Goal: Task Accomplishment & Management: Use online tool/utility

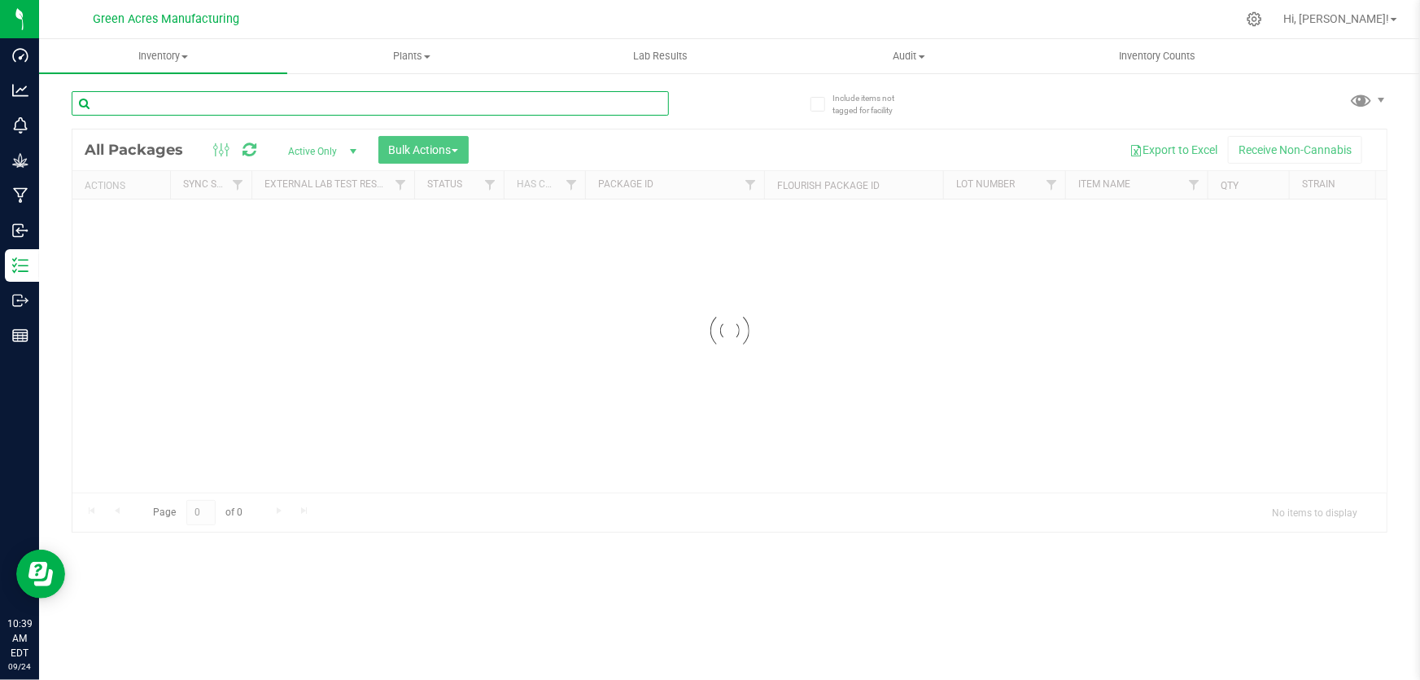
click at [234, 106] on input "text" at bounding box center [371, 103] width 598 height 24
type input "75552"
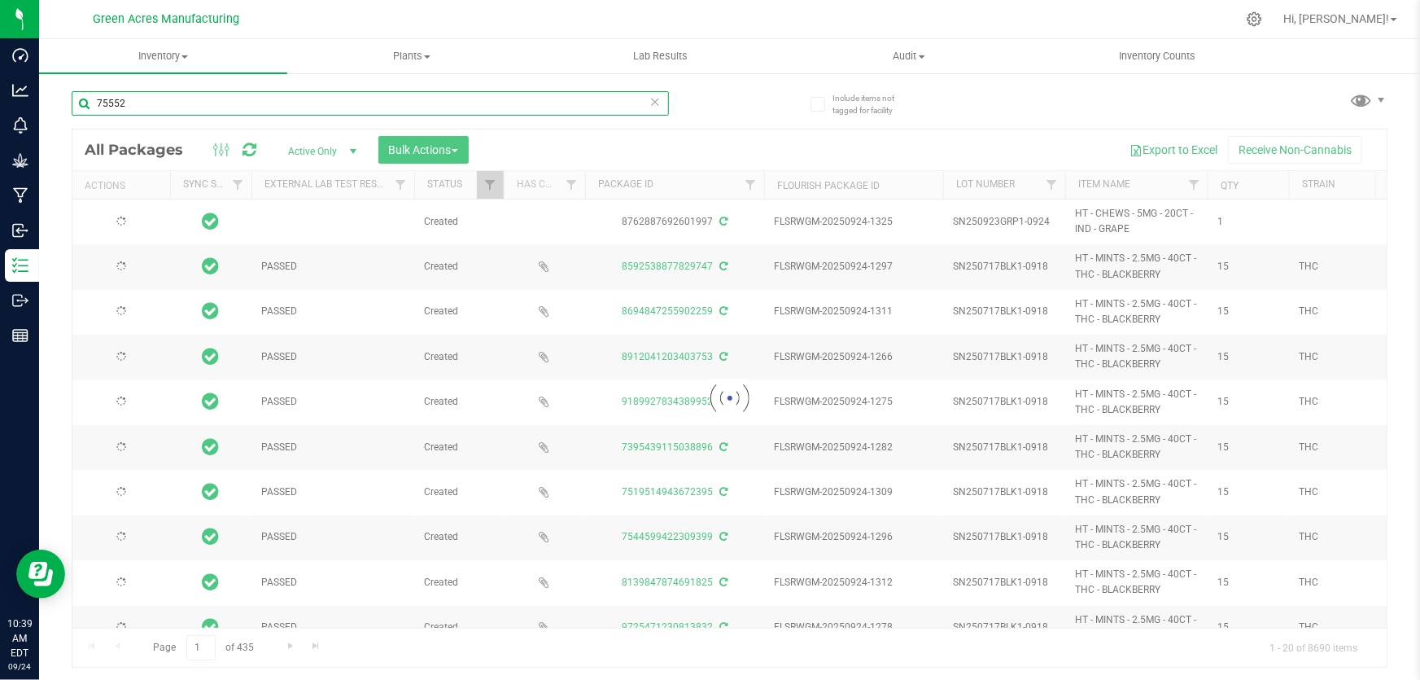
type input "[DATE]"
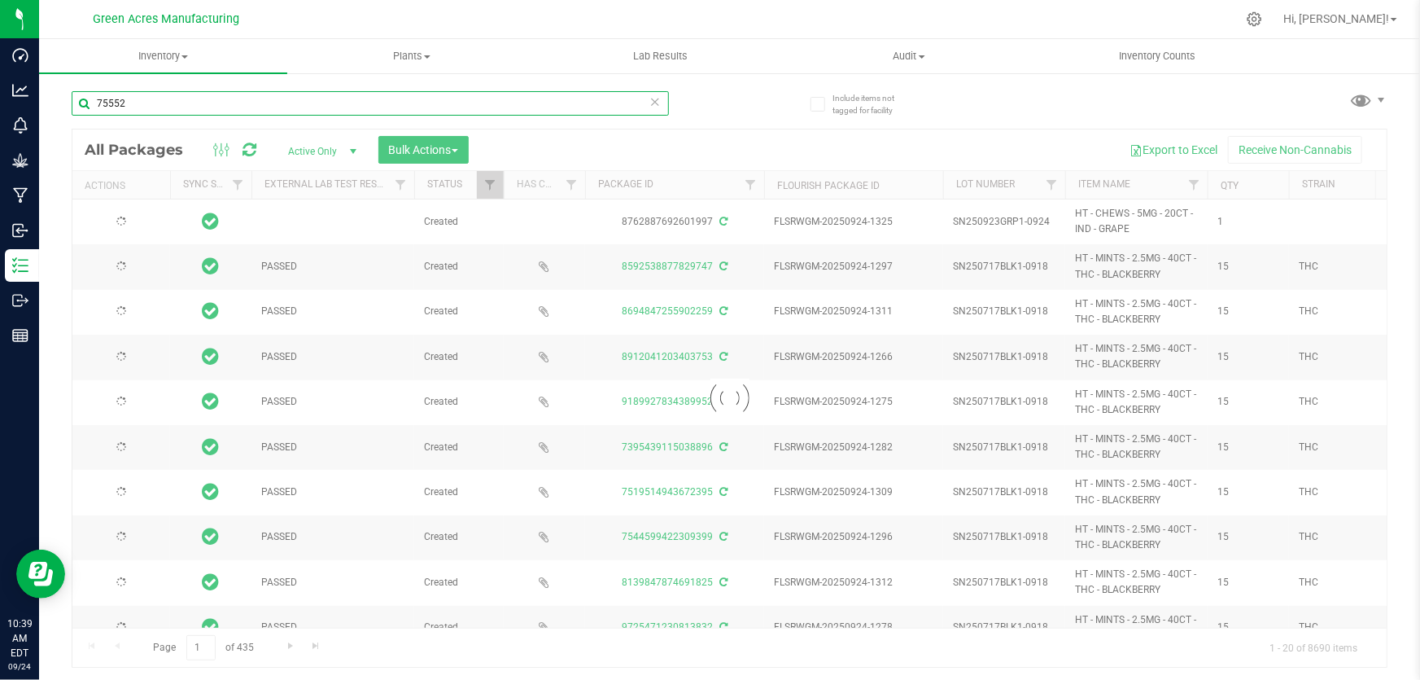
type input "[DATE]"
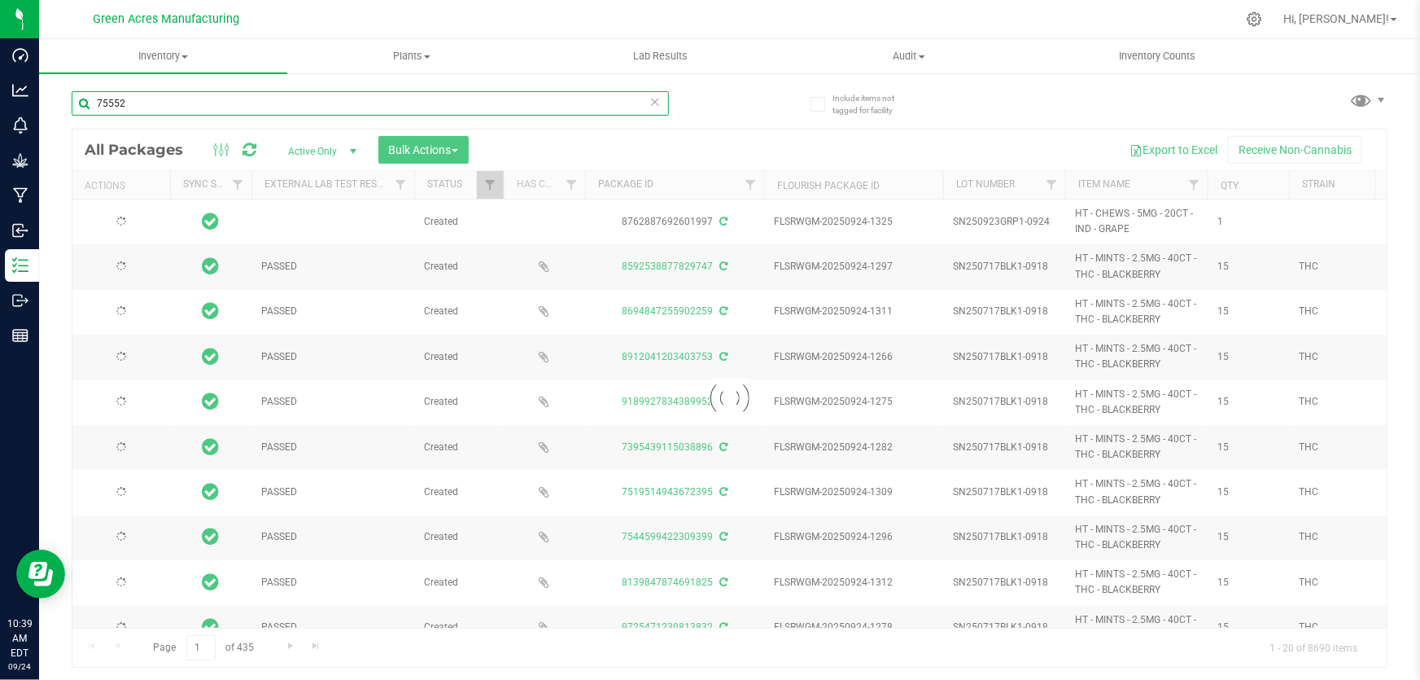
type input "[DATE]"
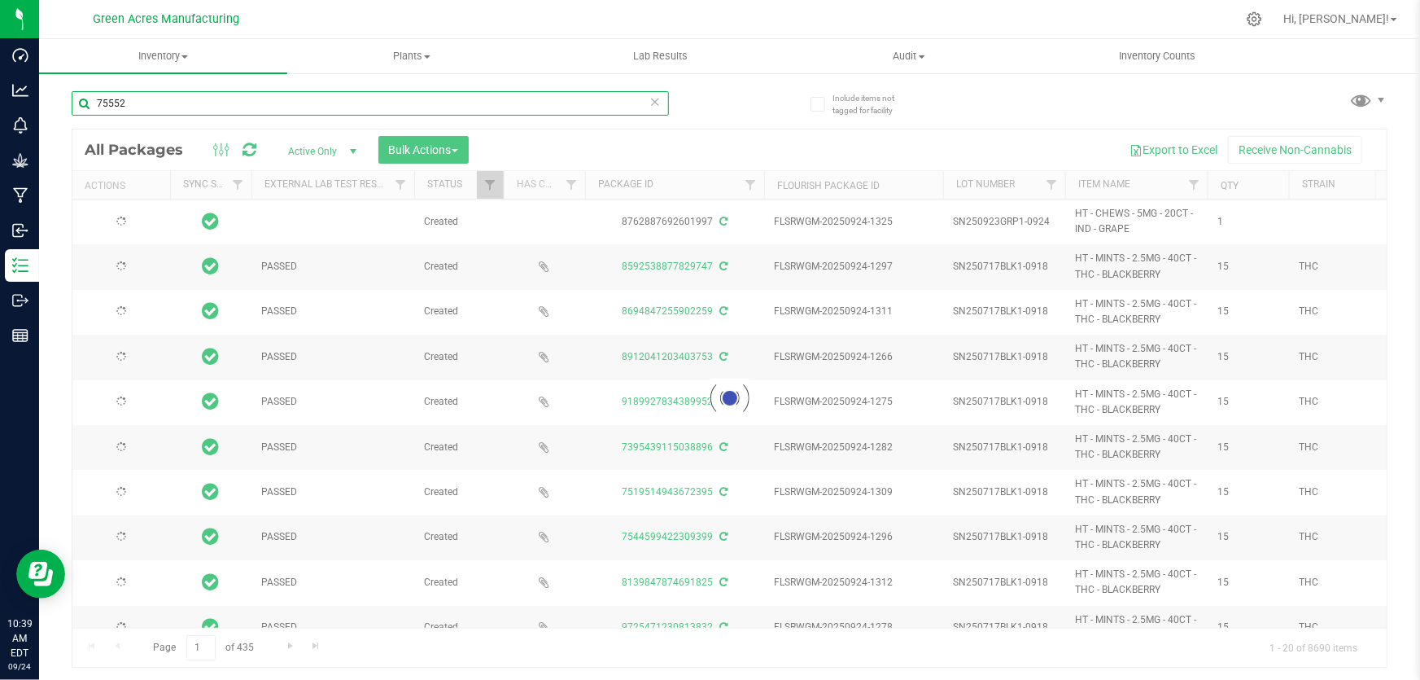
type input "[DATE]"
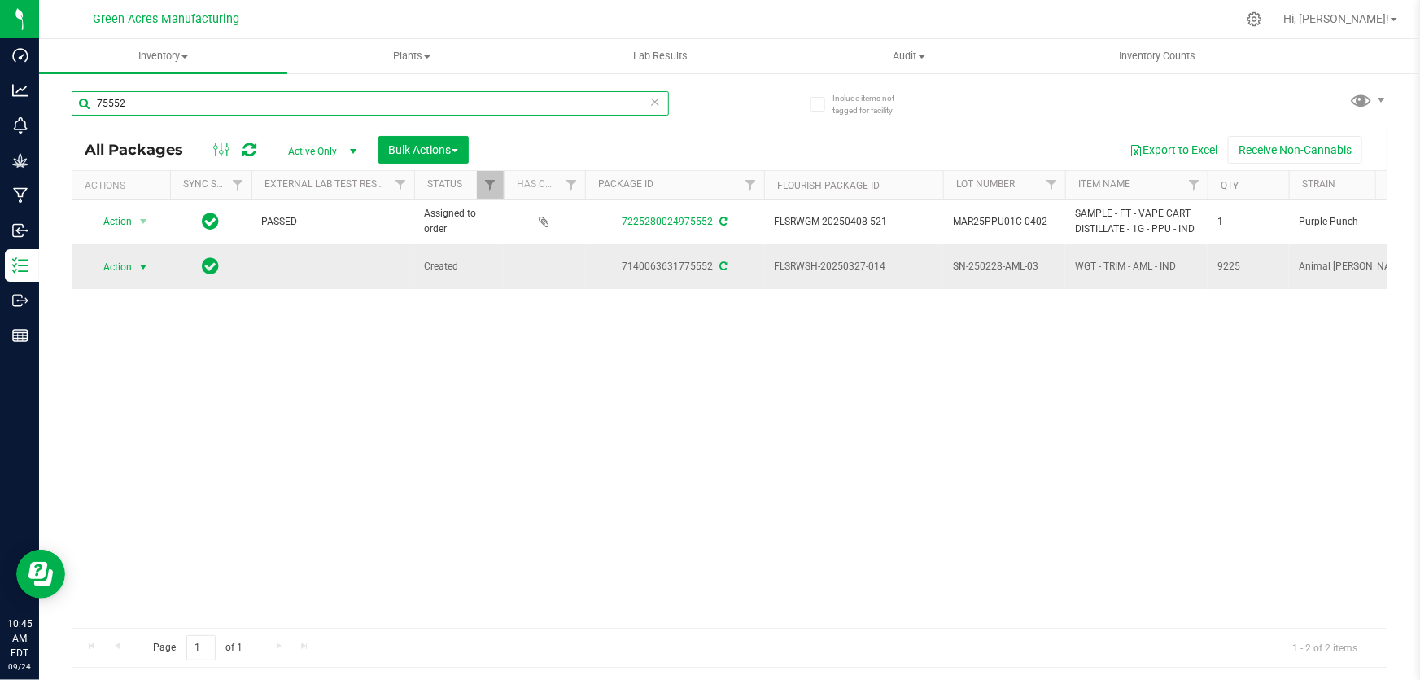
type input "75552"
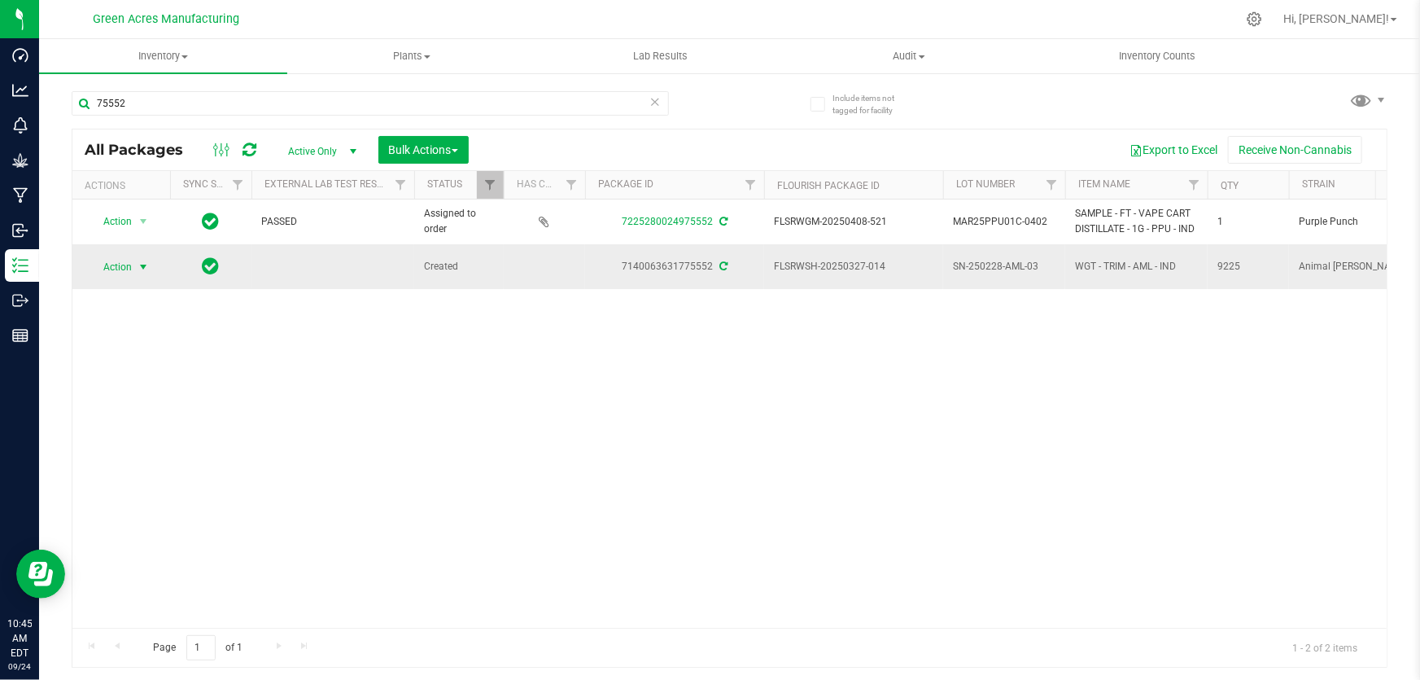
click at [138, 265] on span "select" at bounding box center [143, 266] width 13 height 13
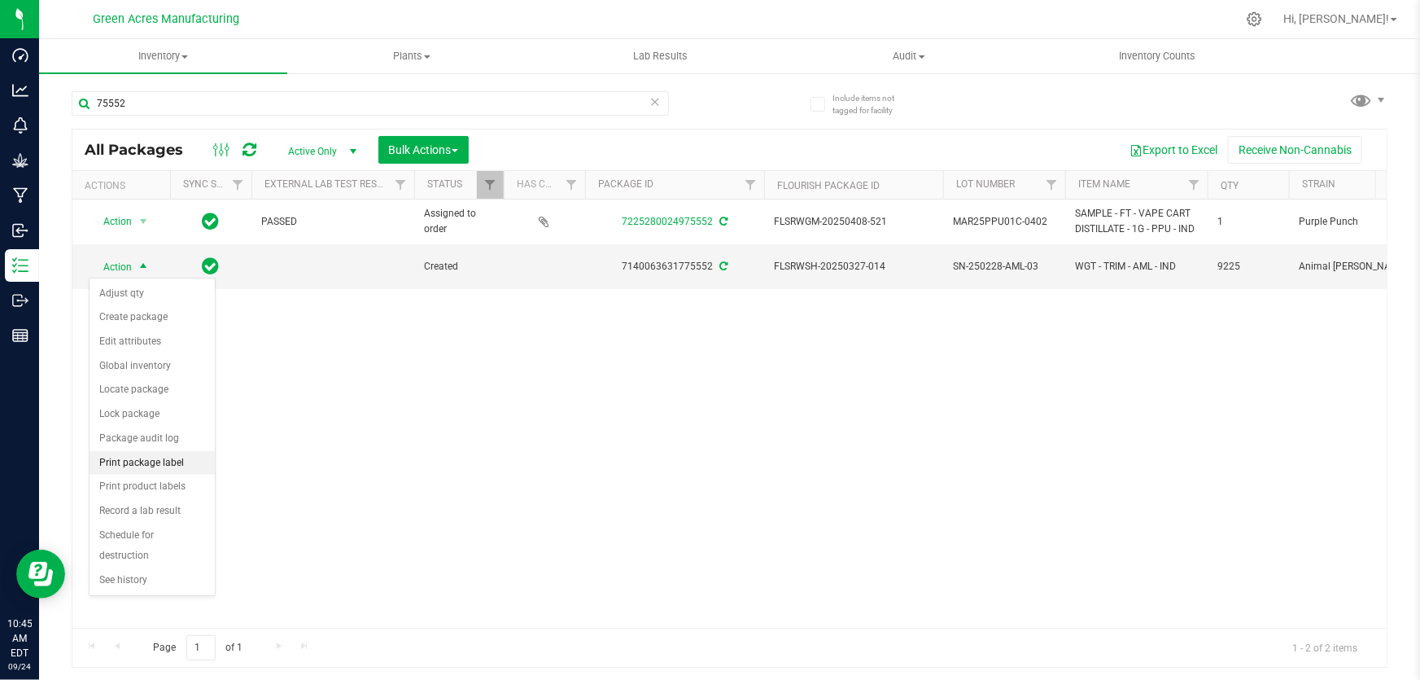
click at [162, 463] on li "Print package label" at bounding box center [152, 463] width 125 height 24
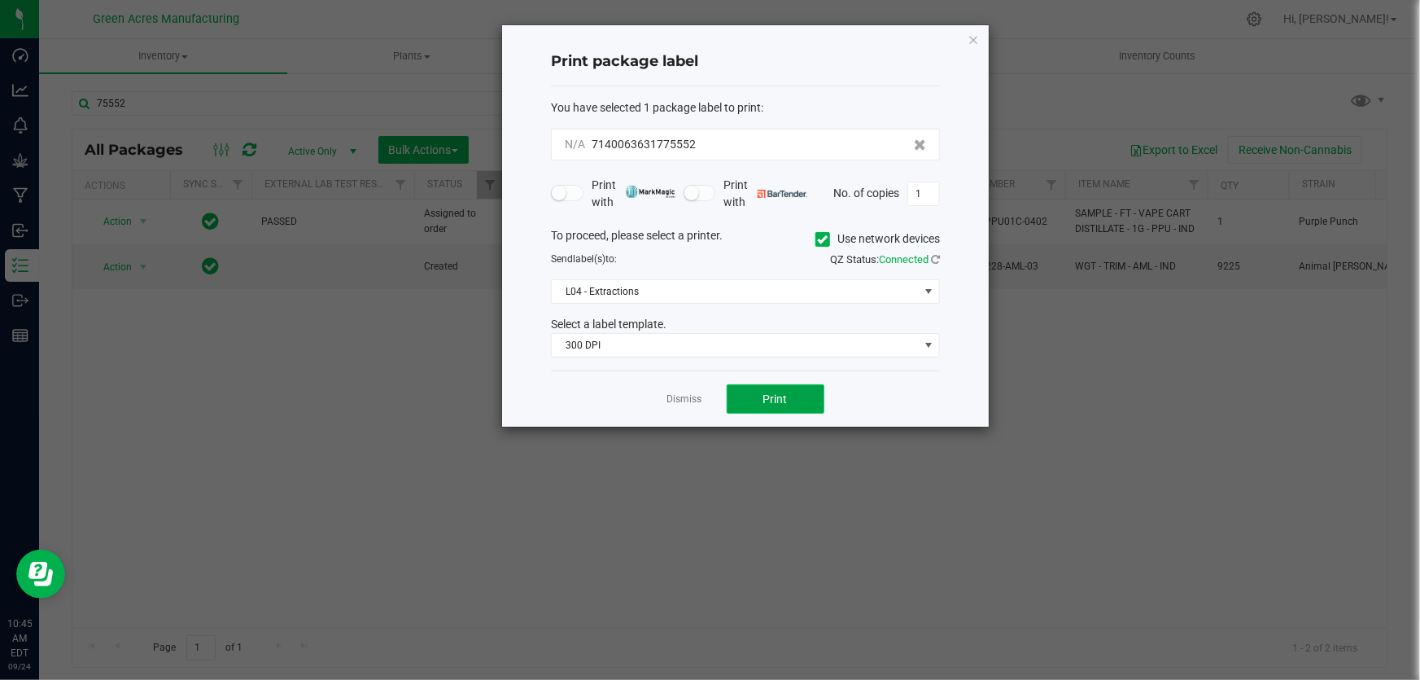
click at [777, 394] on span "Print" at bounding box center [776, 398] width 24 height 13
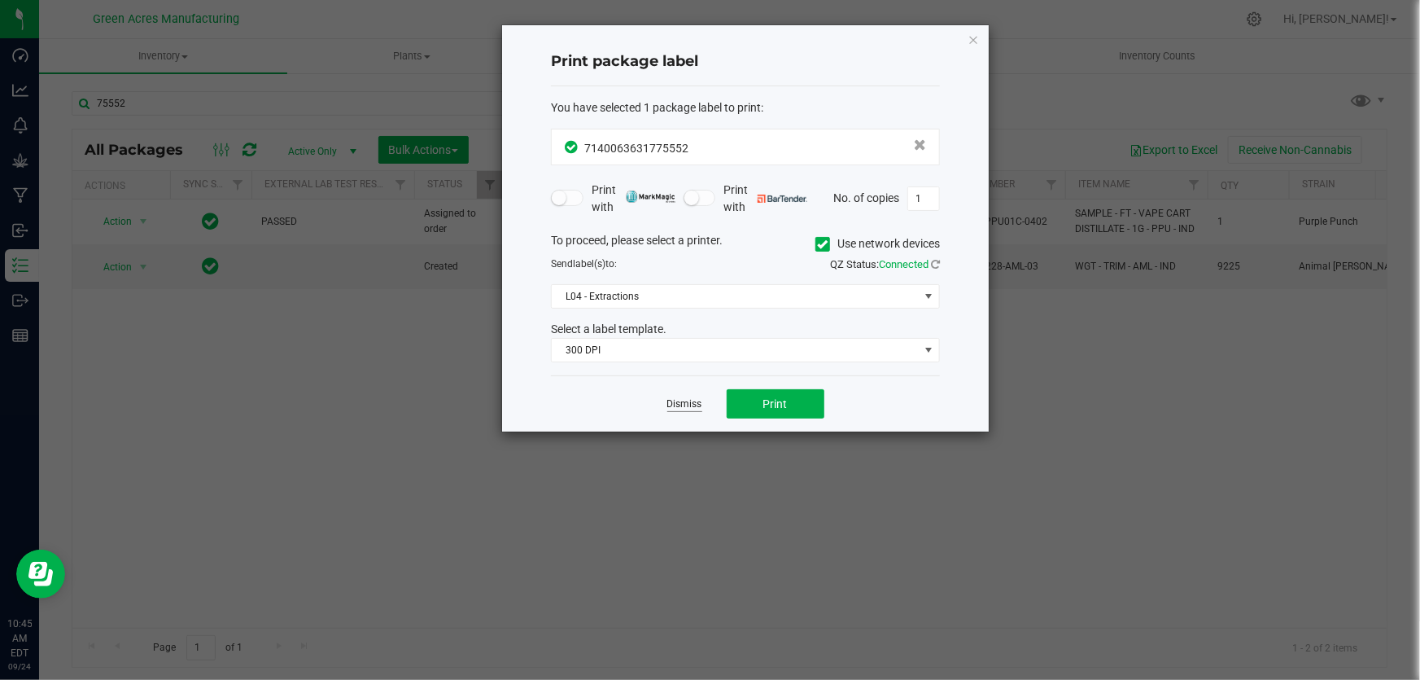
click at [692, 404] on link "Dismiss" at bounding box center [685, 404] width 35 height 14
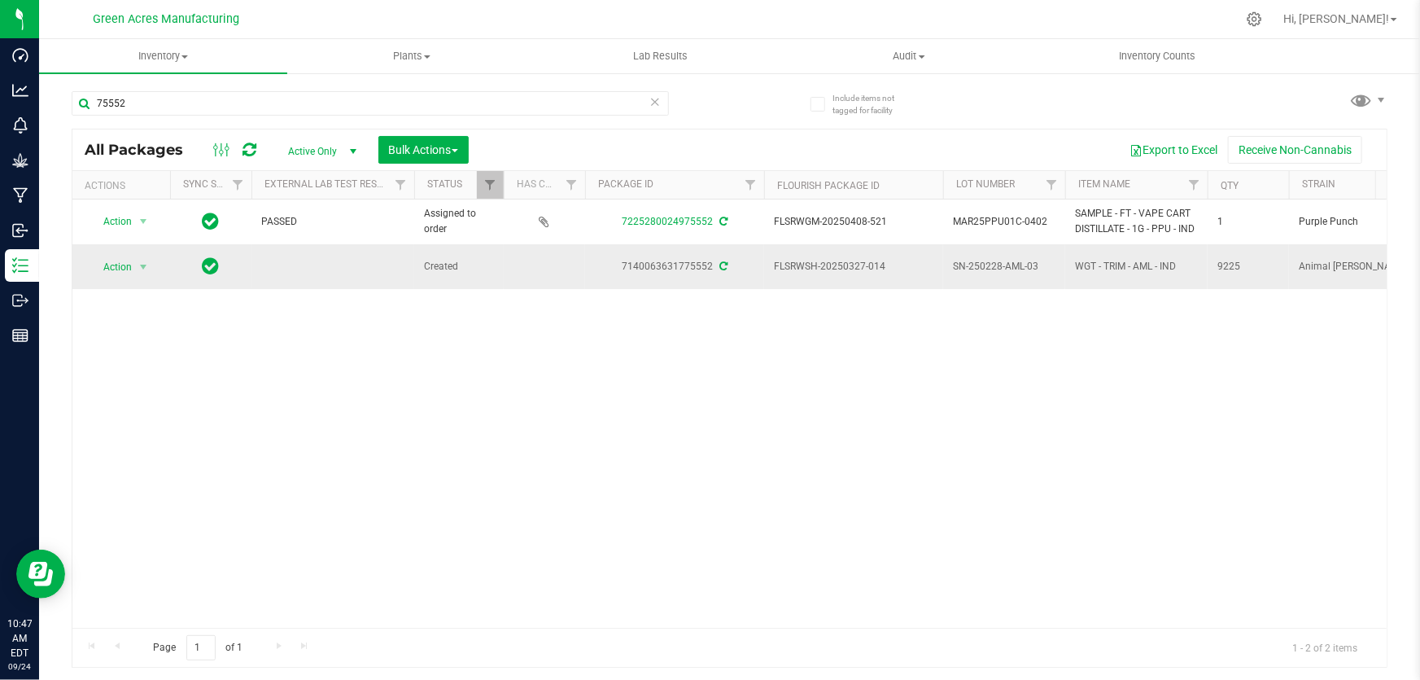
click at [1001, 260] on span "SN-250228-AML-03" at bounding box center [1004, 266] width 103 height 15
click at [1001, 260] on input "SN-250228-AML-03" at bounding box center [1001, 266] width 116 height 25
click at [125, 428] on div "Action Action Edit attributes Global inventory Locate package Package audit log…" at bounding box center [729, 413] width 1315 height 428
click at [135, 269] on span "select" at bounding box center [144, 267] width 20 height 23
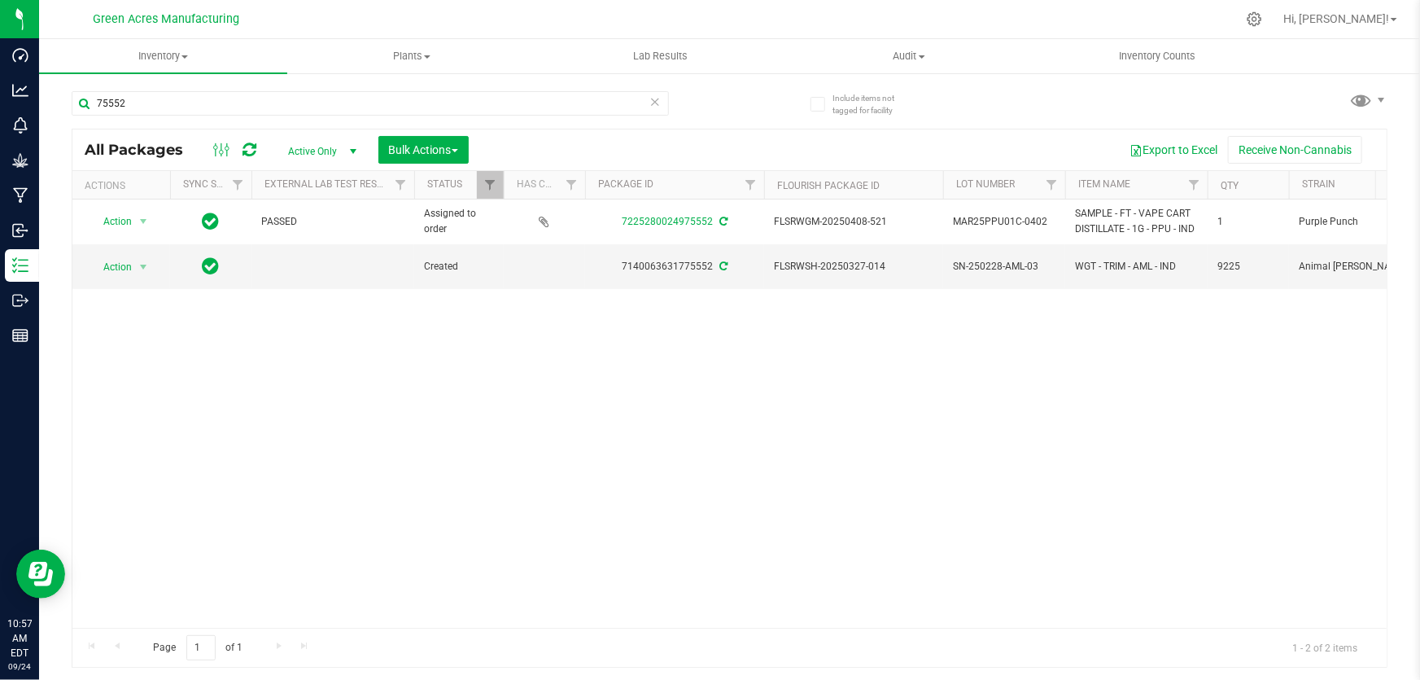
click at [613, 457] on div "Action Action Edit attributes Global inventory Locate package Package audit log…" at bounding box center [729, 413] width 1315 height 428
click at [142, 266] on span "select" at bounding box center [143, 266] width 13 height 13
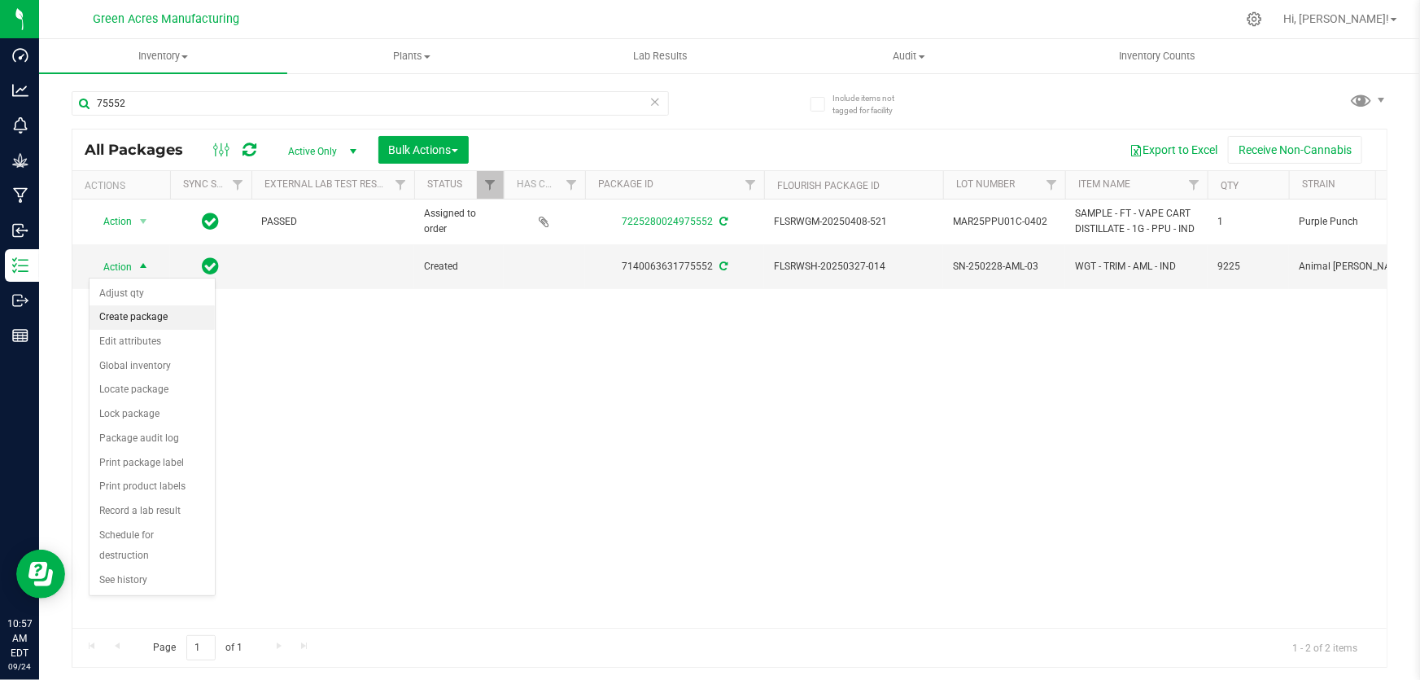
click at [166, 317] on li "Create package" at bounding box center [152, 317] width 125 height 24
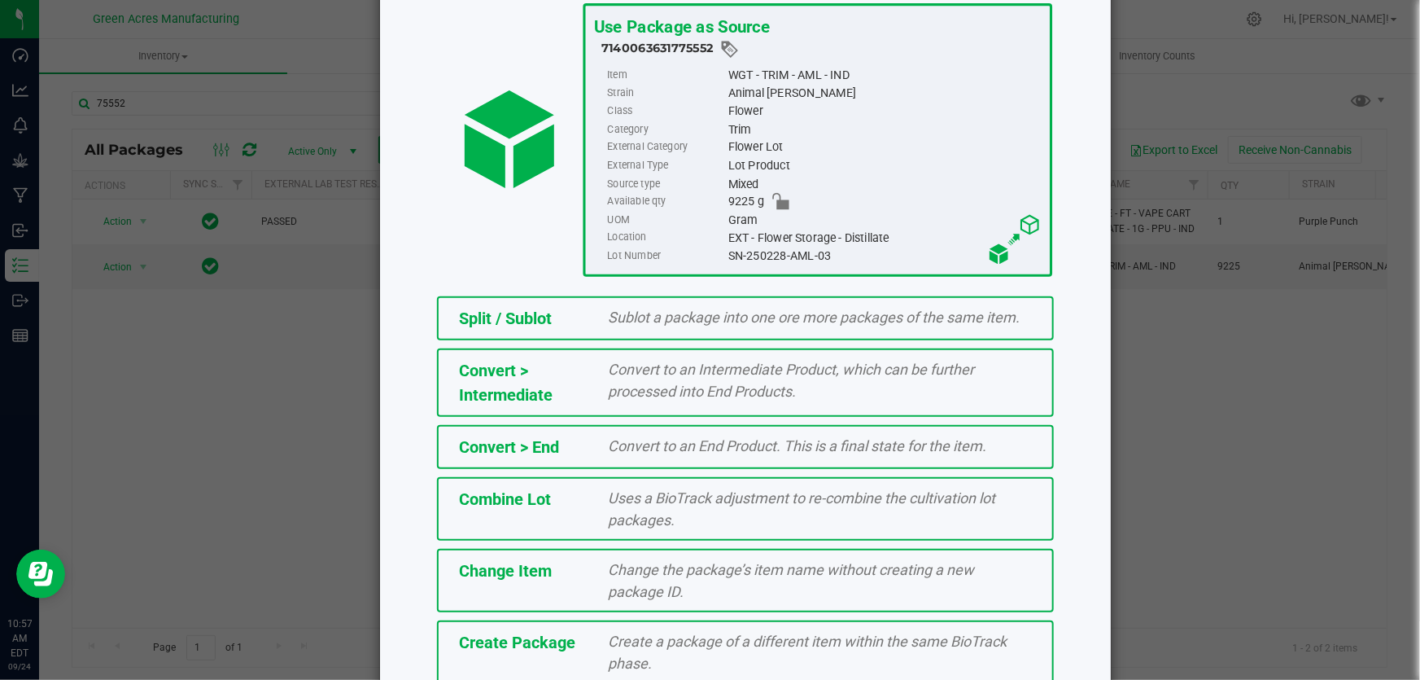
scroll to position [146, 0]
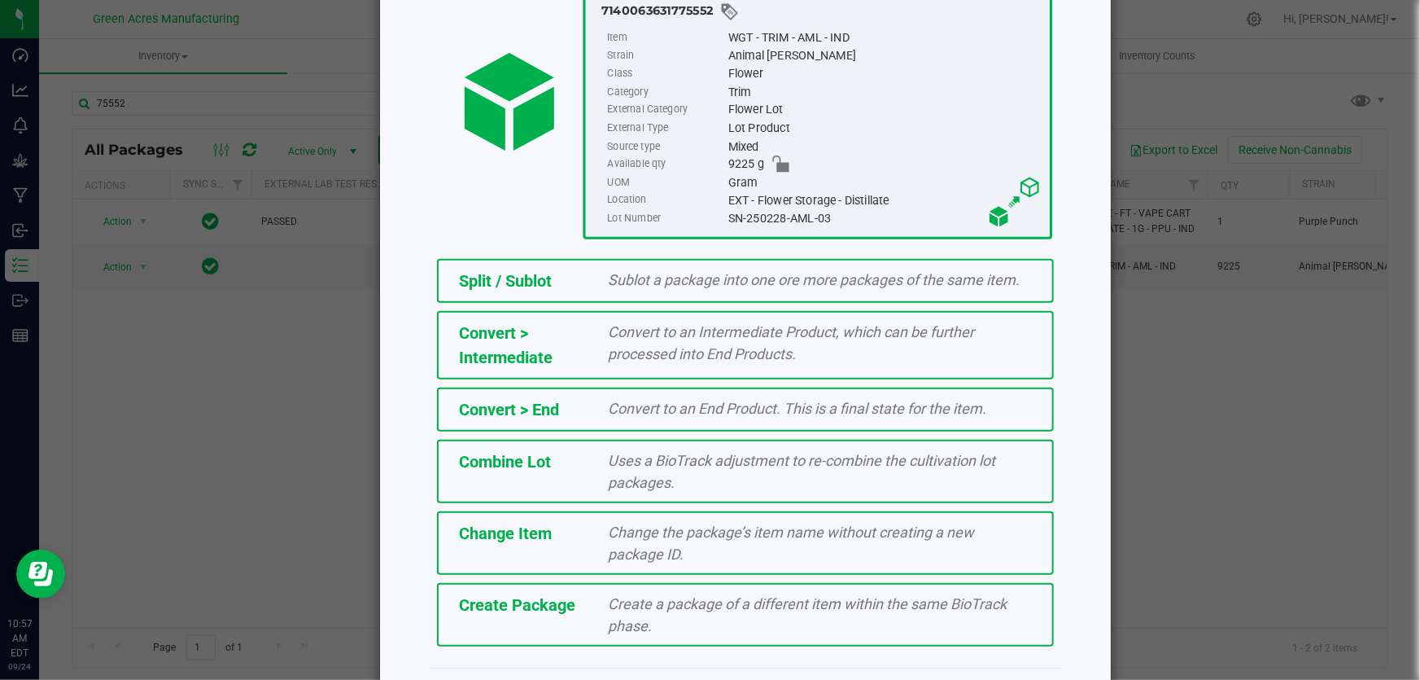
click at [520, 611] on span "Create Package" at bounding box center [517, 605] width 116 height 20
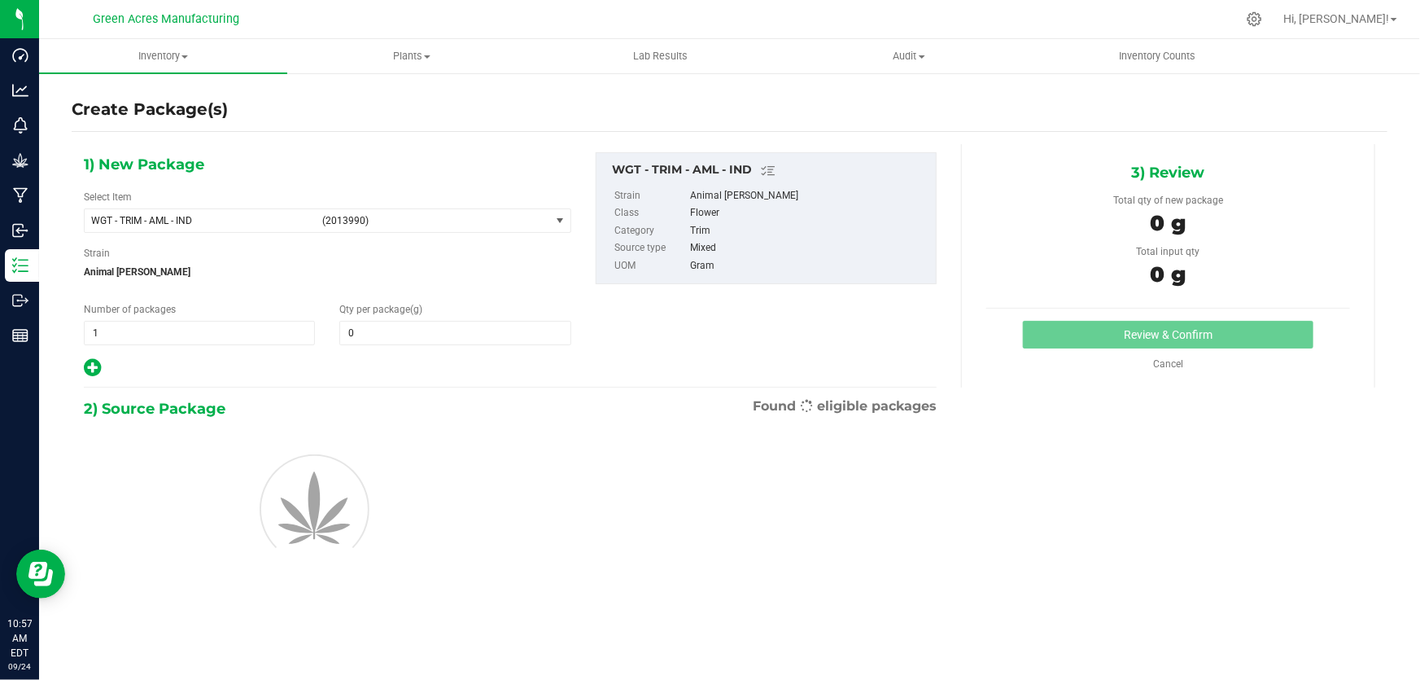
type input "0.0000"
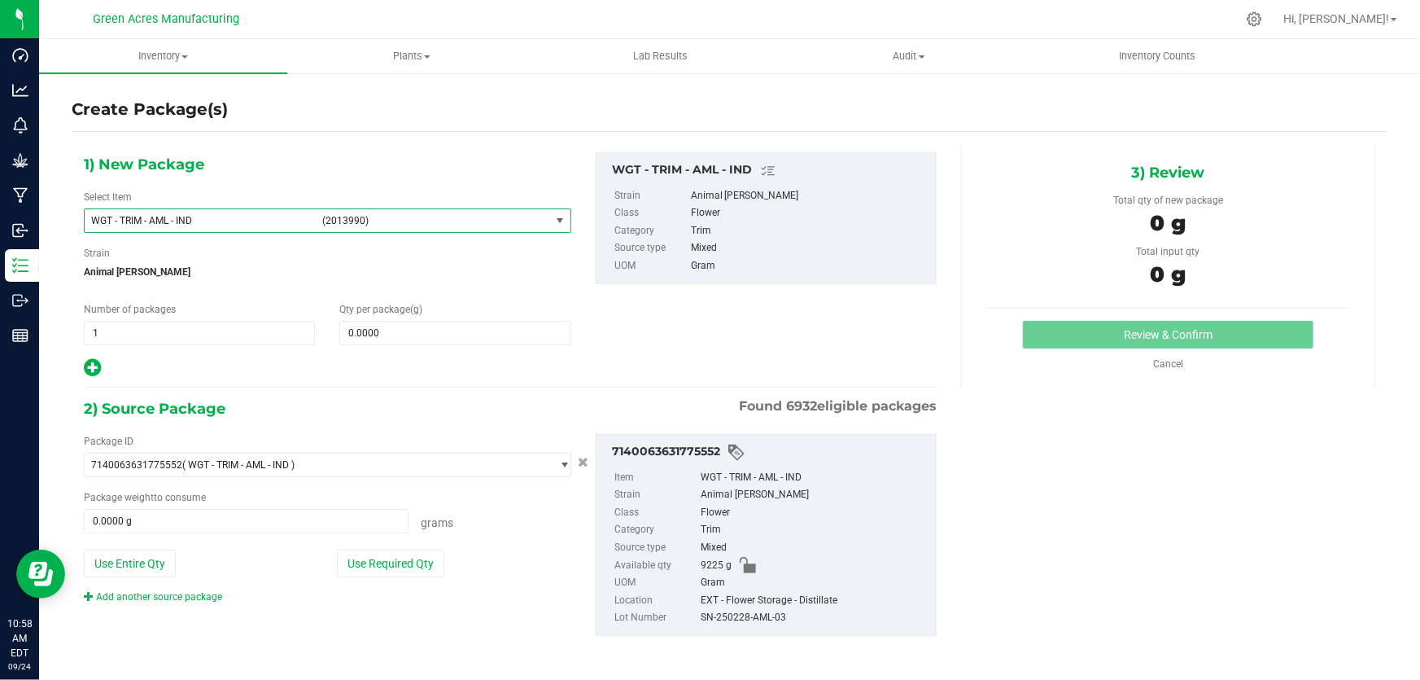
click at [234, 220] on span "WGT - TRIM - AML - IND" at bounding box center [201, 220] width 221 height 11
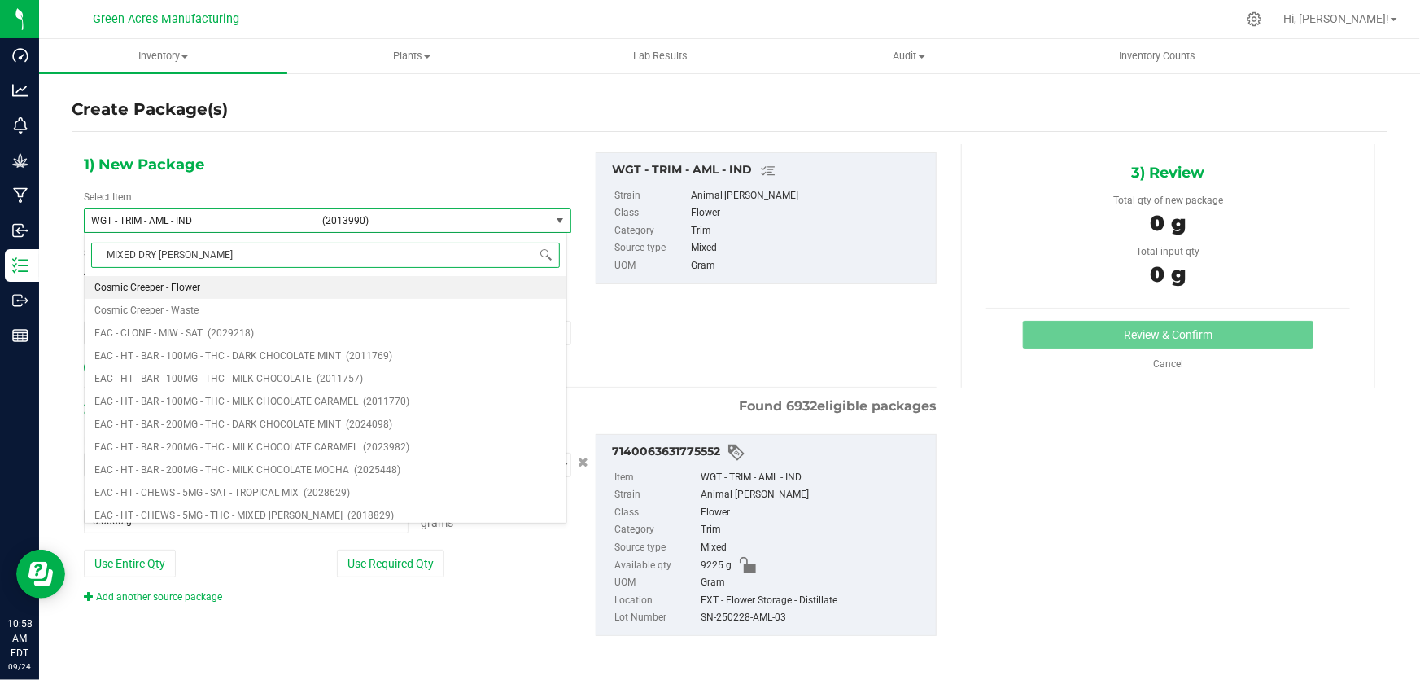
type input "MIXED DRY FLOWER"
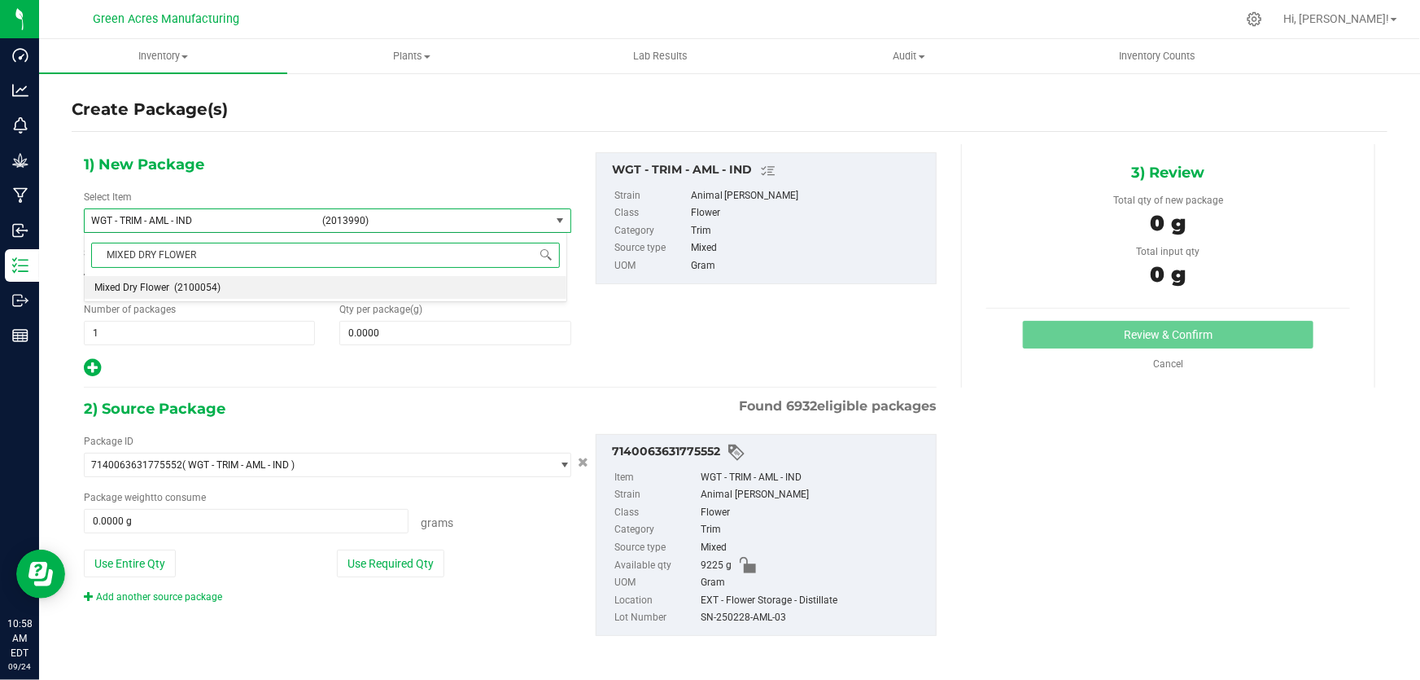
click at [244, 284] on li "Mixed Dry Flower (2100054)" at bounding box center [326, 287] width 482 height 23
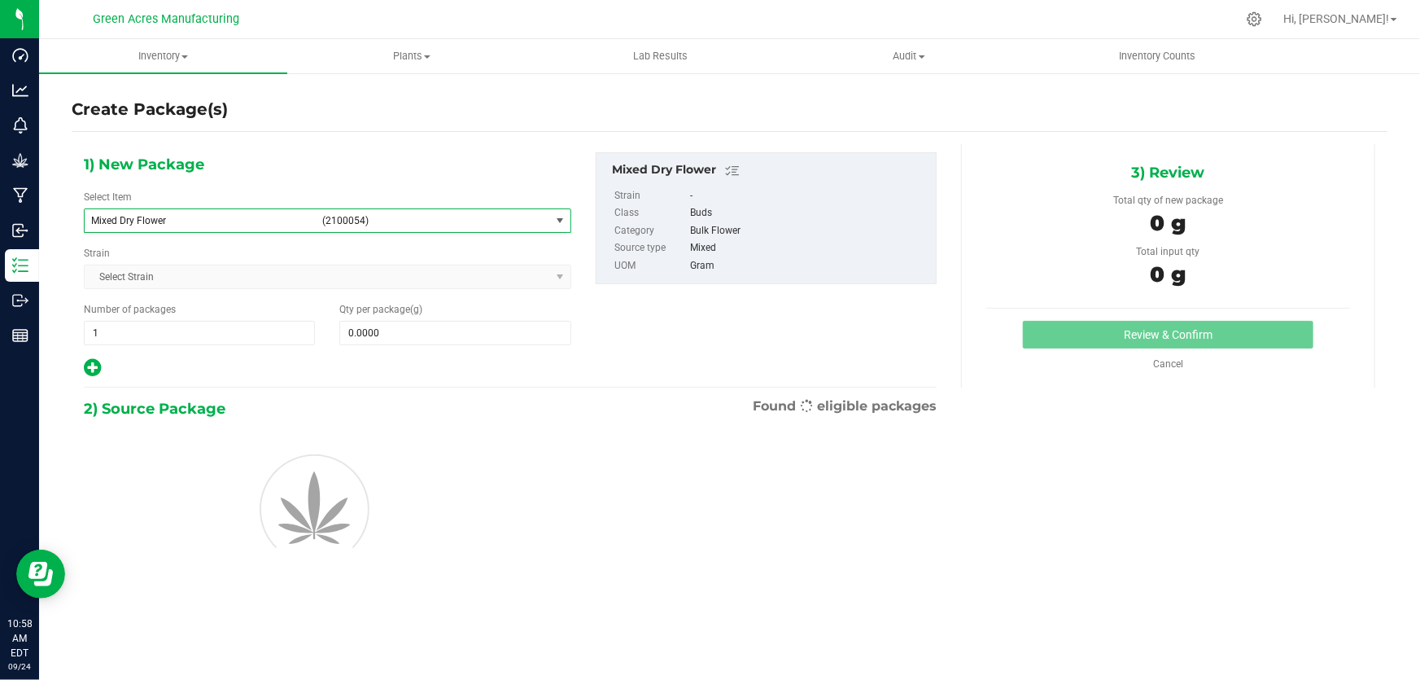
type input "0.0000"
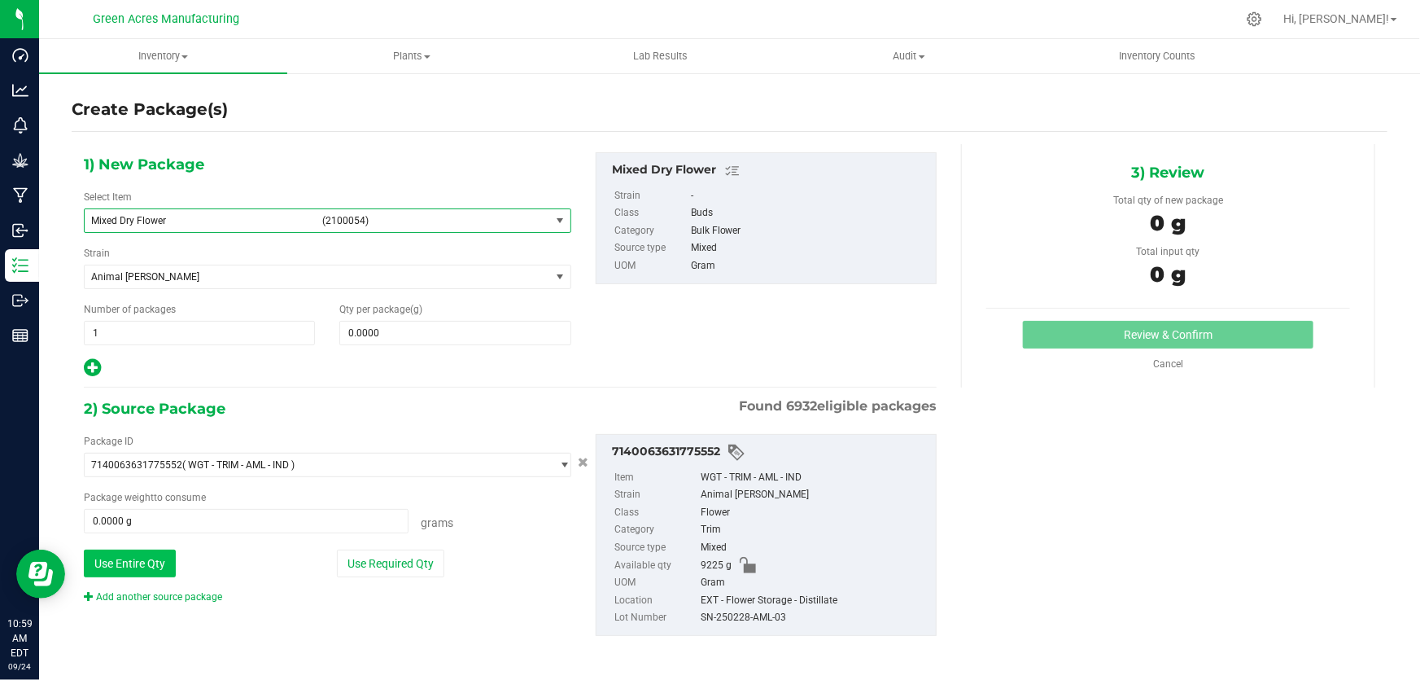
click at [146, 566] on button "Use Entire Qty" at bounding box center [130, 563] width 92 height 28
type input "9225.0000 g"
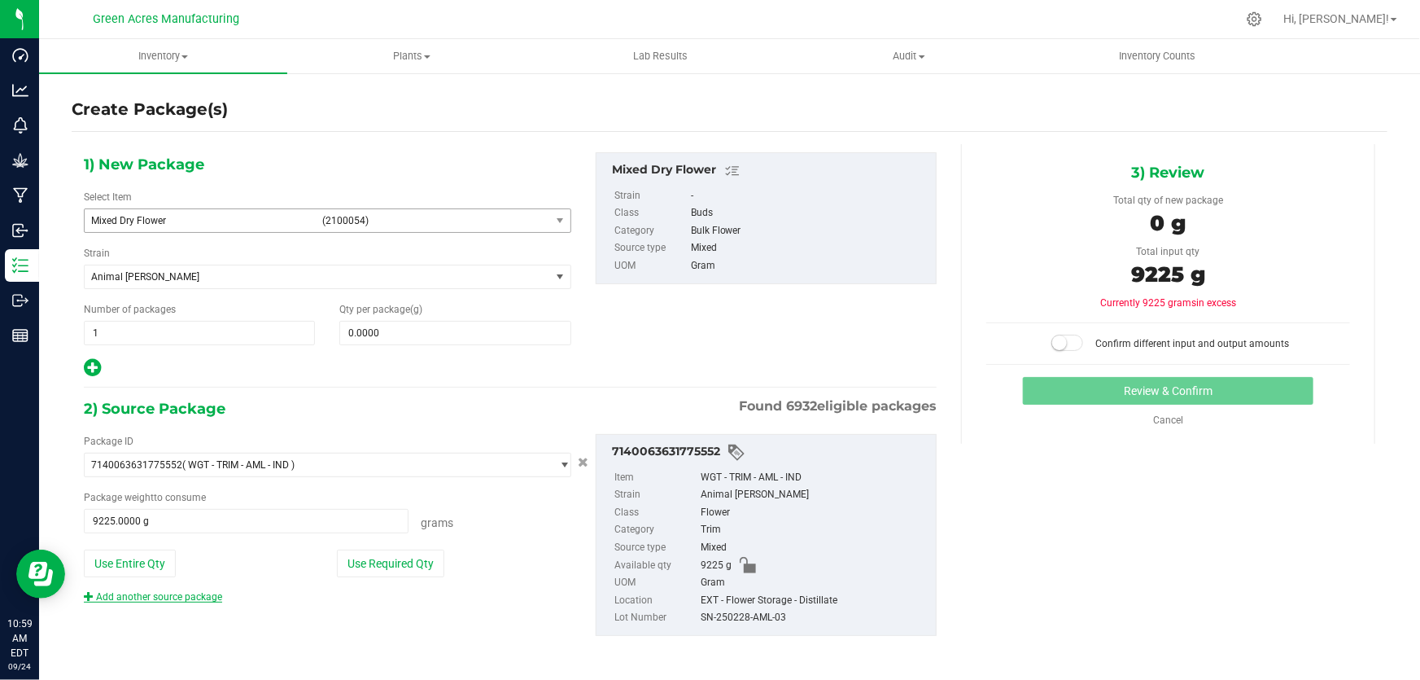
click at [151, 597] on link "Add another source package" at bounding box center [153, 596] width 138 height 11
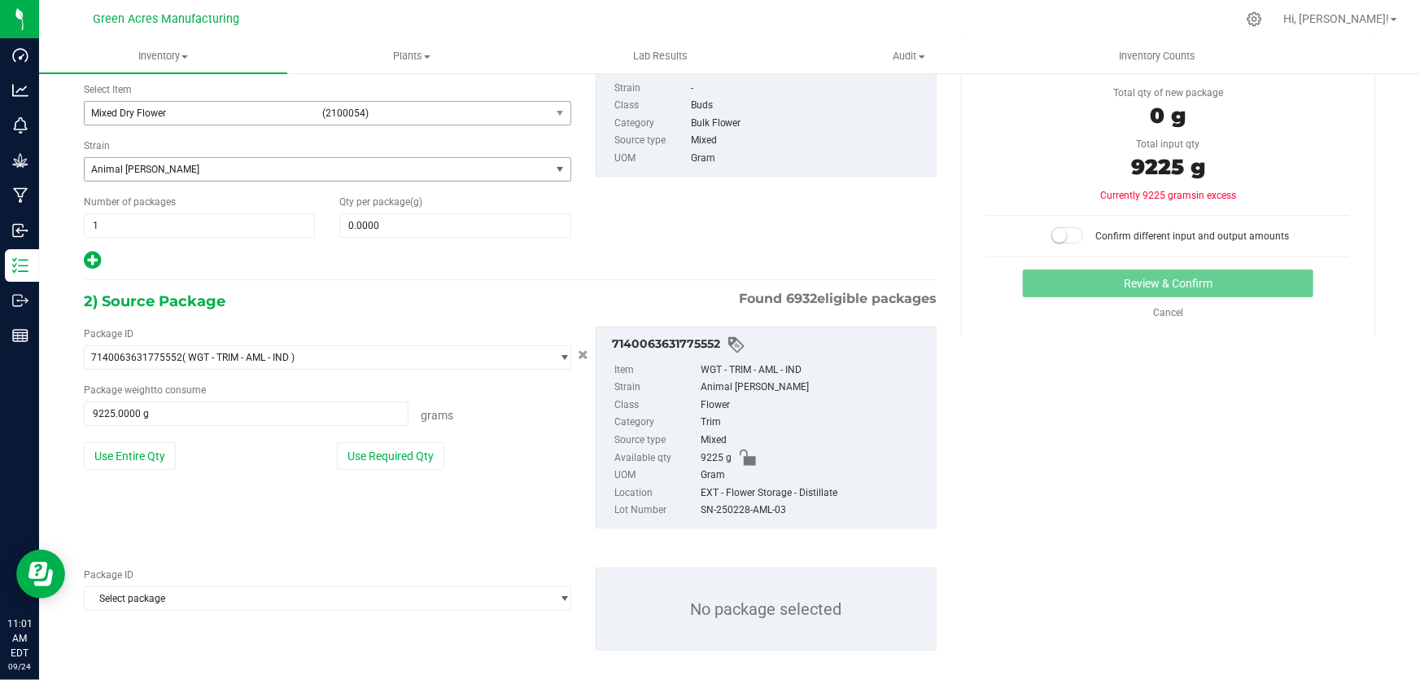
scroll to position [123, 0]
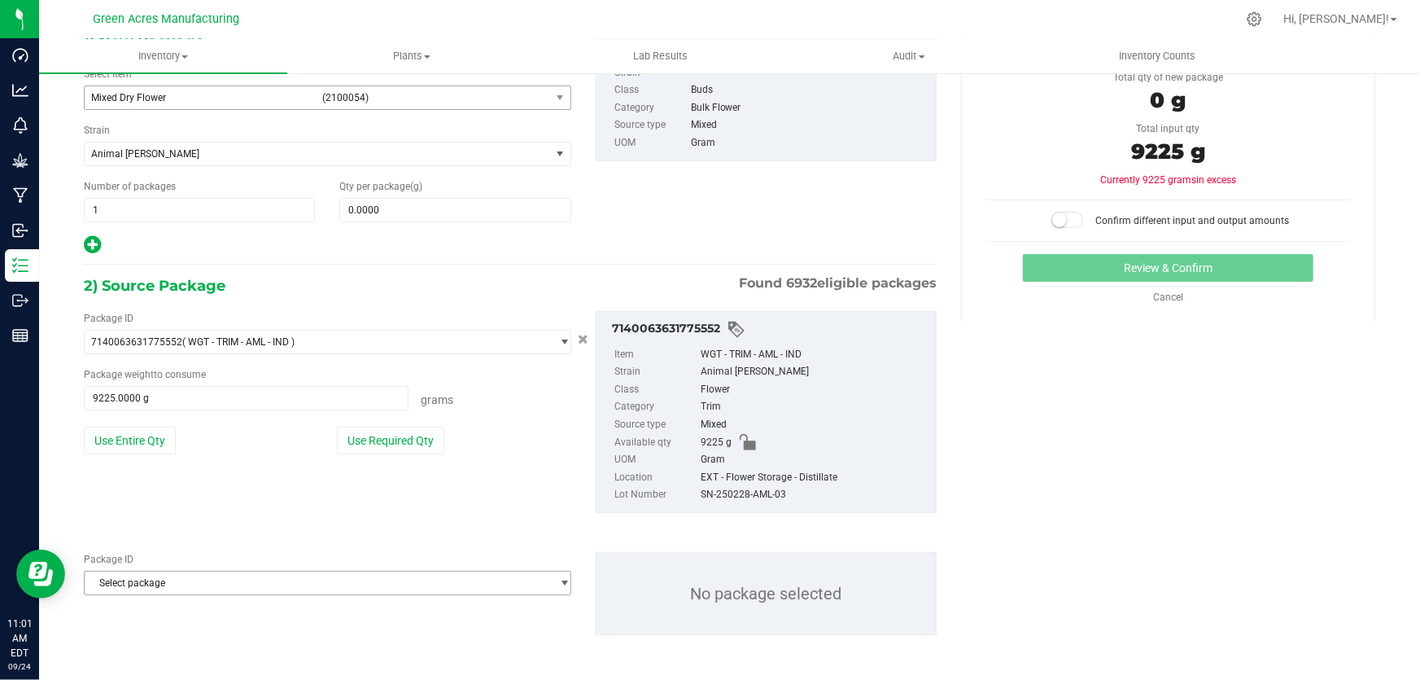
click at [264, 579] on span "Select package" at bounding box center [318, 582] width 466 height 23
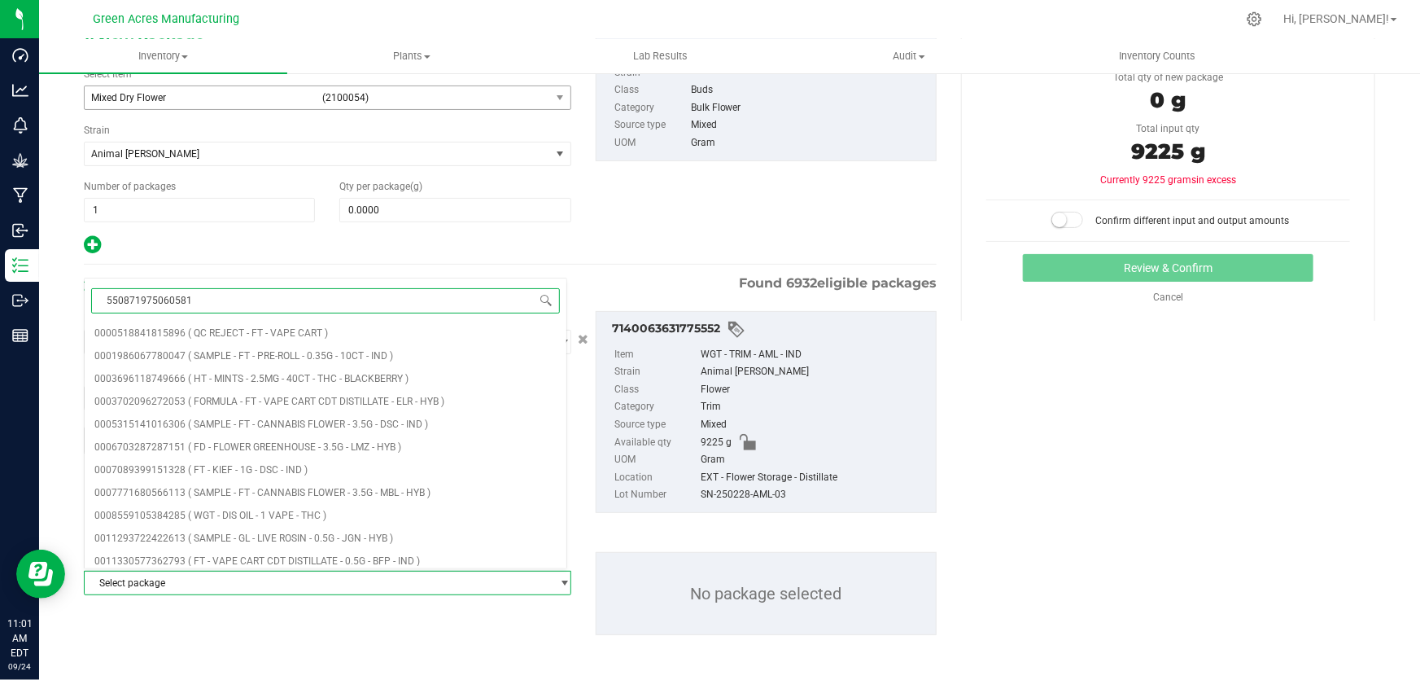
type input "5508719750605810"
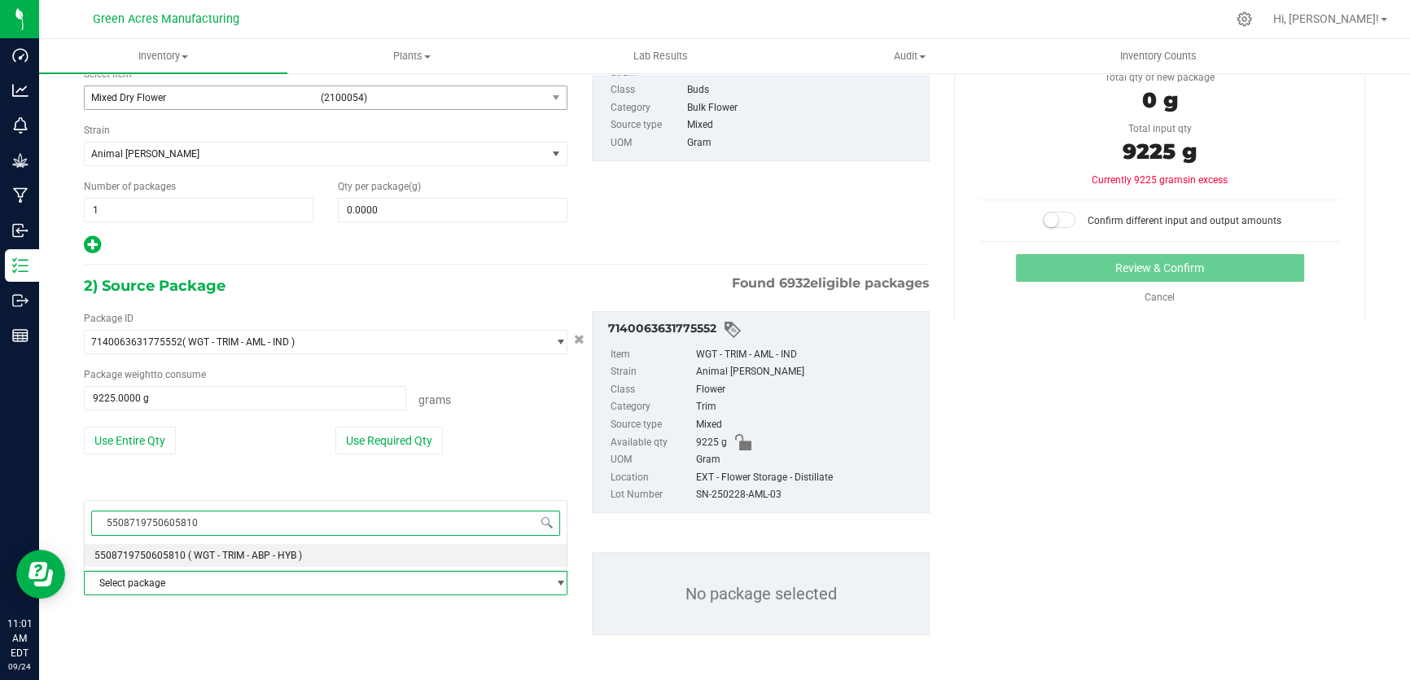
click at [269, 546] on li "5508719750605810 ( WGT - TRIM - ABP - HYB )" at bounding box center [326, 555] width 482 height 23
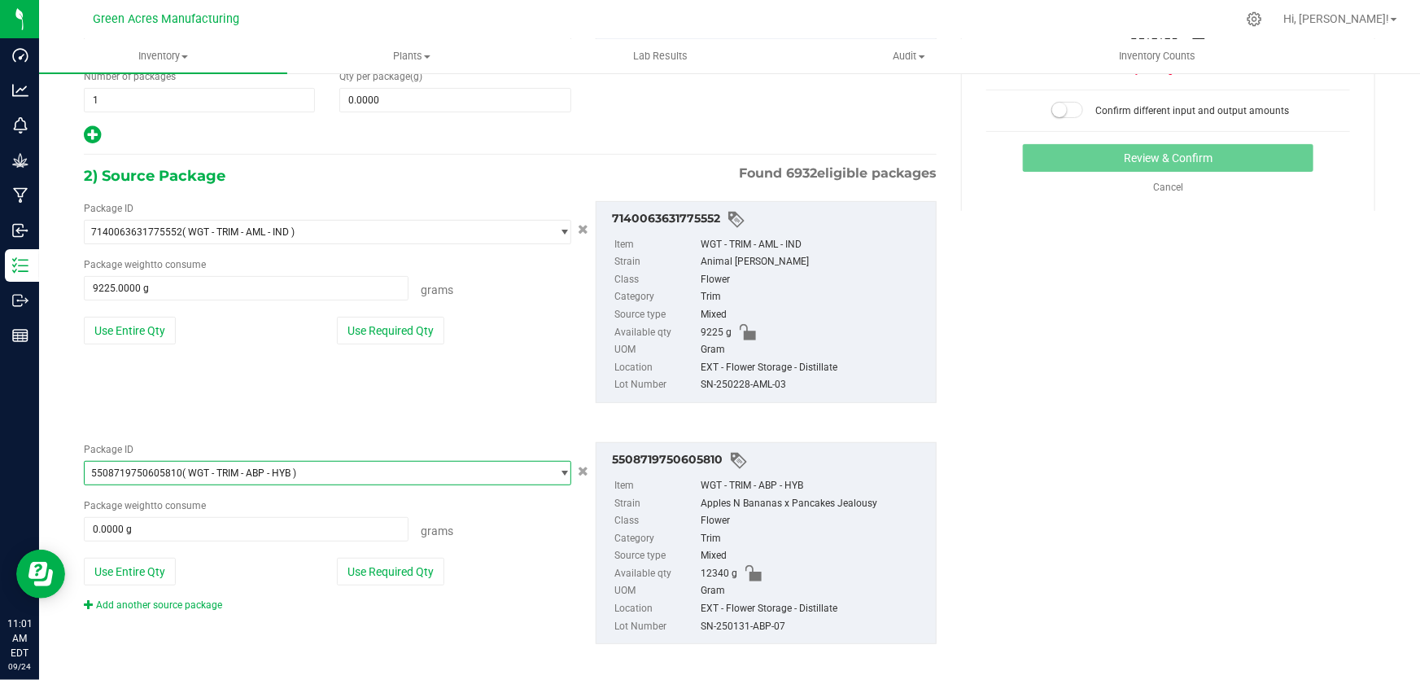
scroll to position [243, 0]
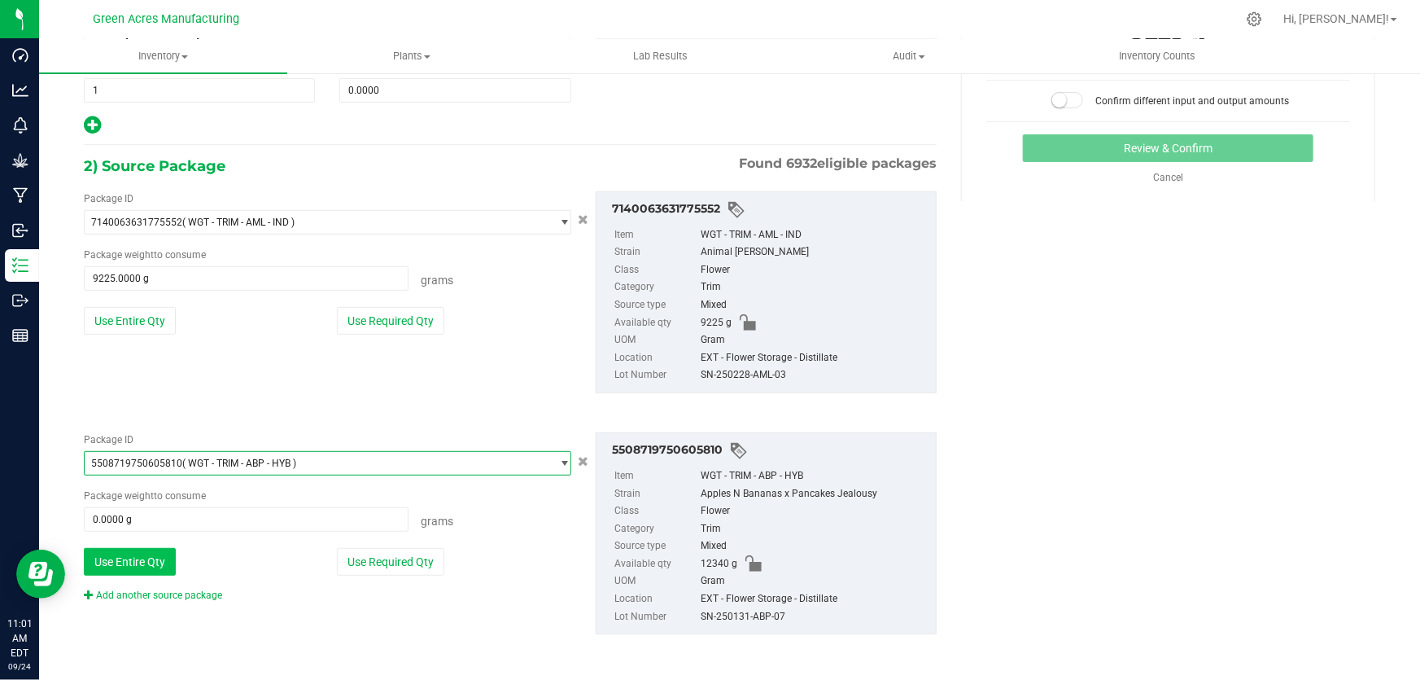
click at [130, 555] on button "Use Entire Qty" at bounding box center [130, 562] width 92 height 28
type input "12340.0000 g"
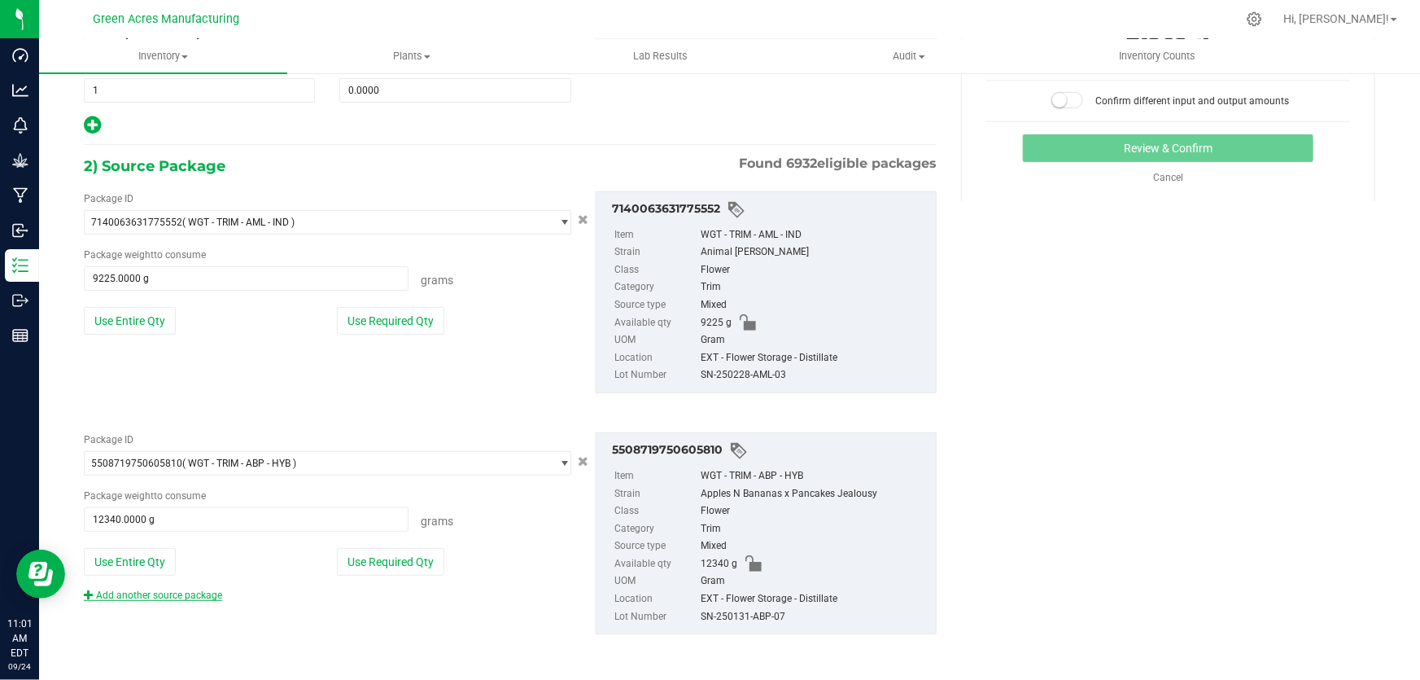
click at [179, 594] on link "Add another source package" at bounding box center [153, 594] width 138 height 11
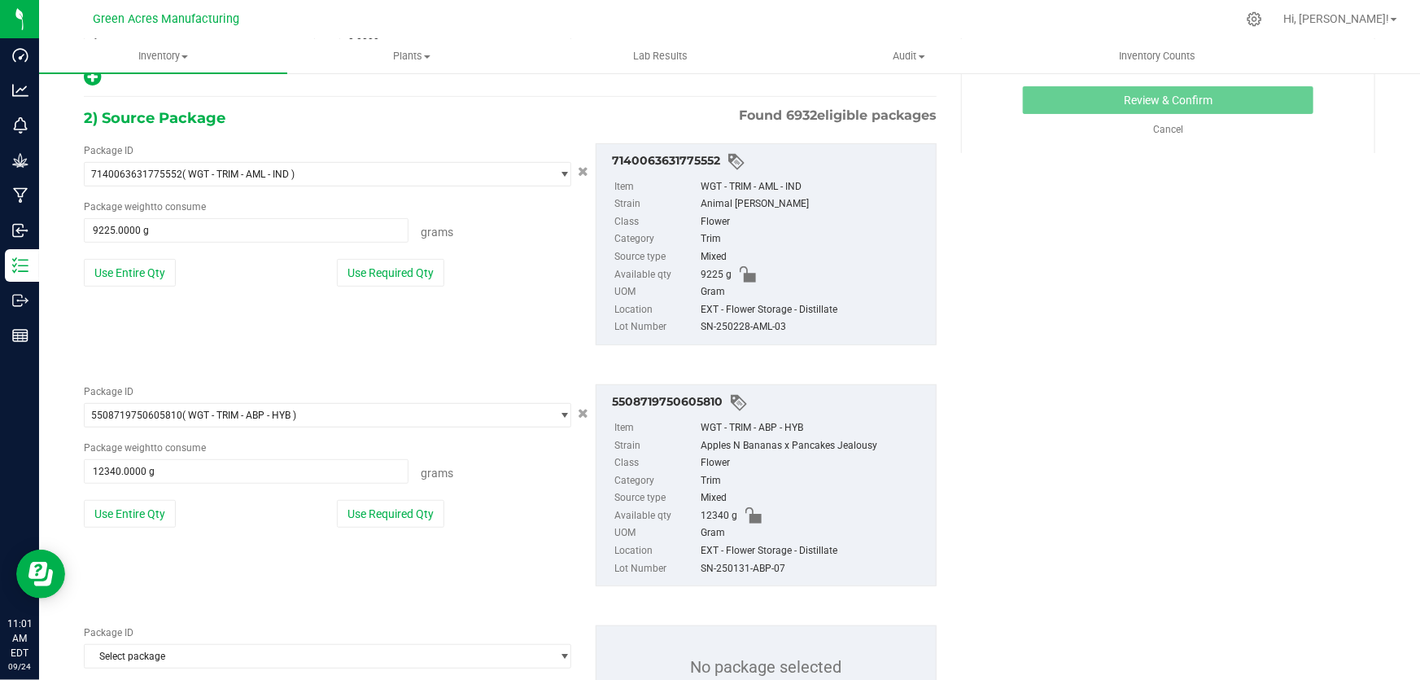
scroll to position [317, 0]
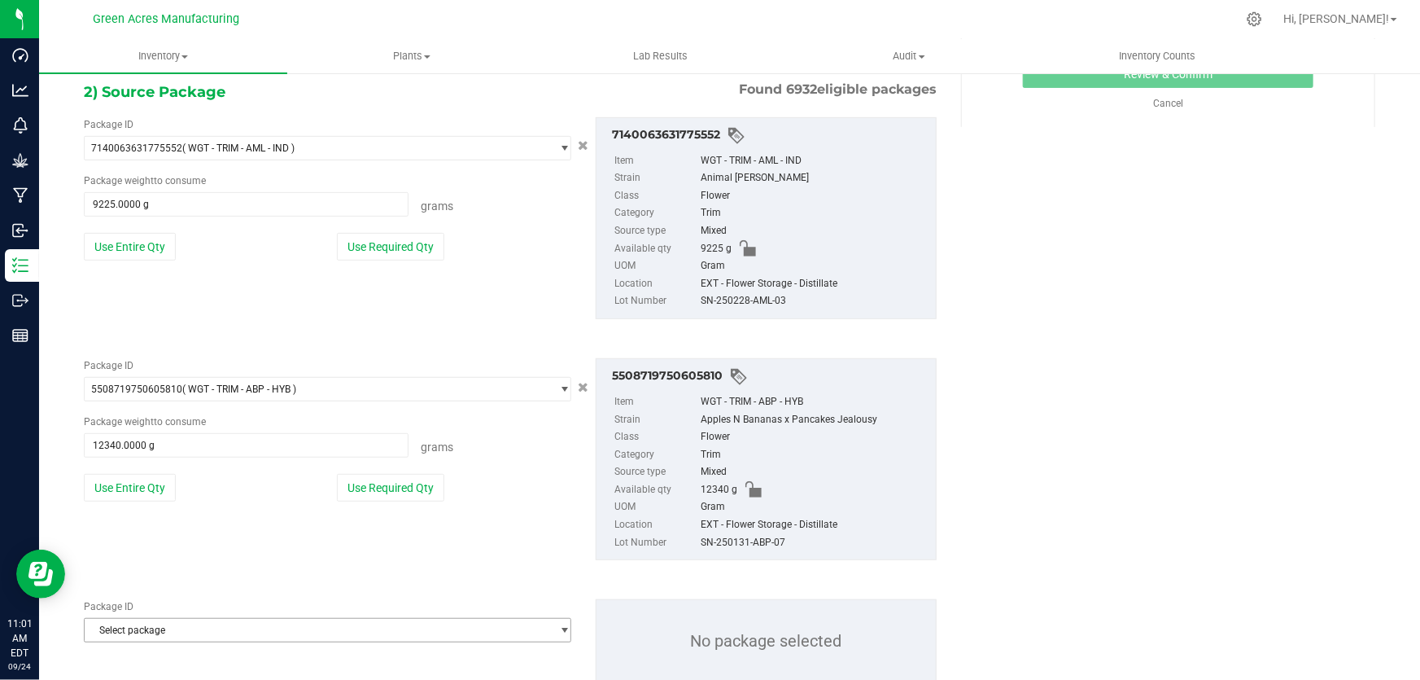
click at [199, 630] on span "Select package" at bounding box center [318, 630] width 466 height 23
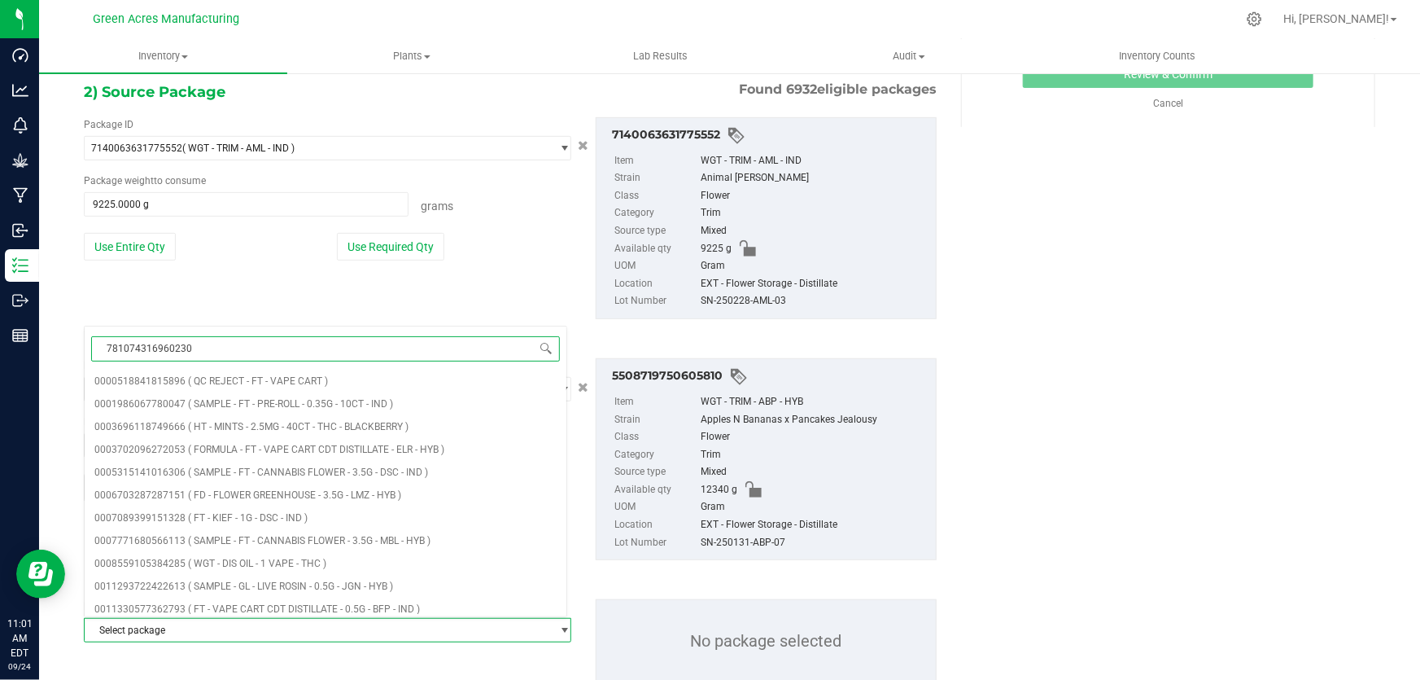
type input "7810743169602305"
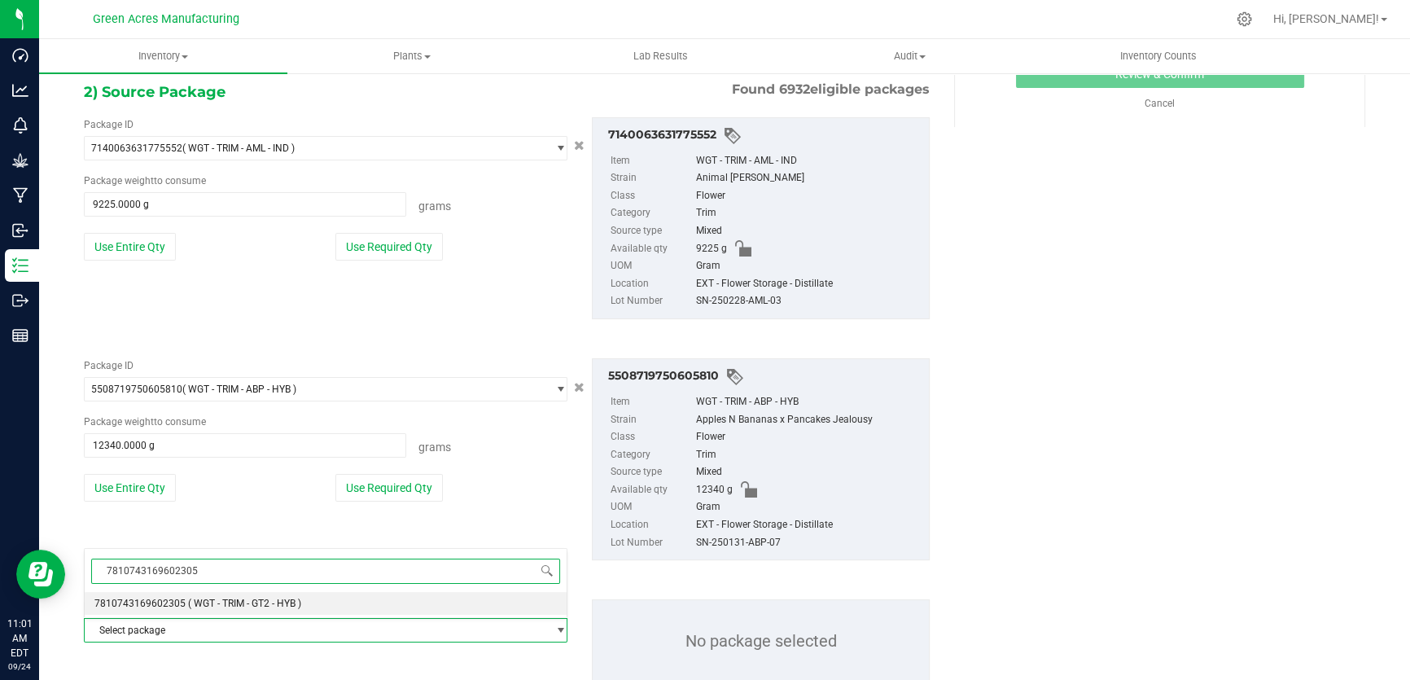
click at [208, 600] on span "( WGT - TRIM - GT2 - HYB )" at bounding box center [244, 603] width 113 height 11
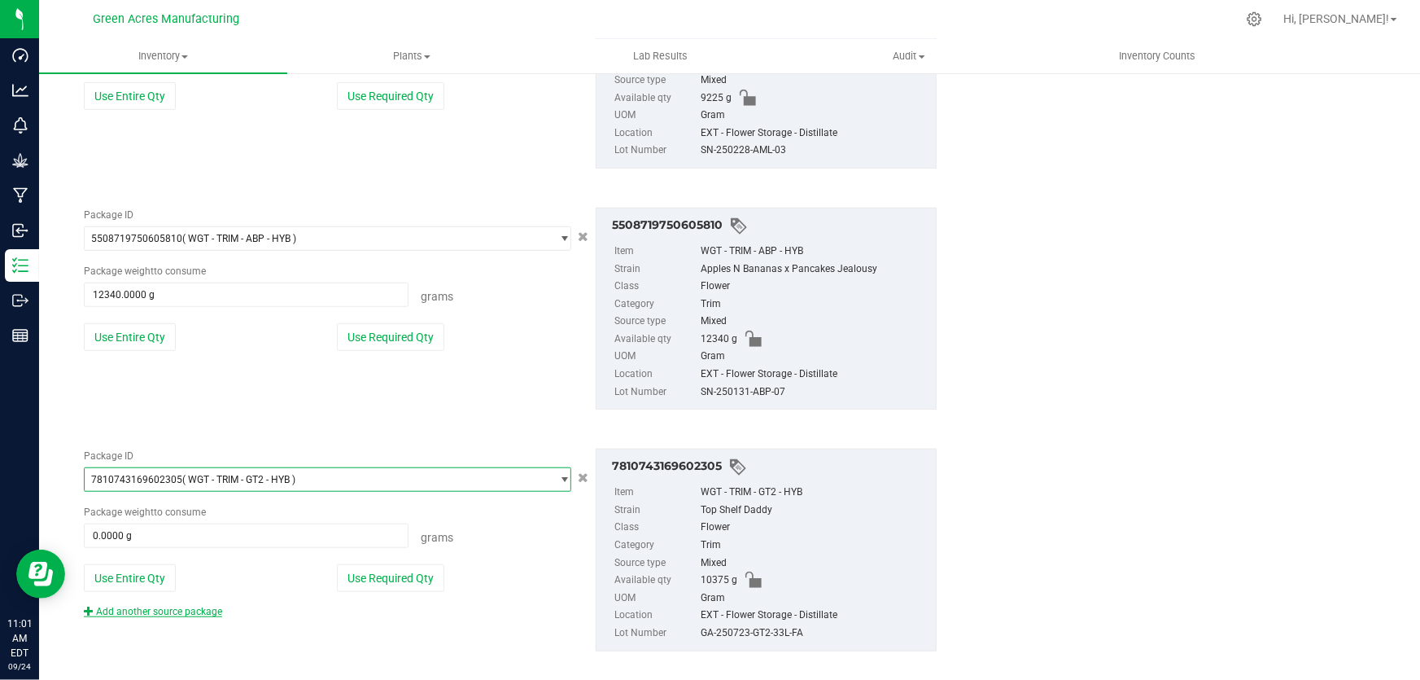
scroll to position [484, 0]
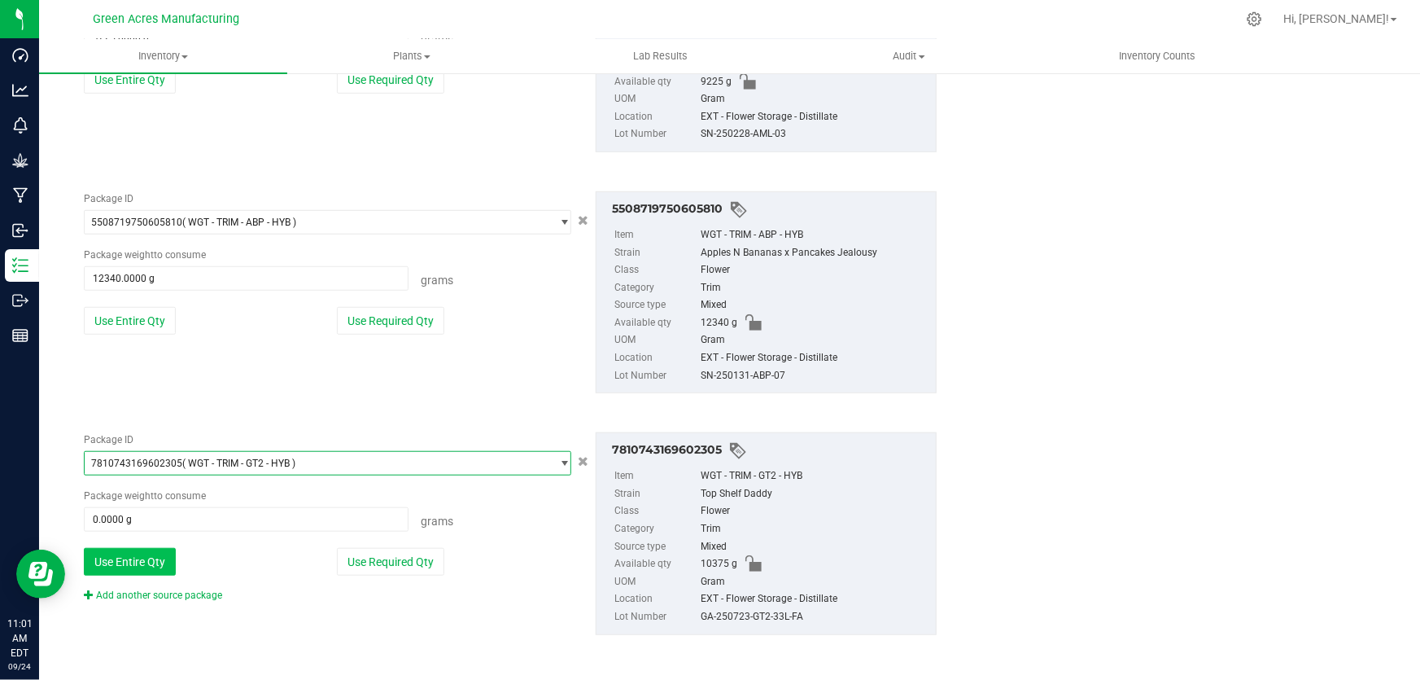
click at [153, 562] on button "Use Entire Qty" at bounding box center [130, 562] width 92 height 28
type input "10375.0000 g"
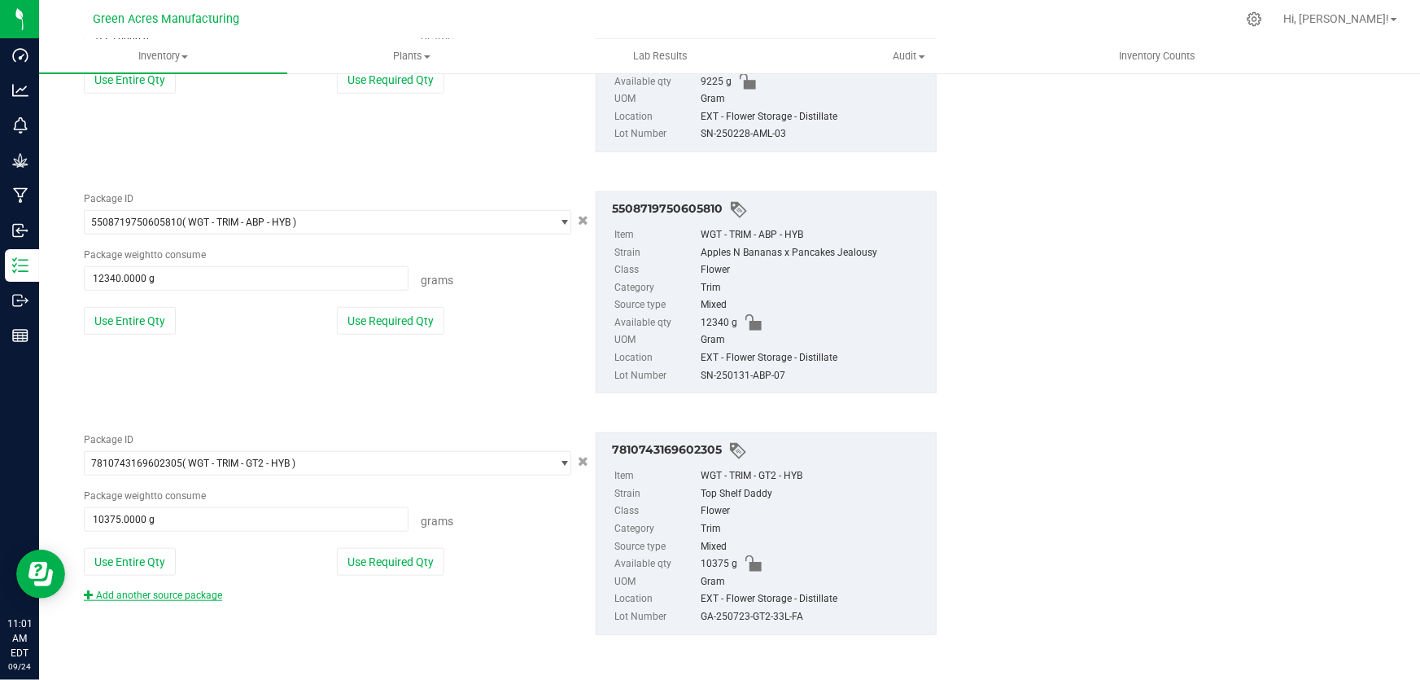
click at [163, 594] on link "Add another source package" at bounding box center [153, 594] width 138 height 11
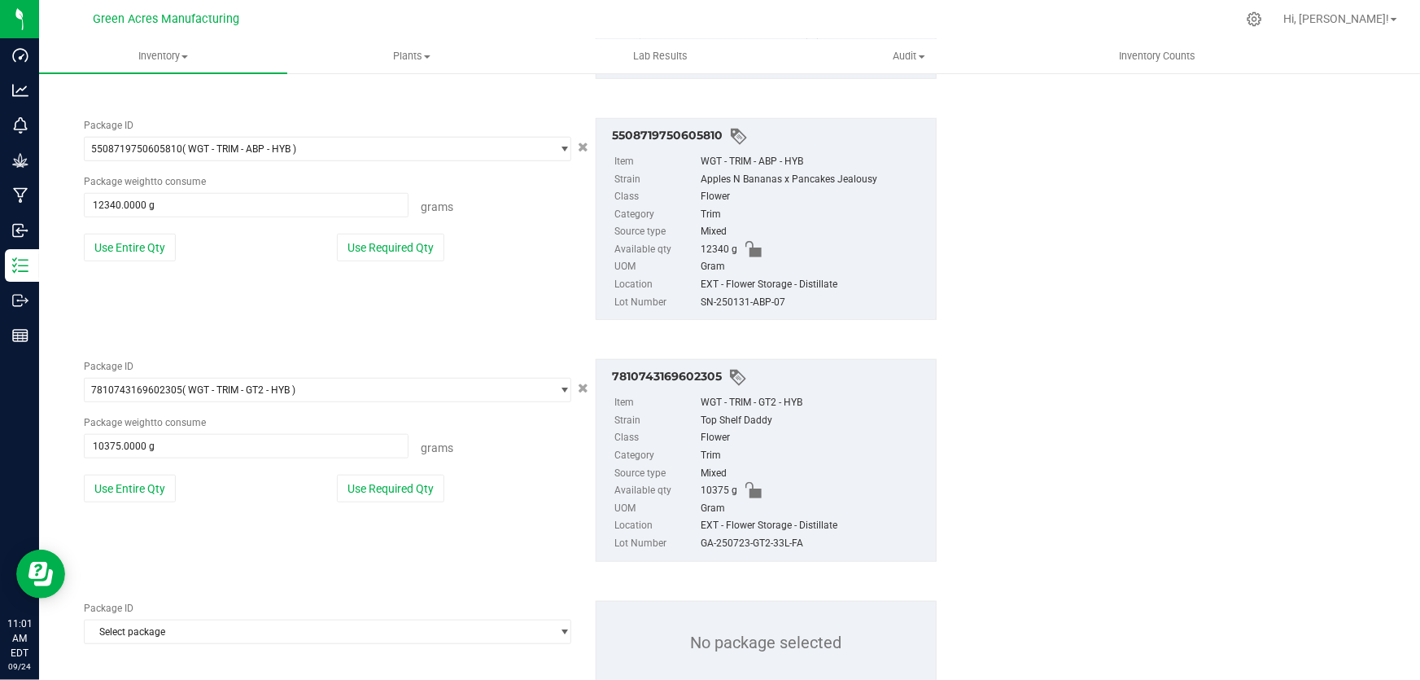
scroll to position [558, 0]
click at [266, 633] on span "Select package" at bounding box center [318, 630] width 466 height 23
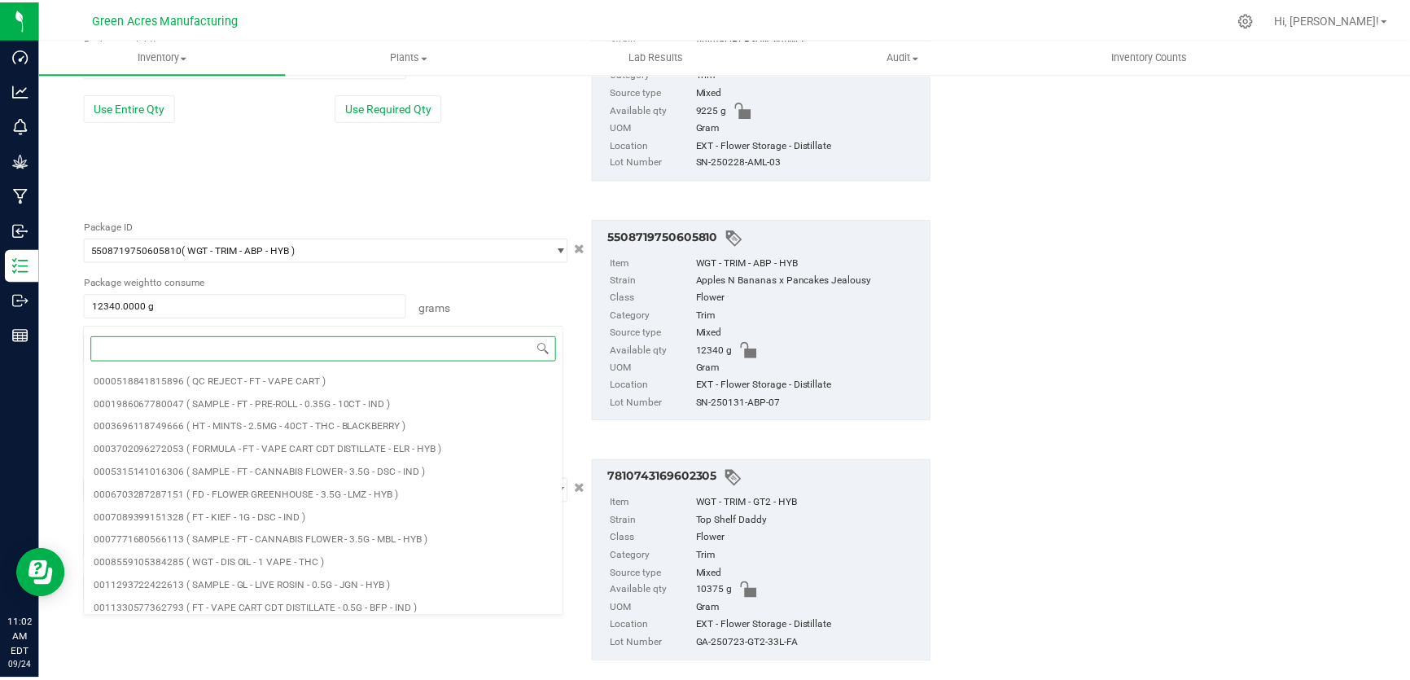
scroll to position [484, 0]
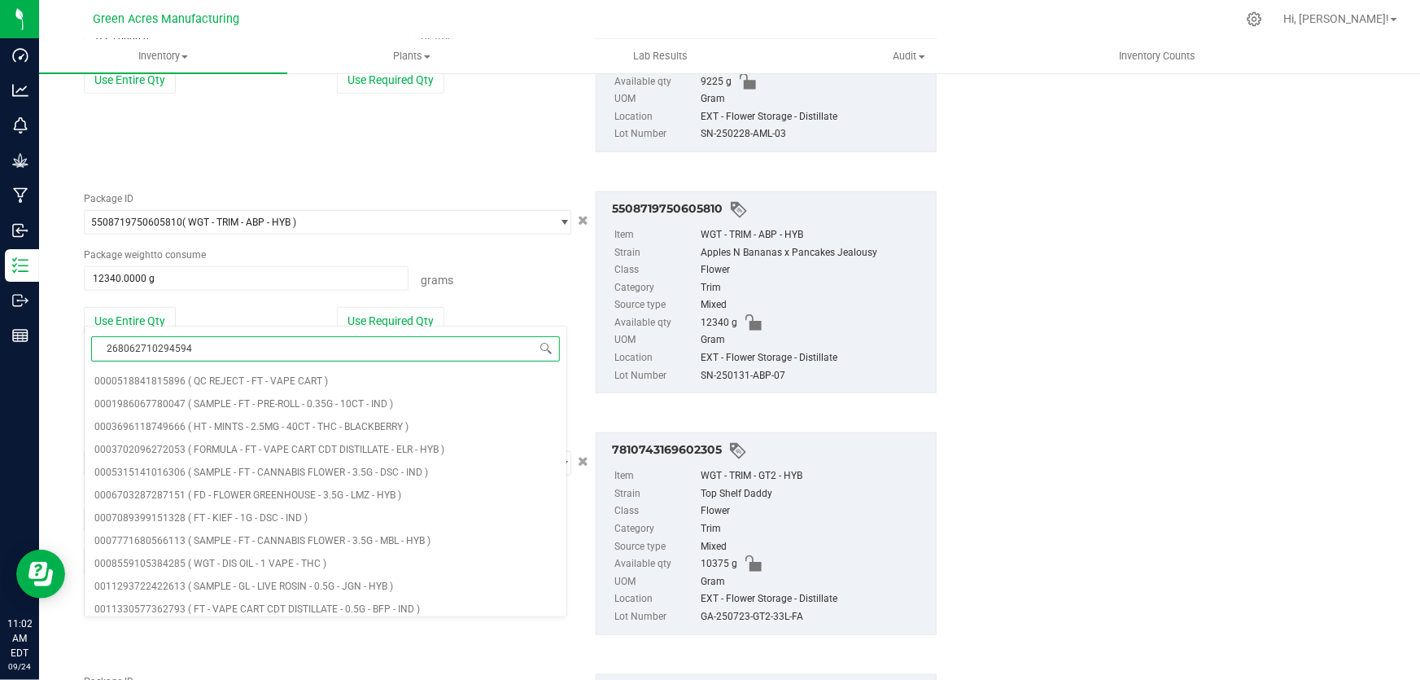
type input "2680627102945949"
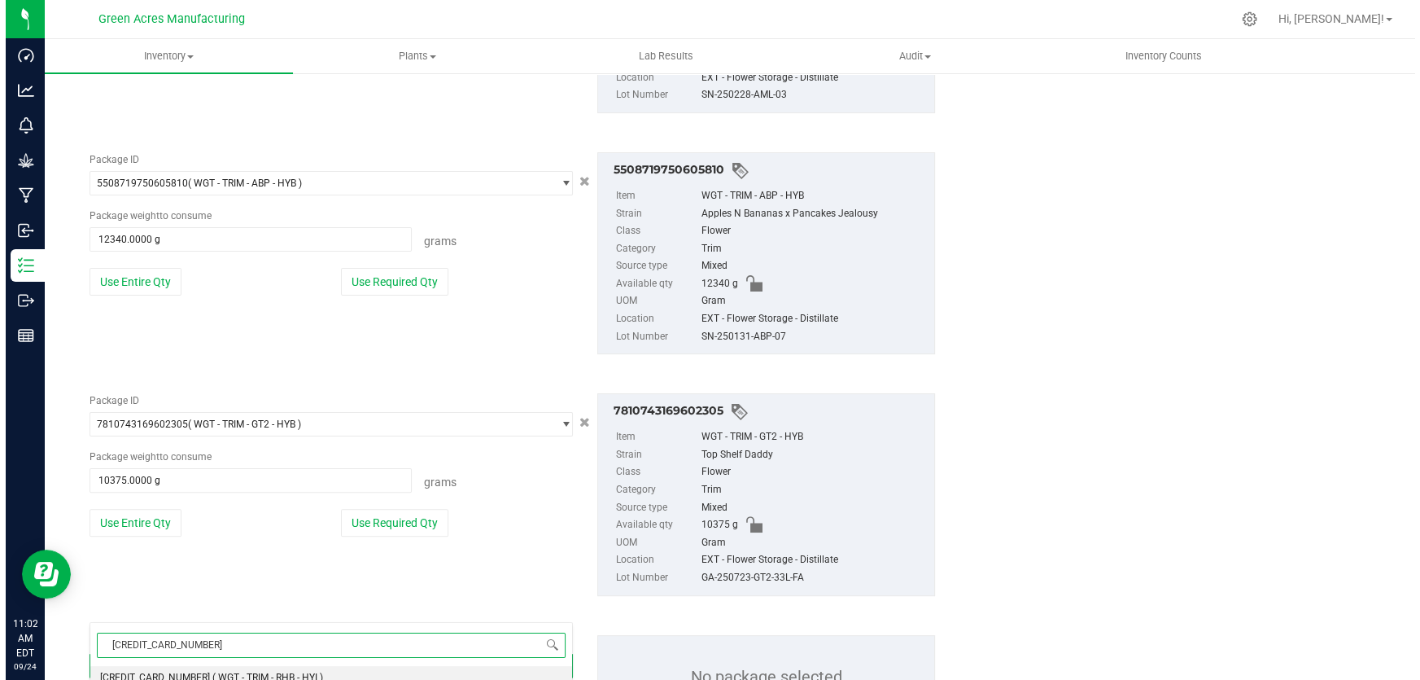
scroll to position [558, 0]
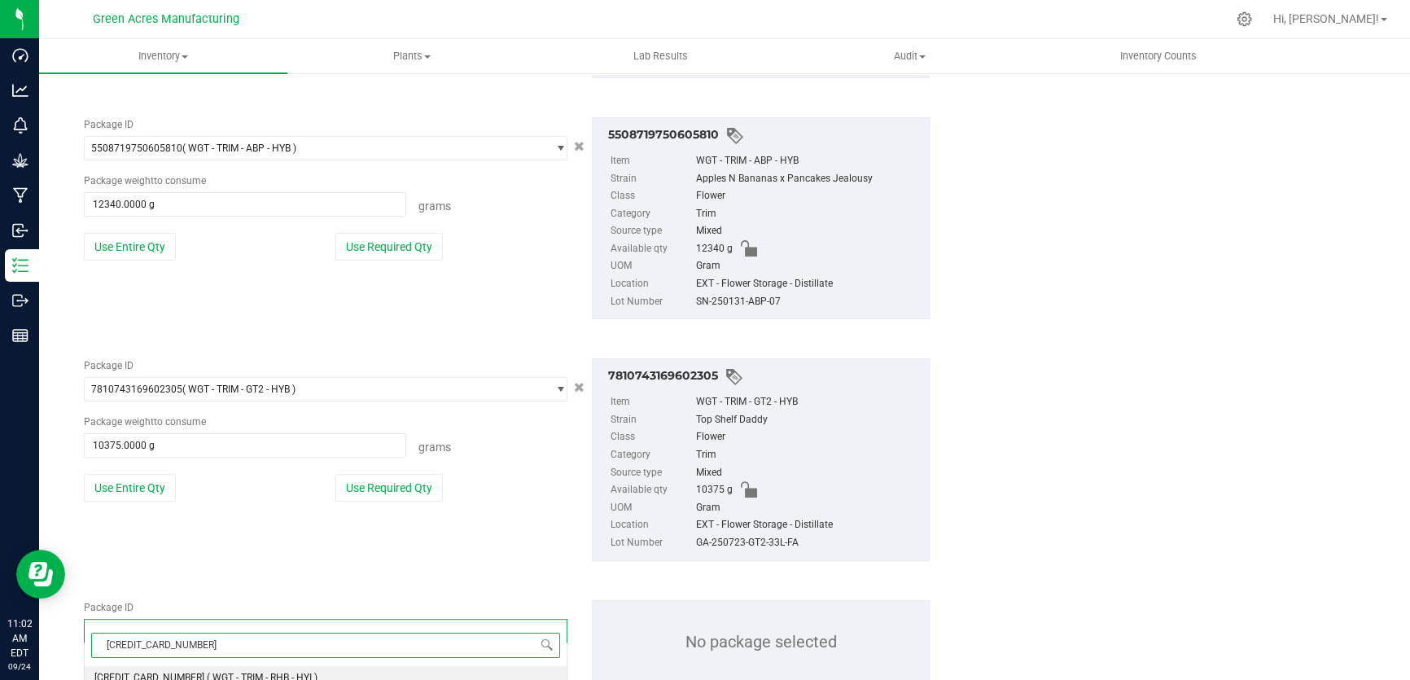
click at [237, 669] on li "2680627102945949 ( WGT - TRIM - RHB - HYI )" at bounding box center [326, 677] width 482 height 23
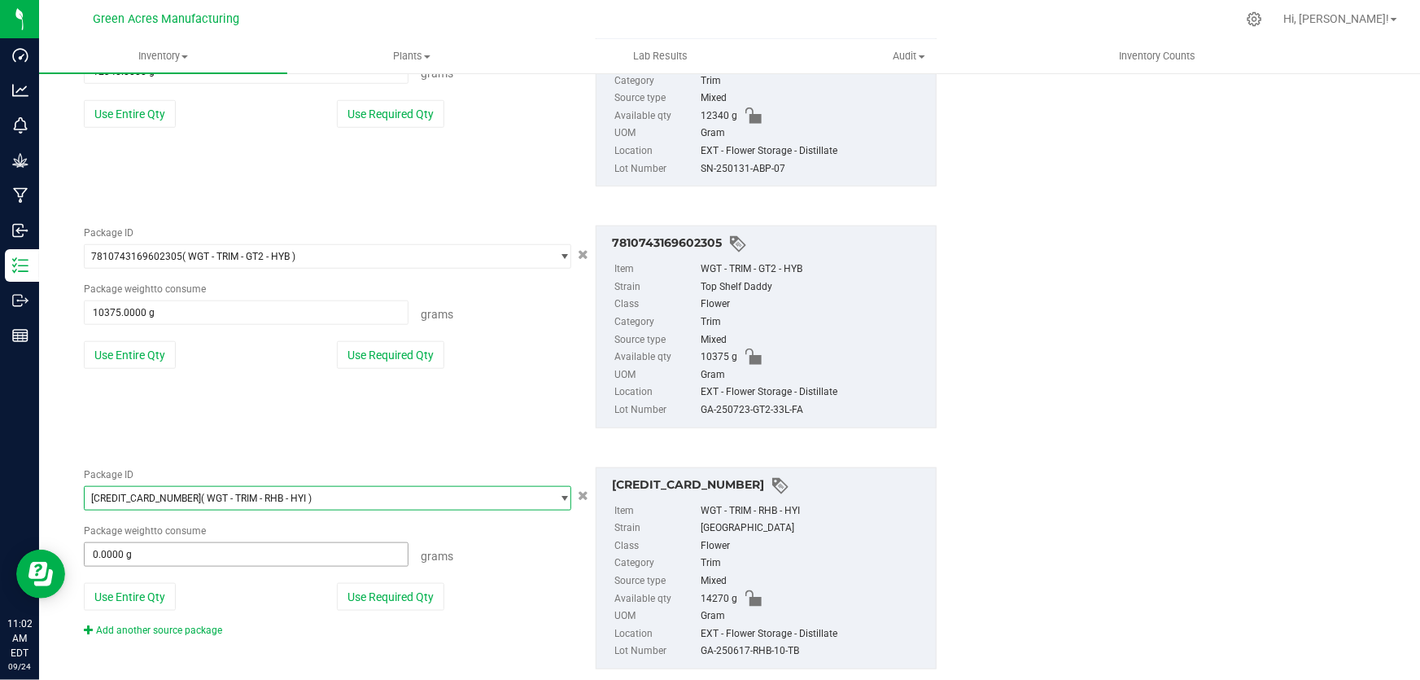
scroll to position [724, 0]
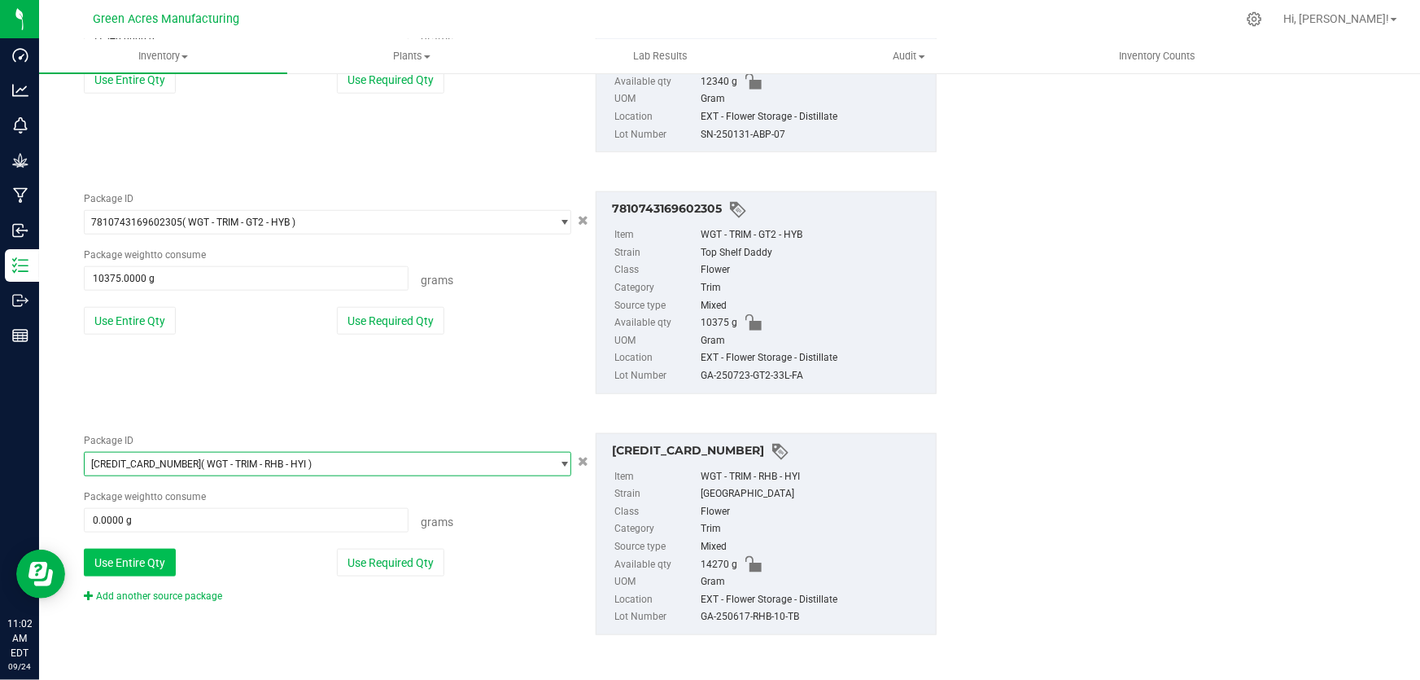
click at [145, 556] on button "Use Entire Qty" at bounding box center [130, 563] width 92 height 28
type input "14270.0000 g"
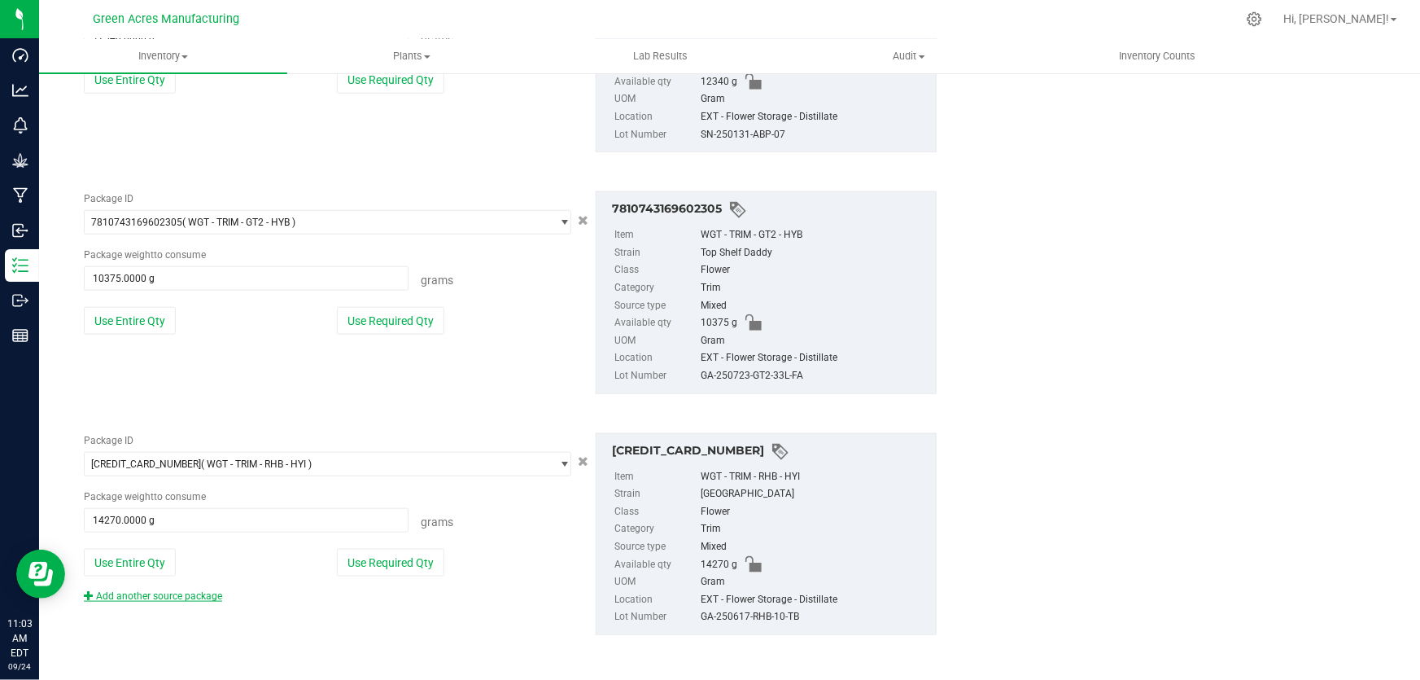
click at [195, 590] on link "Add another source package" at bounding box center [153, 595] width 138 height 11
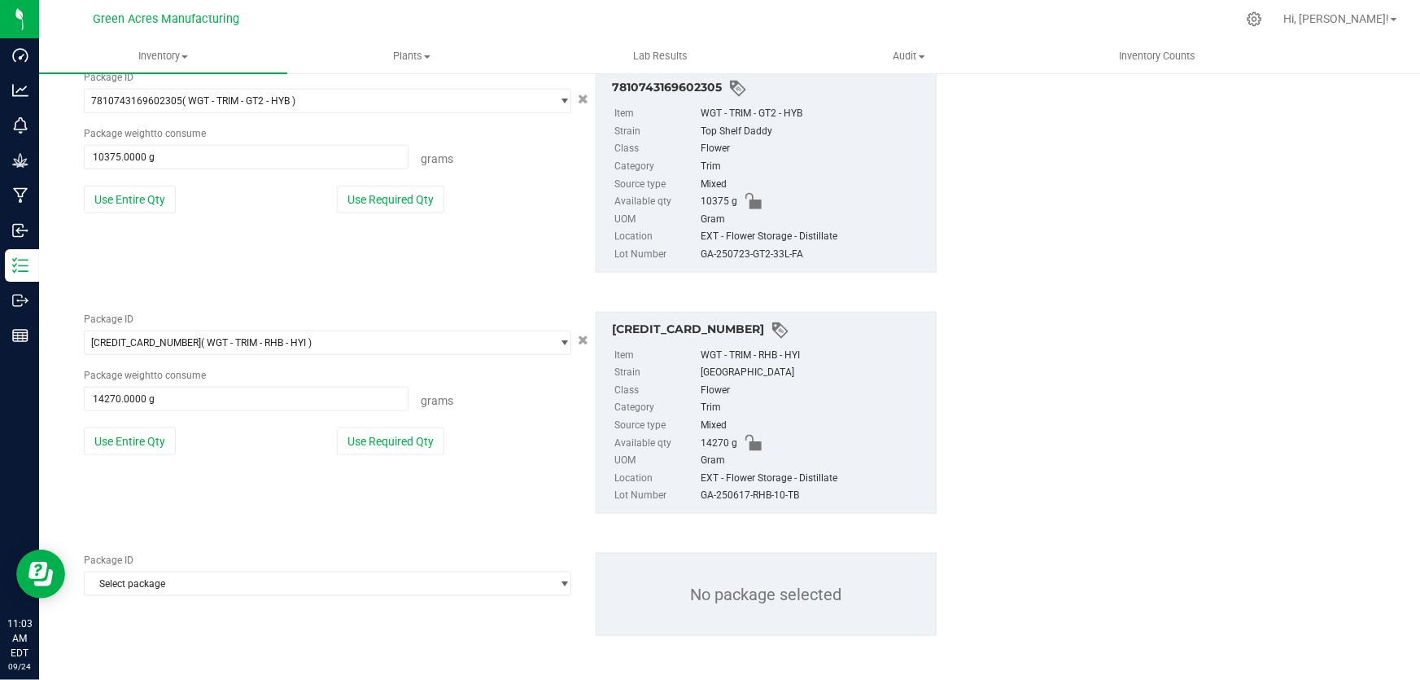
scroll to position [847, 0]
click at [284, 588] on span "Select package" at bounding box center [318, 582] width 466 height 23
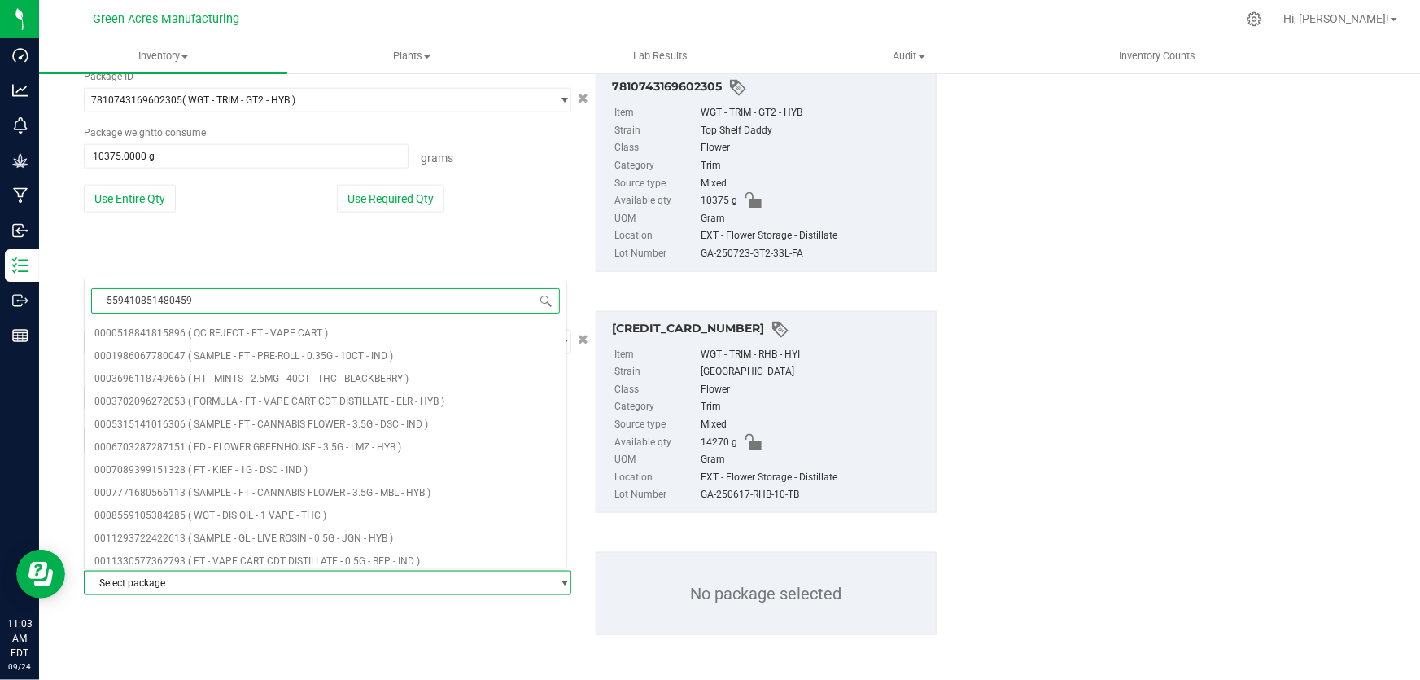
type input "5594108514804591"
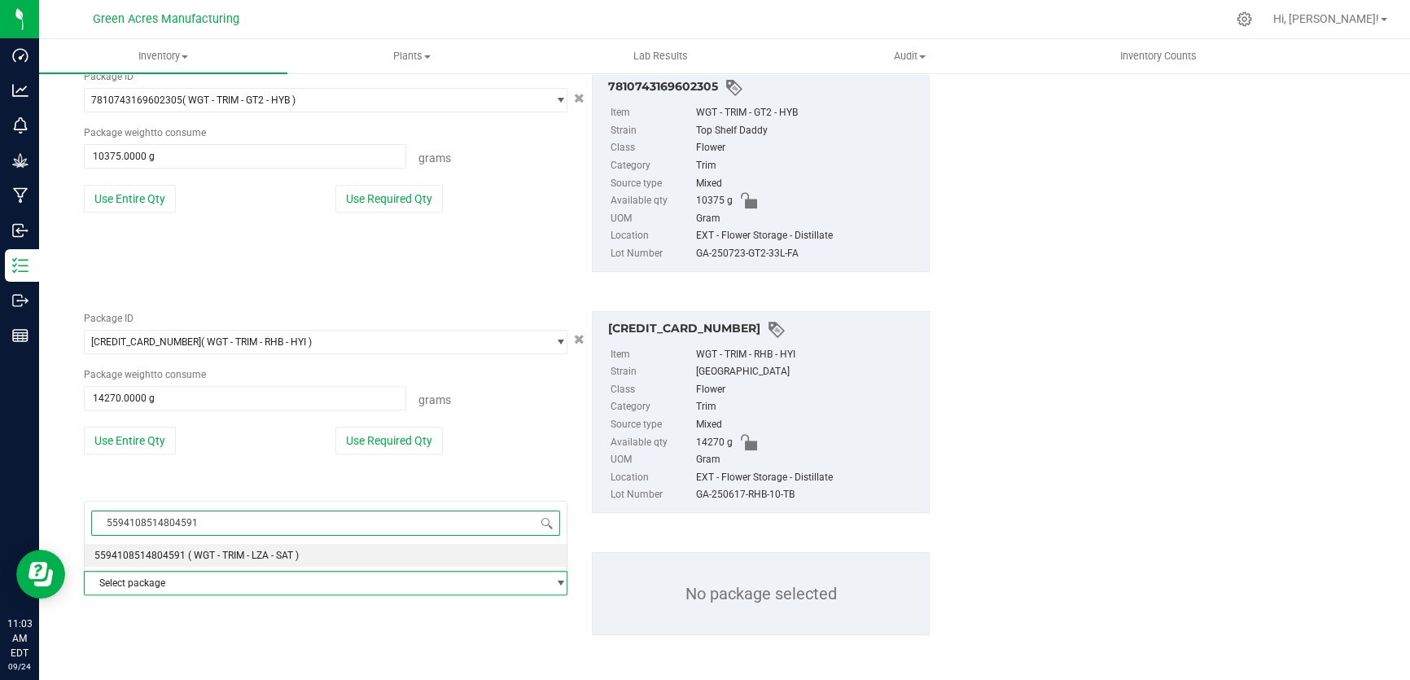
click at [337, 558] on li "5594108514804591 ( WGT - TRIM - LZA - SAT )" at bounding box center [326, 555] width 482 height 23
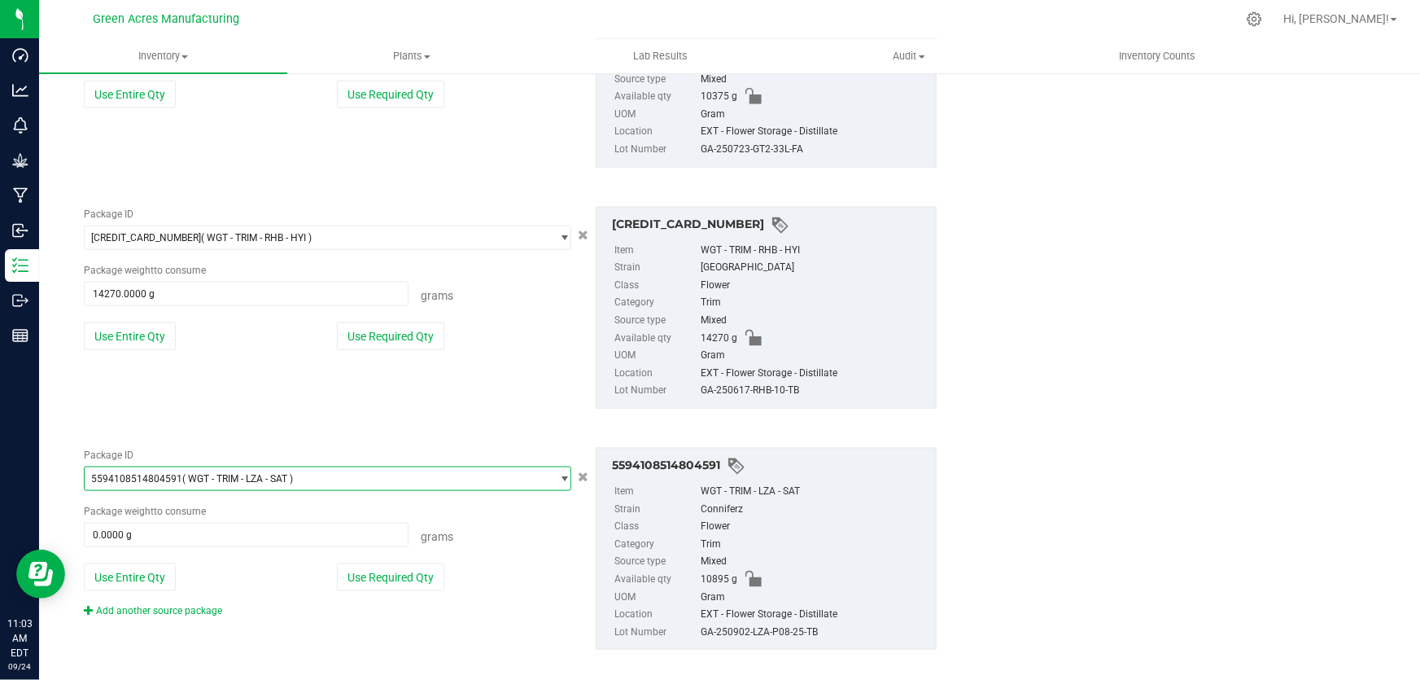
scroll to position [965, 0]
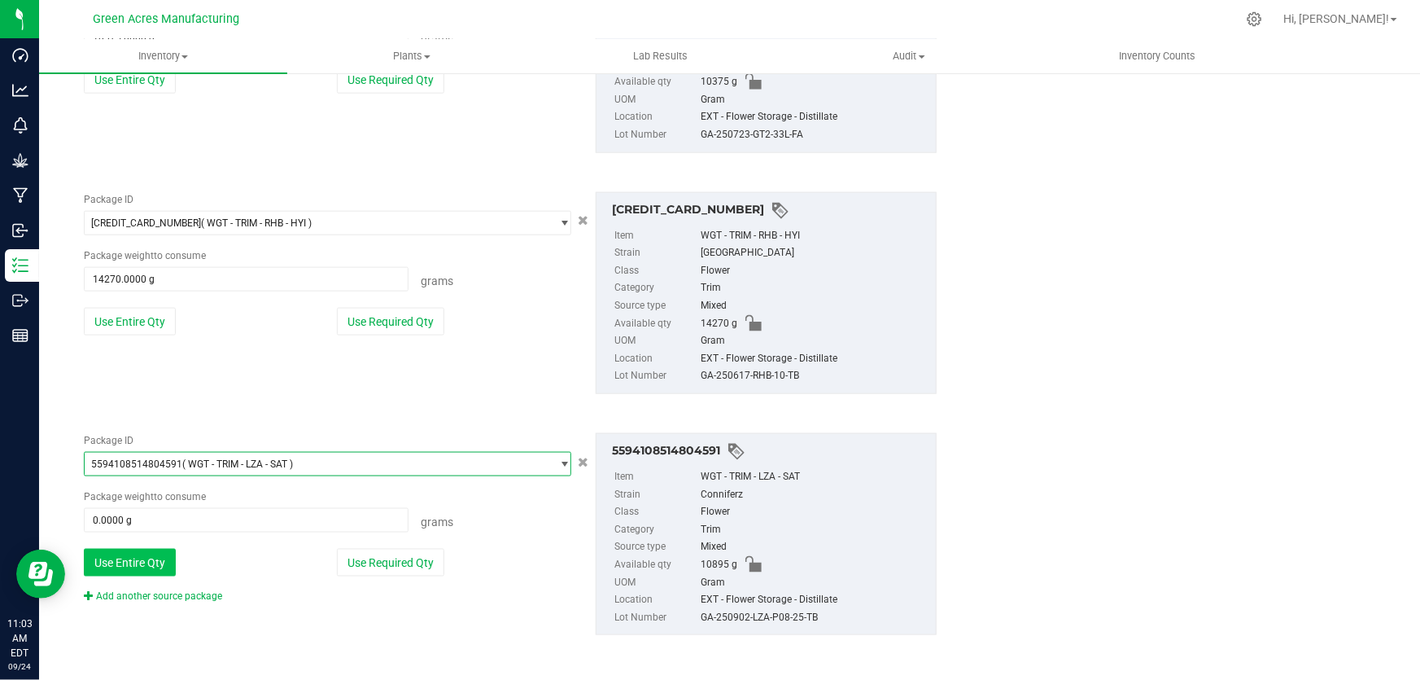
click at [147, 558] on button "Use Entire Qty" at bounding box center [130, 563] width 92 height 28
type input "10895.0000 g"
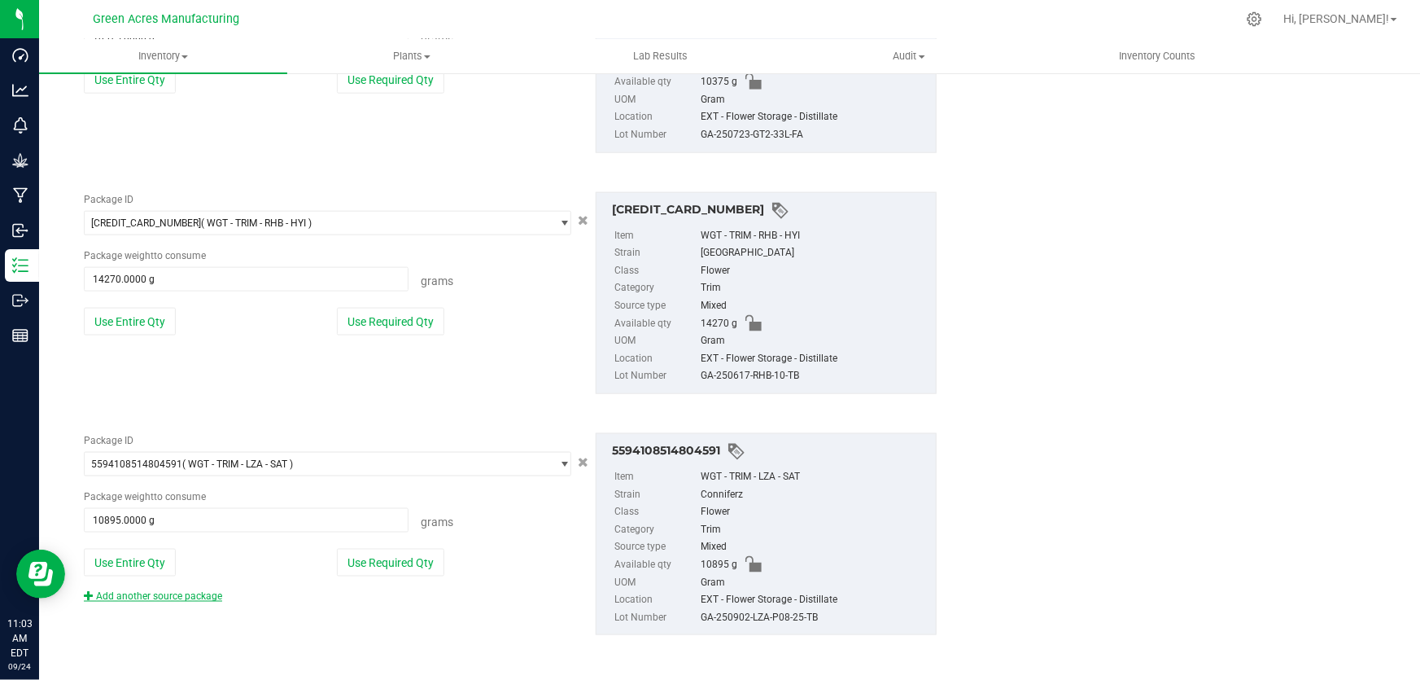
click at [203, 598] on link "Add another source package" at bounding box center [153, 595] width 138 height 11
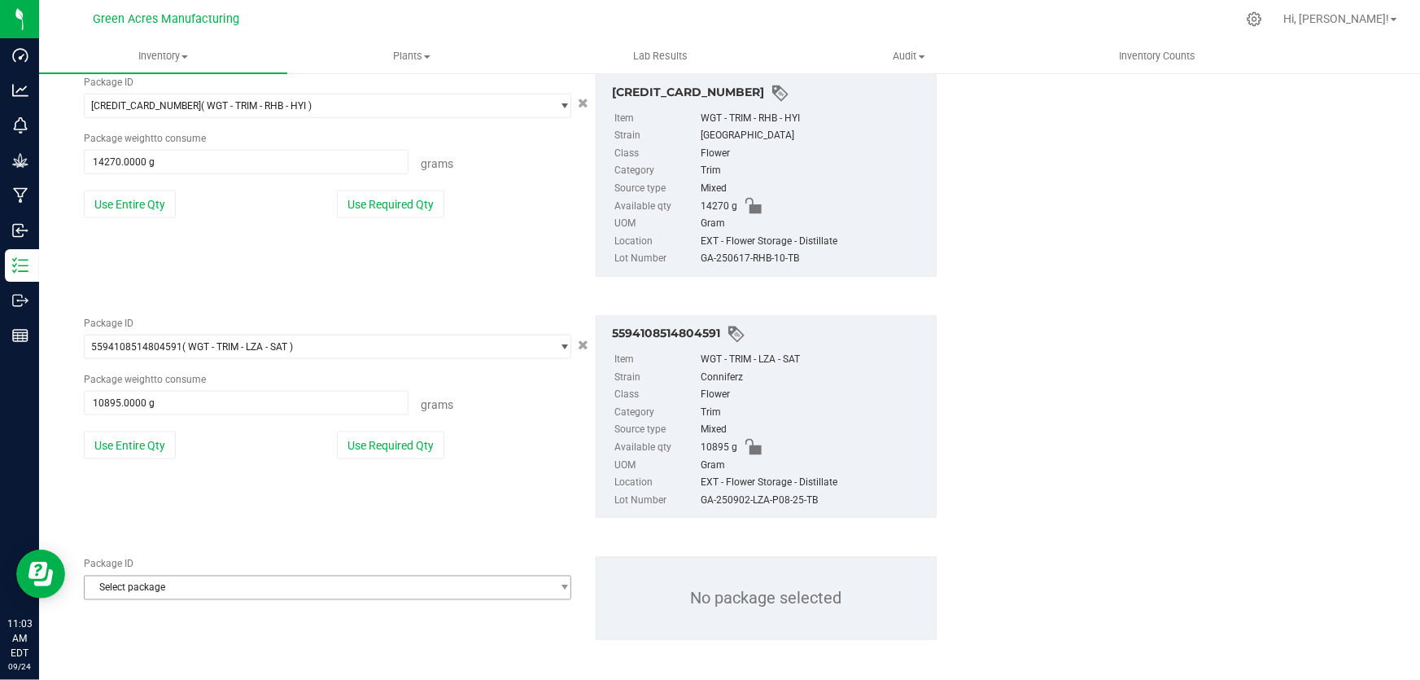
scroll to position [1088, 0]
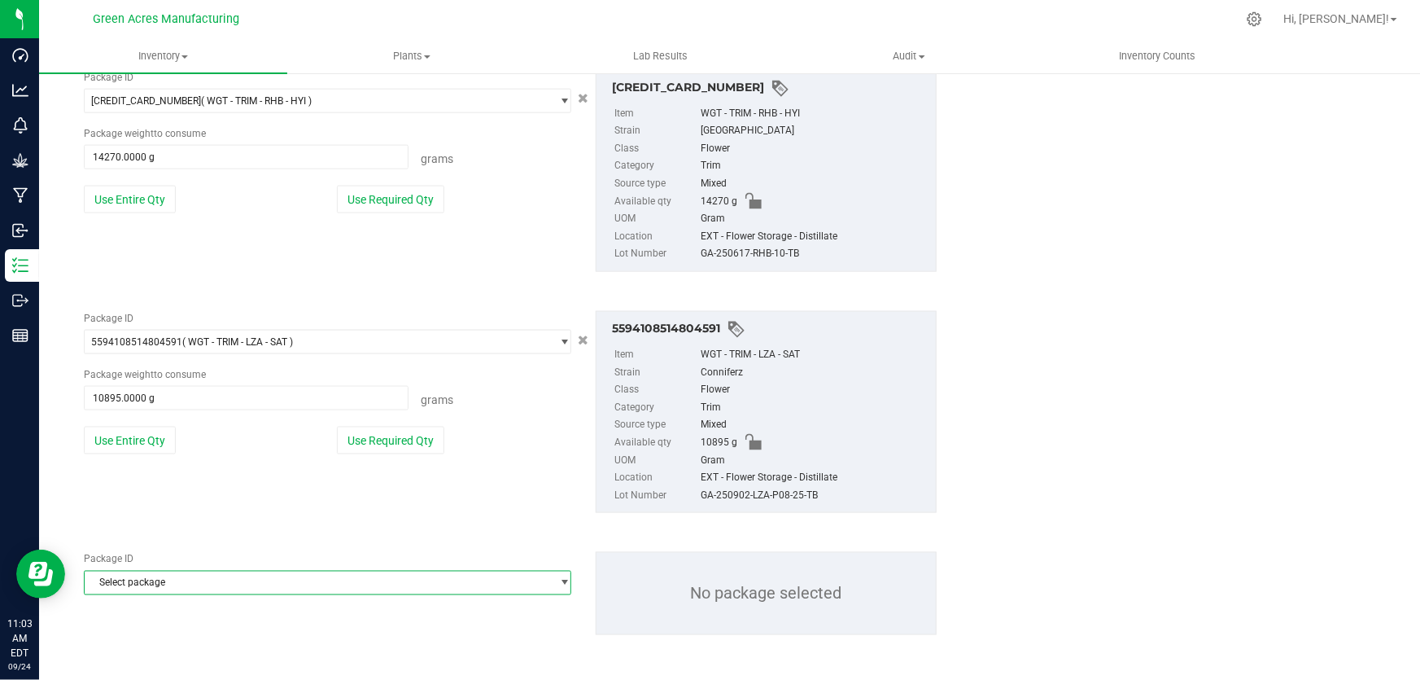
click at [266, 584] on span "Select package" at bounding box center [318, 582] width 466 height 23
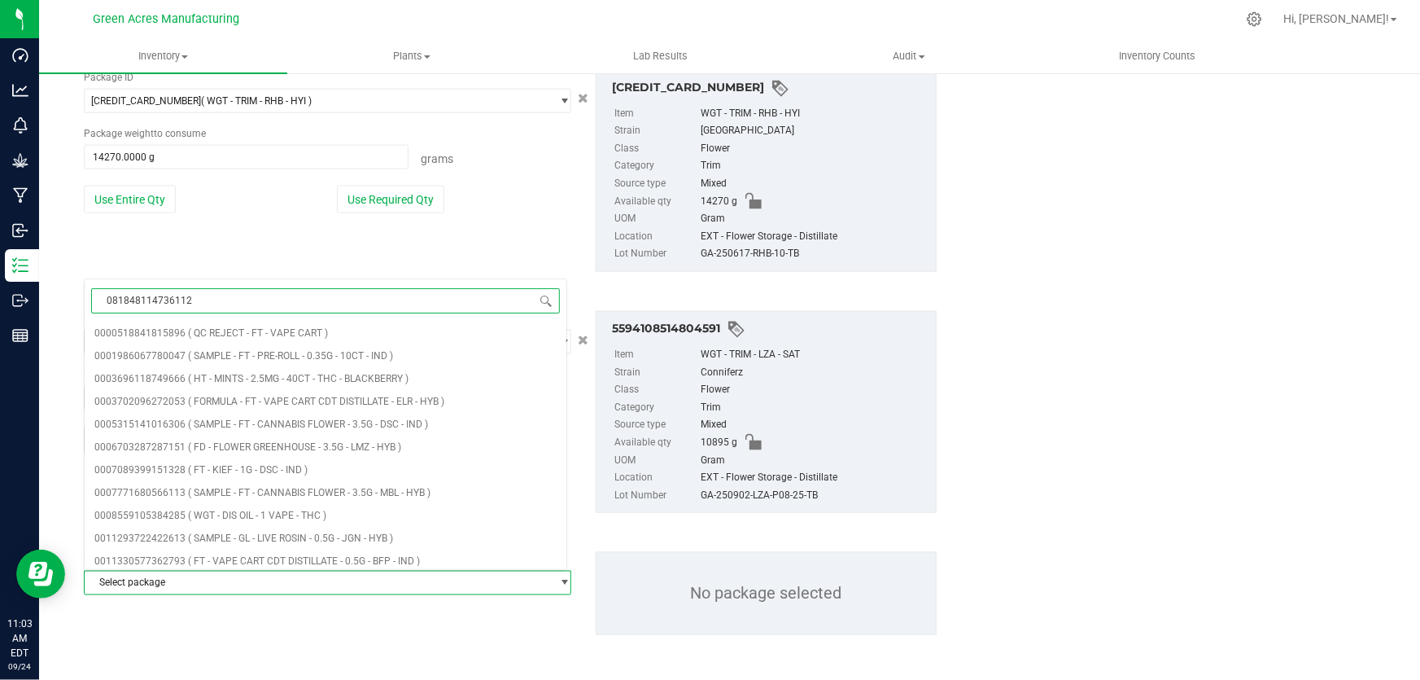
type input "0818481147361129"
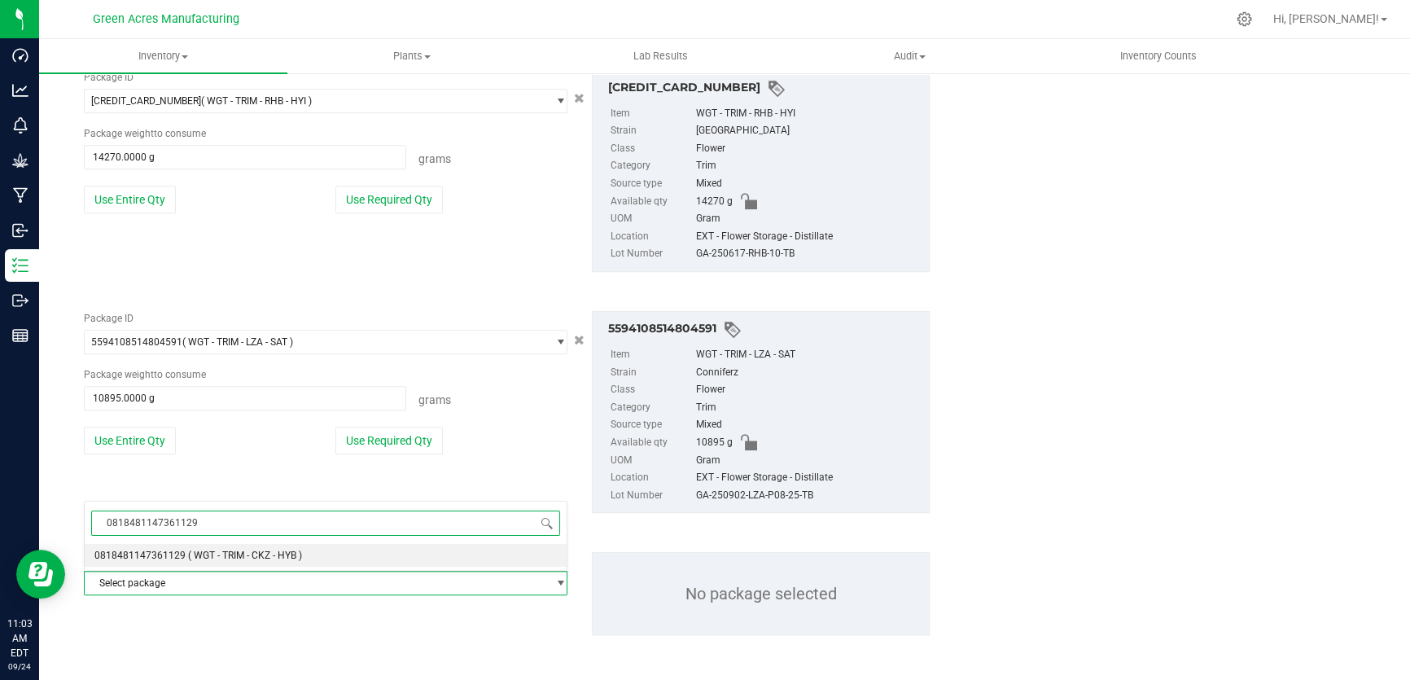
click at [167, 554] on span "0818481147361129" at bounding box center [139, 554] width 91 height 11
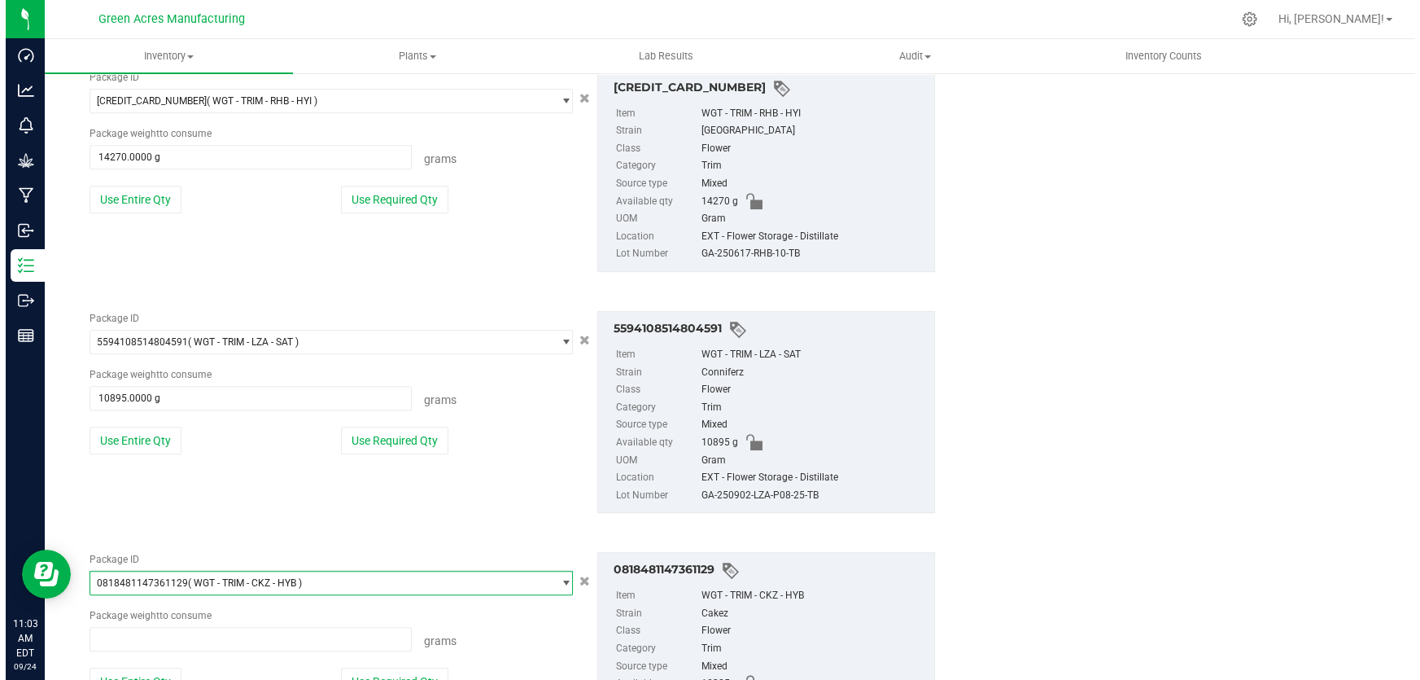
scroll to position [13629, 0]
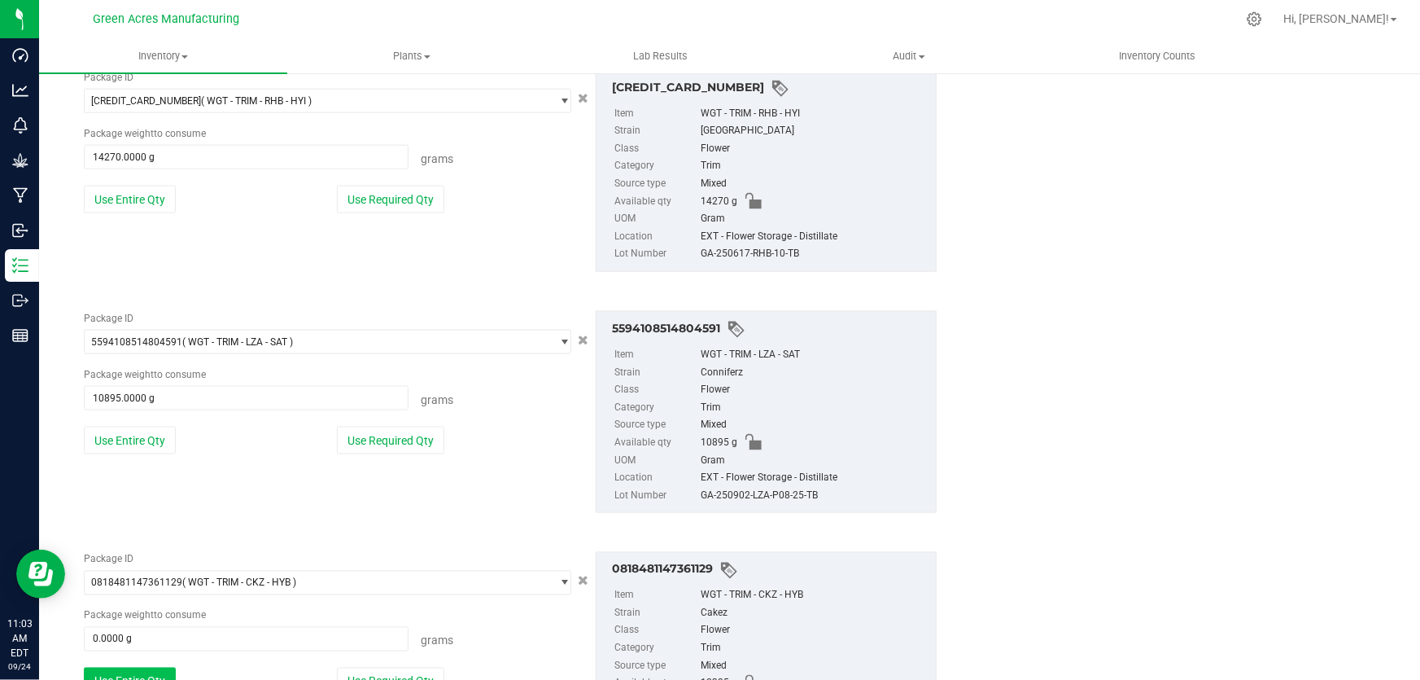
click at [163, 668] on button "Use Entire Qty" at bounding box center [130, 682] width 92 height 28
type input "12385.0000 g"
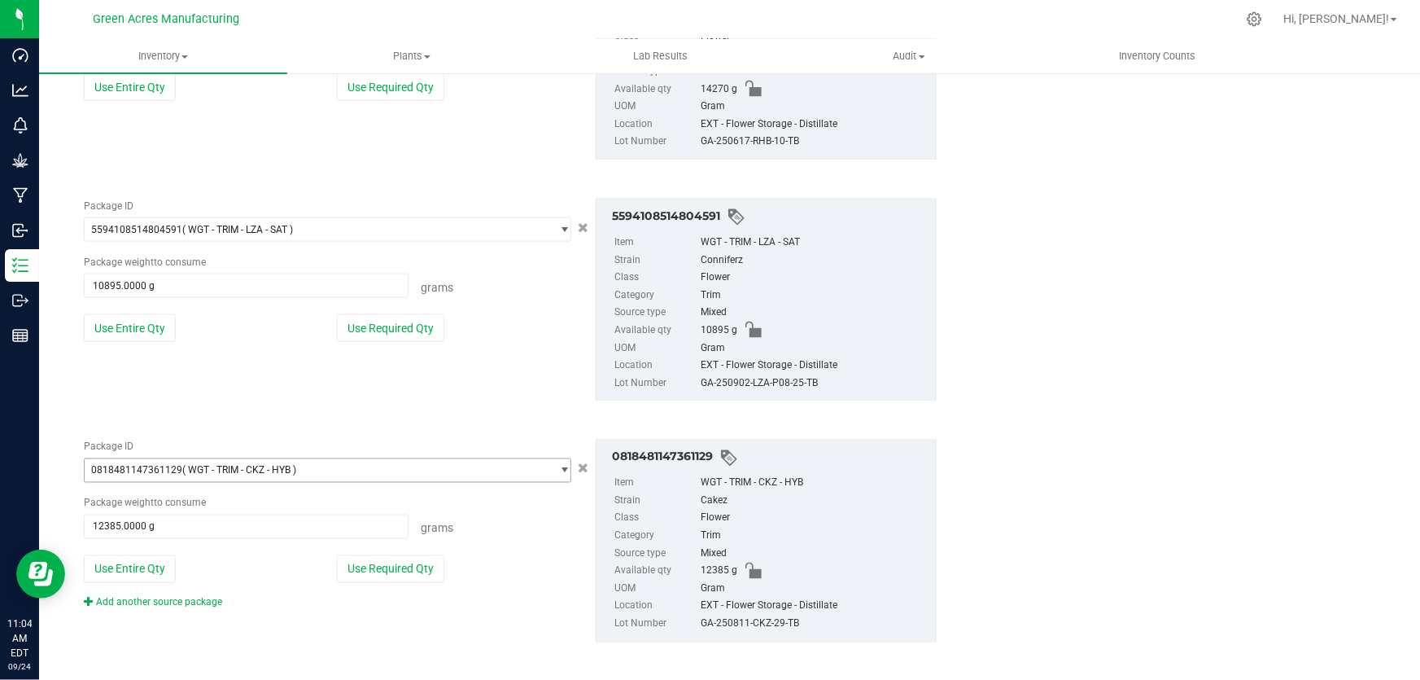
scroll to position [1206, 0]
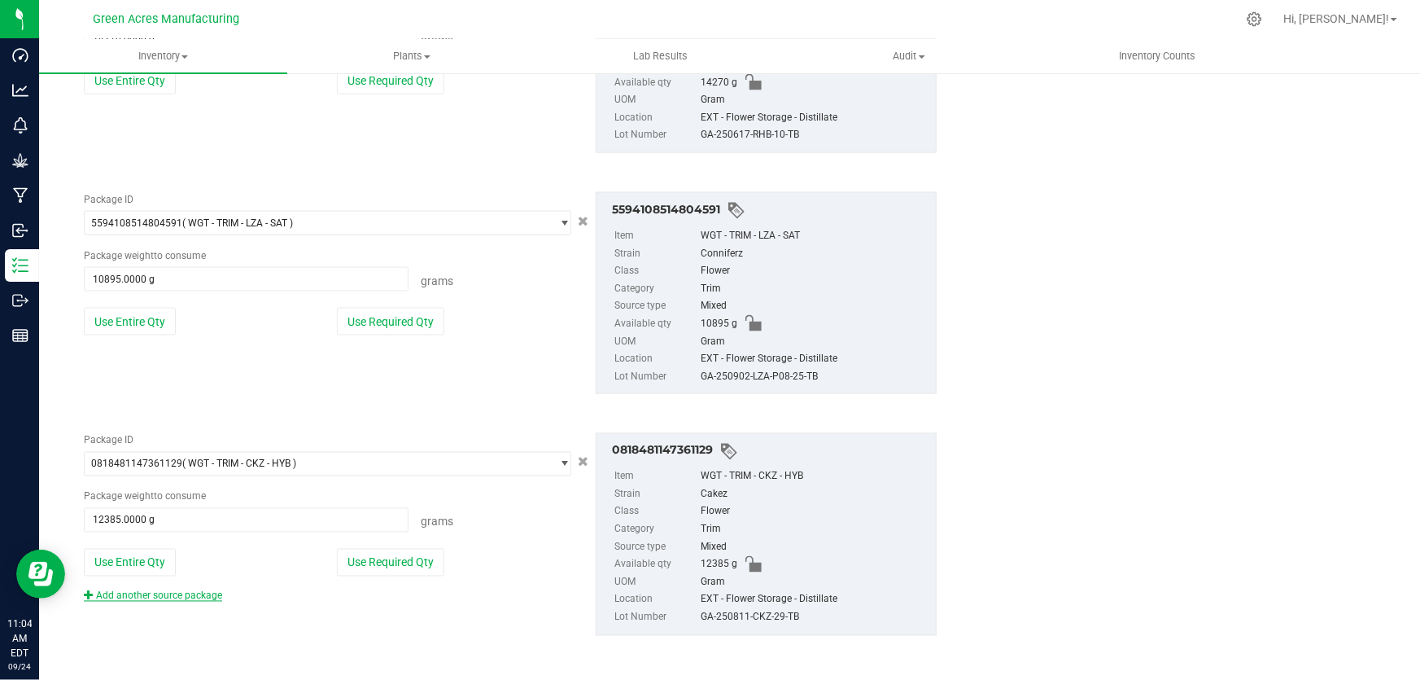
click at [191, 598] on link "Add another source package" at bounding box center [153, 595] width 138 height 11
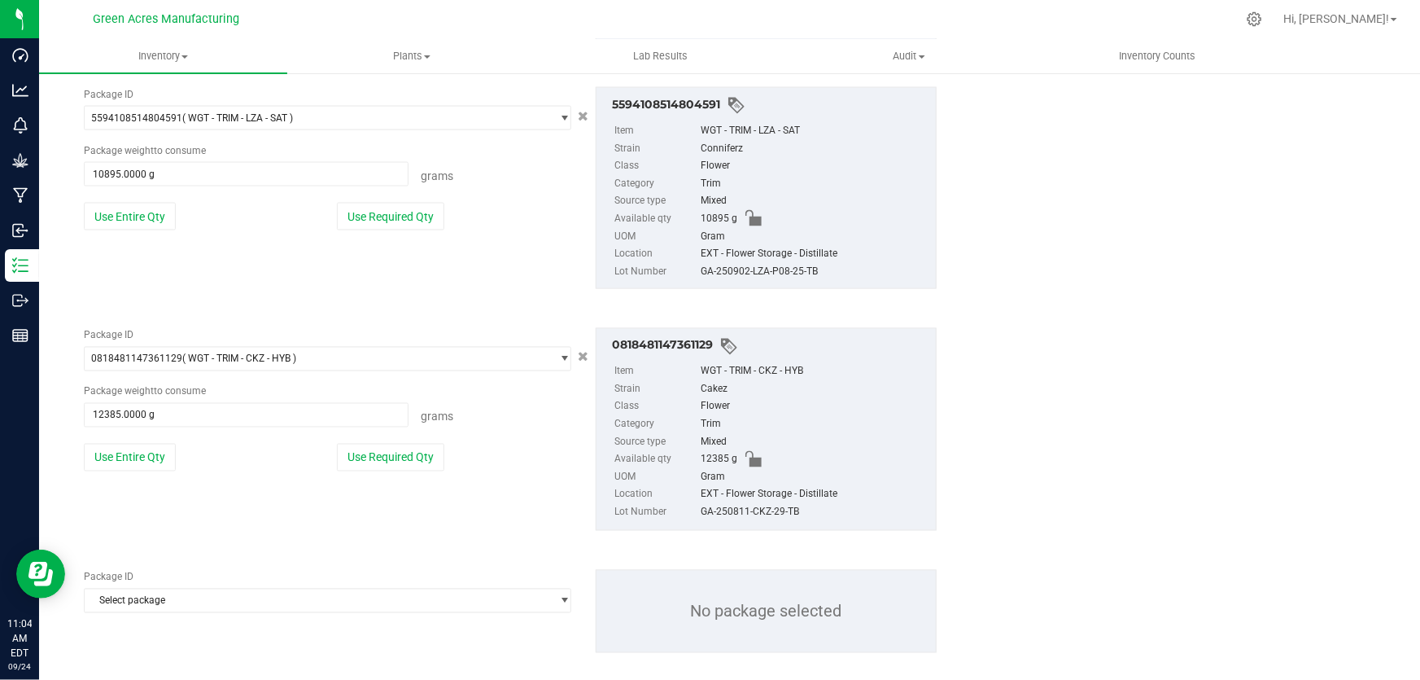
scroll to position [1329, 0]
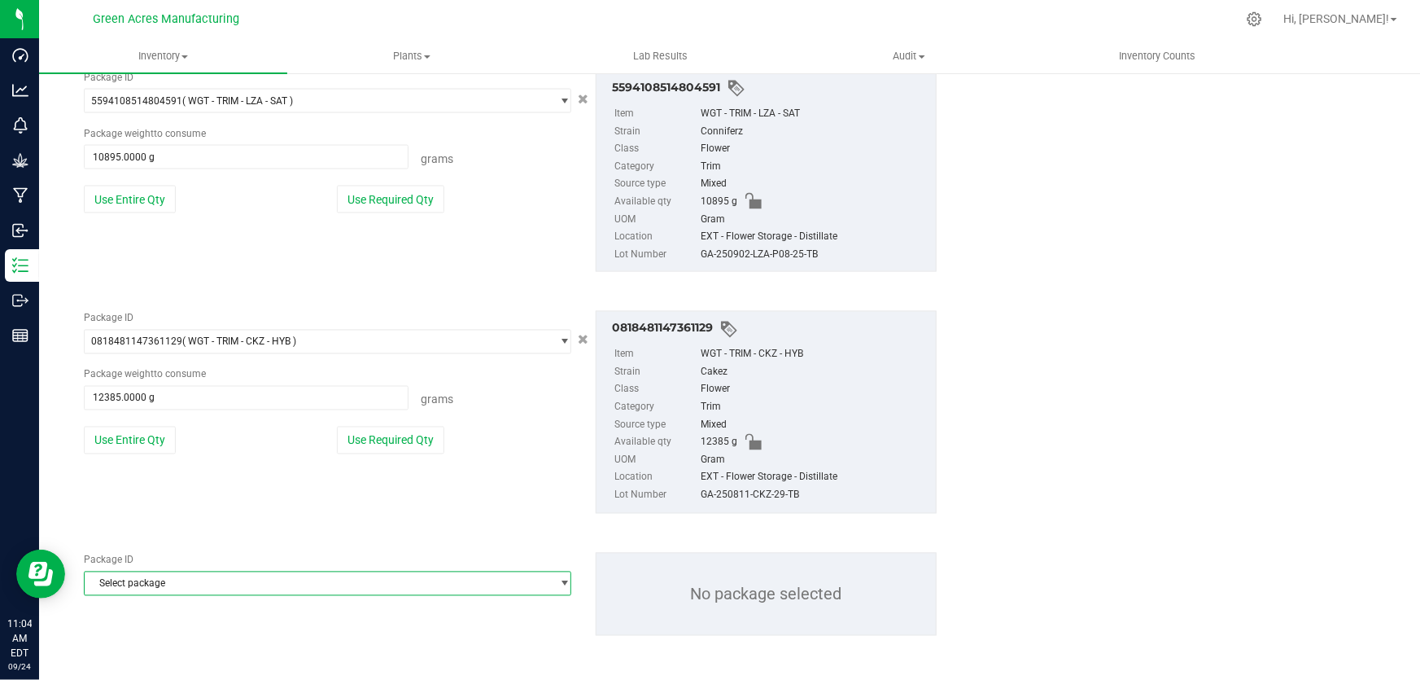
click at [234, 584] on span "Select package" at bounding box center [318, 583] width 466 height 23
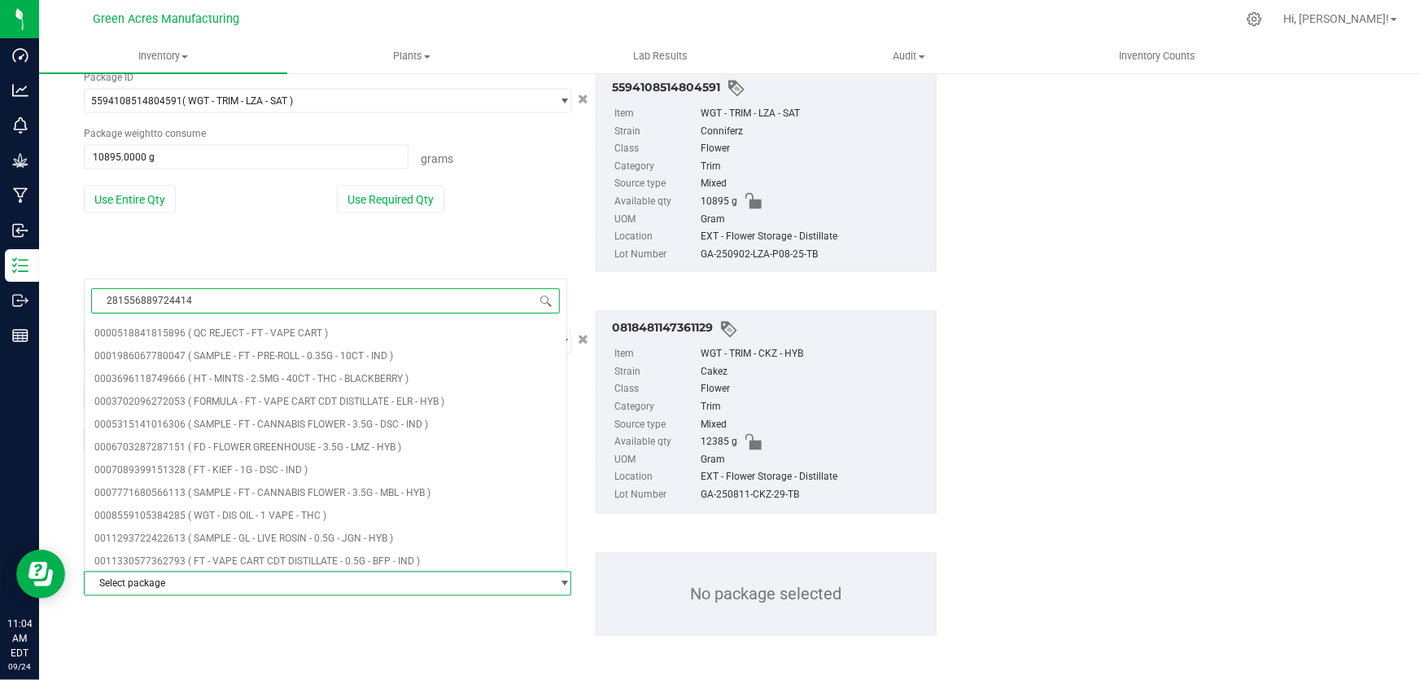
type input "2815568897244140"
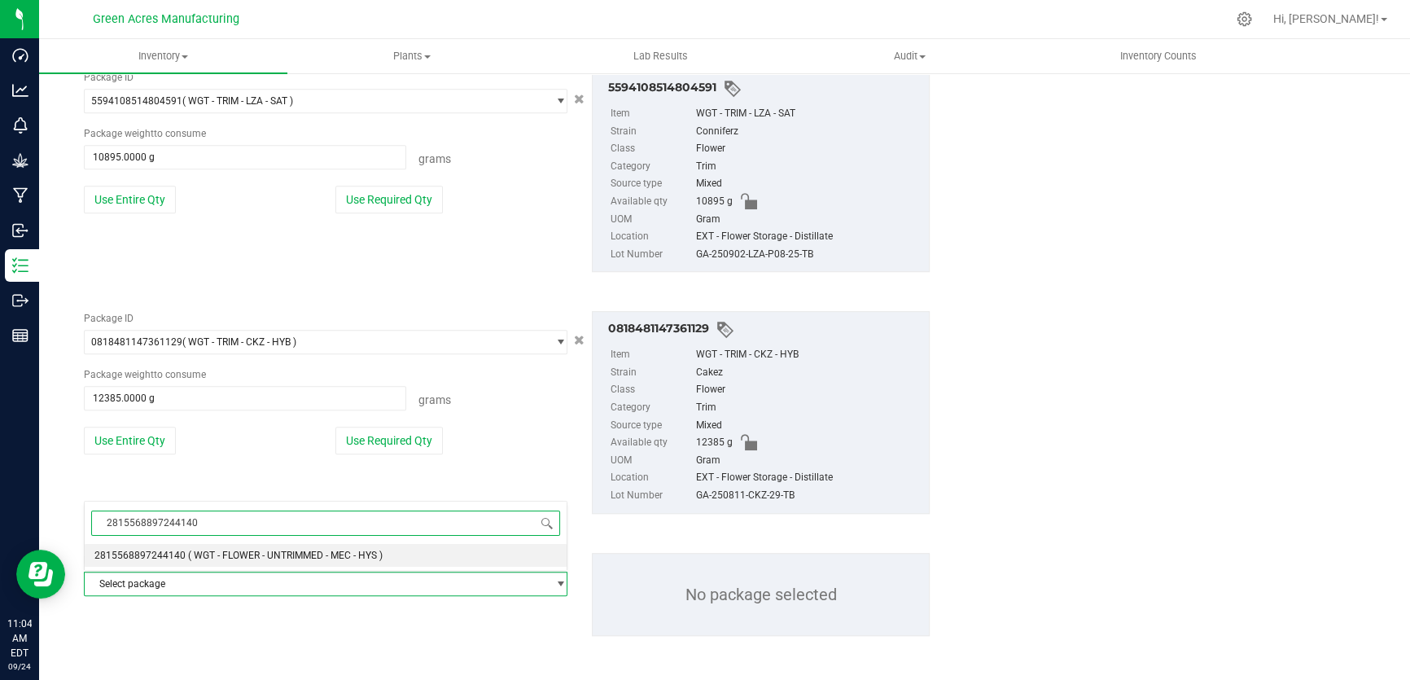
click at [312, 554] on span "( WGT - FLOWER - UNTRIMMED - MEC - HYS )" at bounding box center [285, 554] width 195 height 11
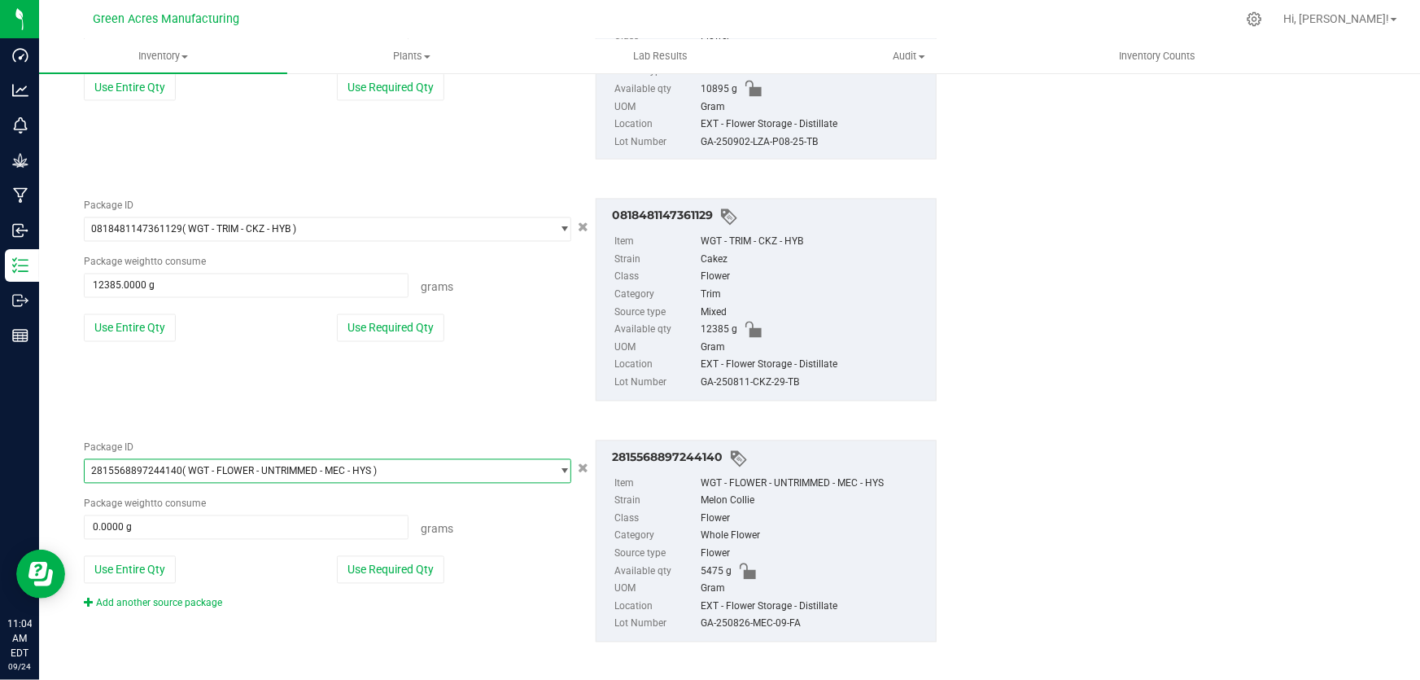
scroll to position [1448, 0]
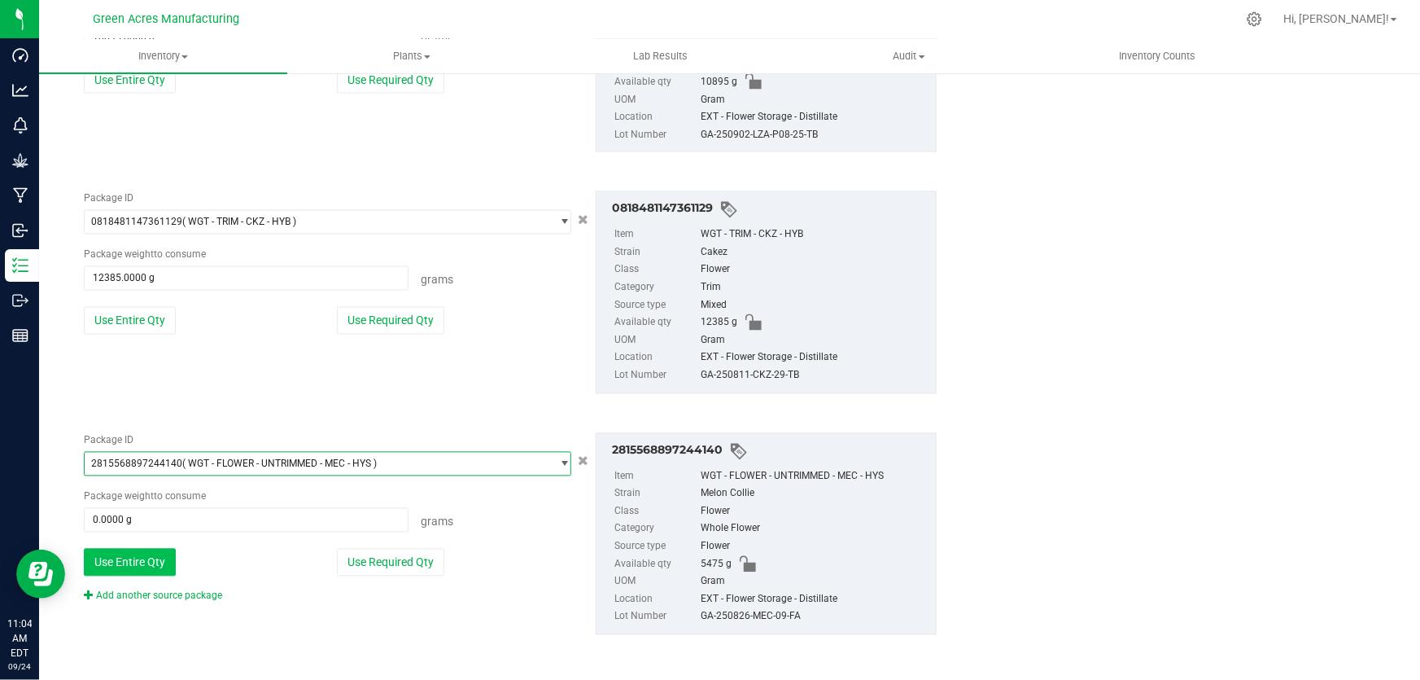
click at [142, 566] on button "Use Entire Qty" at bounding box center [130, 563] width 92 height 28
type input "5475.0000 g"
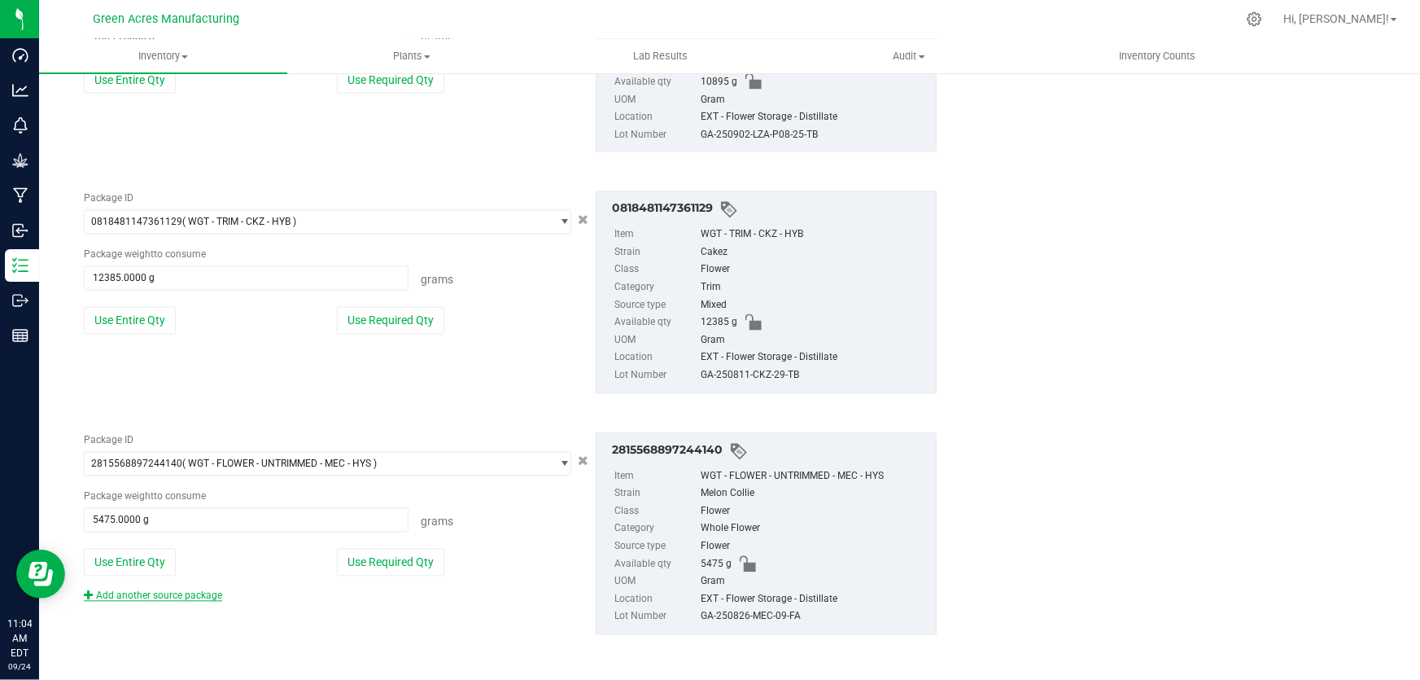
click at [152, 593] on link "Add another source package" at bounding box center [153, 595] width 138 height 11
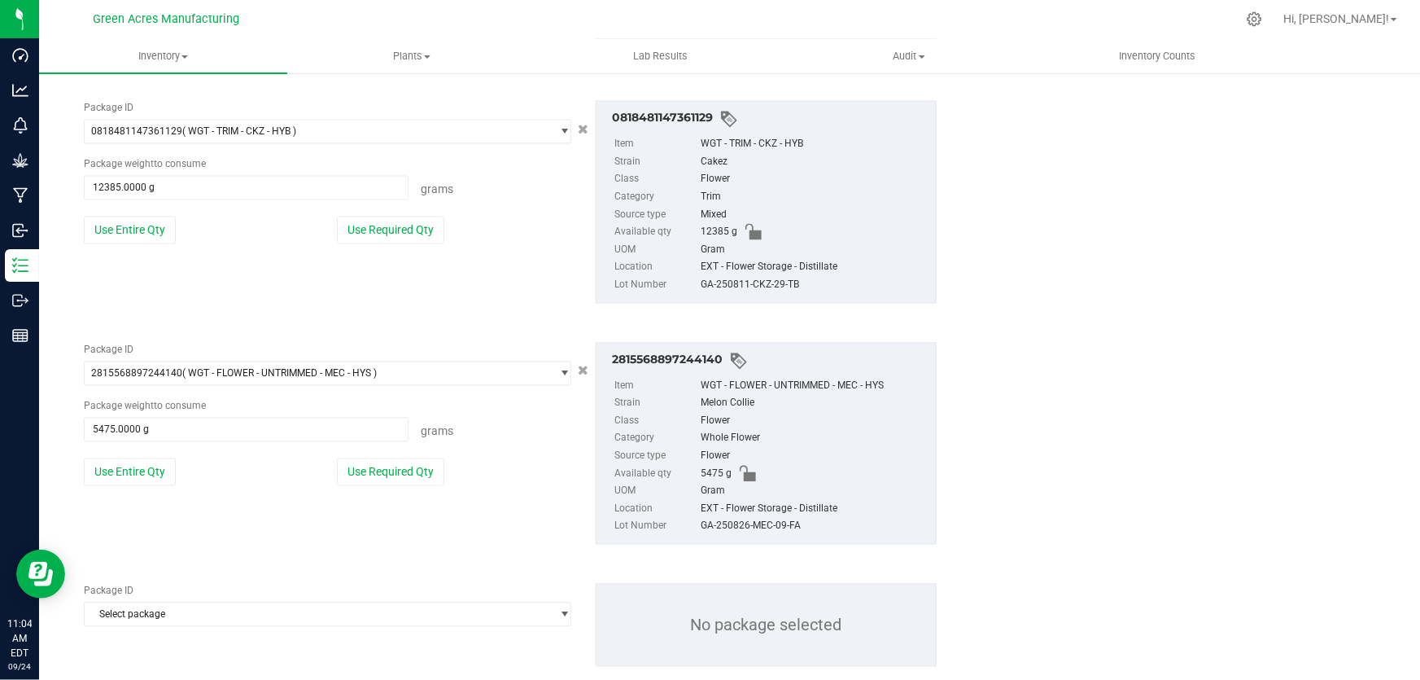
scroll to position [1570, 0]
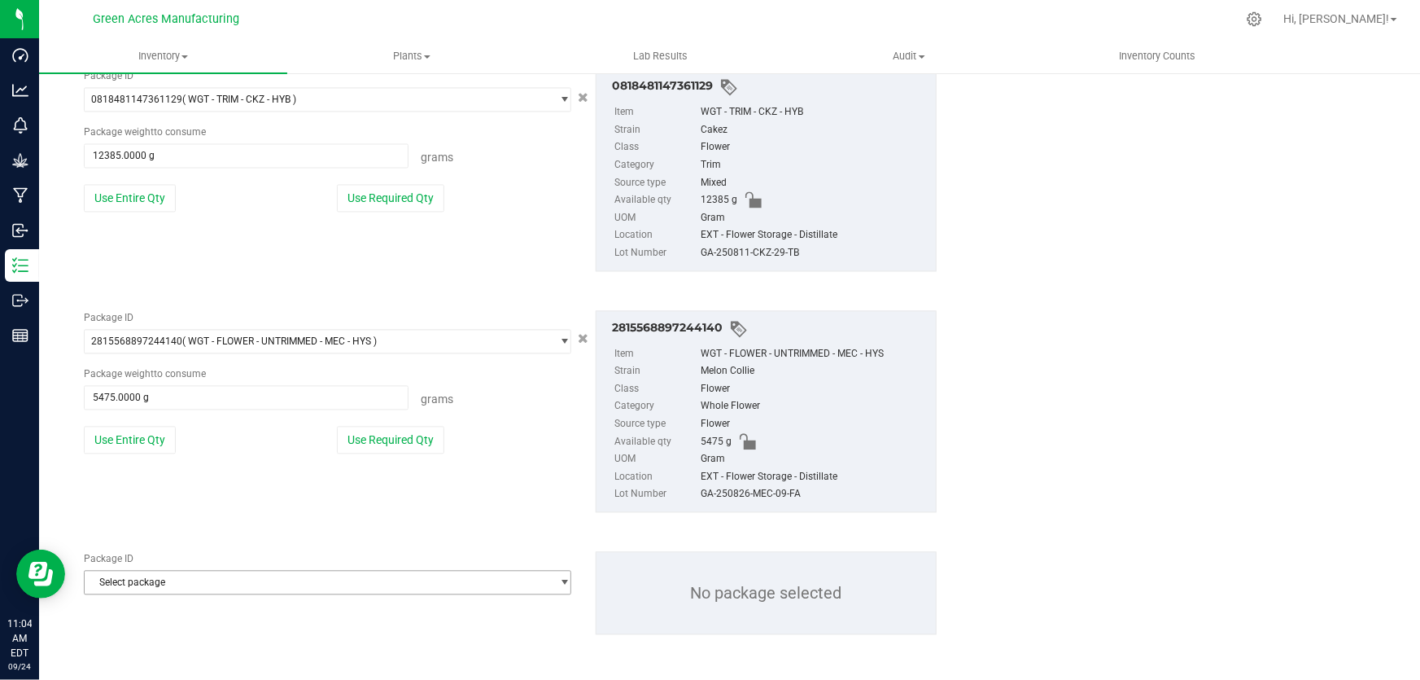
click at [203, 583] on span "Select package" at bounding box center [318, 582] width 466 height 23
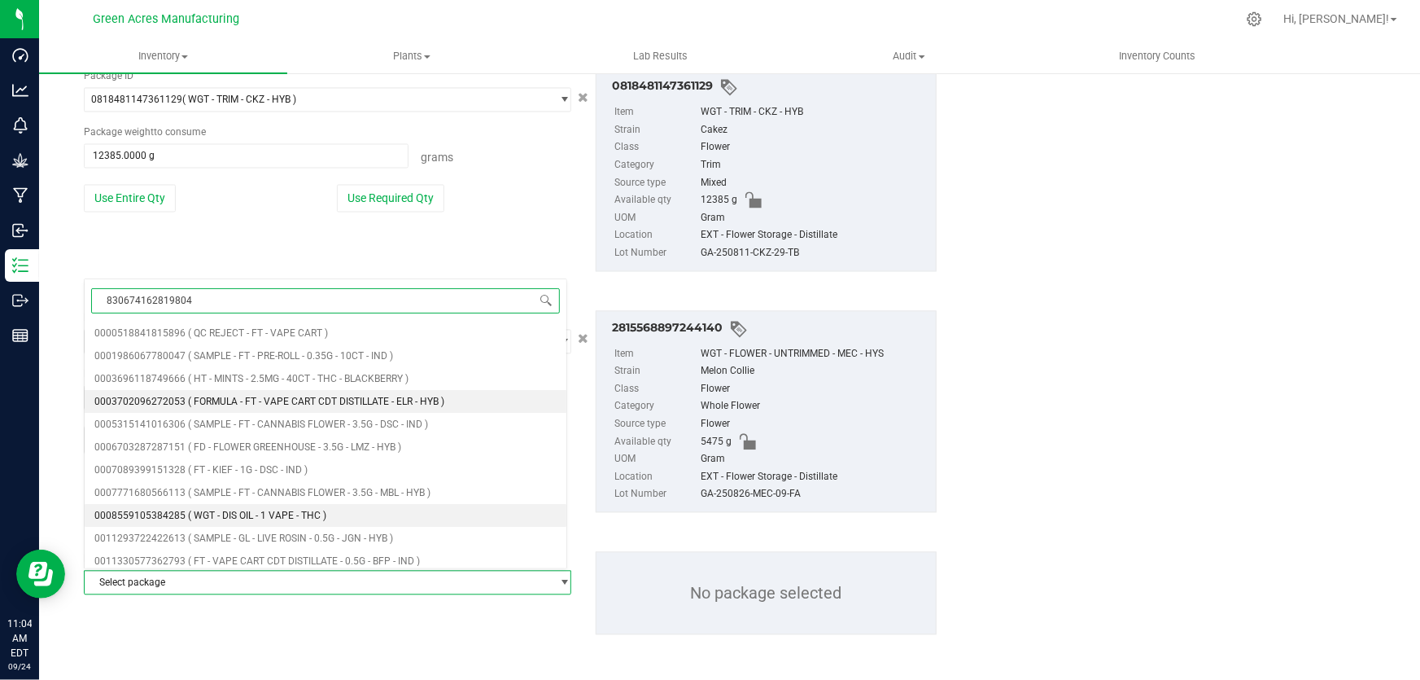
type input "8306741628198042"
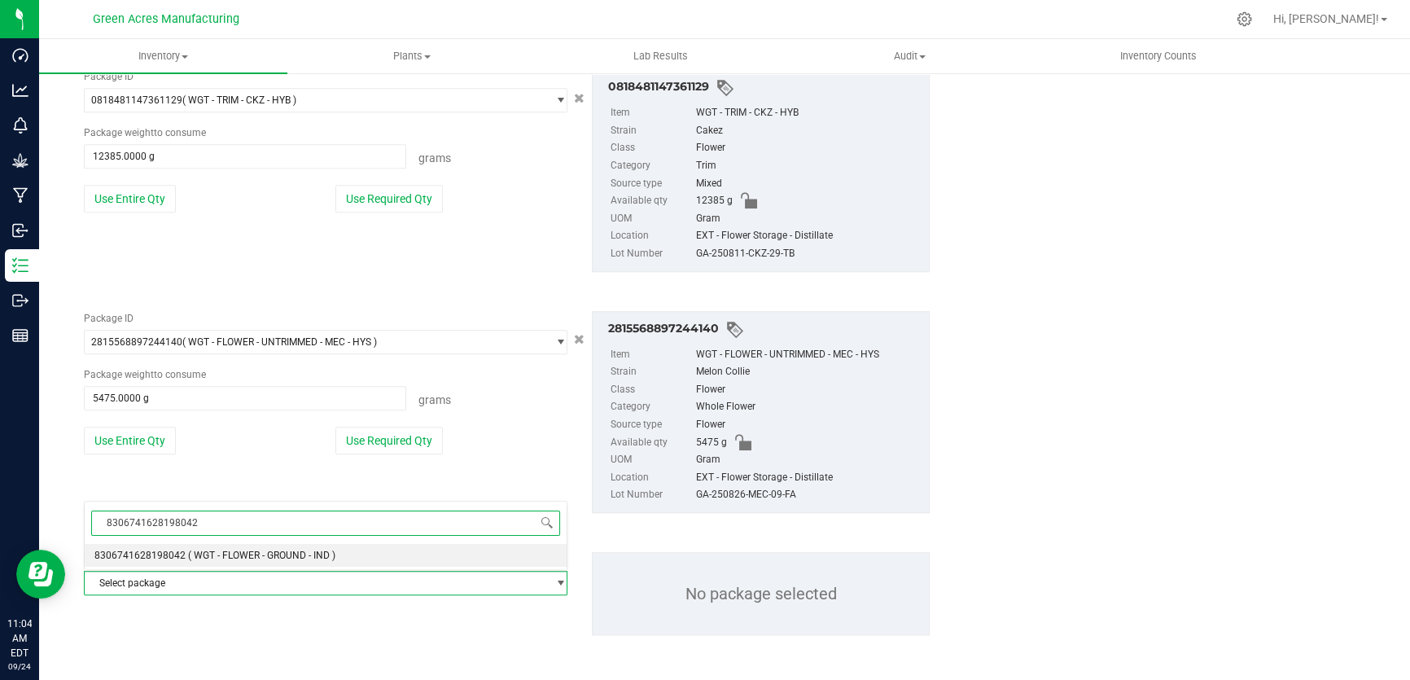
click at [234, 558] on span "( WGT - FLOWER - GROUND - IND )" at bounding box center [261, 554] width 147 height 11
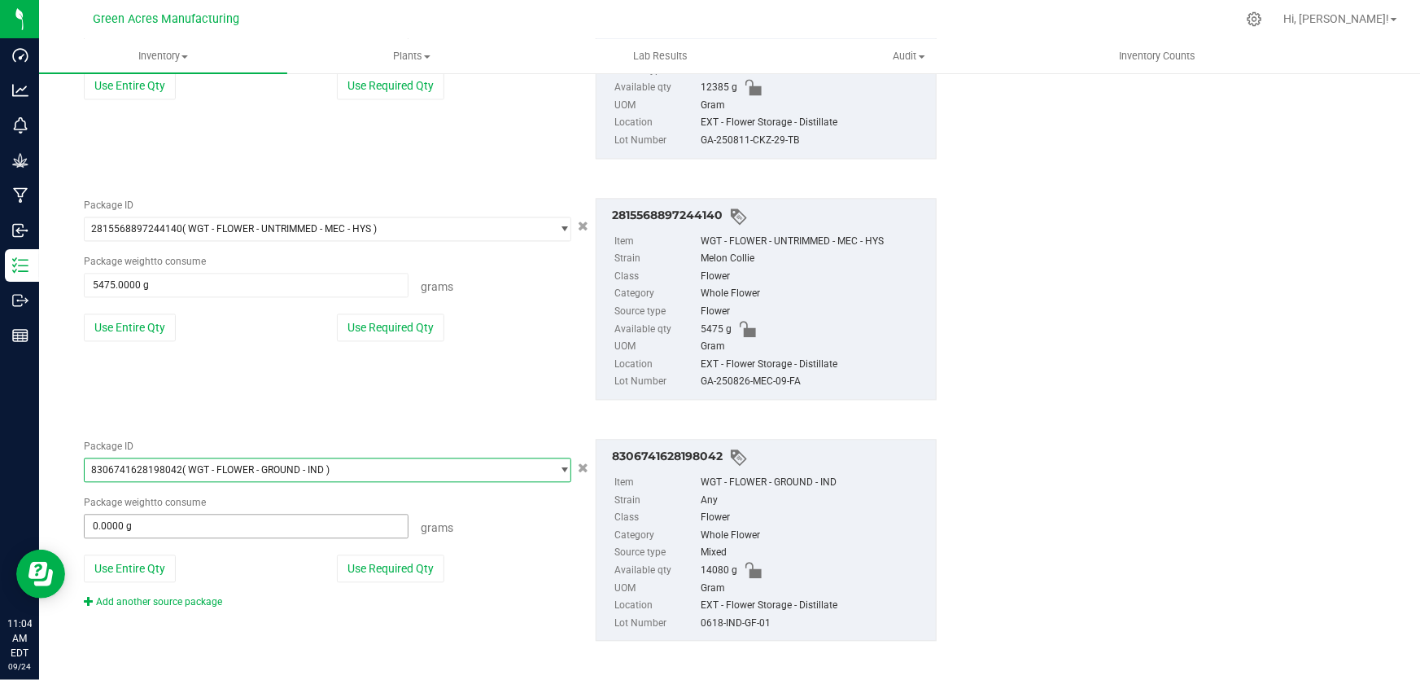
scroll to position [1689, 0]
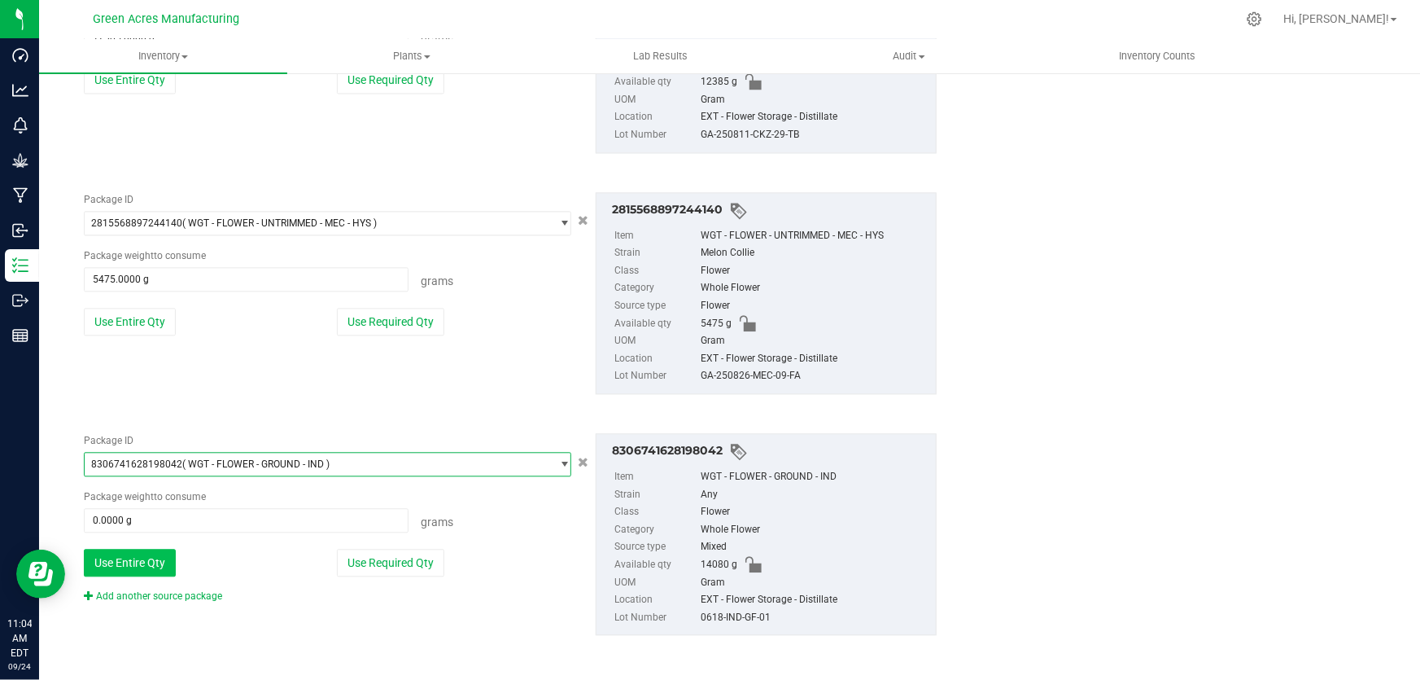
click at [117, 558] on button "Use Entire Qty" at bounding box center [130, 563] width 92 height 28
type input "14080.0000 g"
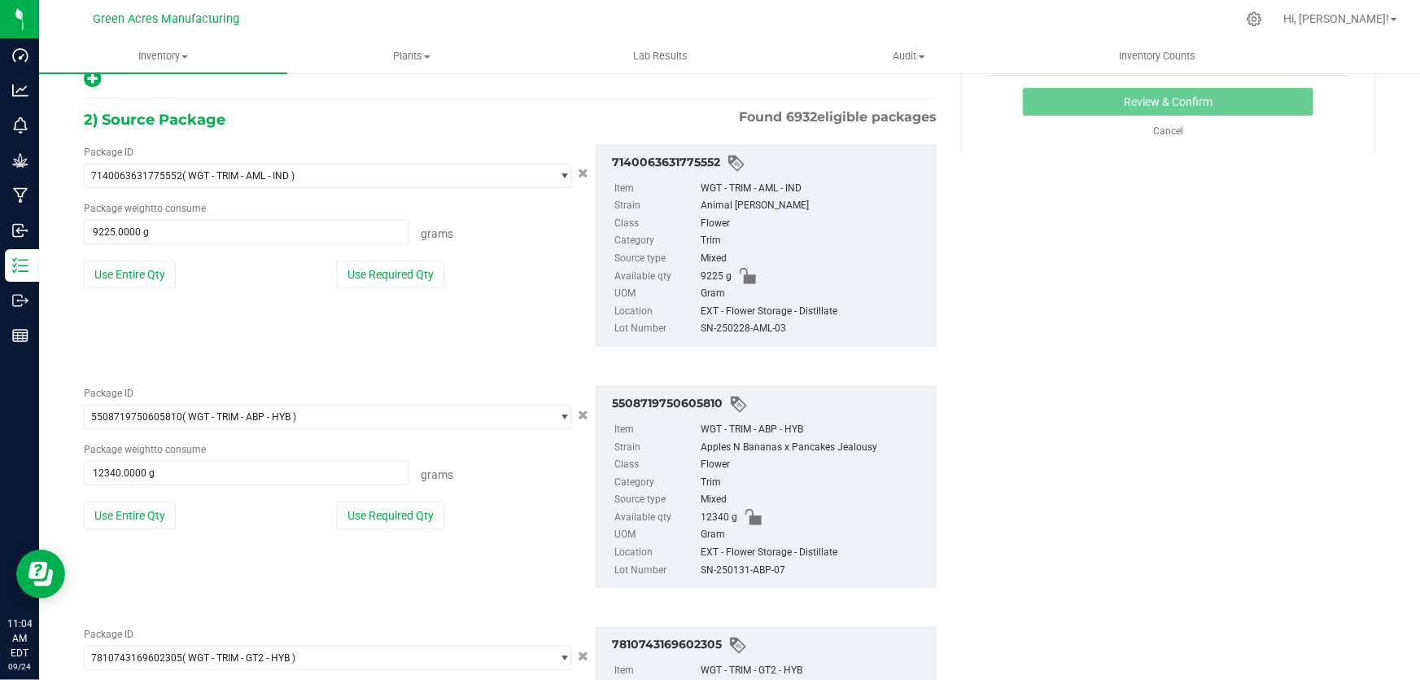
scroll to position [0, 0]
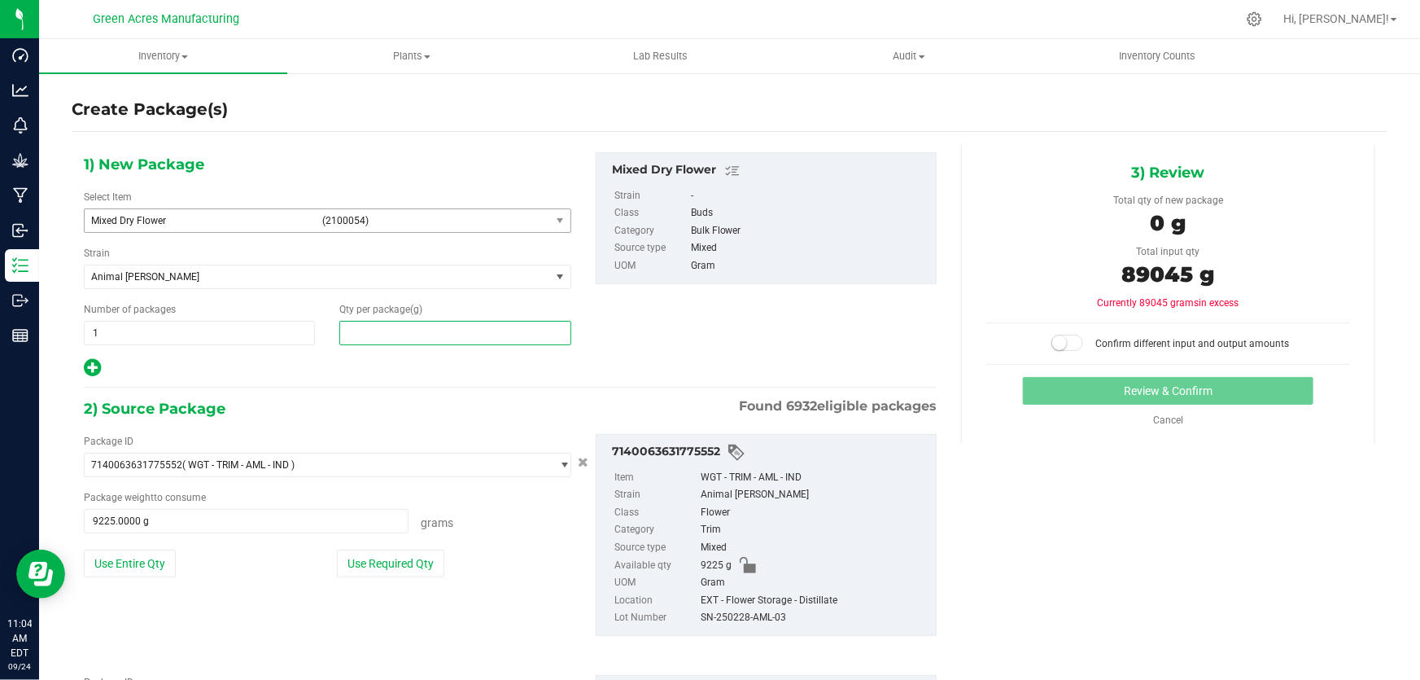
click at [423, 326] on span at bounding box center [454, 333] width 231 height 24
type input "89045"
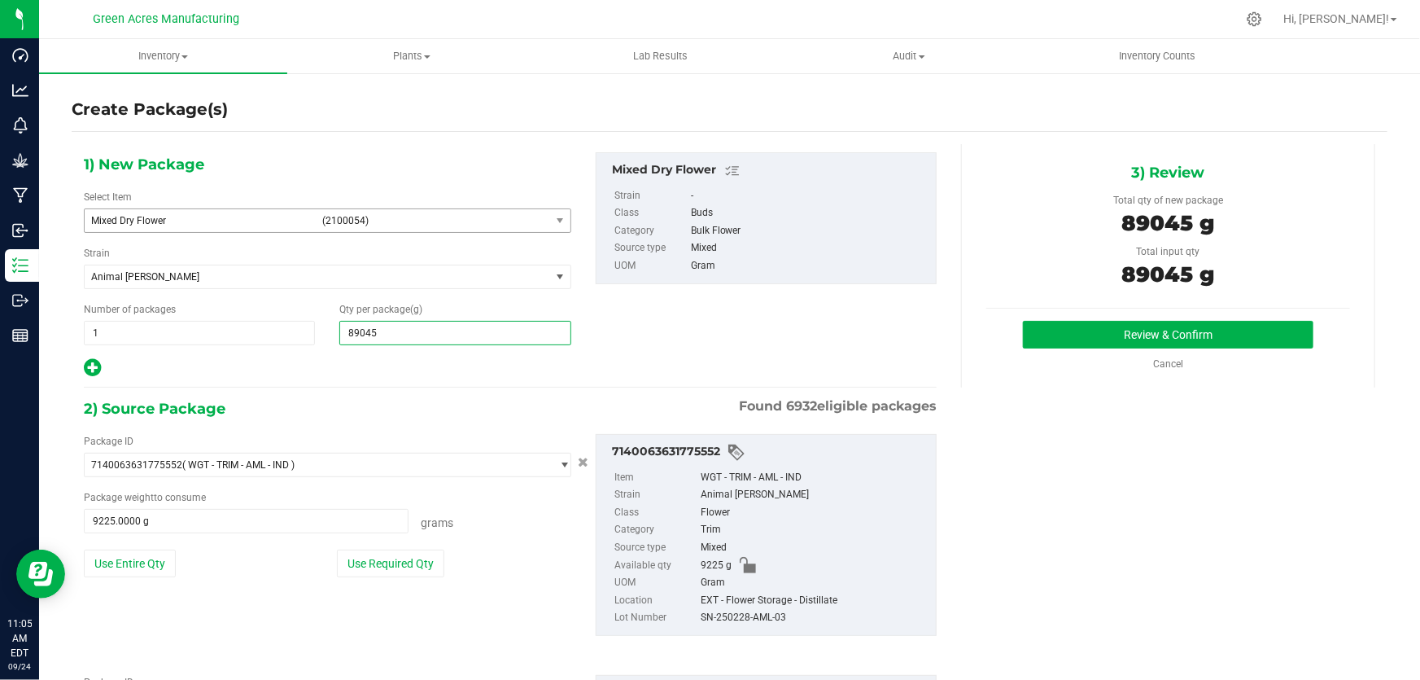
type input "89,045.0000"
click at [417, 407] on div "2) Source Package Found 6932 eligible packages" at bounding box center [510, 408] width 853 height 24
click at [1136, 333] on button "Review & Confirm" at bounding box center [1168, 335] width 291 height 28
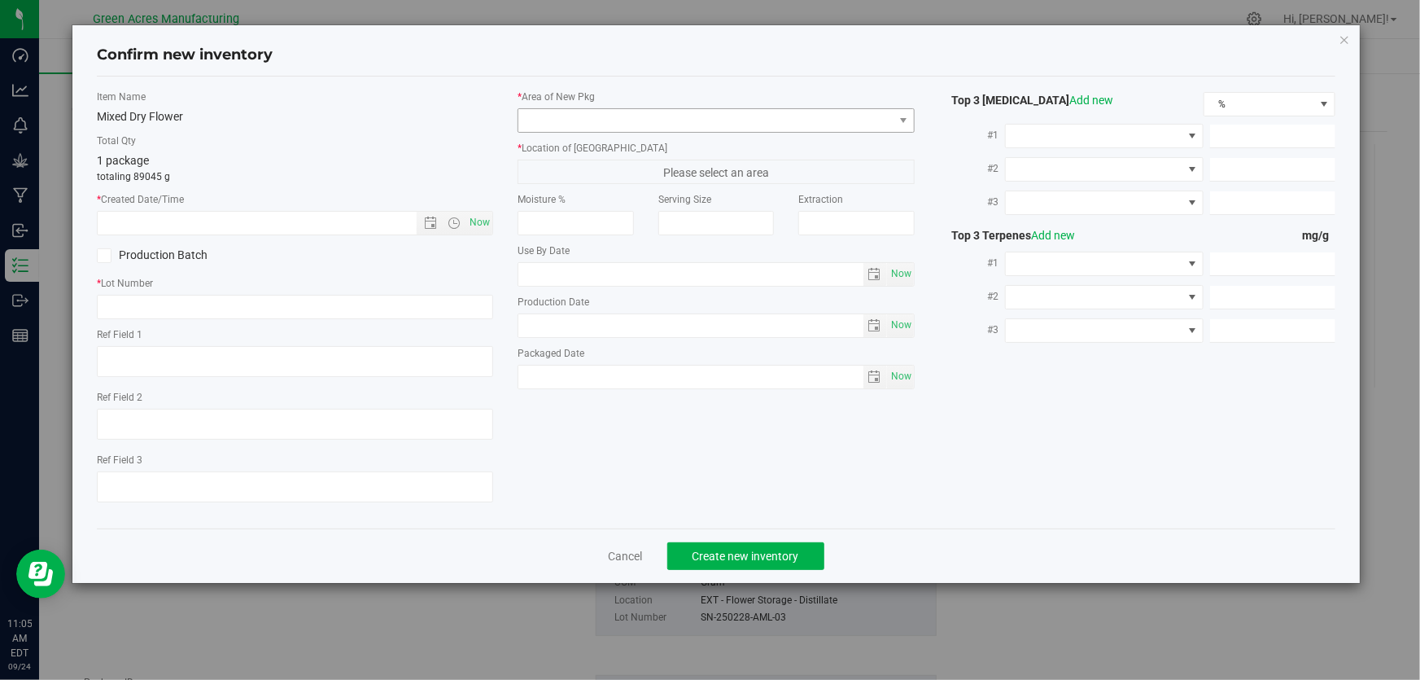
type textarea "16.1%"
click at [488, 227] on span "Now" at bounding box center [480, 223] width 28 height 24
type input "9/24/2025 11:05 AM"
click at [730, 123] on span at bounding box center [706, 120] width 374 height 23
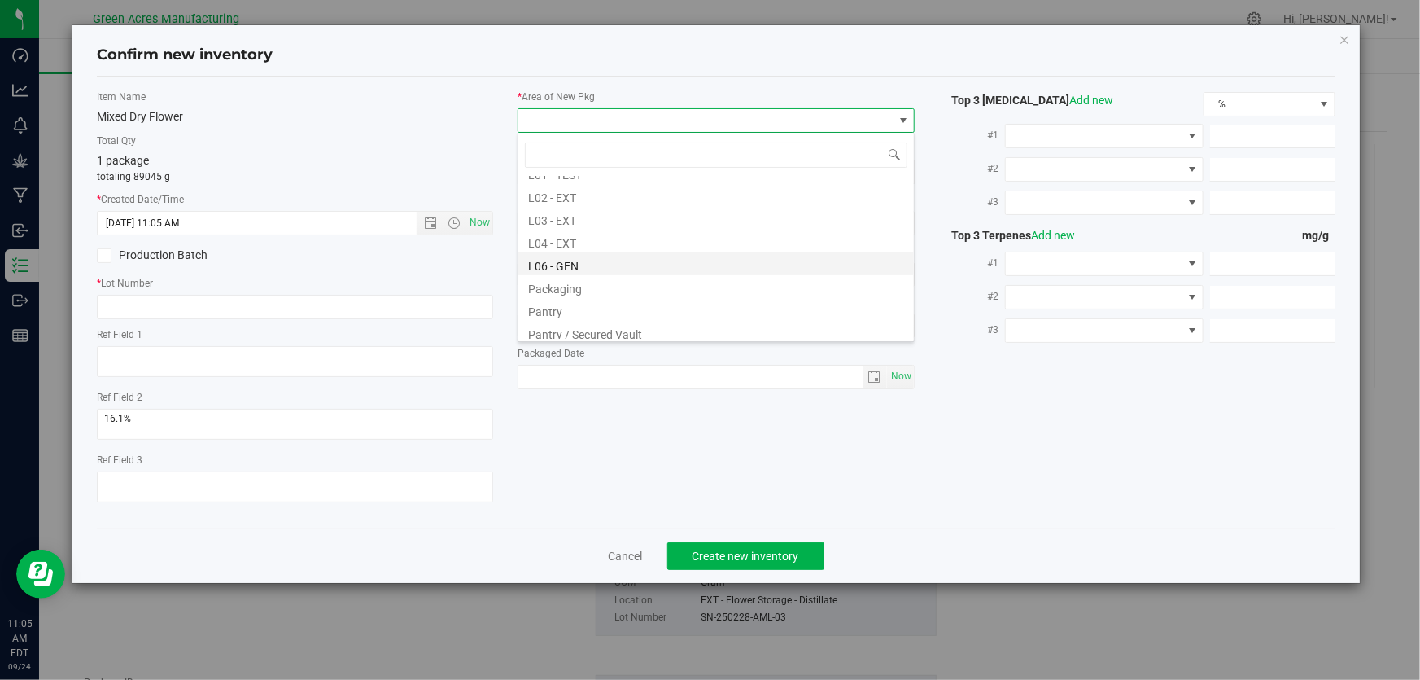
scroll to position [295, 0]
click at [670, 493] on div "Item Name Mixed Dry Flower Total Qty 1 package totaling 89045 g * Created Date/…" at bounding box center [716, 303] width 1263 height 426
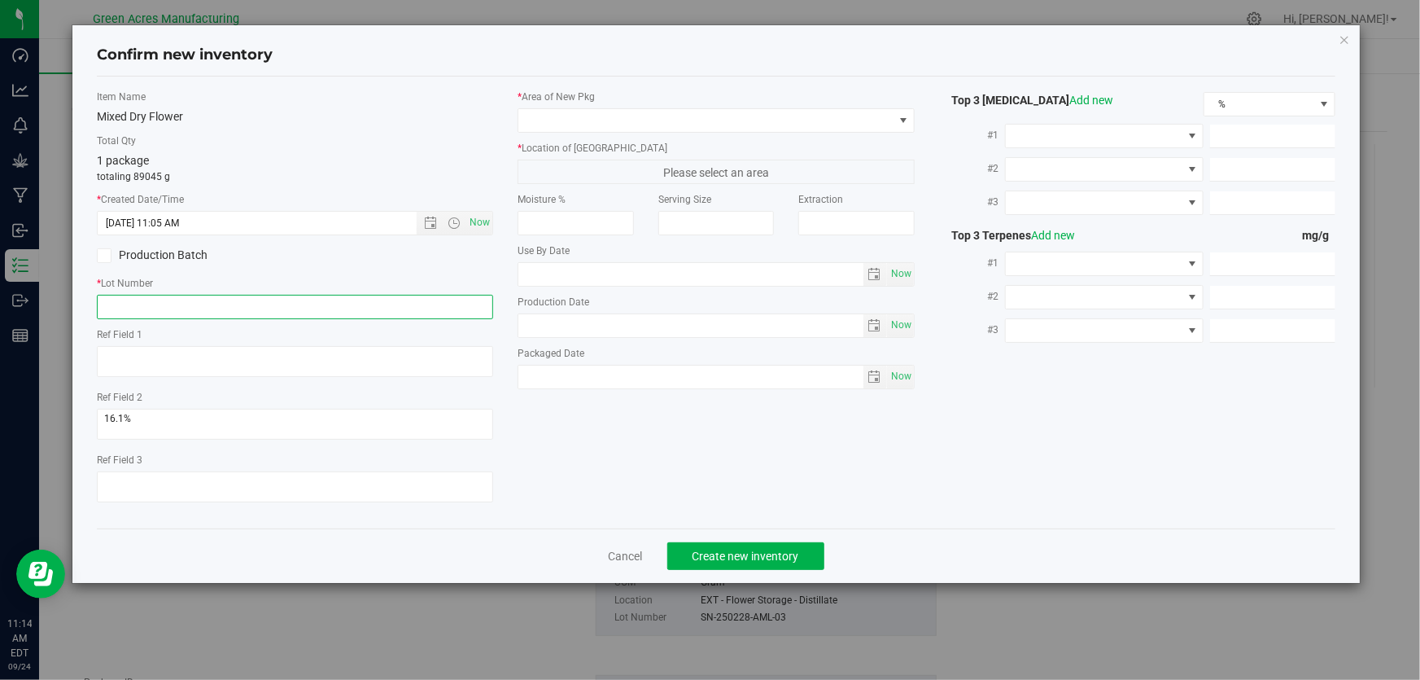
click at [169, 301] on input "text" at bounding box center [295, 307] width 396 height 24
paste input "GA-250924-ETH-HYB-D-THCA11"
type input "GA-250924-ETH-HYB-D-THCA11"
click at [907, 120] on span at bounding box center [903, 120] width 13 height 13
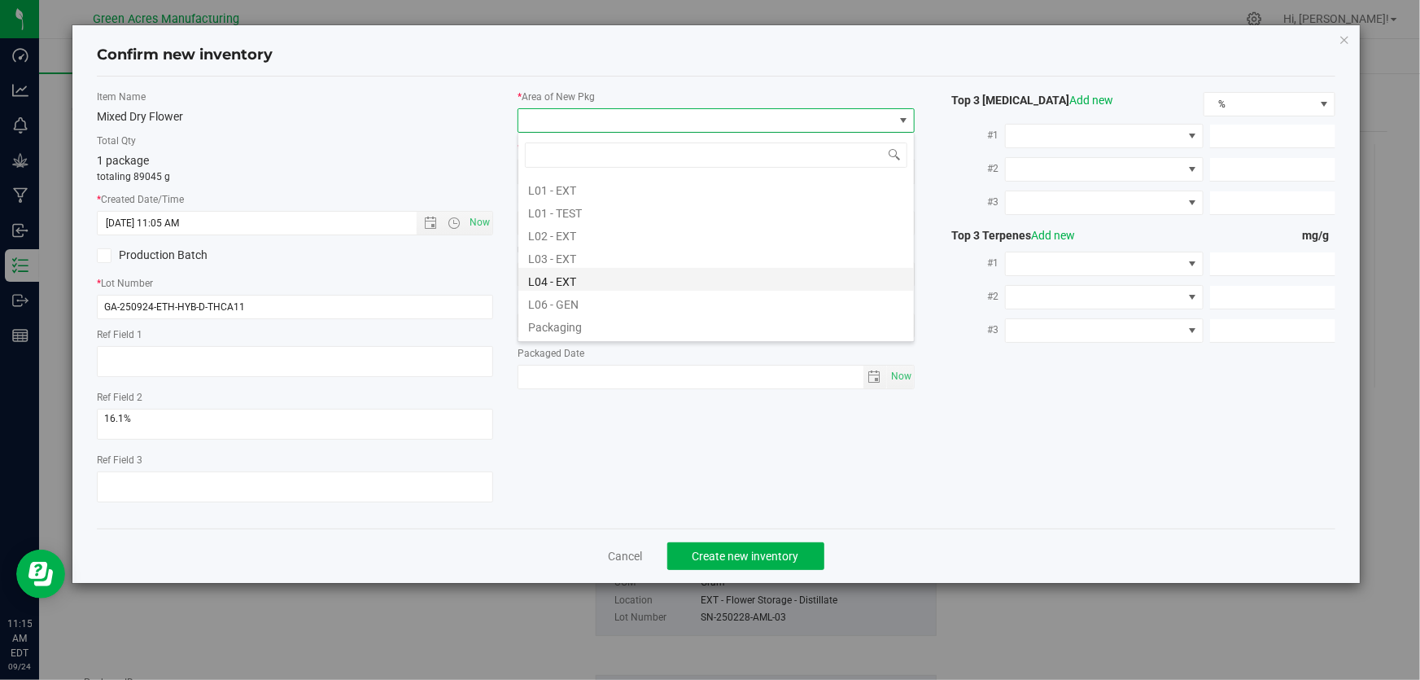
click at [578, 280] on li "L04 - EXT" at bounding box center [717, 279] width 396 height 23
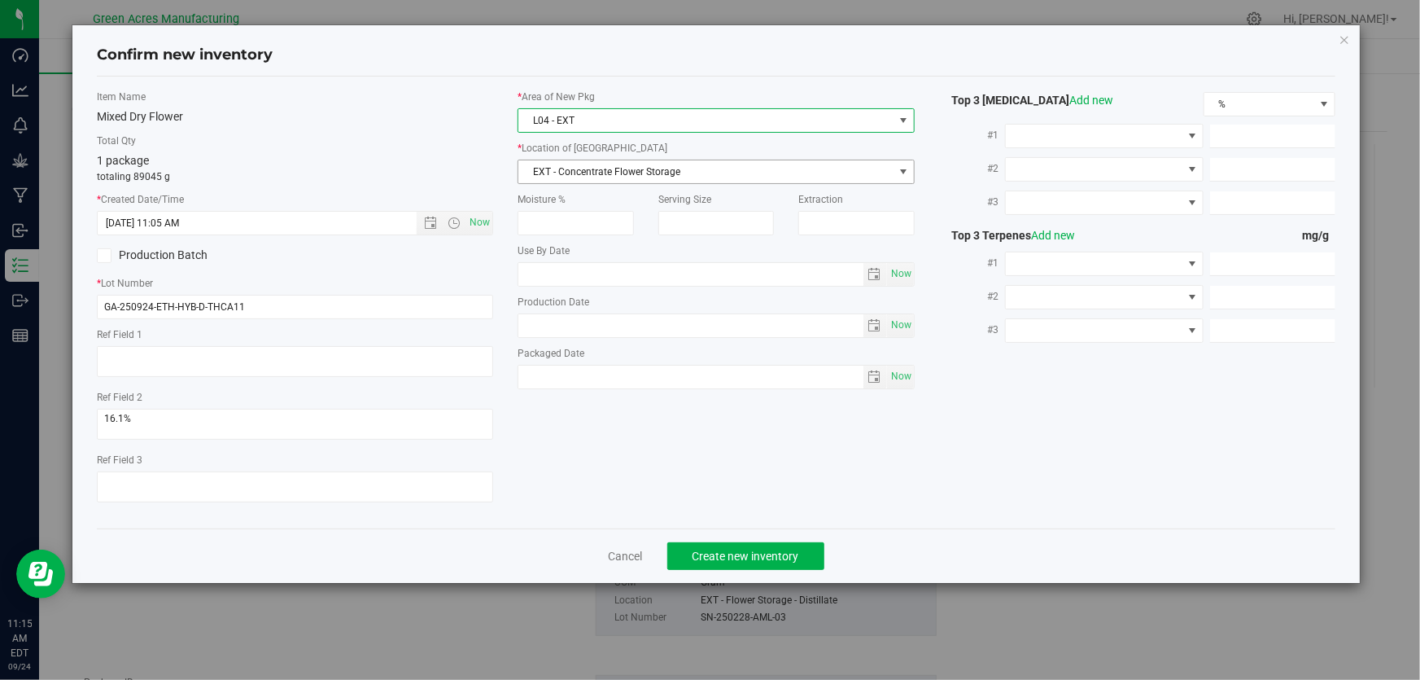
click at [689, 173] on span "EXT - Concentrate Flower Storage" at bounding box center [706, 171] width 374 height 23
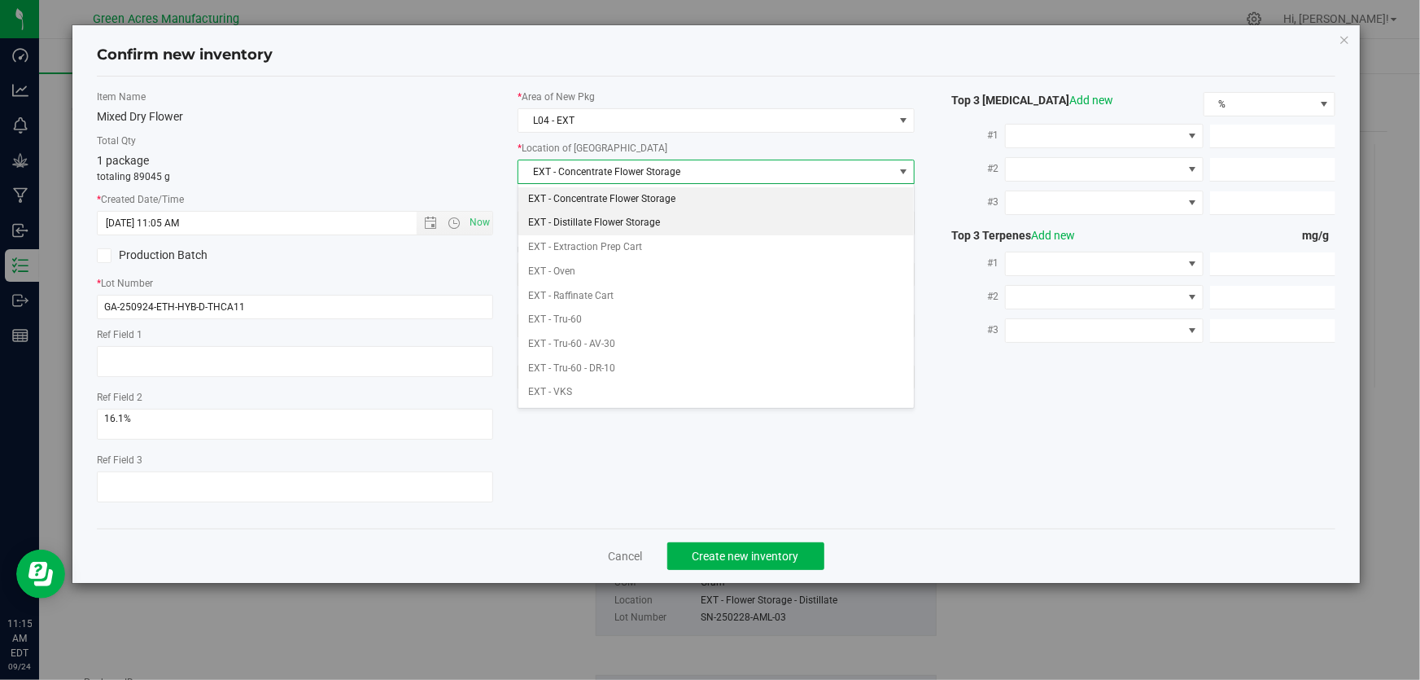
click at [635, 222] on li "EXT - Distillate Flower Storage" at bounding box center [717, 223] width 396 height 24
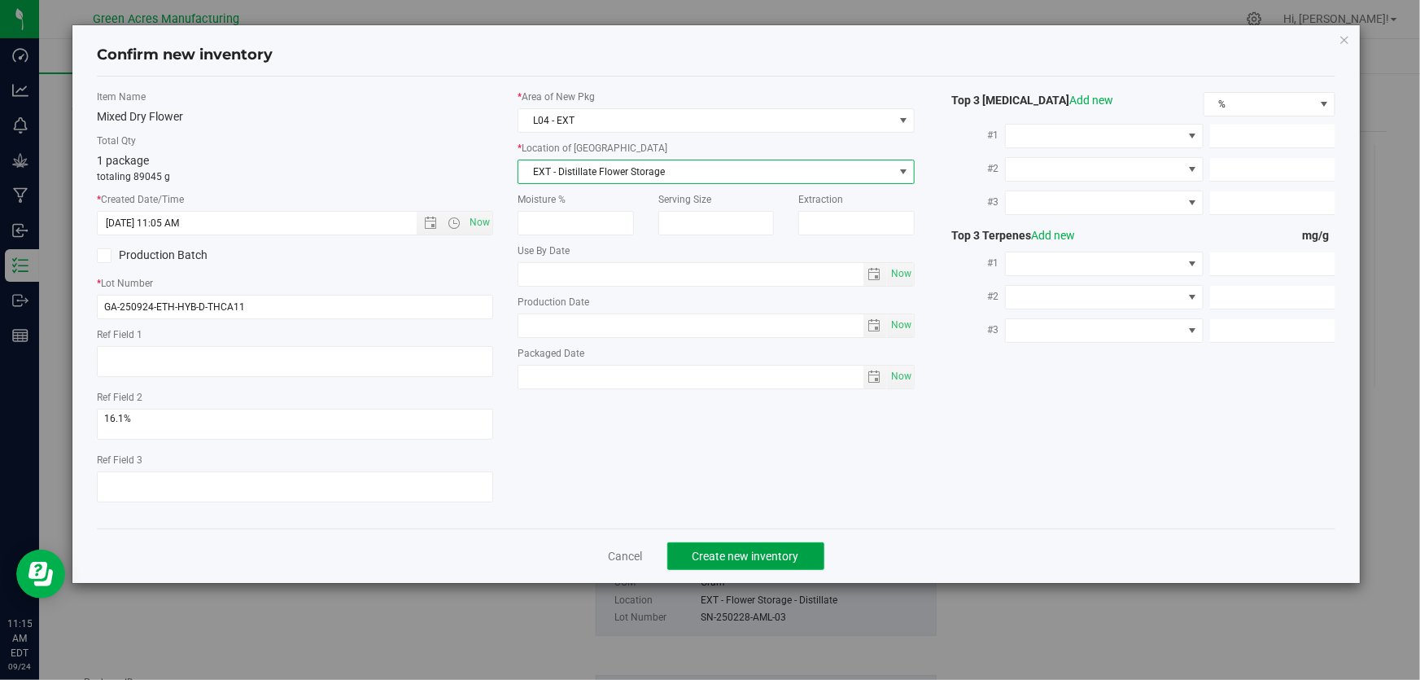
click at [776, 563] on button "Create new inventory" at bounding box center [746, 556] width 157 height 28
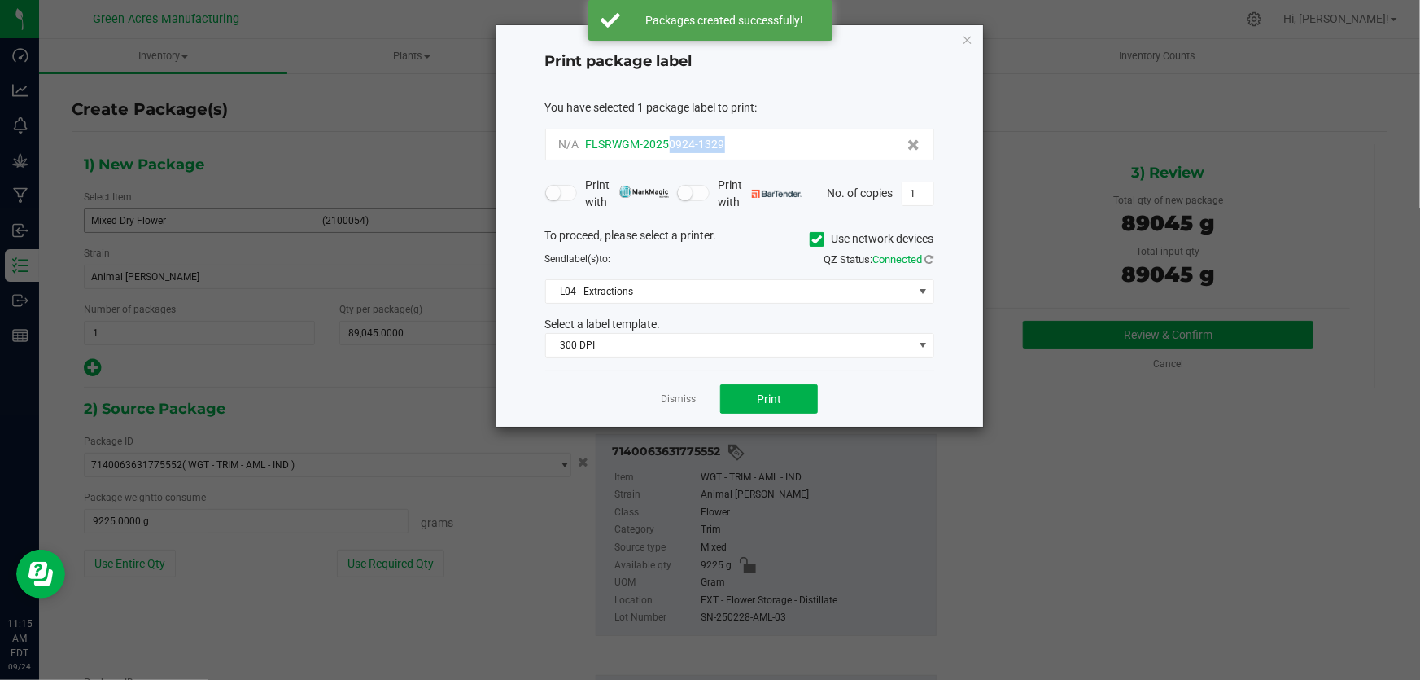
drag, startPoint x: 670, startPoint y: 146, endPoint x: 733, endPoint y: 152, distance: 63.8
click at [733, 152] on div "N/A FLSRWGM-20250924-1329" at bounding box center [739, 144] width 361 height 17
copy span "0924-1329"
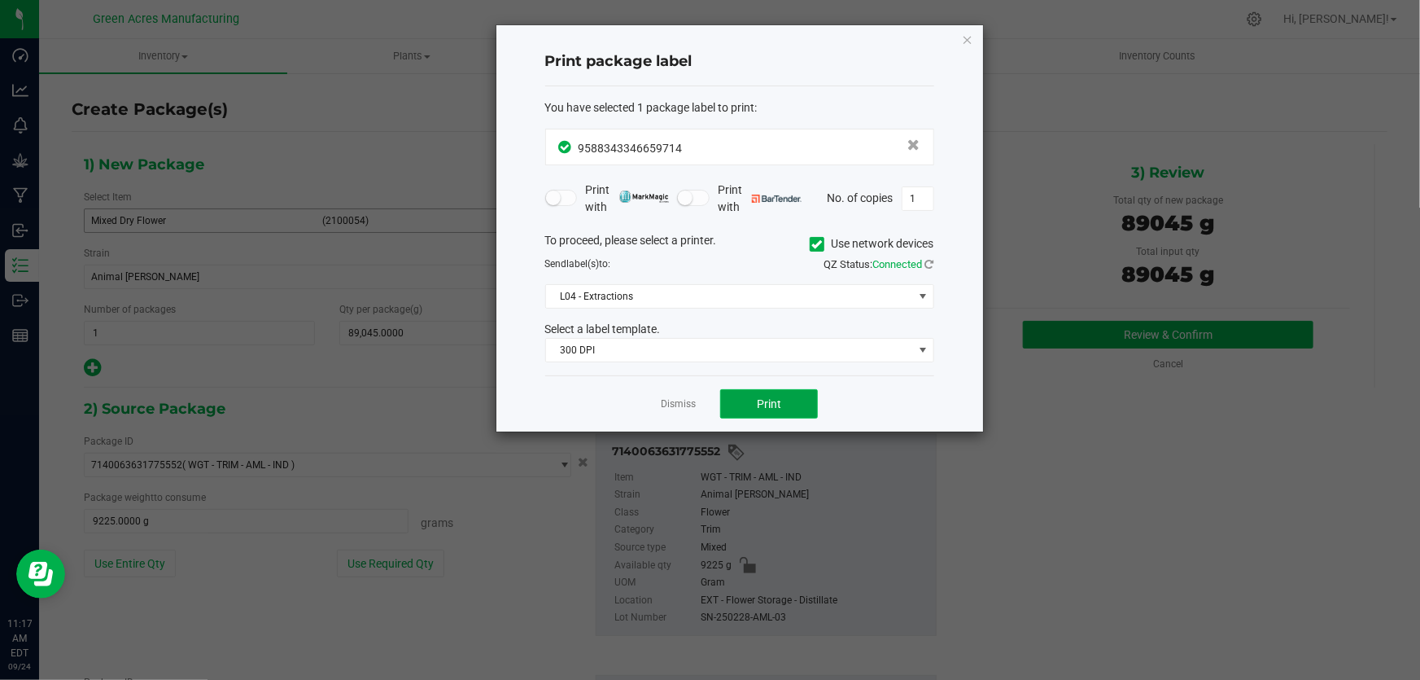
click at [777, 410] on button "Print" at bounding box center [769, 403] width 98 height 29
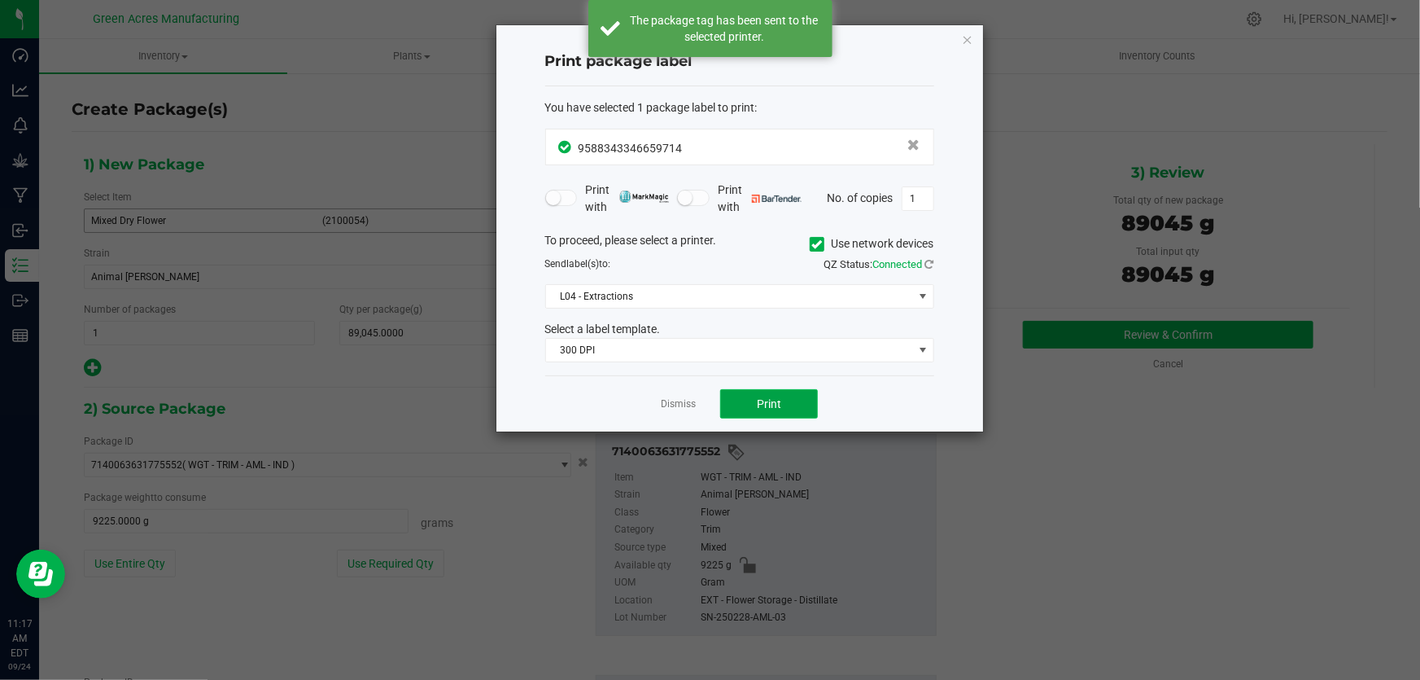
click at [784, 393] on button "Print" at bounding box center [769, 403] width 98 height 29
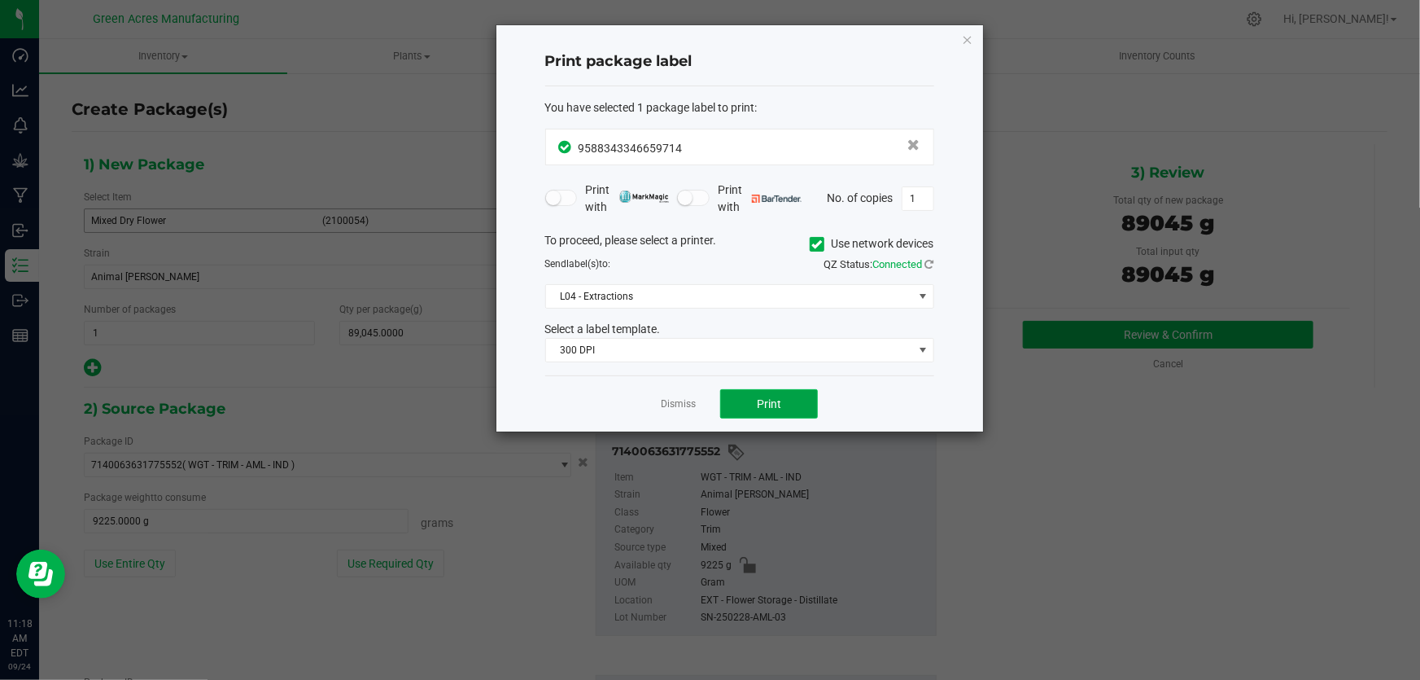
click at [782, 390] on button "Print" at bounding box center [769, 403] width 98 height 29
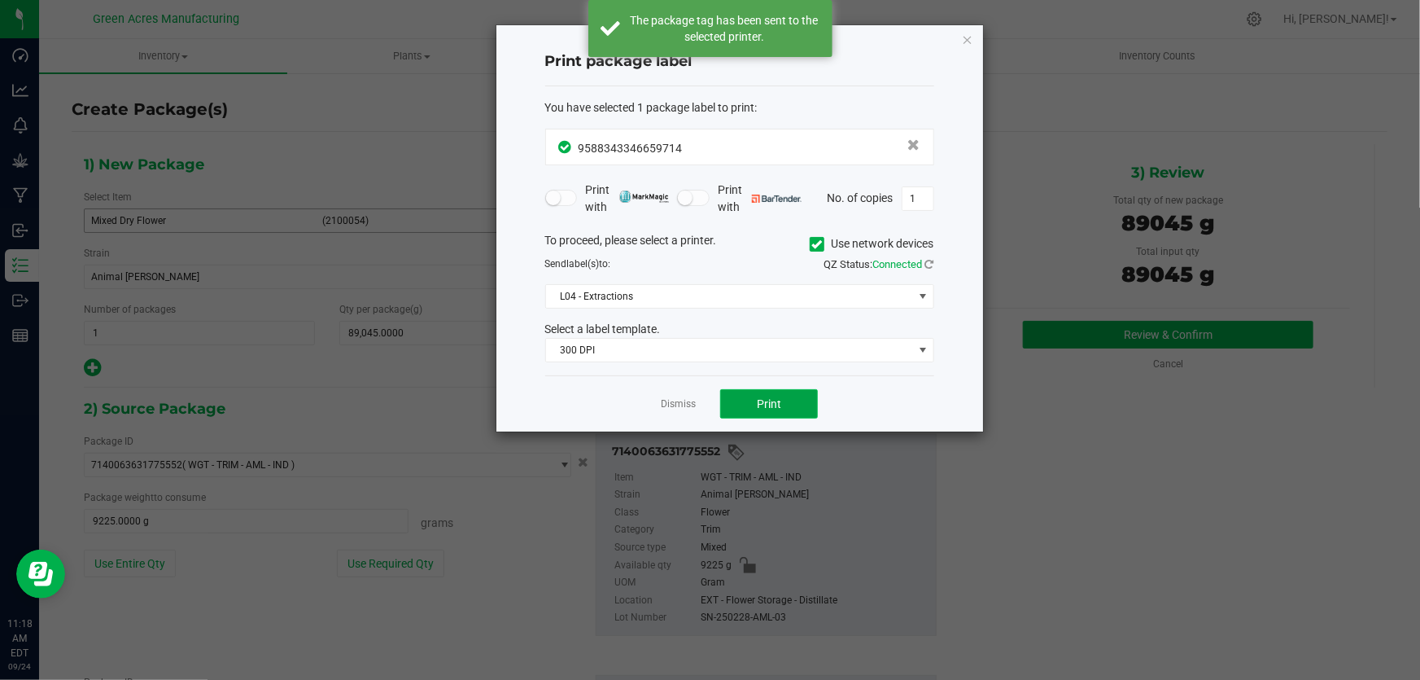
click at [777, 399] on span "Print" at bounding box center [769, 403] width 24 height 13
click at [777, 399] on span "Print" at bounding box center [776, 403] width 24 height 13
click at [768, 399] on span "Print" at bounding box center [769, 403] width 24 height 13
click at [767, 399] on span "Print" at bounding box center [769, 403] width 24 height 13
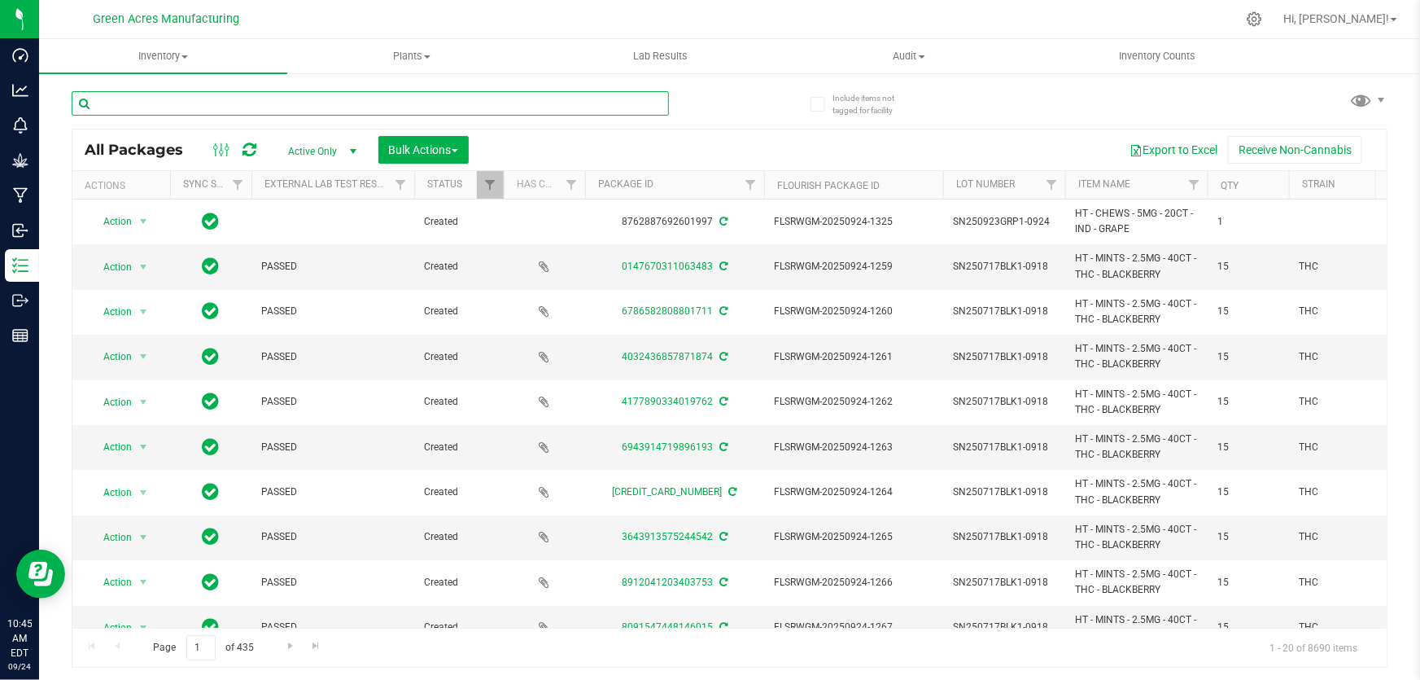
click at [249, 109] on input "text" at bounding box center [371, 103] width 598 height 24
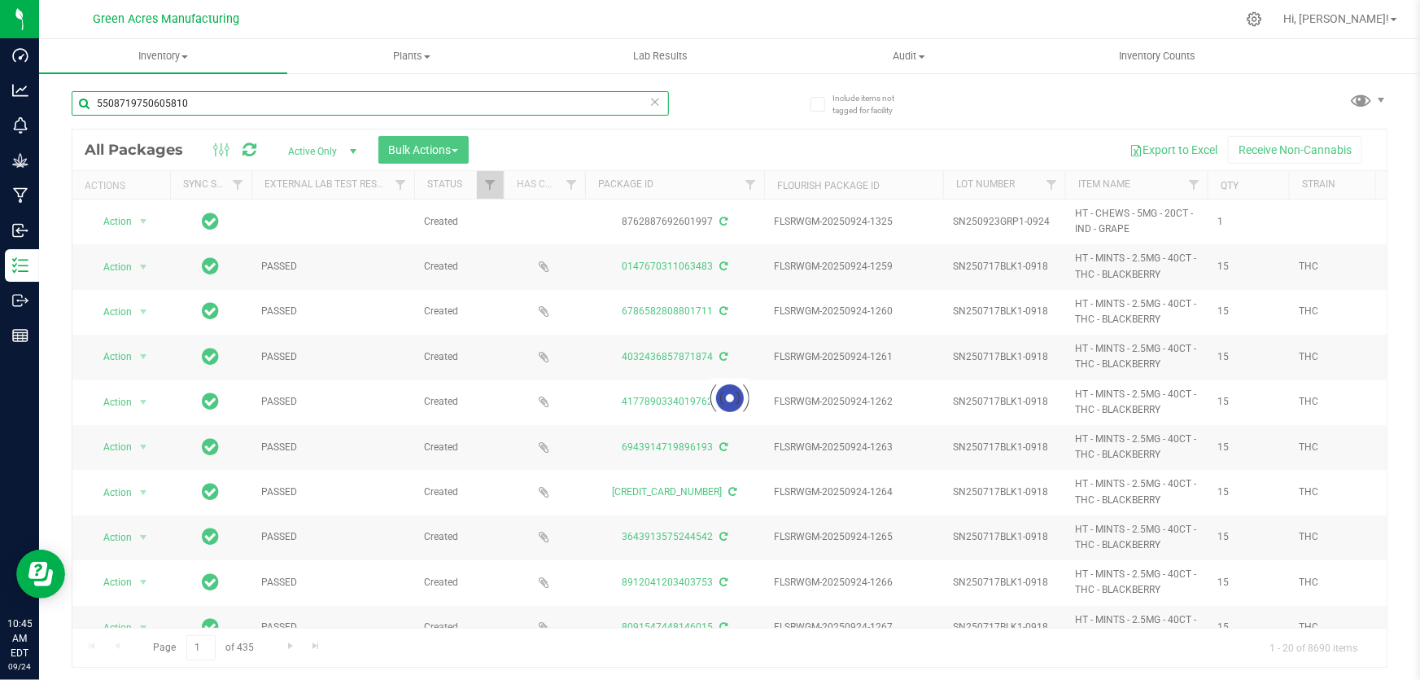
type input "5508719750605810"
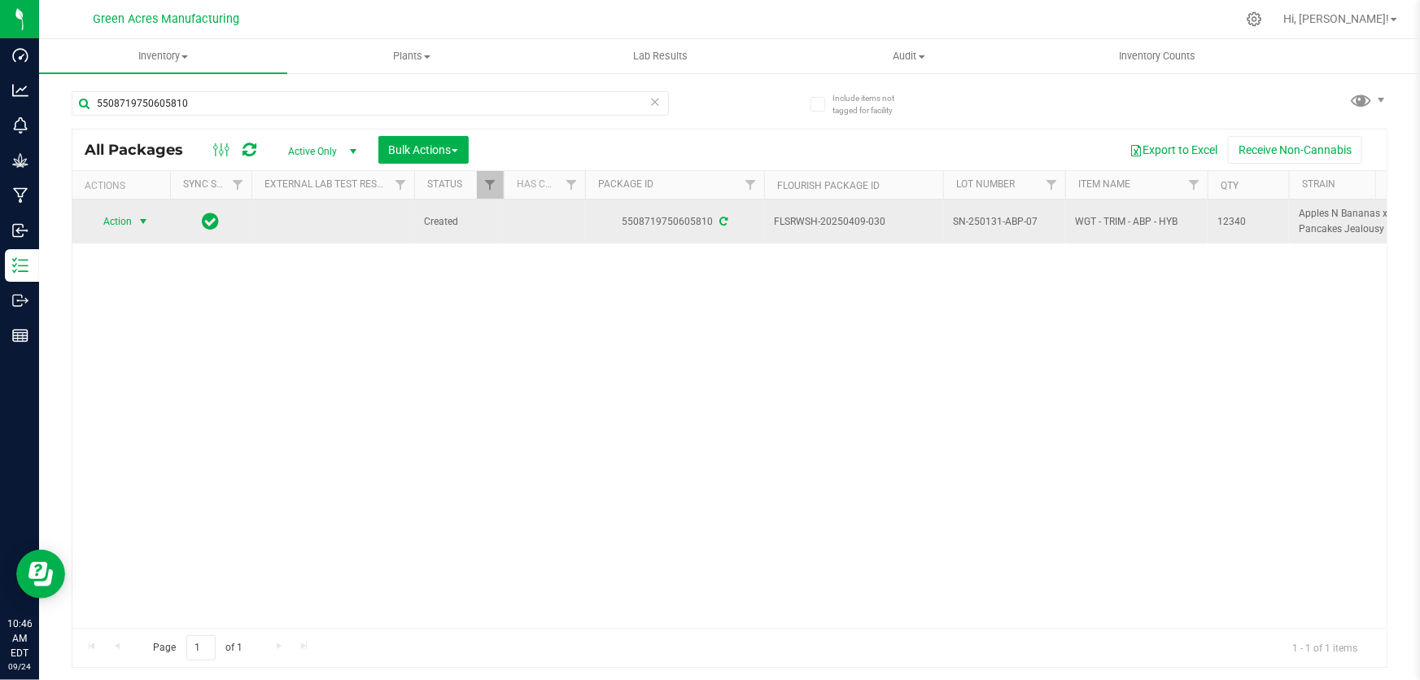
click at [138, 221] on span "select" at bounding box center [143, 221] width 13 height 13
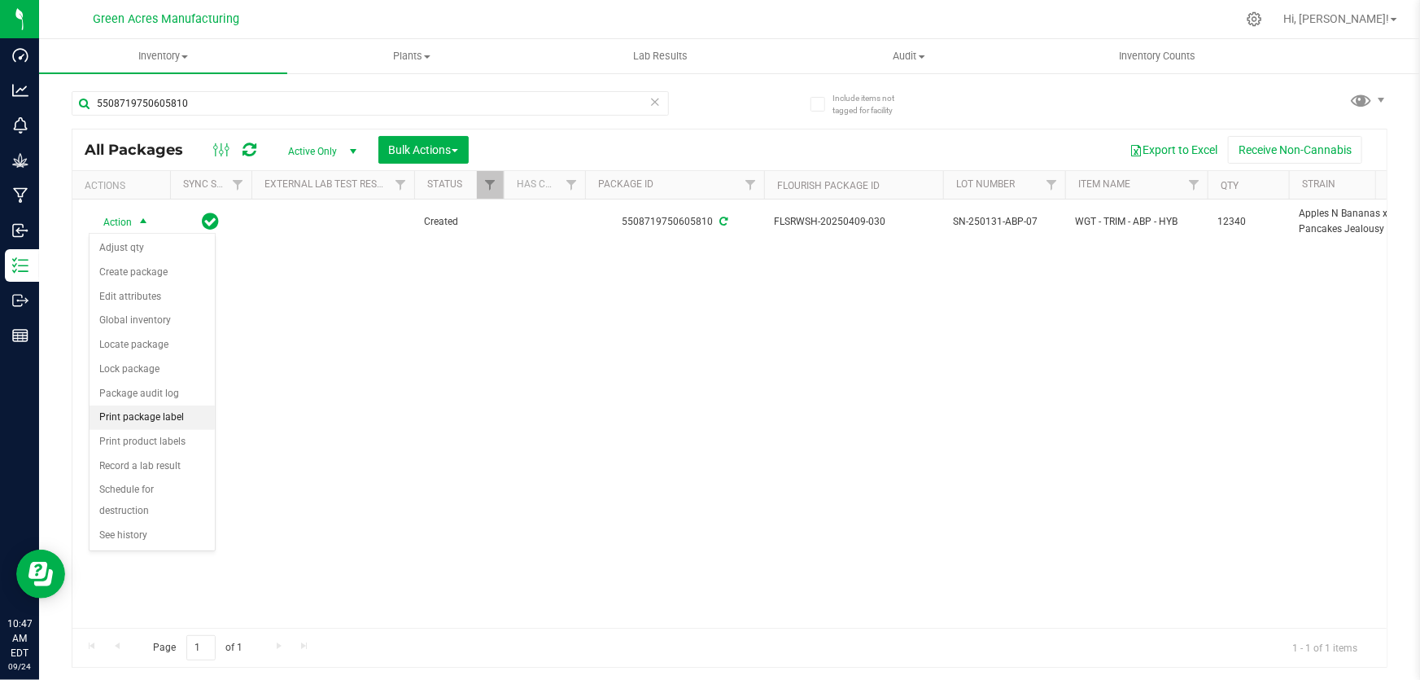
click at [140, 422] on li "Print package label" at bounding box center [152, 417] width 125 height 24
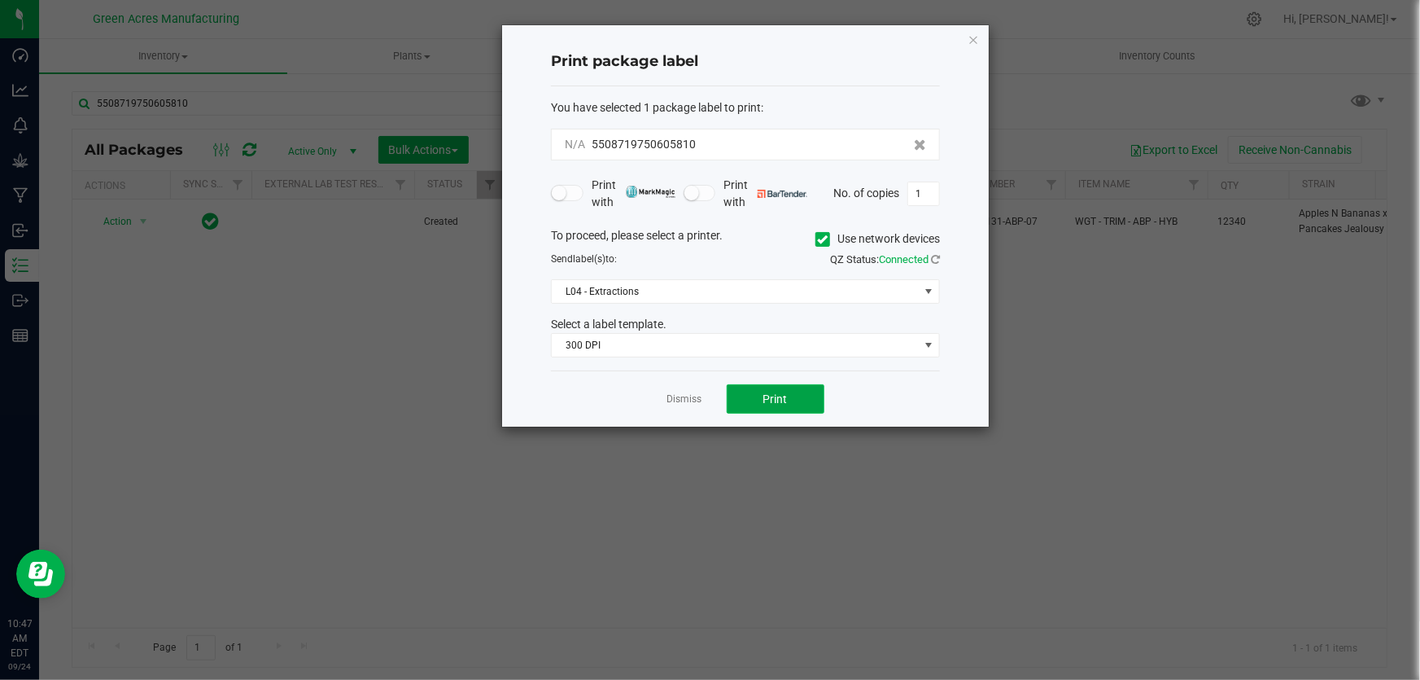
click at [795, 408] on button "Print" at bounding box center [776, 398] width 98 height 29
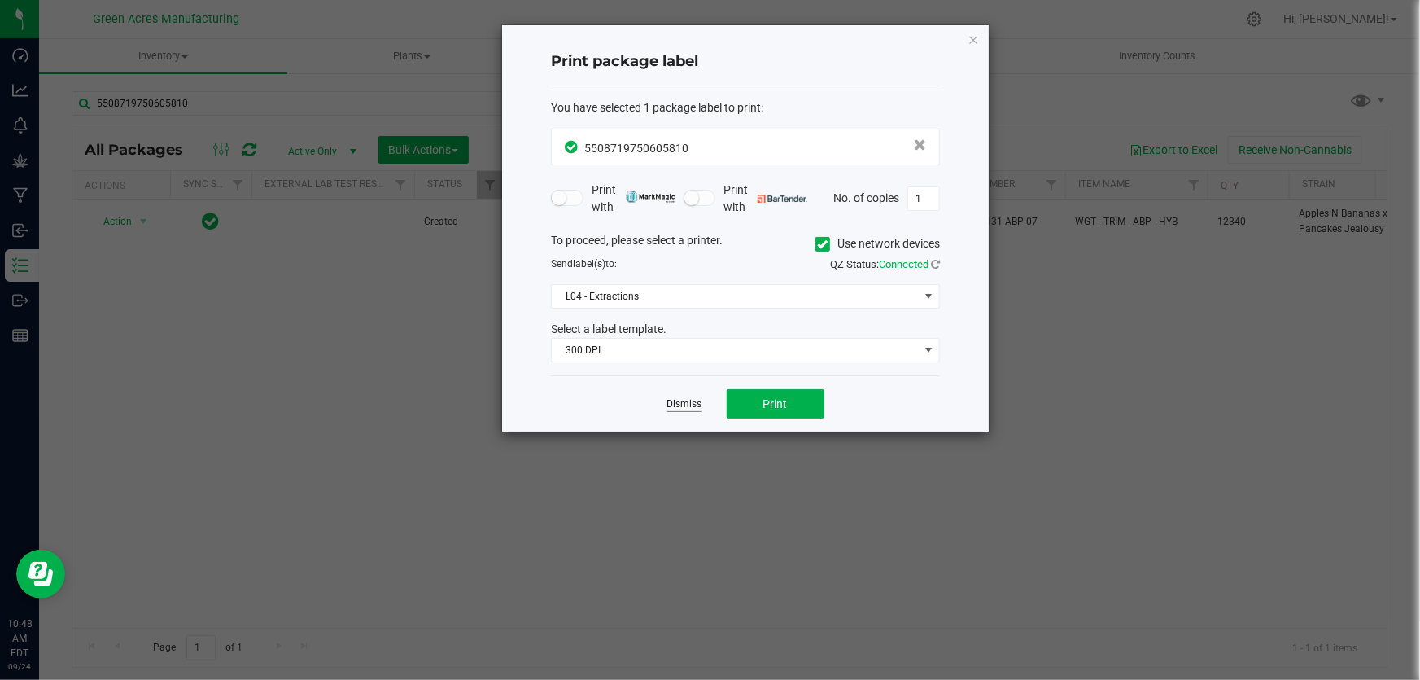
click at [676, 398] on link "Dismiss" at bounding box center [685, 404] width 35 height 14
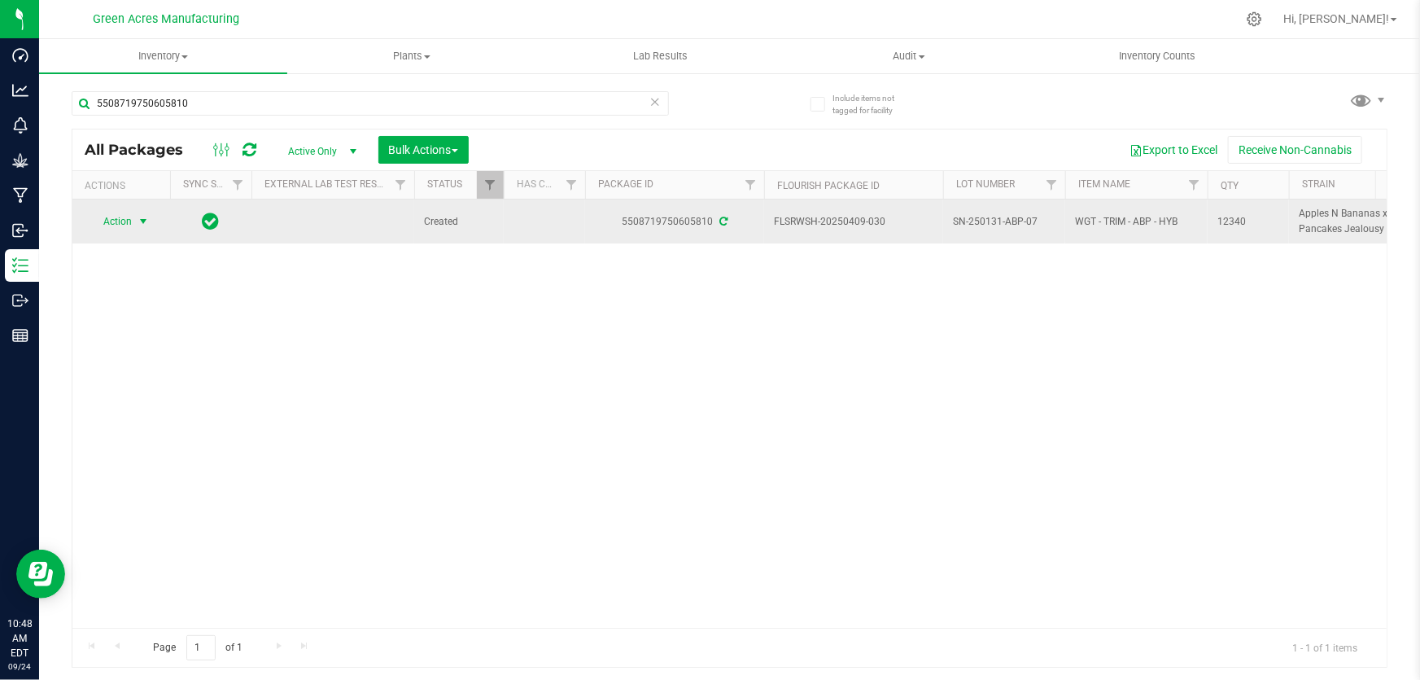
click at [1000, 217] on span "SN-250131-ABP-07" at bounding box center [1004, 221] width 103 height 15
click at [1000, 217] on input "SN-250131-ABP-07" at bounding box center [1001, 221] width 116 height 25
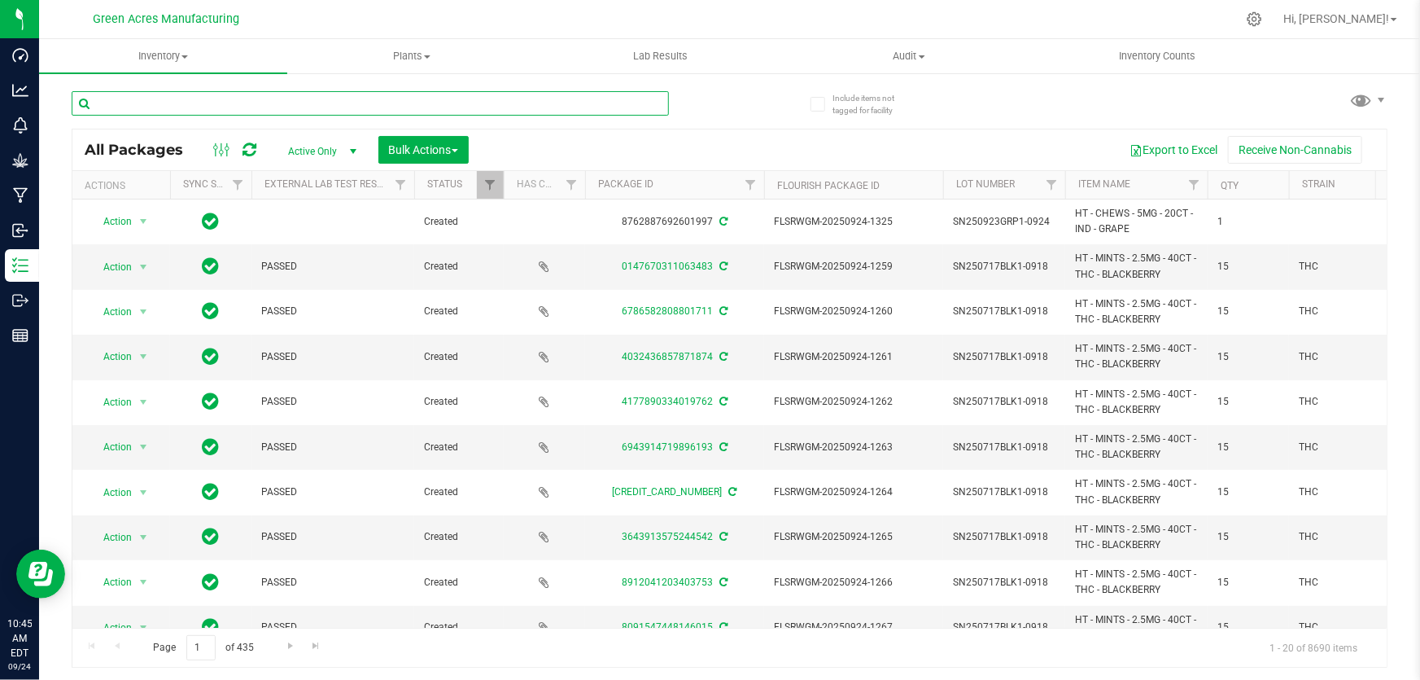
click at [489, 101] on input "text" at bounding box center [371, 103] width 598 height 24
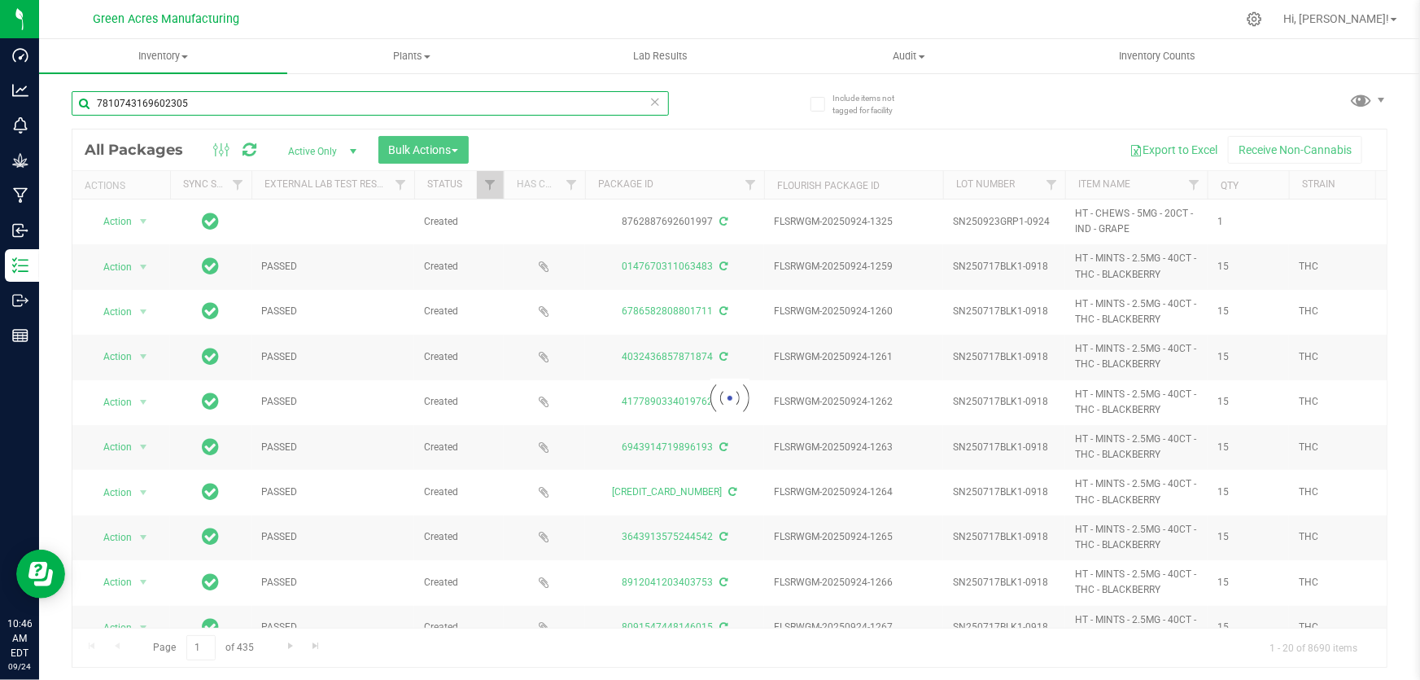
type input "7810743169602305"
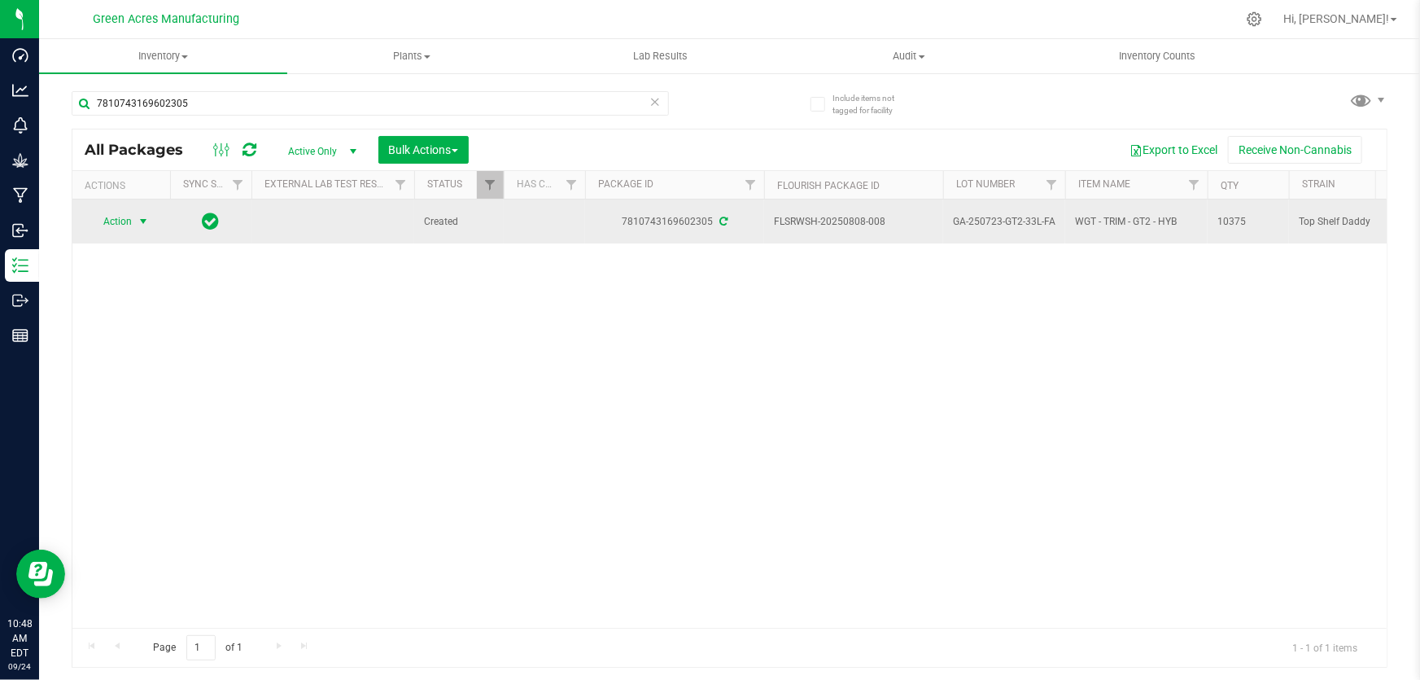
click at [116, 214] on span "Action" at bounding box center [111, 221] width 44 height 23
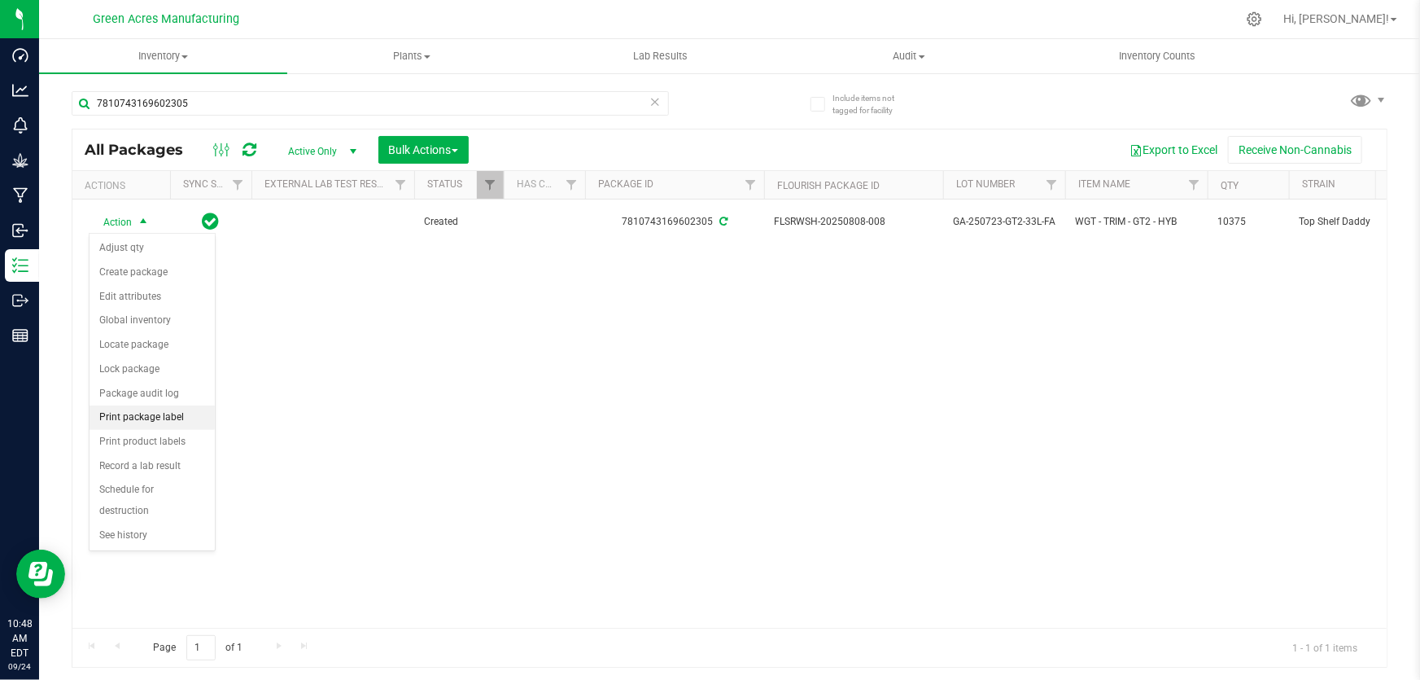
click at [147, 418] on li "Print package label" at bounding box center [152, 417] width 125 height 24
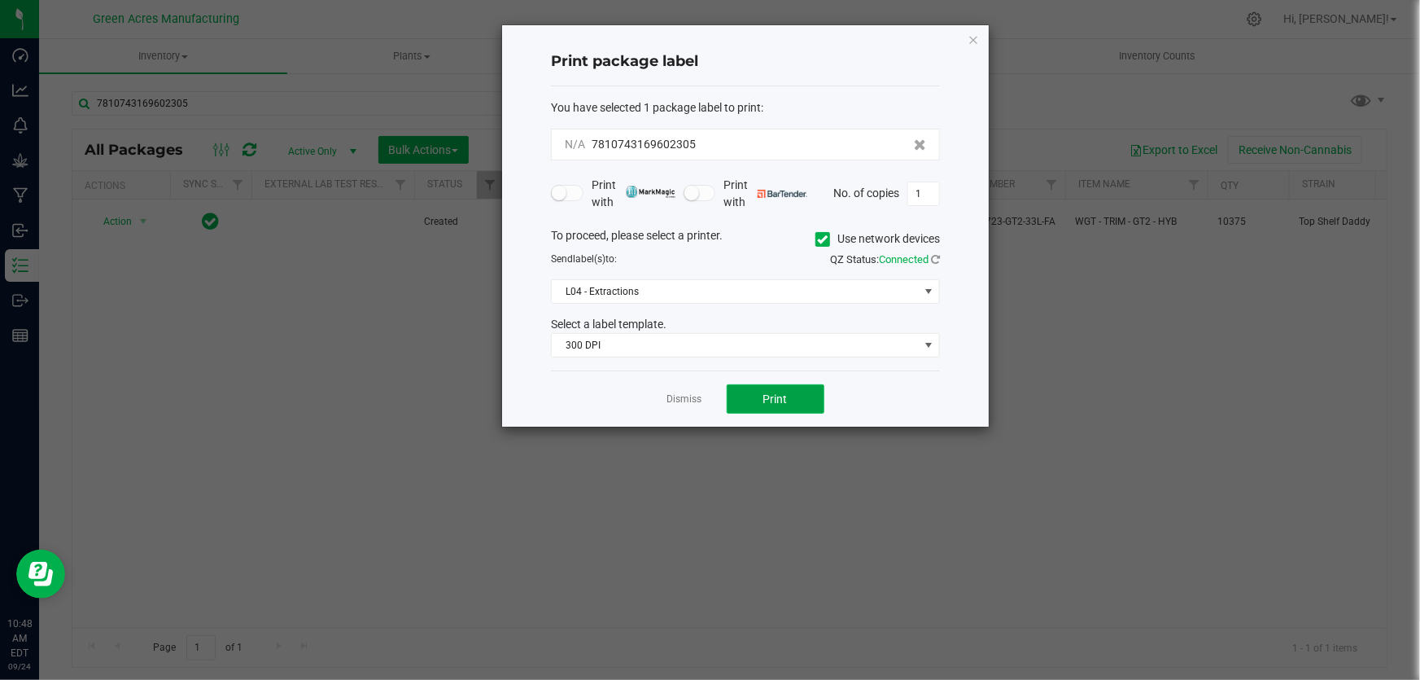
click at [781, 392] on span "Print" at bounding box center [776, 398] width 24 height 13
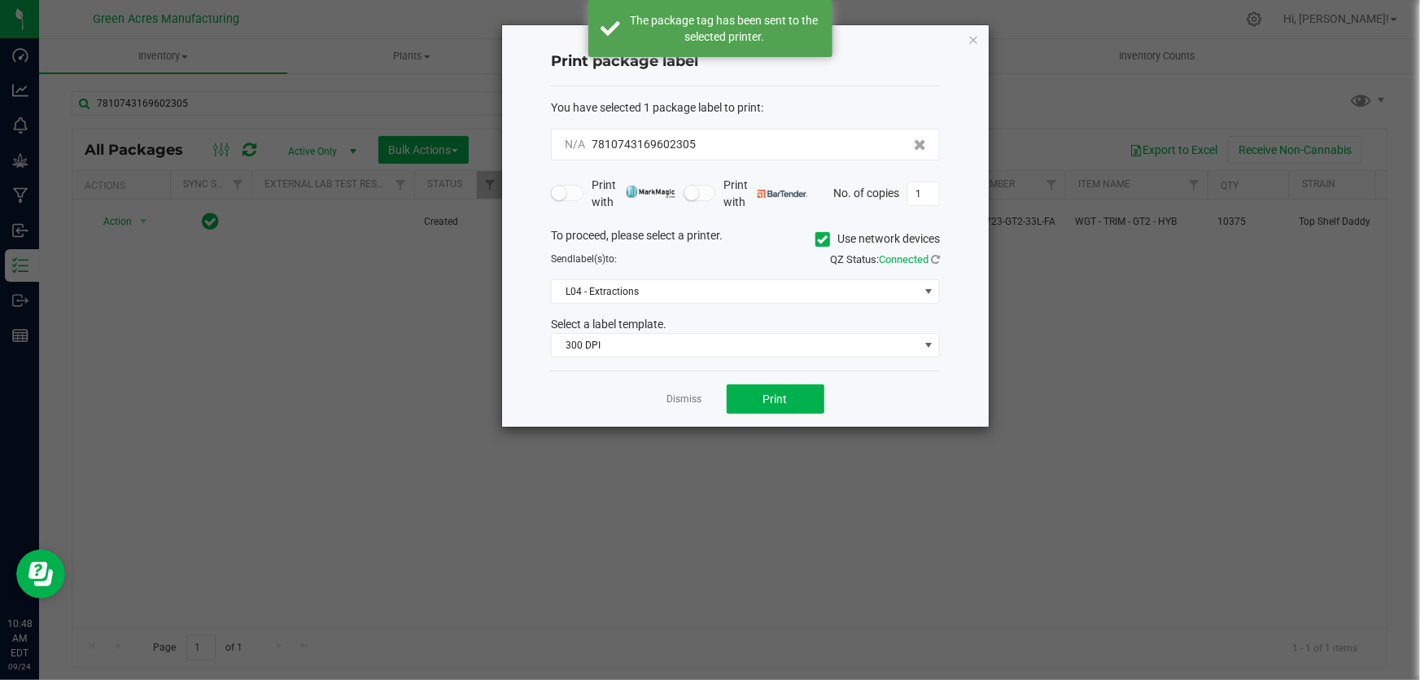
drag, startPoint x: 685, startPoint y: 391, endPoint x: 681, endPoint y: 398, distance: 8.4
click at [684, 392] on app-cancel-button "Dismiss" at bounding box center [685, 399] width 35 height 17
click at [680, 402] on link "Dismiss" at bounding box center [685, 399] width 35 height 14
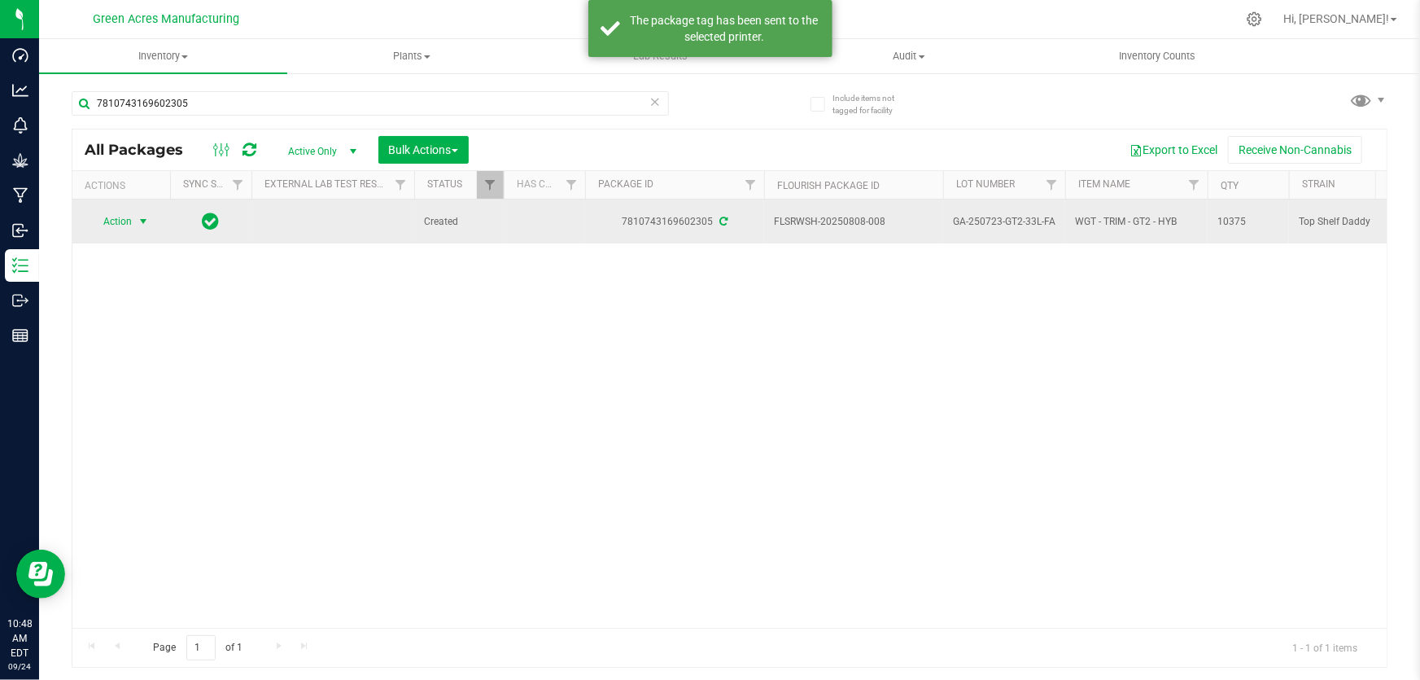
click at [1018, 214] on span "GA-250723-GT2-33L-FA" at bounding box center [1004, 221] width 103 height 15
click at [1018, 214] on input "GA-250723-GT2-33L-FA" at bounding box center [1001, 221] width 116 height 25
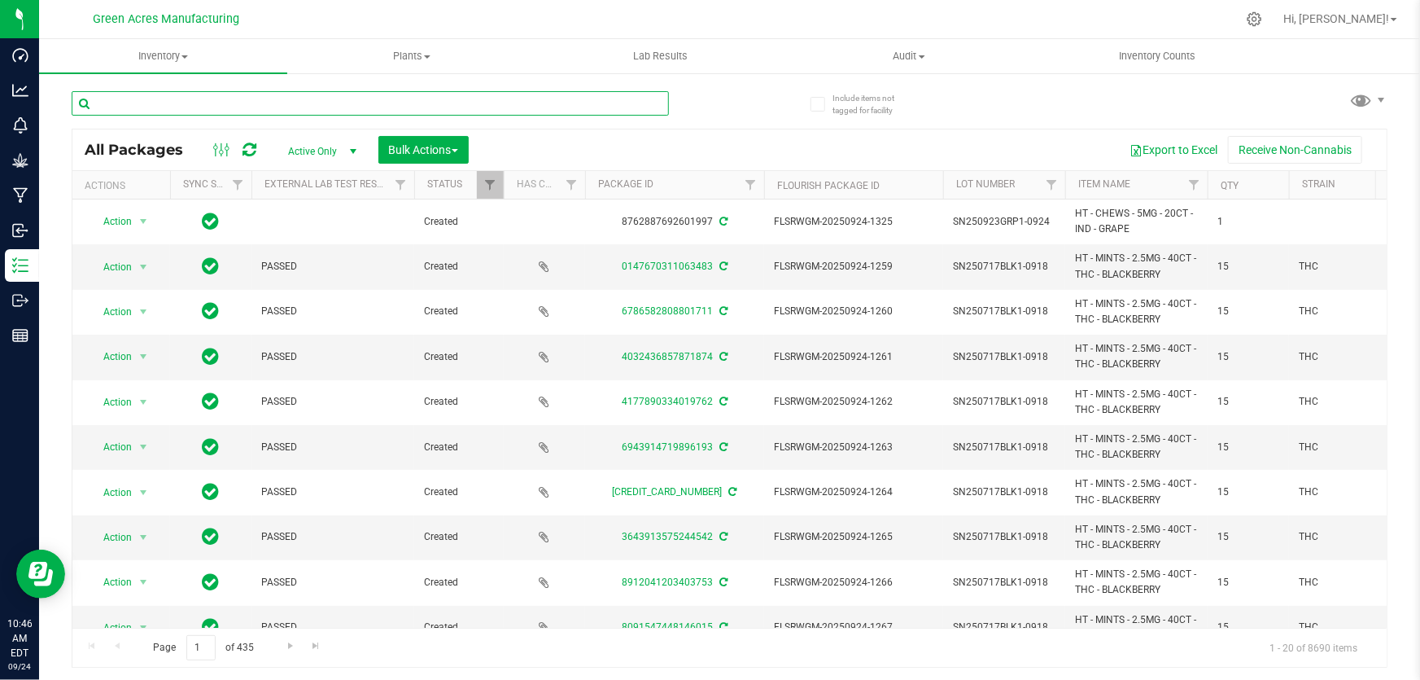
click at [419, 110] on input "text" at bounding box center [371, 103] width 598 height 24
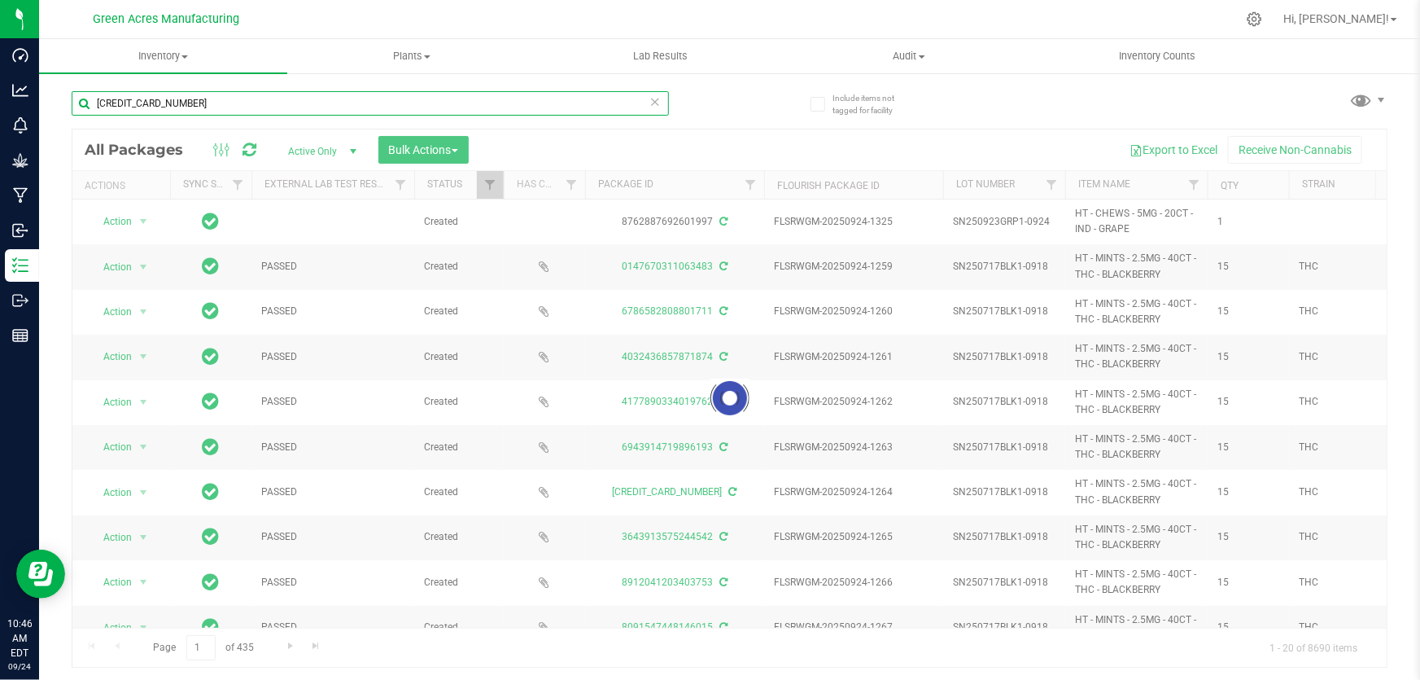
type input "[CREDIT_CARD_NUMBER]"
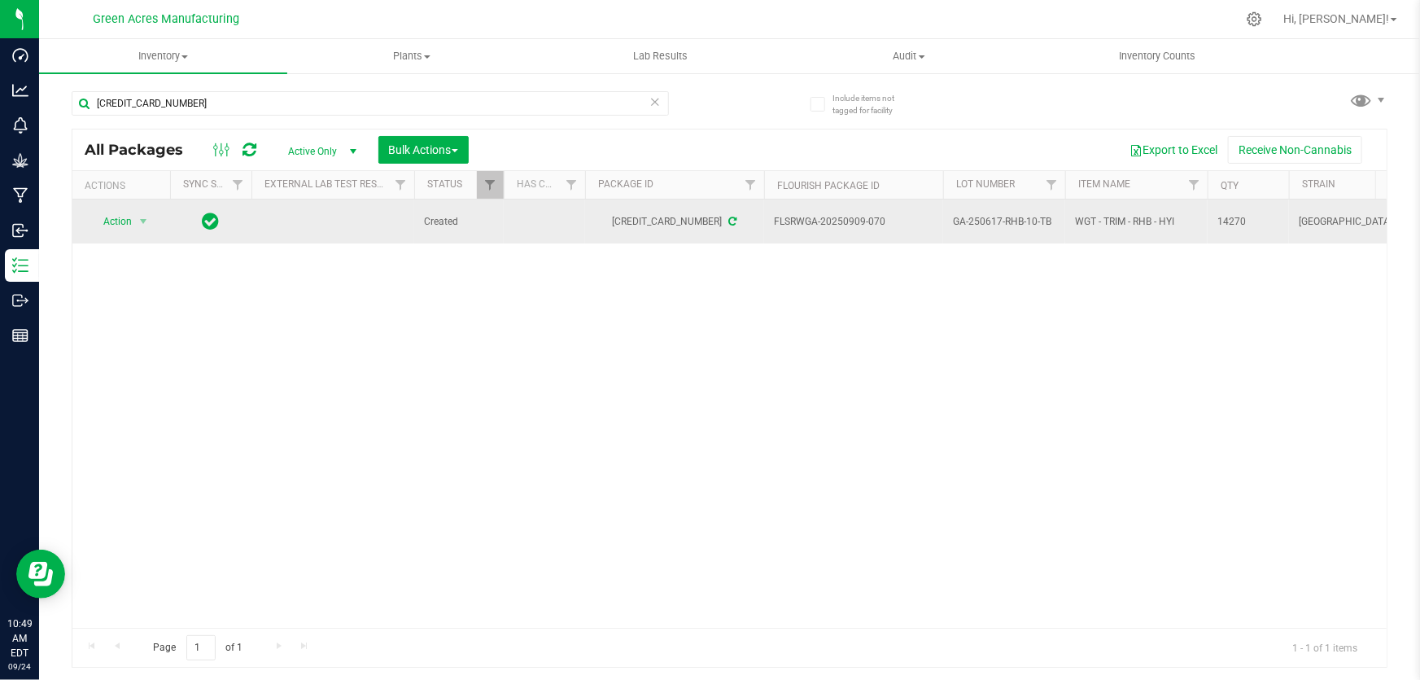
click at [1018, 218] on span "GA-250617-RHB-10-TB" at bounding box center [1004, 221] width 103 height 15
click at [1018, 218] on input "GA-250617-RHB-10-TB" at bounding box center [1001, 221] width 116 height 25
click at [140, 220] on span "select" at bounding box center [143, 221] width 13 height 13
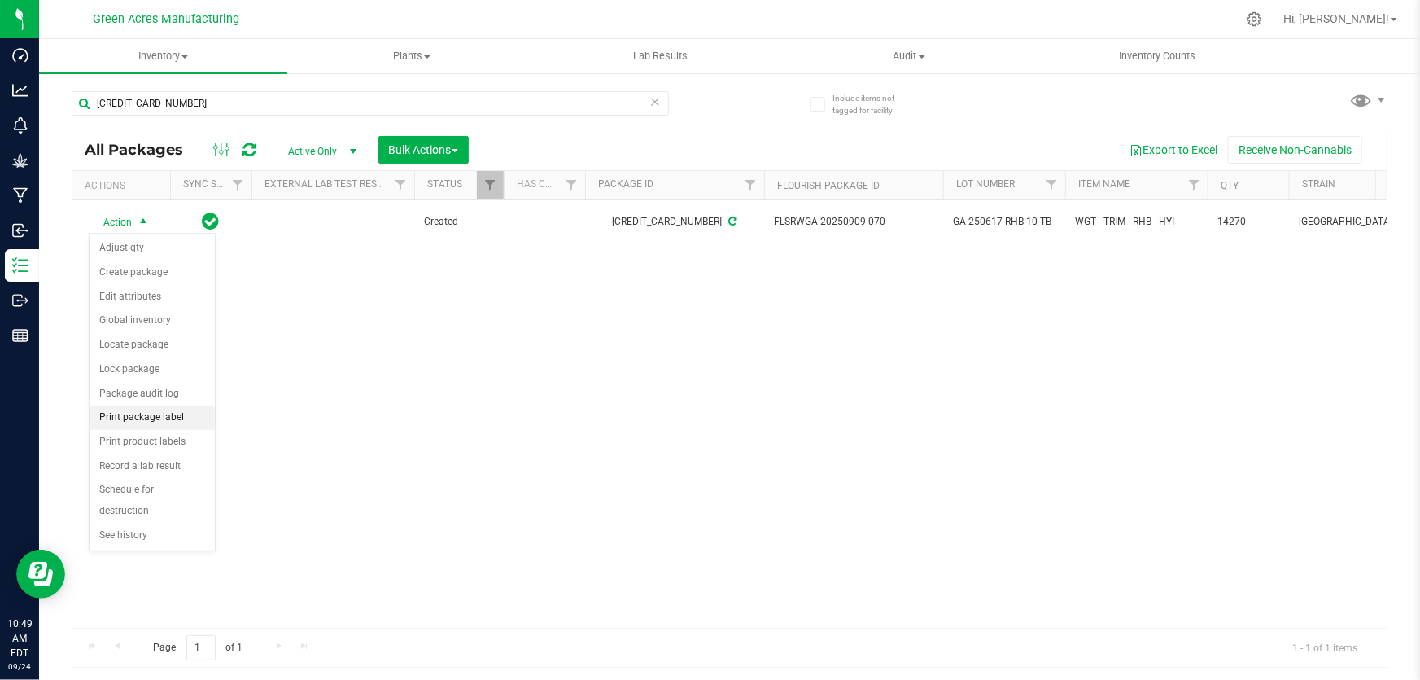
click at [137, 418] on li "Print package label" at bounding box center [152, 417] width 125 height 24
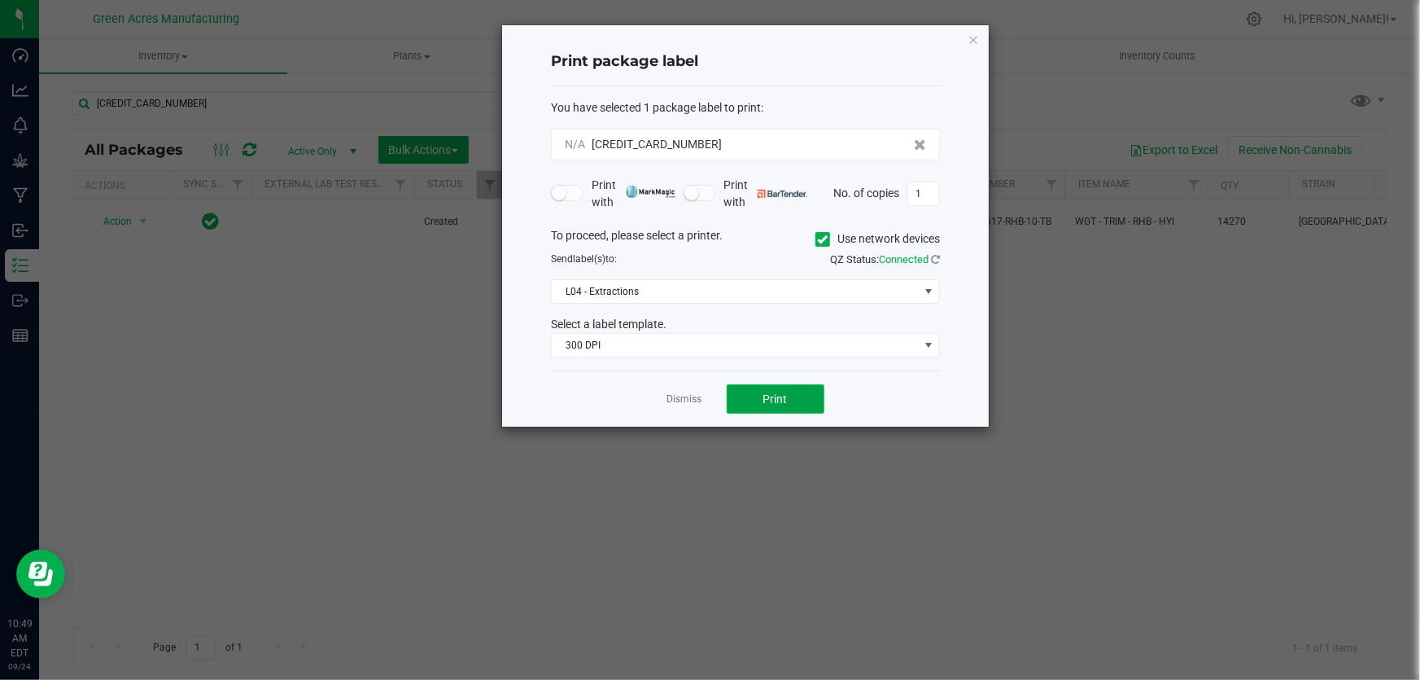
click at [746, 394] on button "Print" at bounding box center [776, 398] width 98 height 29
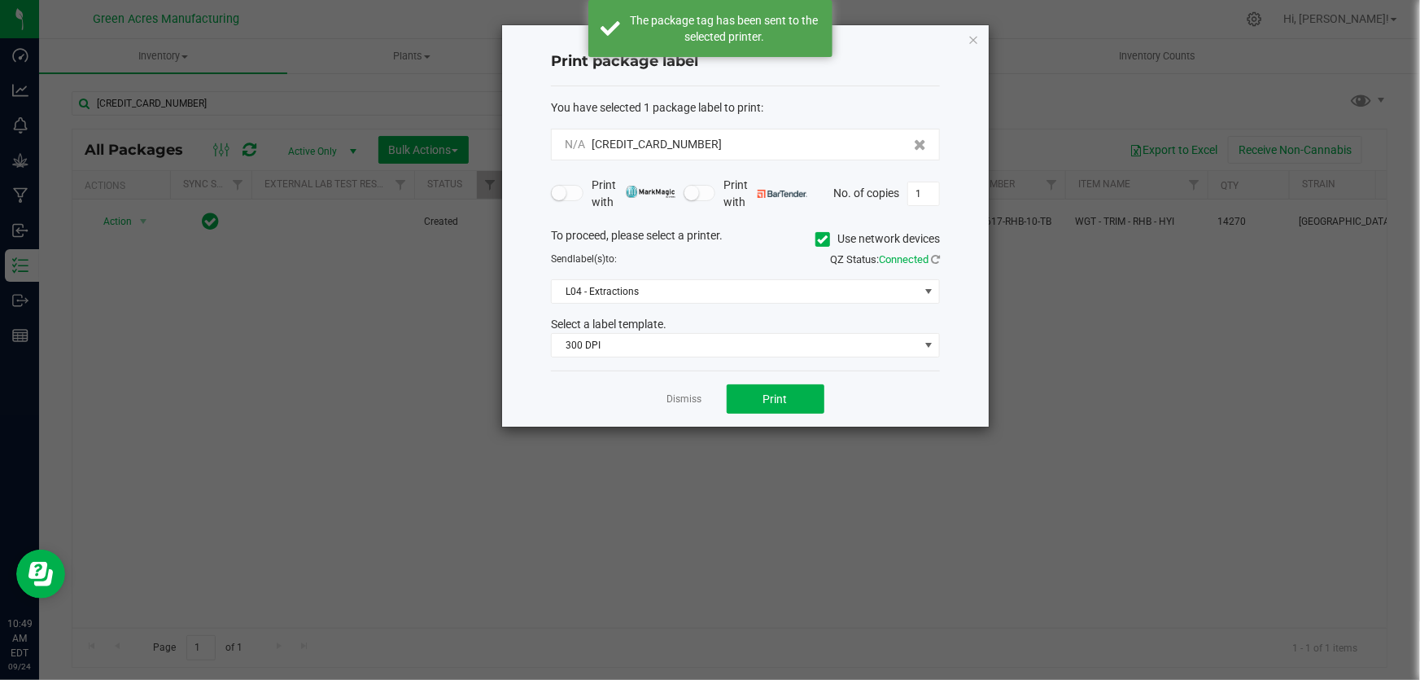
click at [681, 402] on link "Dismiss" at bounding box center [685, 399] width 35 height 14
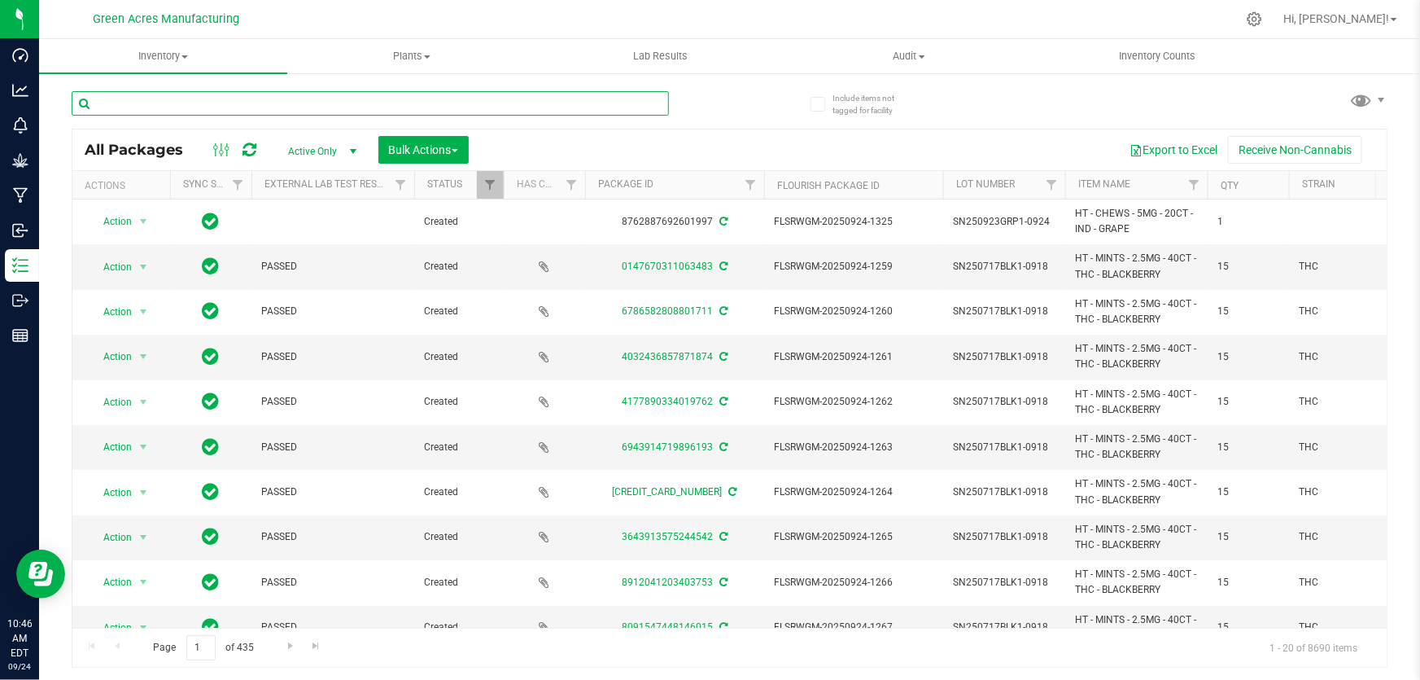
click at [322, 102] on input "text" at bounding box center [371, 103] width 598 height 24
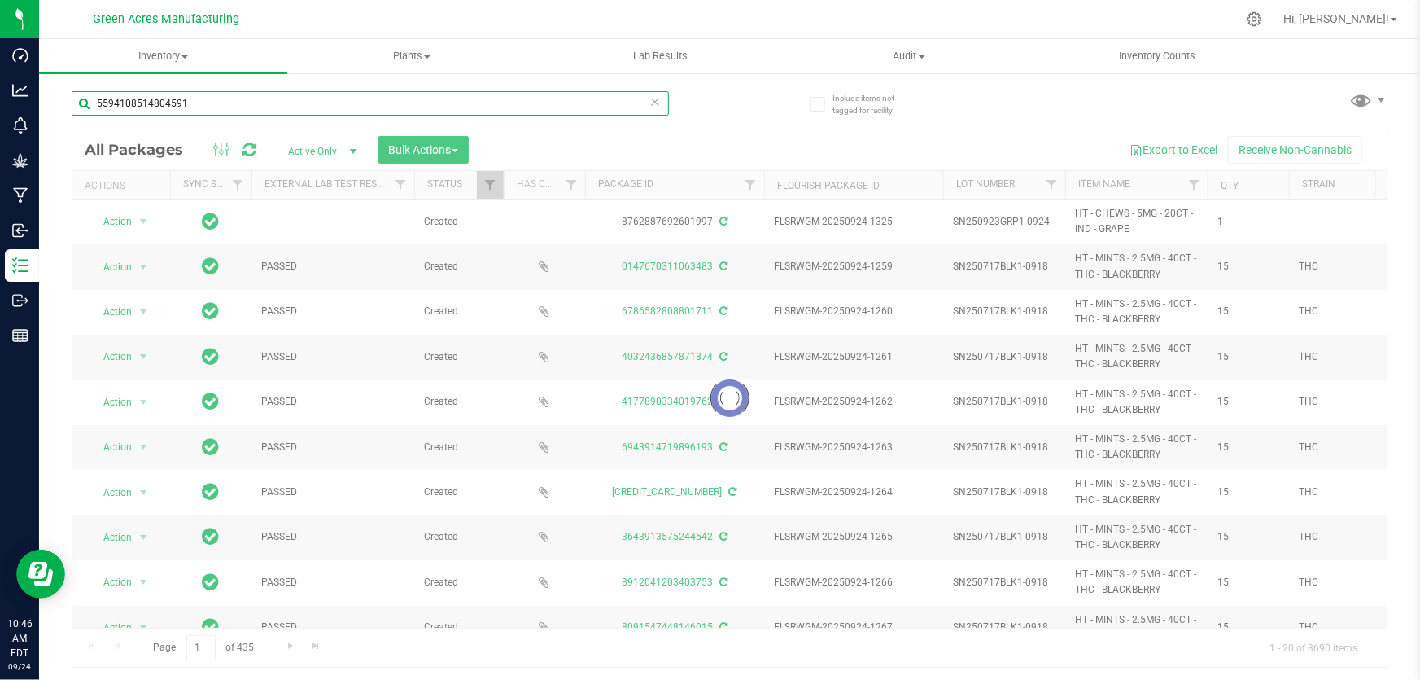
type input "5594108514804591"
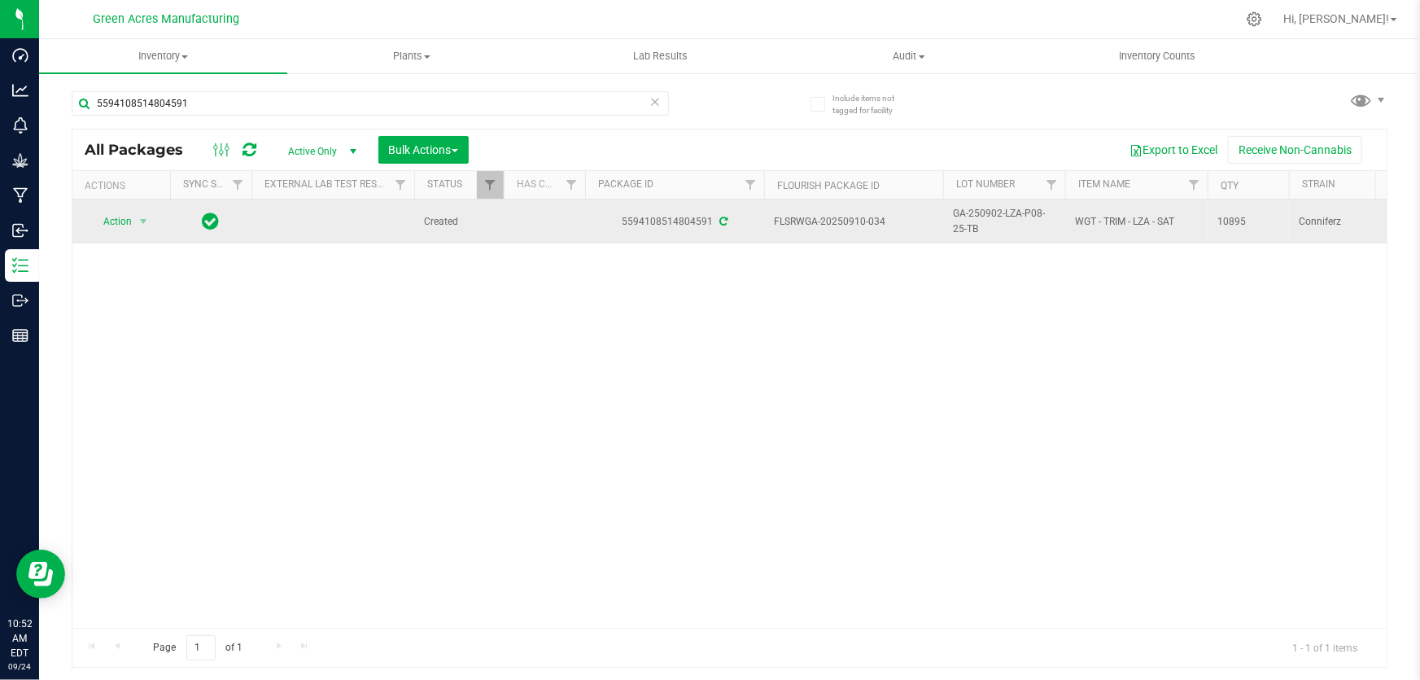
click at [992, 215] on span "GA-250902-LZA-P08-25-TB" at bounding box center [1004, 221] width 103 height 31
click at [992, 215] on input "GA-250902-LZA-P08-25-TB" at bounding box center [1001, 221] width 116 height 25
click at [904, 342] on div "Action Action Adjust qty Create package Edit attributes Global inventory Locate…" at bounding box center [729, 413] width 1315 height 428
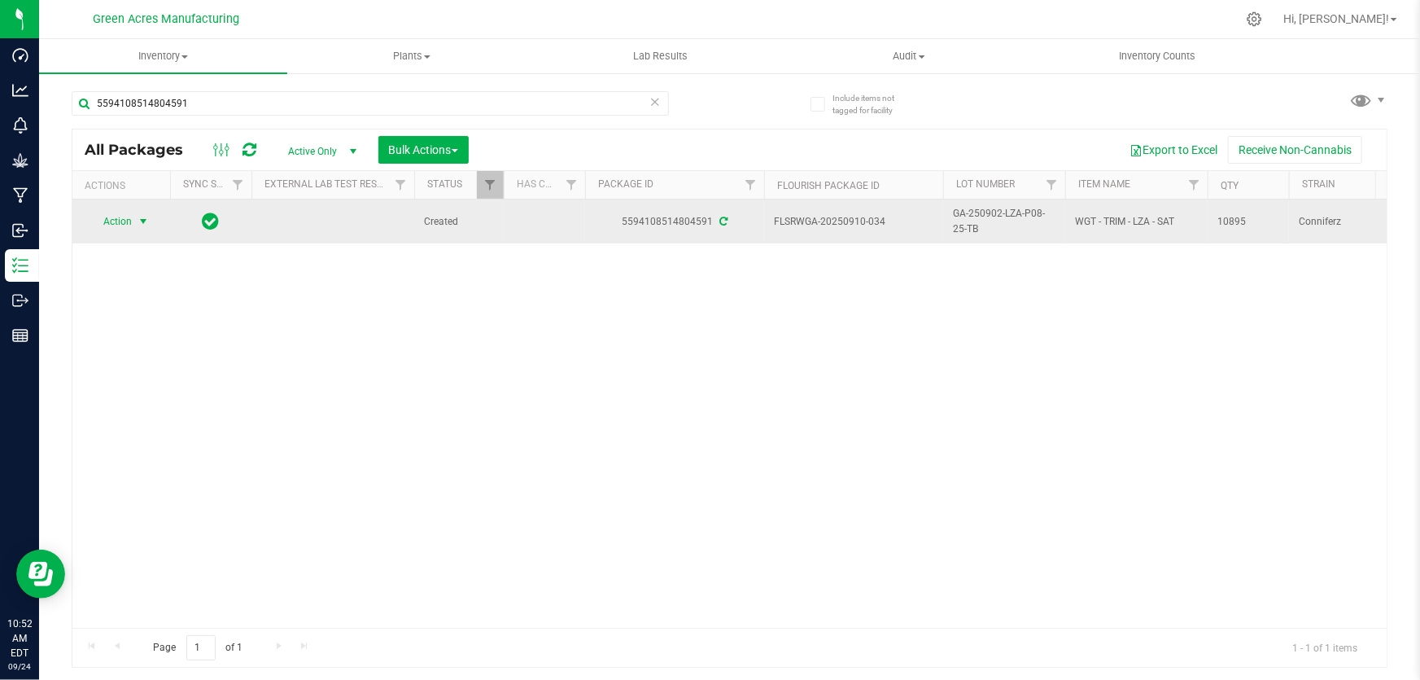
click at [116, 223] on span "Action" at bounding box center [111, 221] width 44 height 23
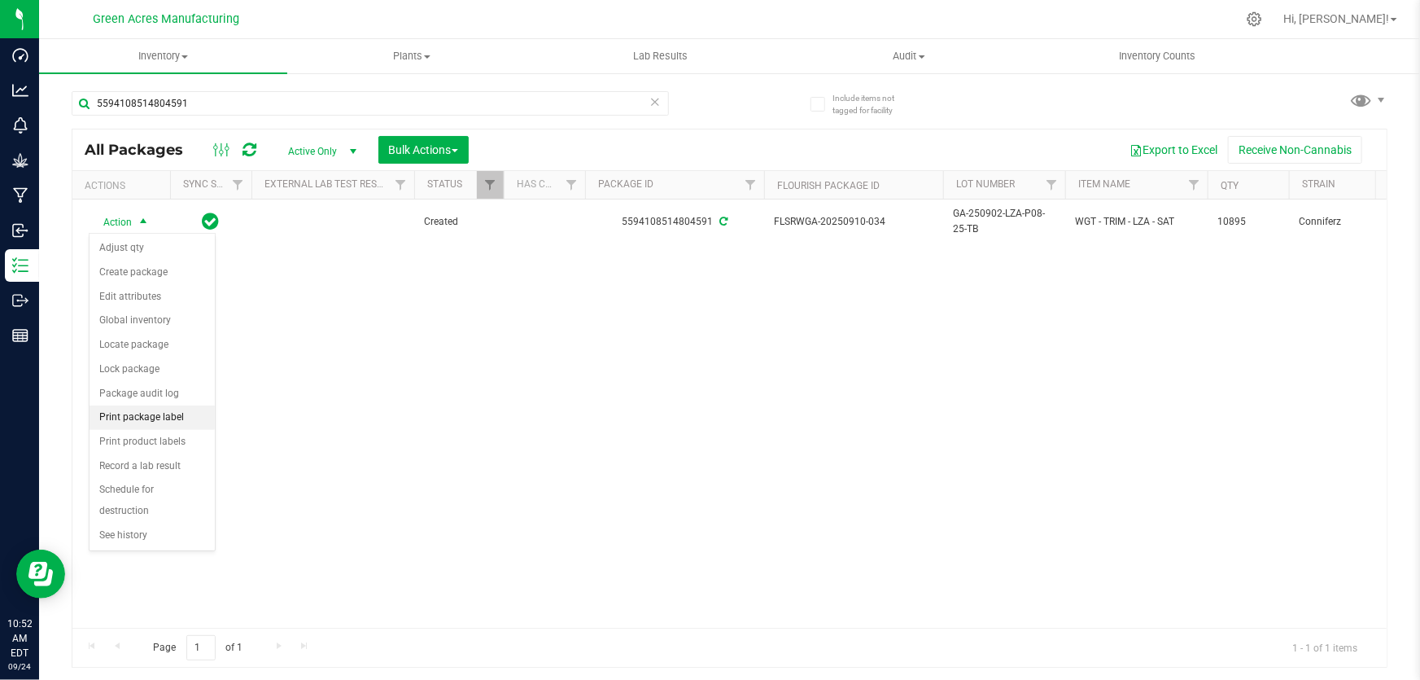
click at [148, 414] on li "Print package label" at bounding box center [152, 417] width 125 height 24
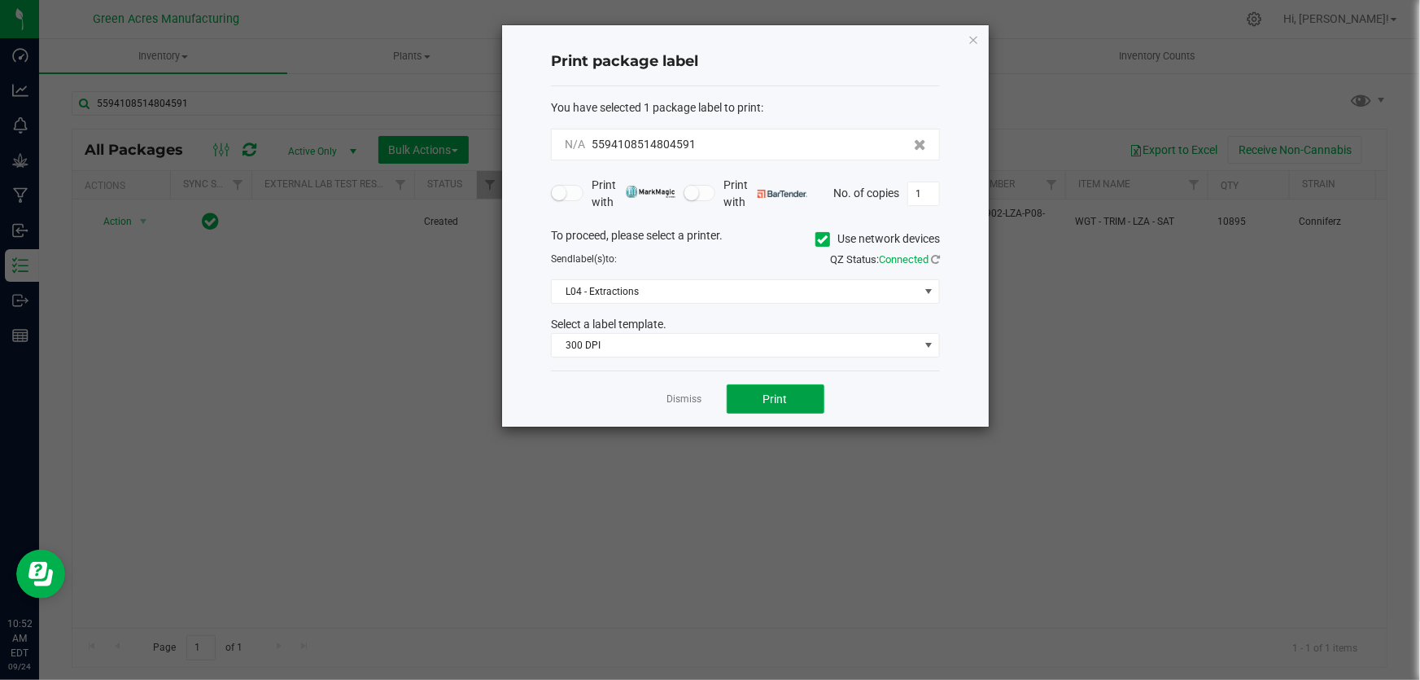
click at [810, 409] on button "Print" at bounding box center [776, 398] width 98 height 29
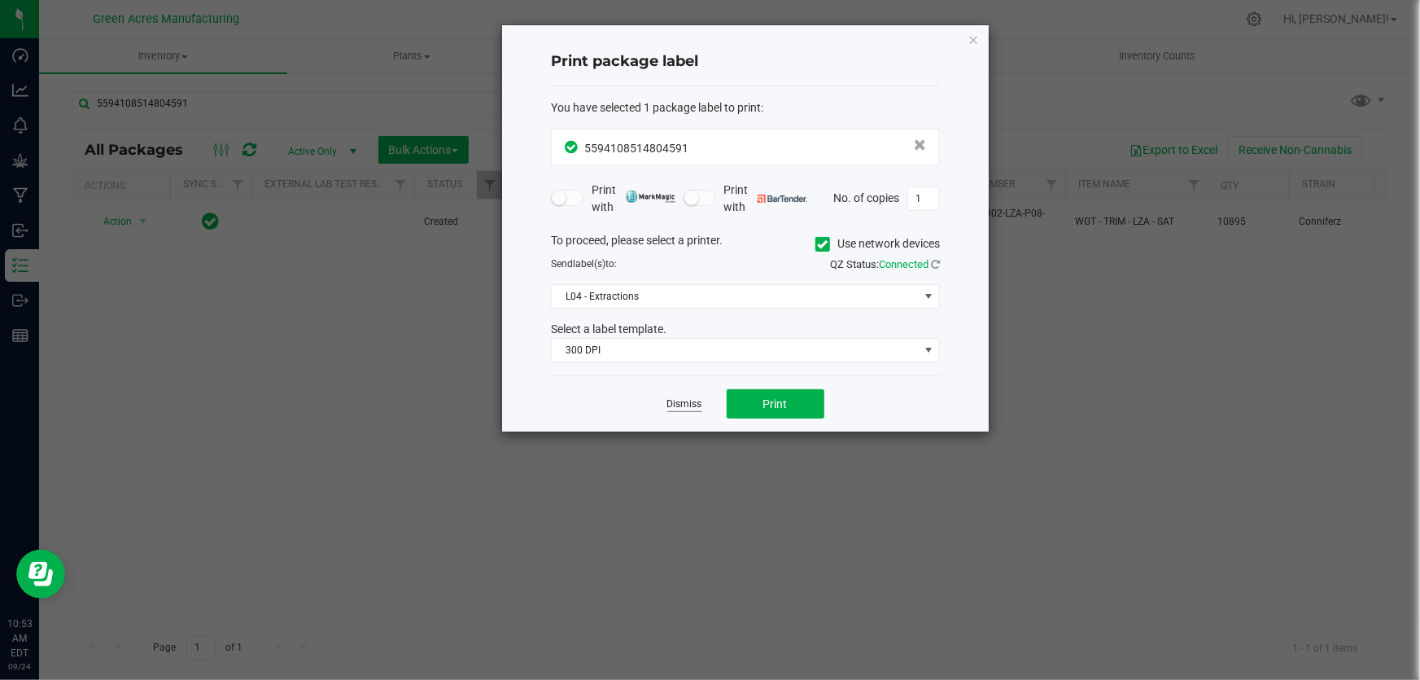
click at [692, 401] on link "Dismiss" at bounding box center [685, 404] width 35 height 14
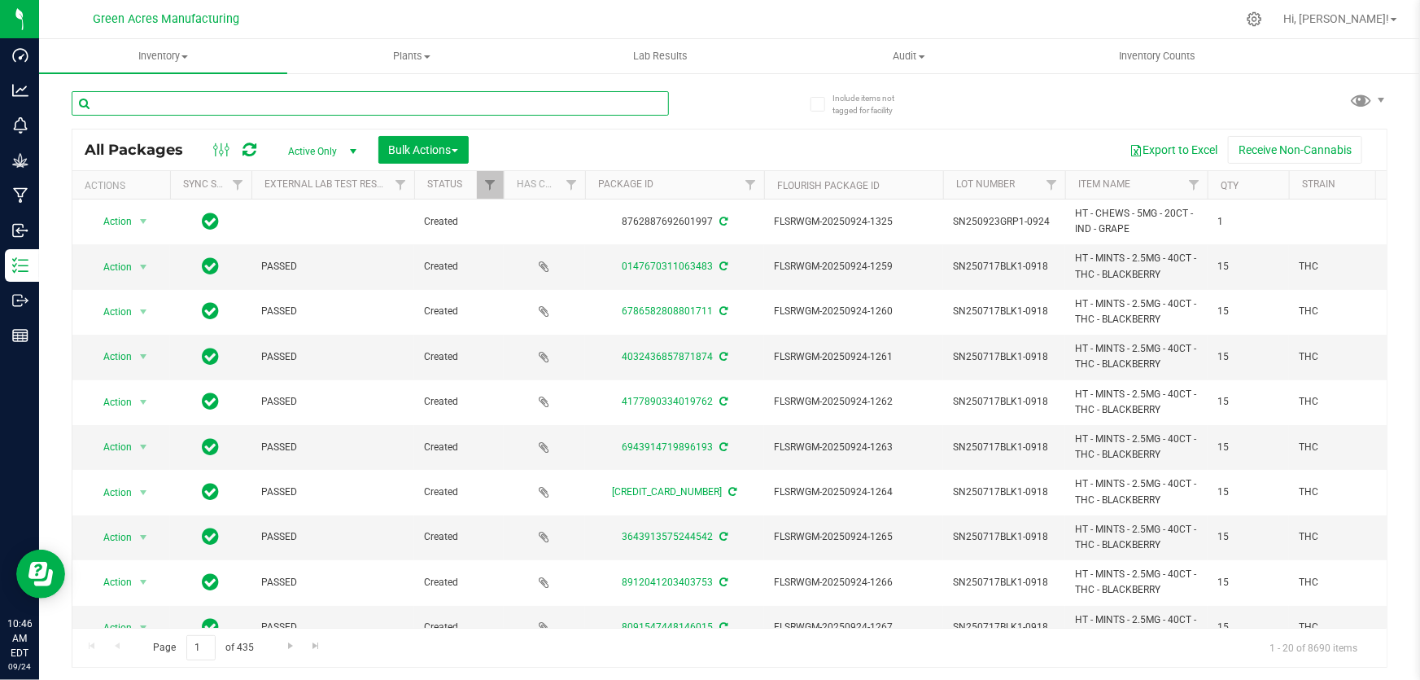
click at [472, 107] on input "text" at bounding box center [371, 103] width 598 height 24
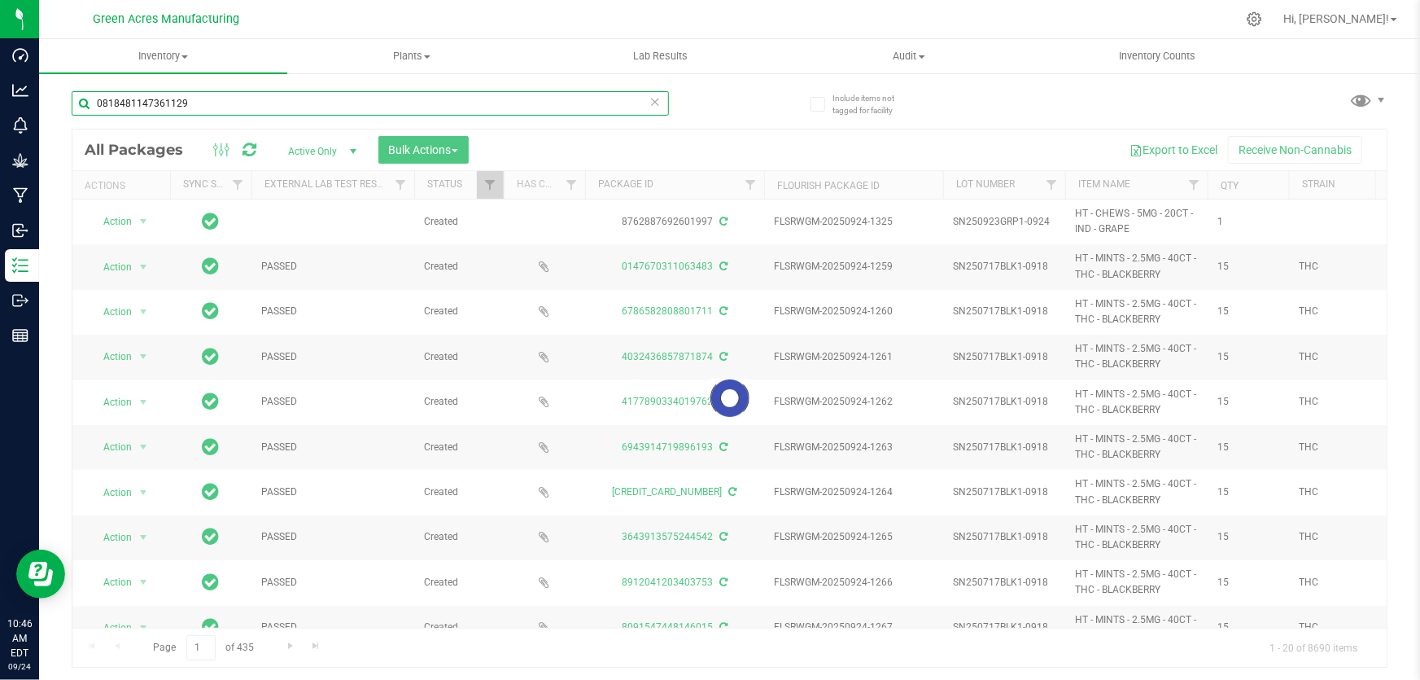
type input "0818481147361129"
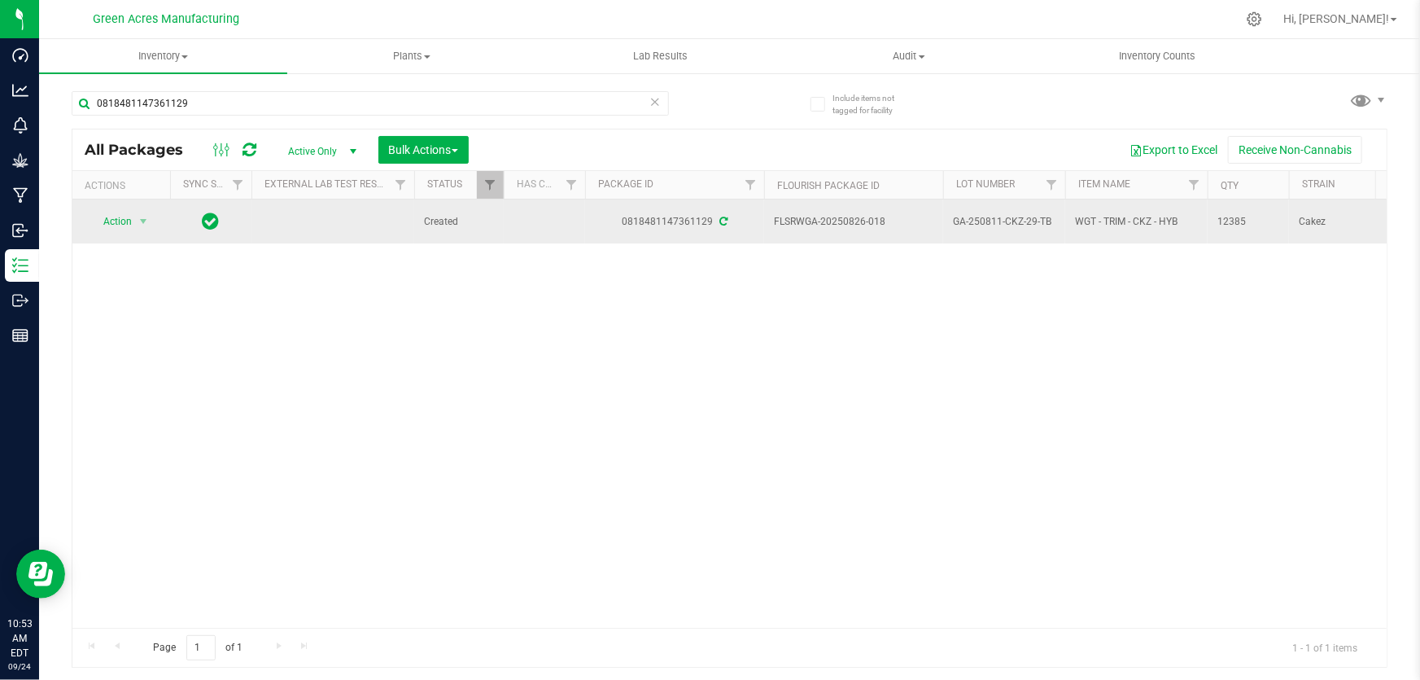
click at [1006, 220] on span "GA-250811-CKZ-29-TB" at bounding box center [1004, 221] width 103 height 15
click at [1006, 220] on input "GA-250811-CKZ-29-TB" at bounding box center [1001, 221] width 116 height 25
click at [147, 218] on span "select" at bounding box center [143, 221] width 13 height 13
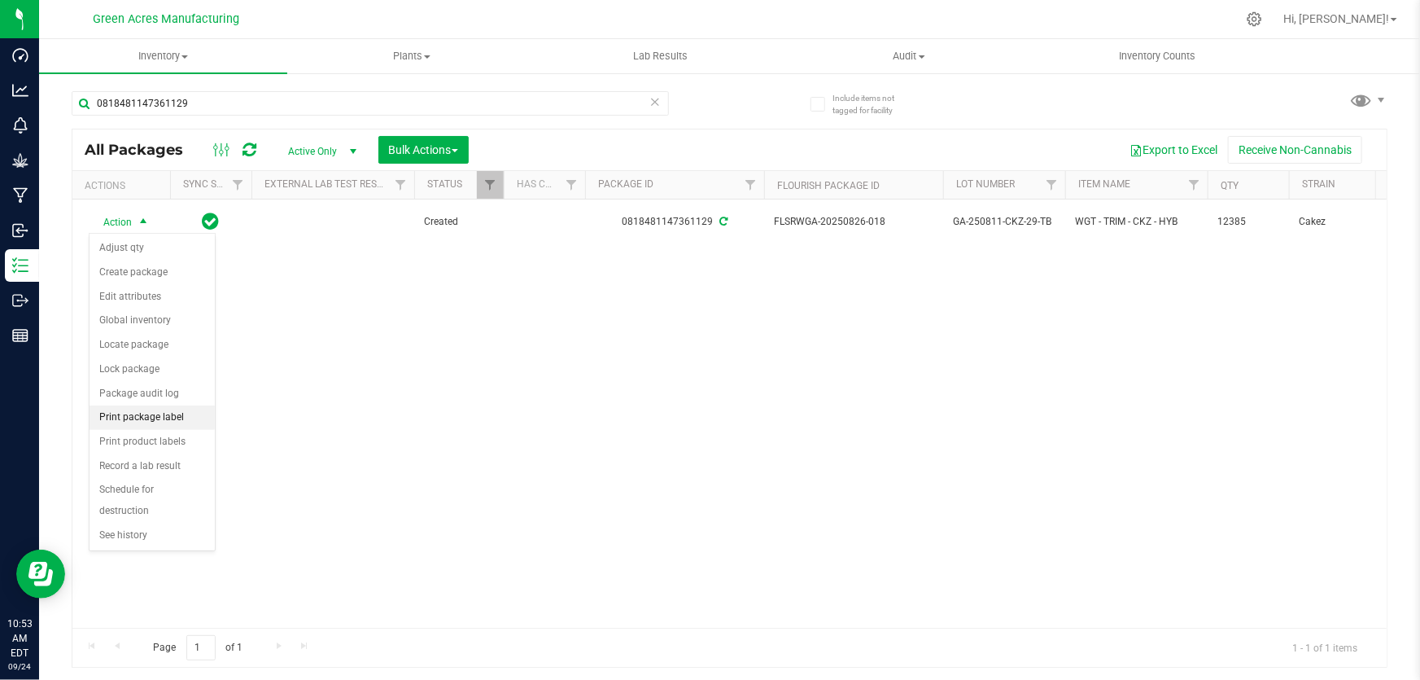
click at [158, 414] on li "Print package label" at bounding box center [152, 417] width 125 height 24
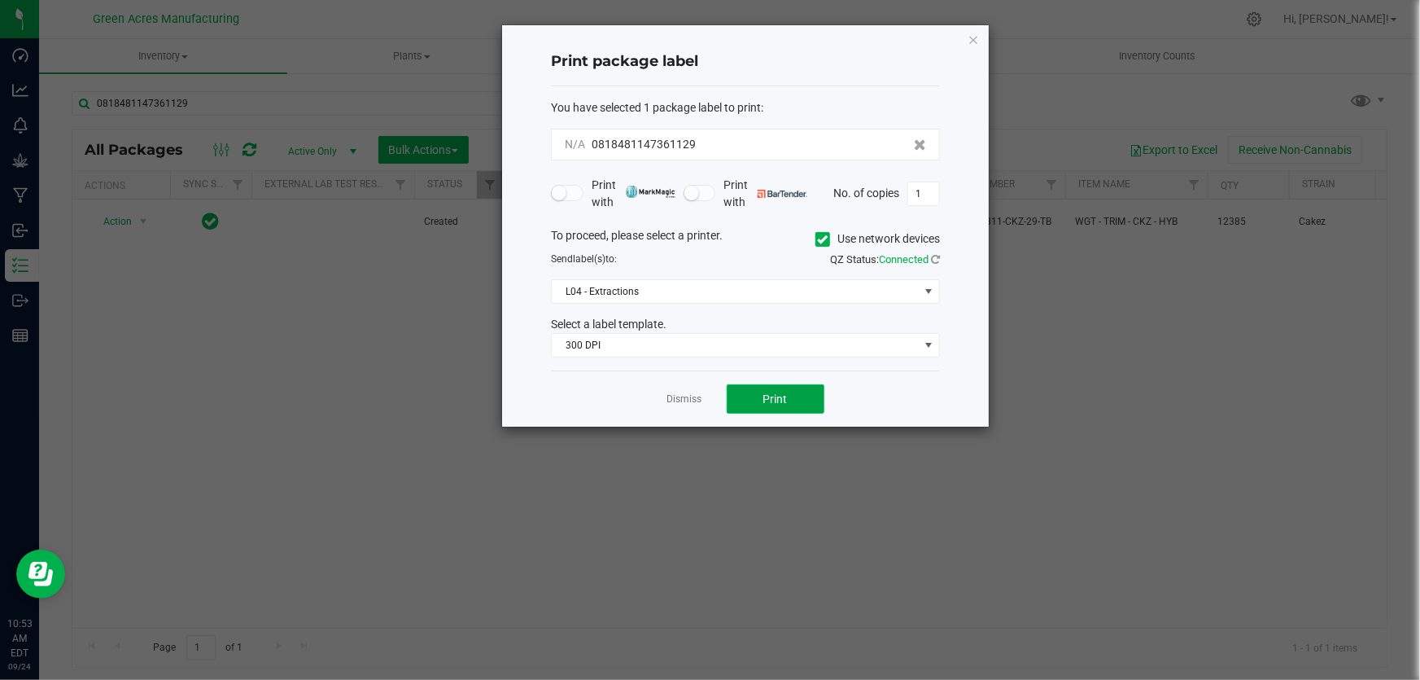
click at [800, 401] on button "Print" at bounding box center [776, 398] width 98 height 29
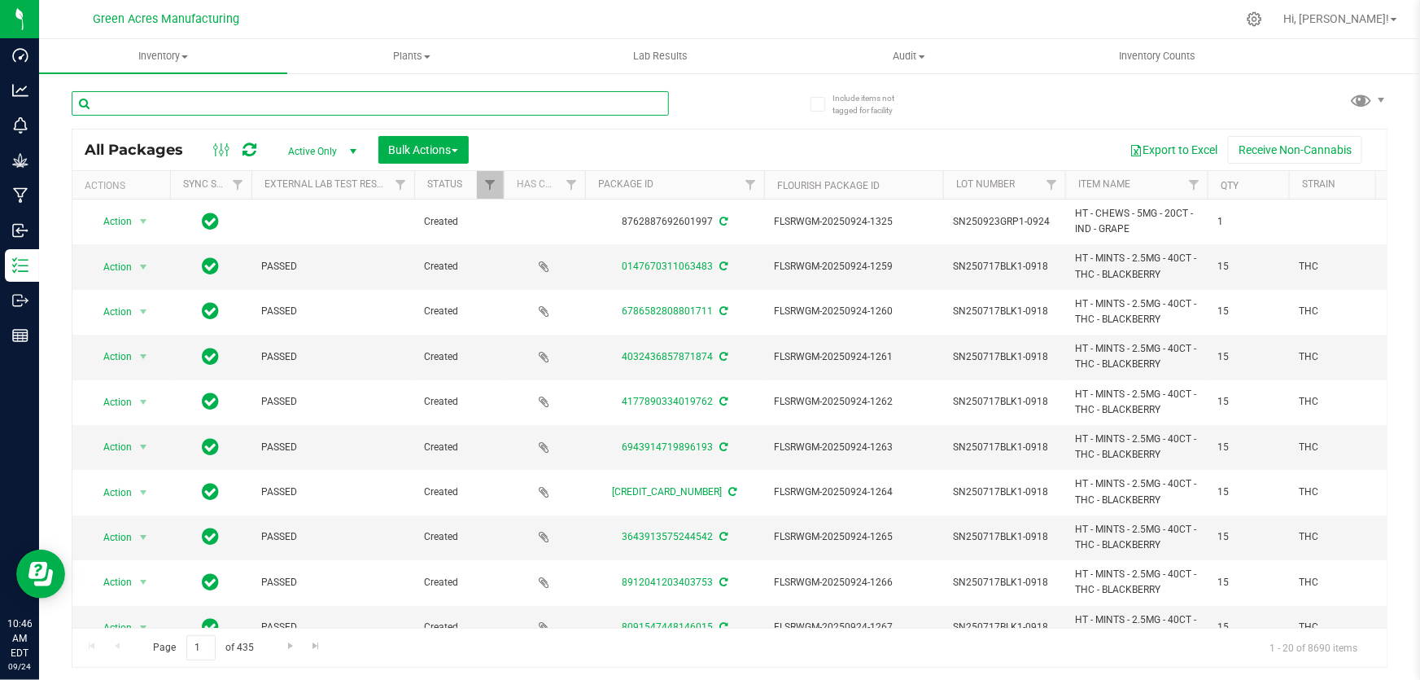
click at [274, 102] on input "text" at bounding box center [371, 103] width 598 height 24
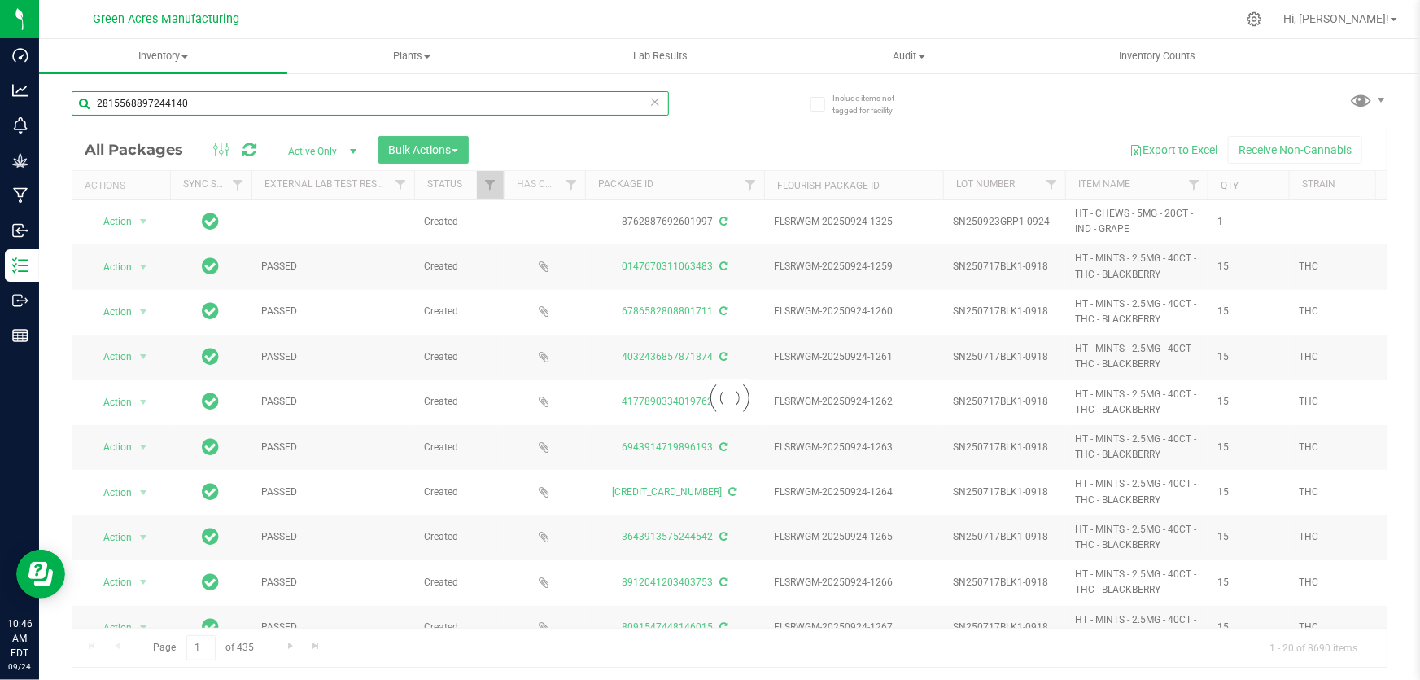
type input "2815568897244140"
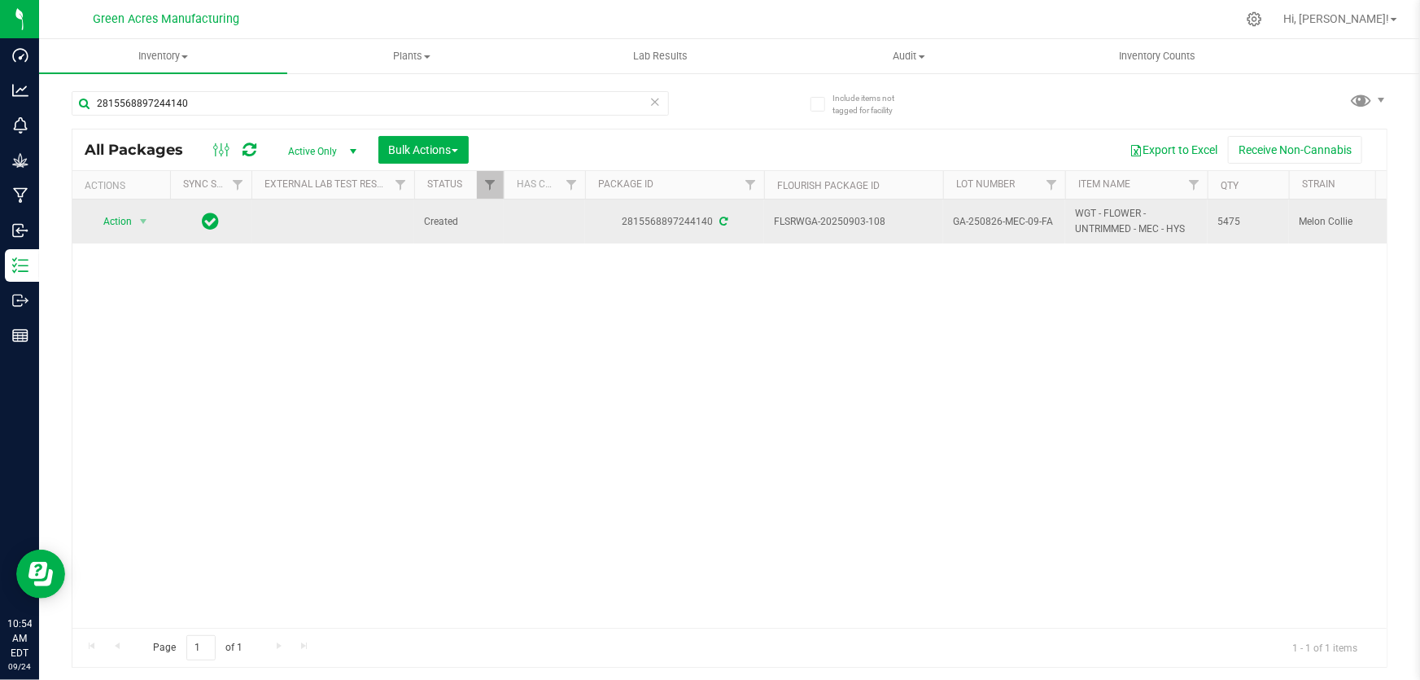
click at [1034, 218] on span "GA-250826-MEC-09-FA" at bounding box center [1004, 221] width 103 height 15
click at [1034, 218] on input "GA-250826-MEC-09-FA" at bounding box center [1001, 221] width 116 height 25
click at [98, 217] on span "Action" at bounding box center [111, 221] width 44 height 23
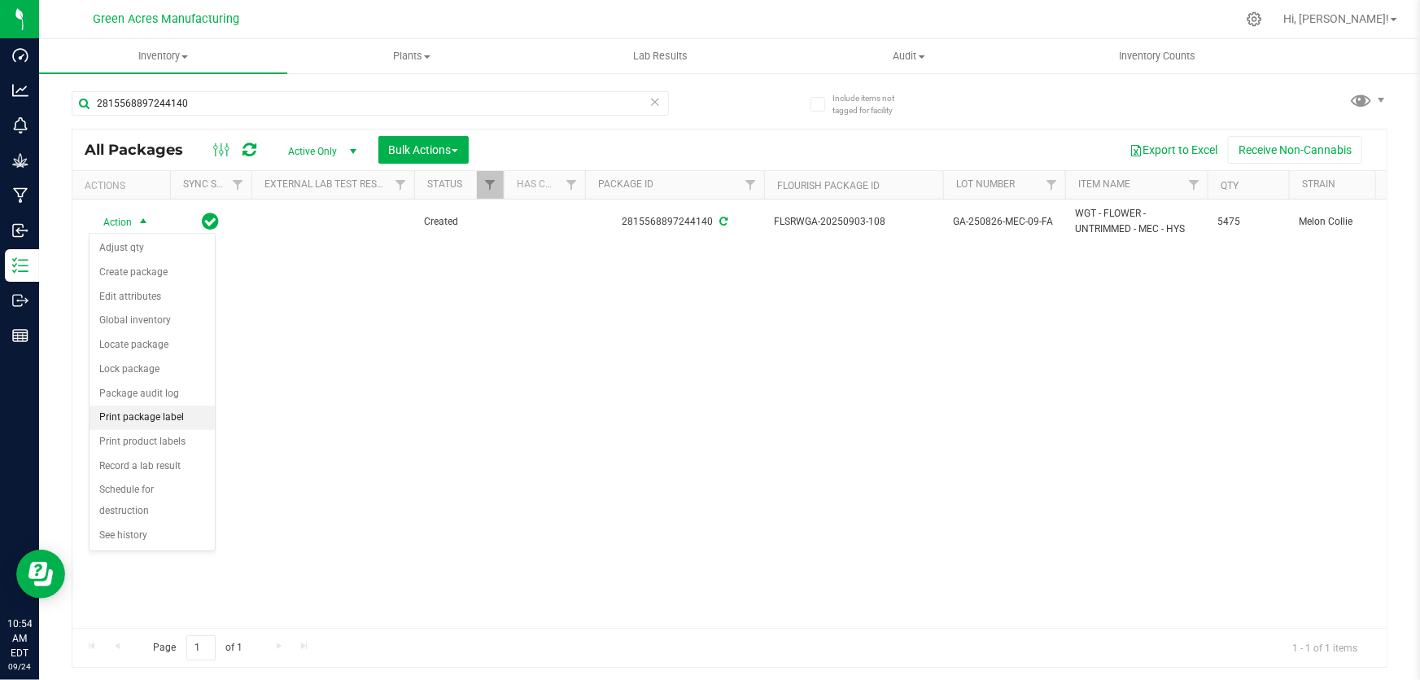
click at [131, 418] on li "Print package label" at bounding box center [152, 417] width 125 height 24
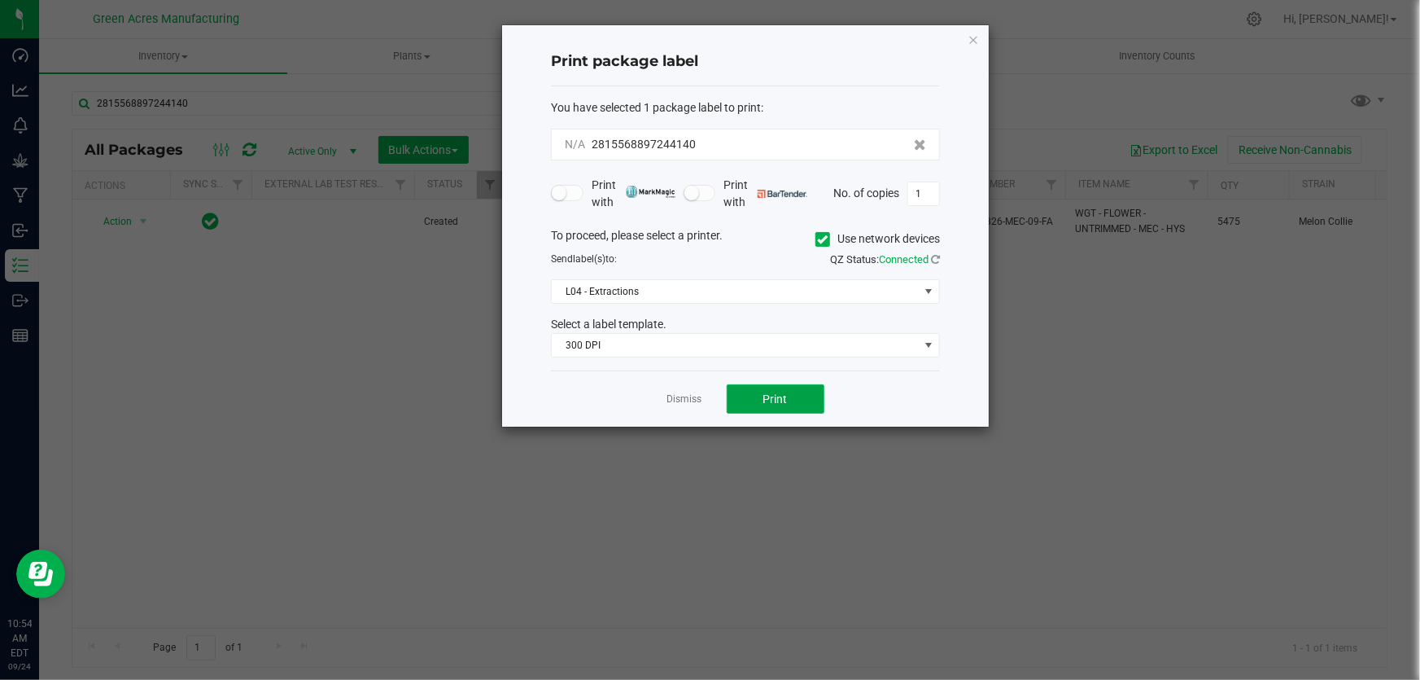
click at [781, 401] on span "Print" at bounding box center [776, 398] width 24 height 13
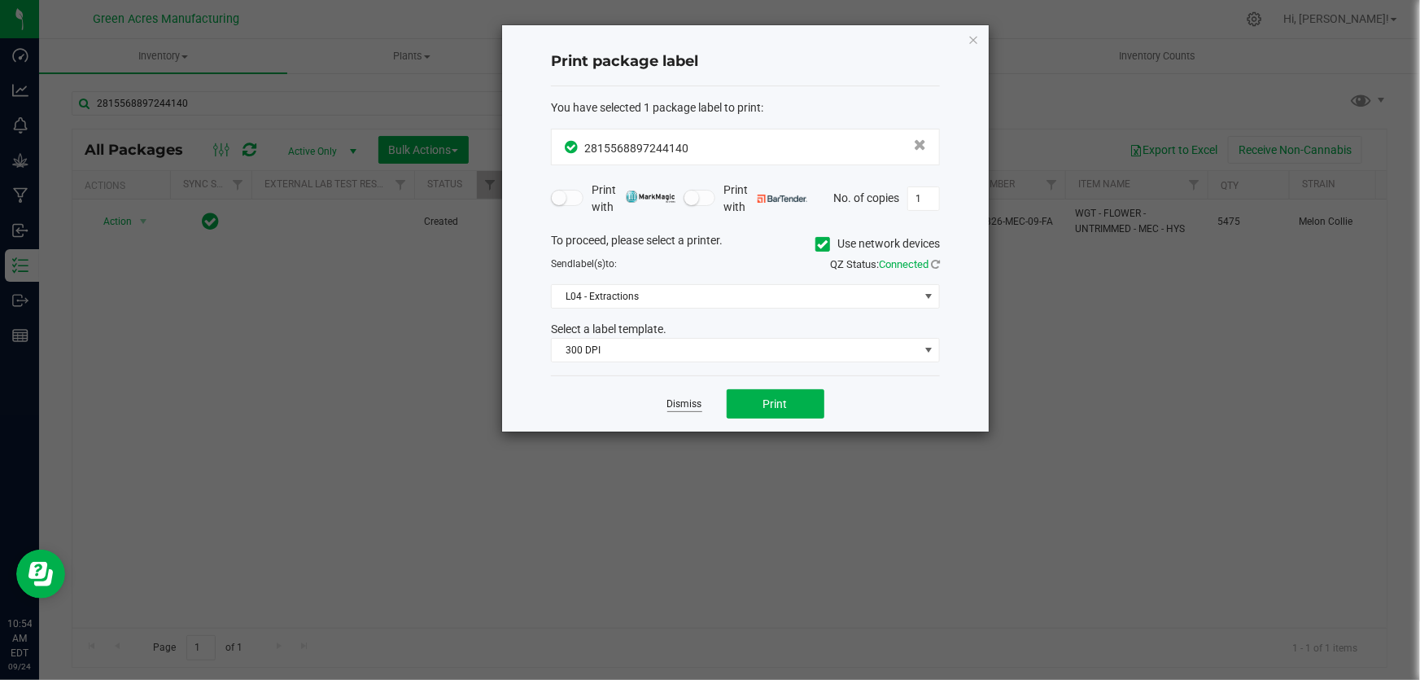
click at [668, 402] on link "Dismiss" at bounding box center [685, 404] width 35 height 14
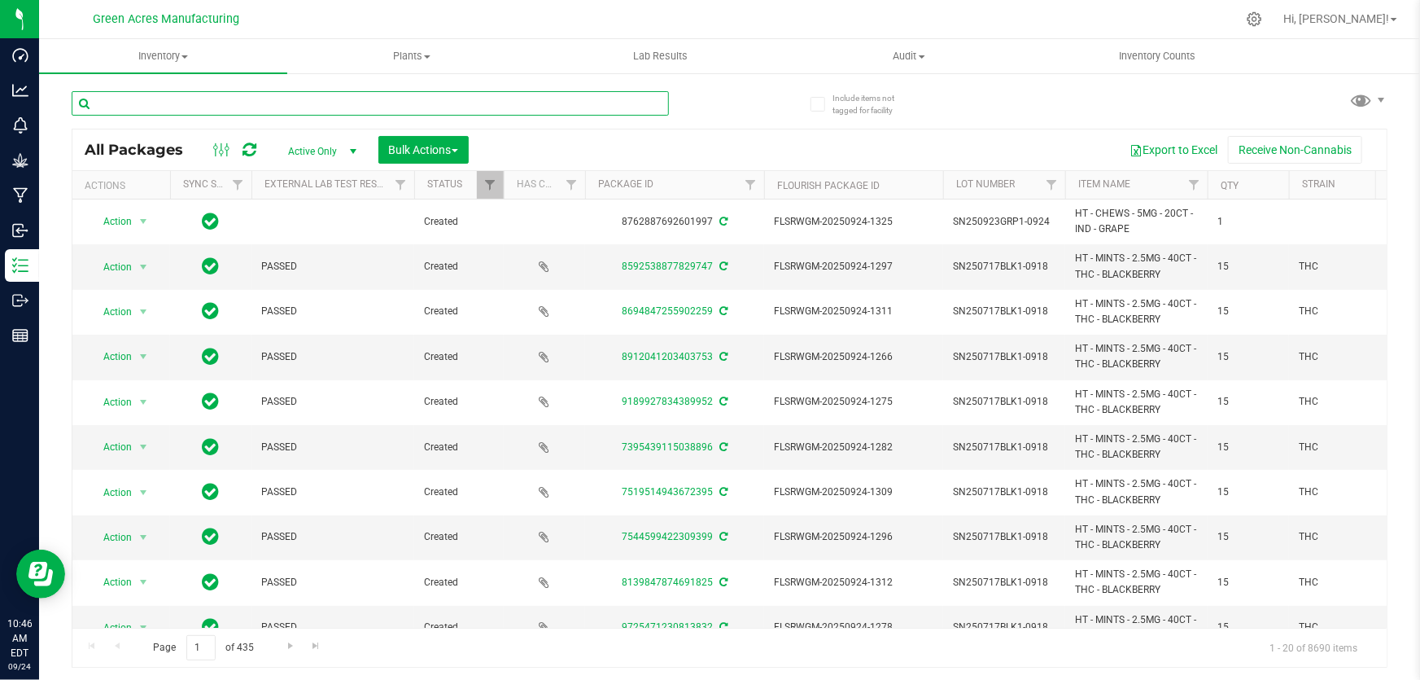
click at [300, 107] on input "text" at bounding box center [371, 103] width 598 height 24
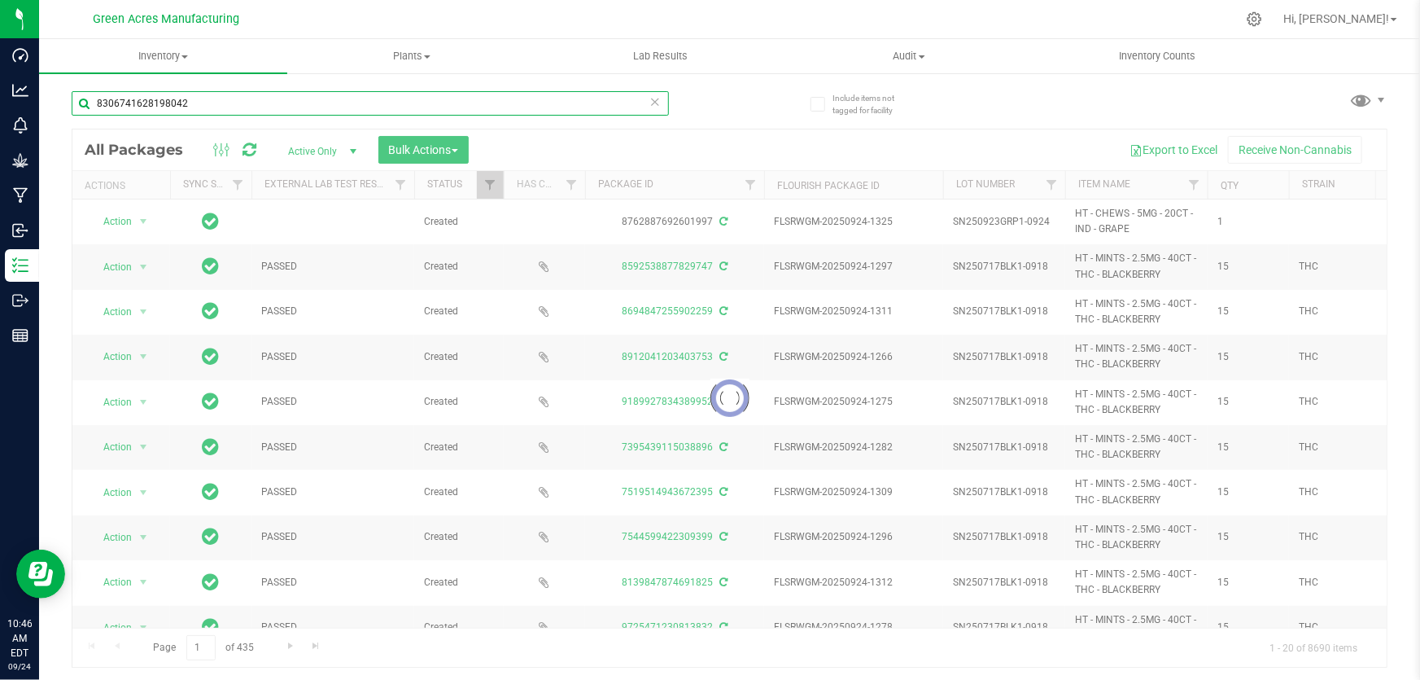
type input "8306741628198042"
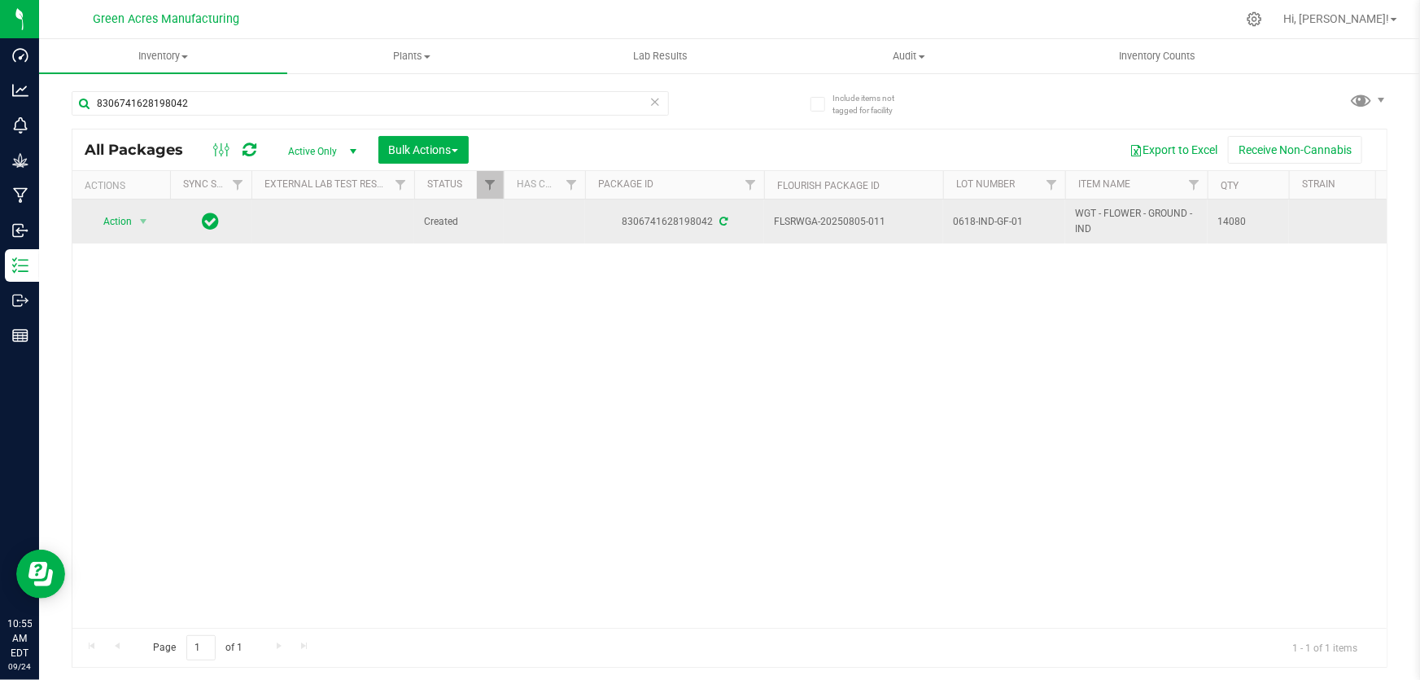
click at [999, 222] on span "0618-IND-GF-01" at bounding box center [1004, 221] width 103 height 15
click at [999, 222] on input "0618-IND-GF-01" at bounding box center [1001, 221] width 116 height 25
click at [998, 221] on input "0618-IND-GF-01" at bounding box center [1001, 221] width 116 height 25
click at [143, 221] on span "select" at bounding box center [143, 221] width 13 height 13
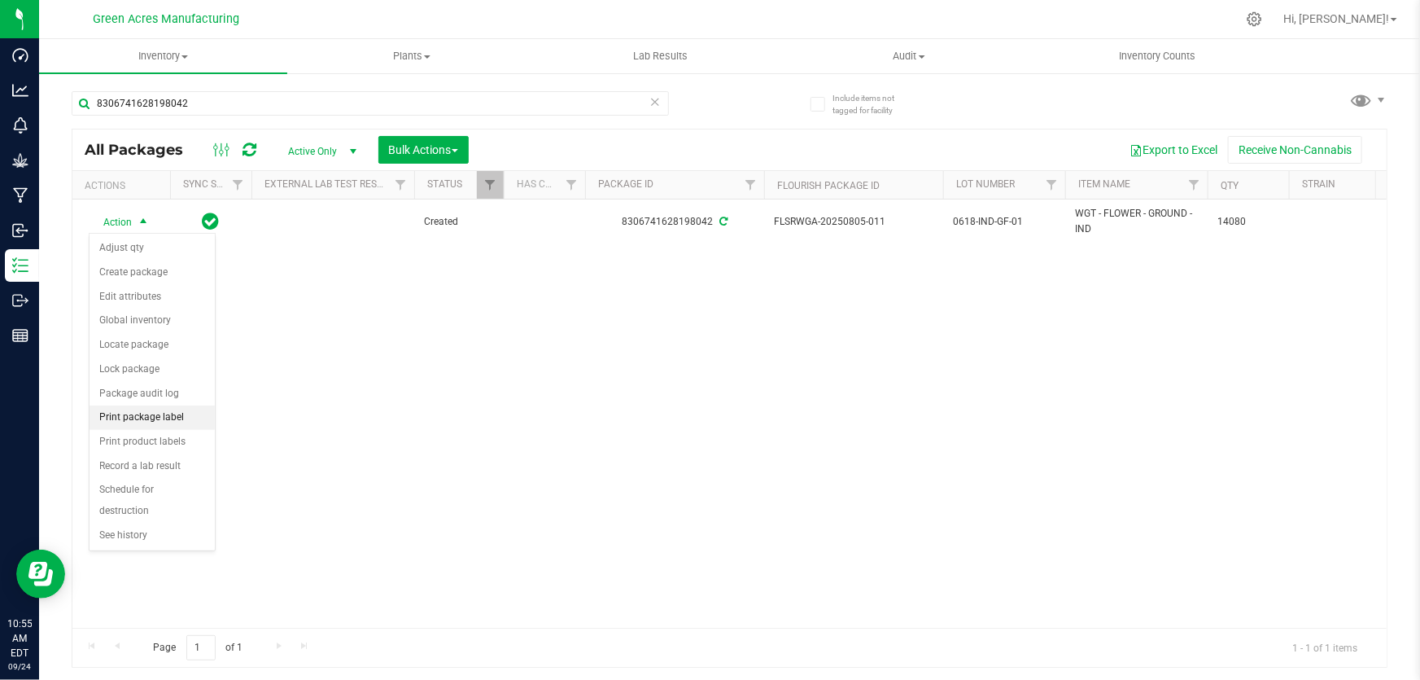
click at [150, 414] on li "Print package label" at bounding box center [152, 417] width 125 height 24
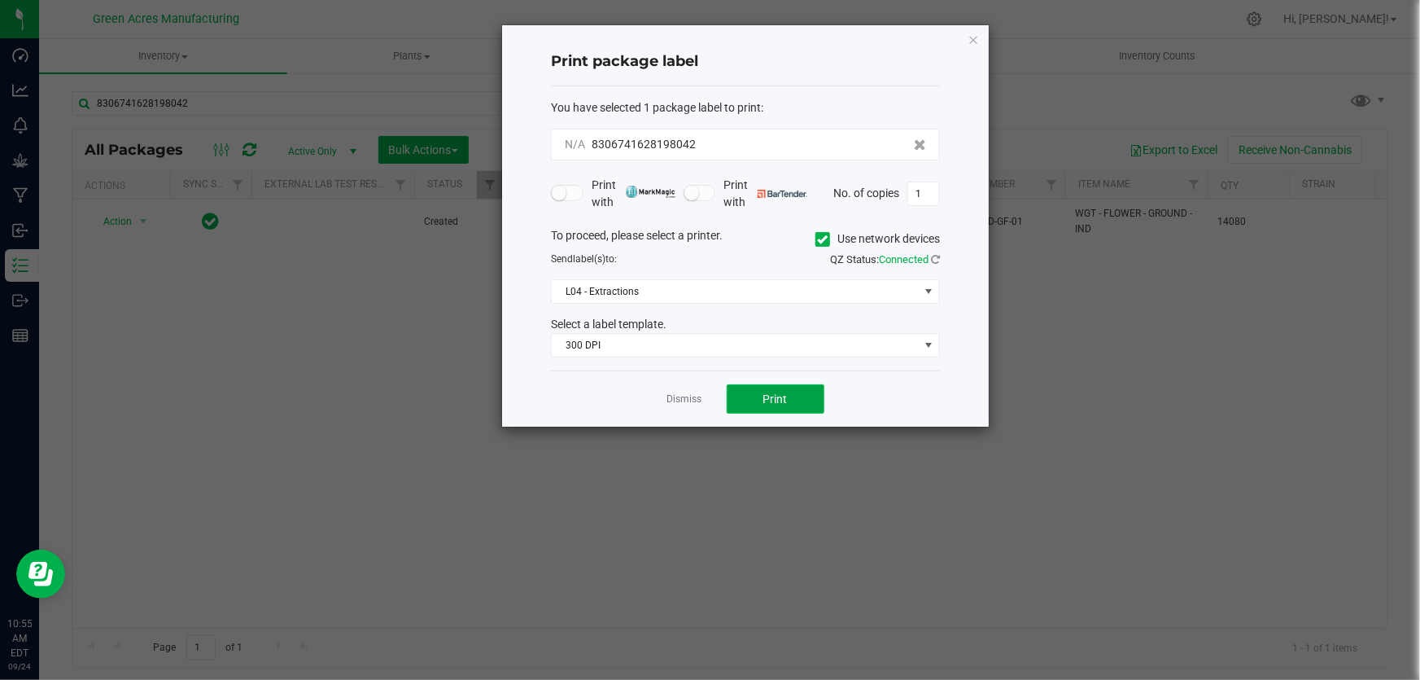
click at [764, 400] on span "Print" at bounding box center [776, 398] width 24 height 13
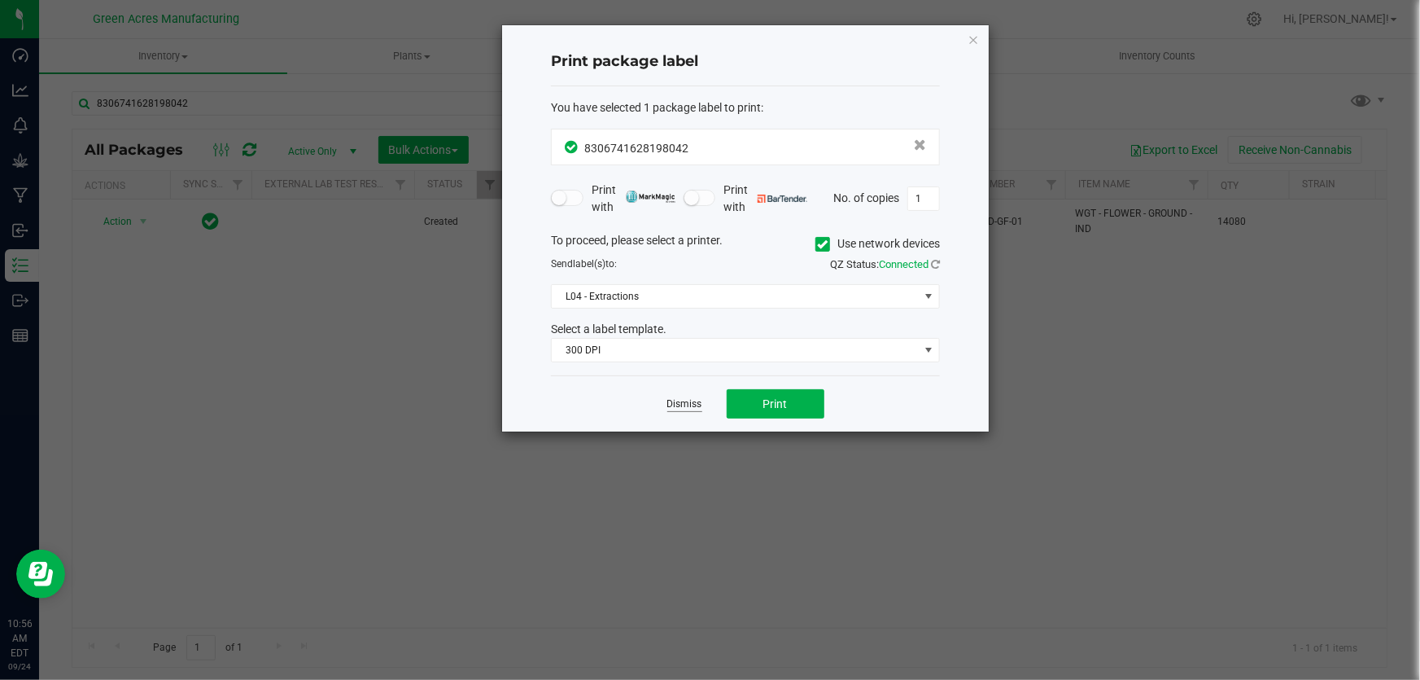
click at [685, 407] on link "Dismiss" at bounding box center [685, 404] width 35 height 14
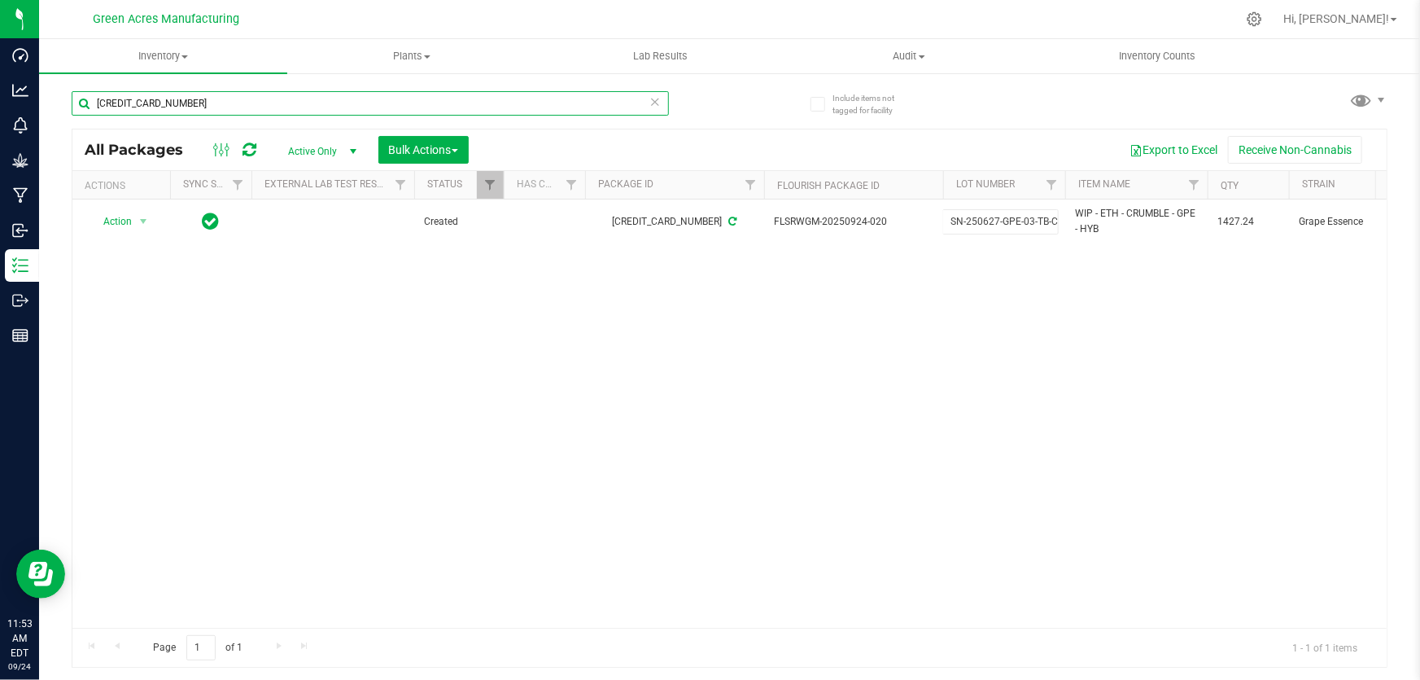
click at [269, 106] on input "[CREDIT_CARD_NUMBER]" at bounding box center [371, 103] width 598 height 24
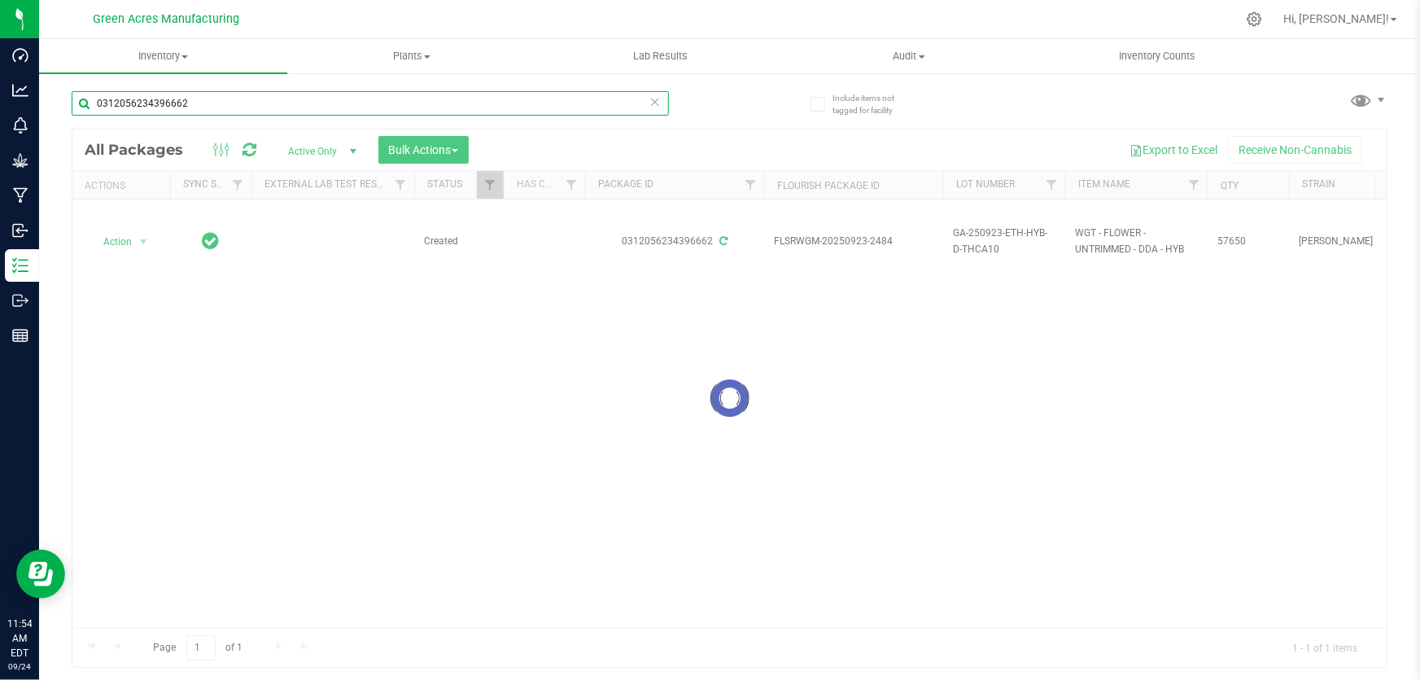
type input "0312056234396662"
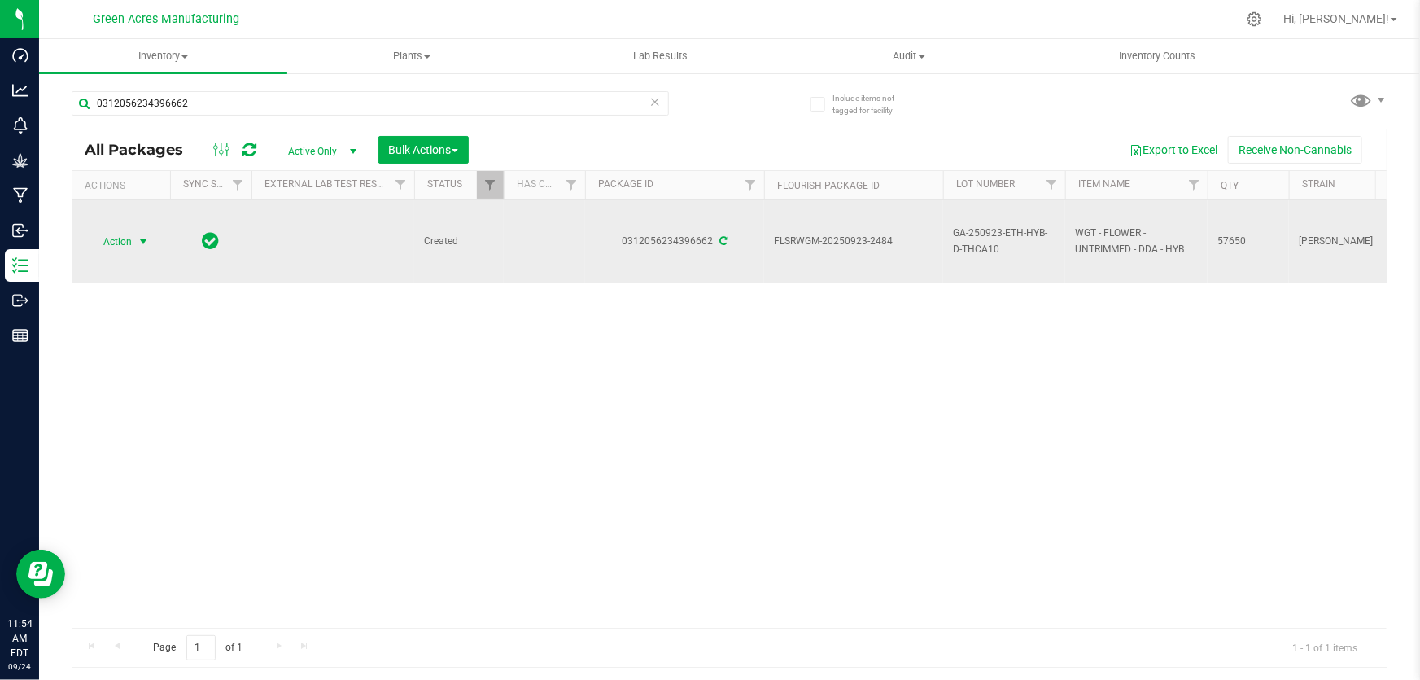
click at [134, 242] on span "select" at bounding box center [144, 241] width 20 height 23
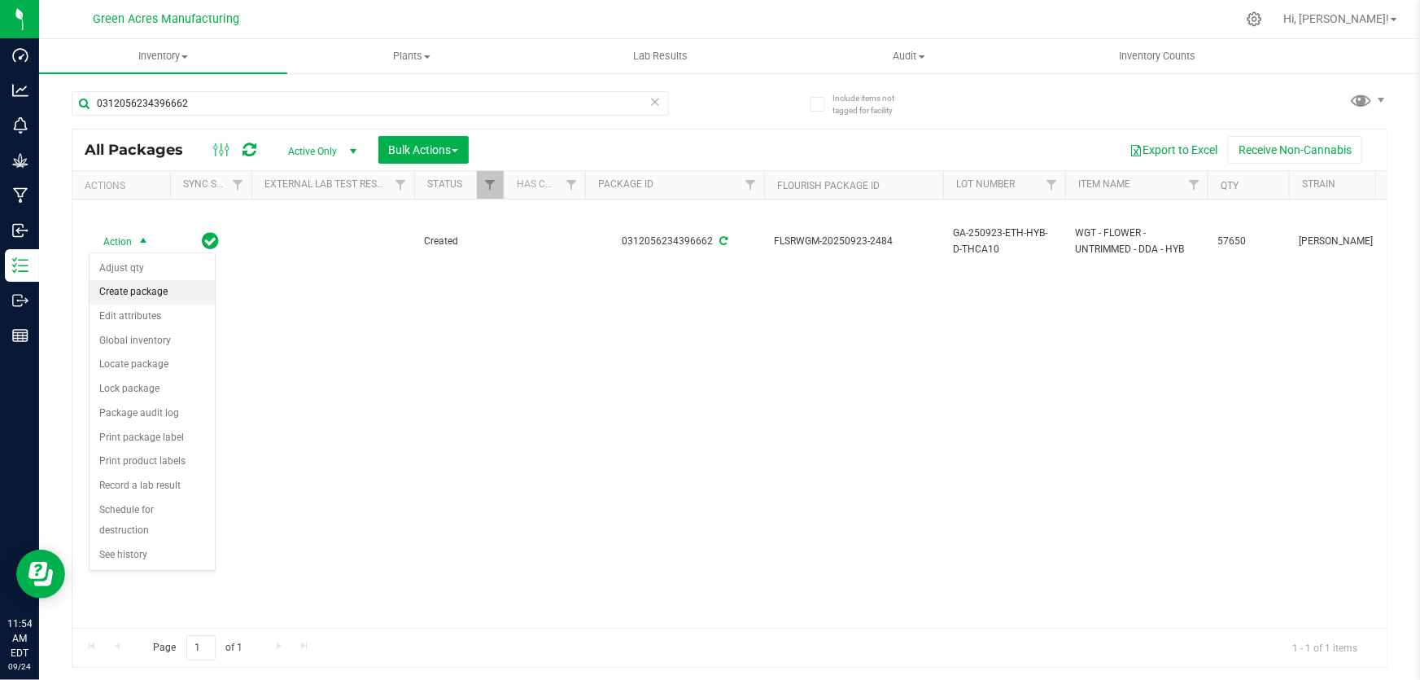
click at [131, 293] on li "Create package" at bounding box center [152, 292] width 125 height 24
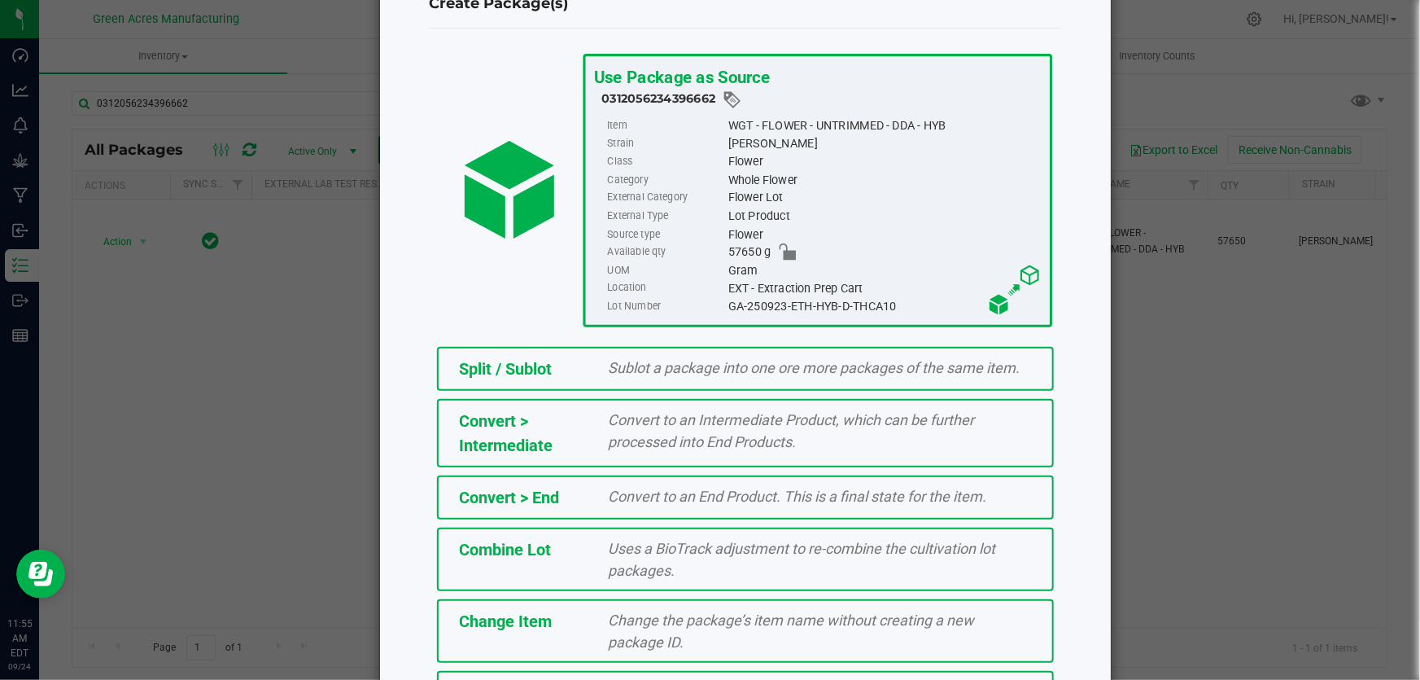
scroll to position [182, 0]
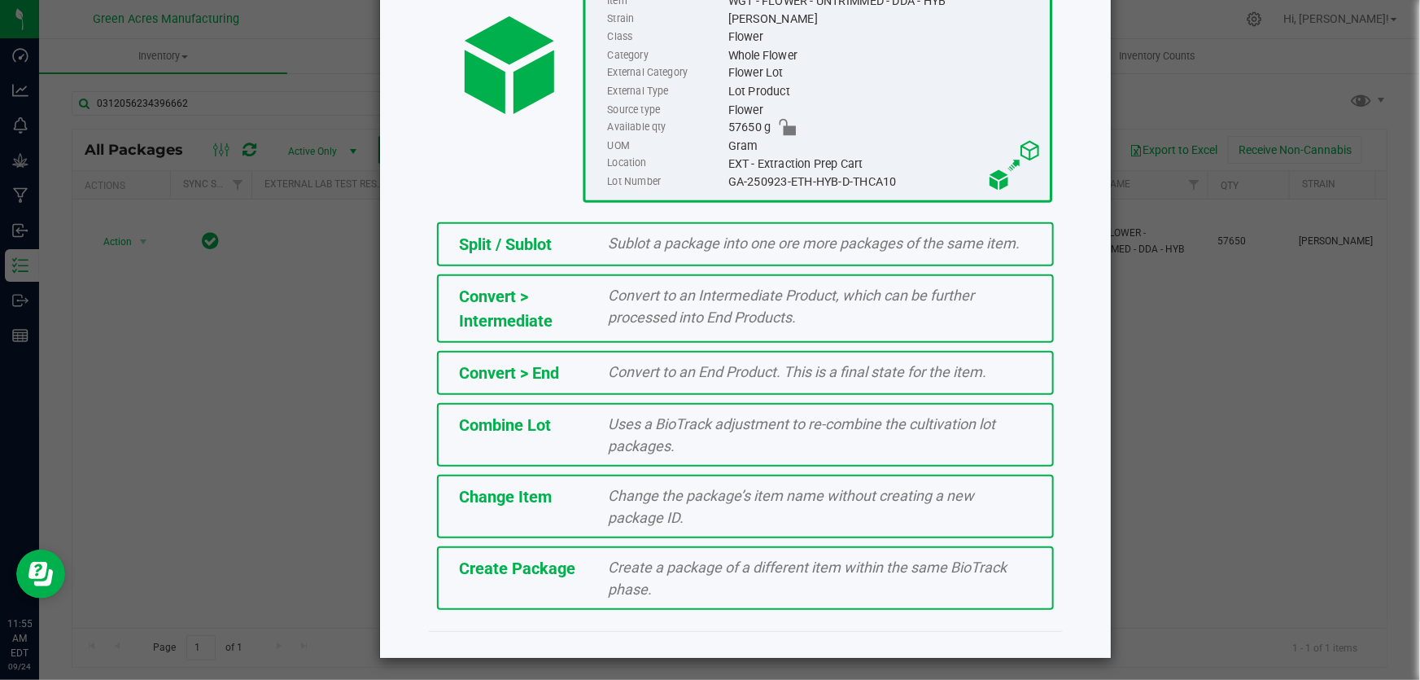
click at [462, 586] on div "Create Package Create a package of a different item within the same BioTrack ph…" at bounding box center [745, 577] width 617 height 63
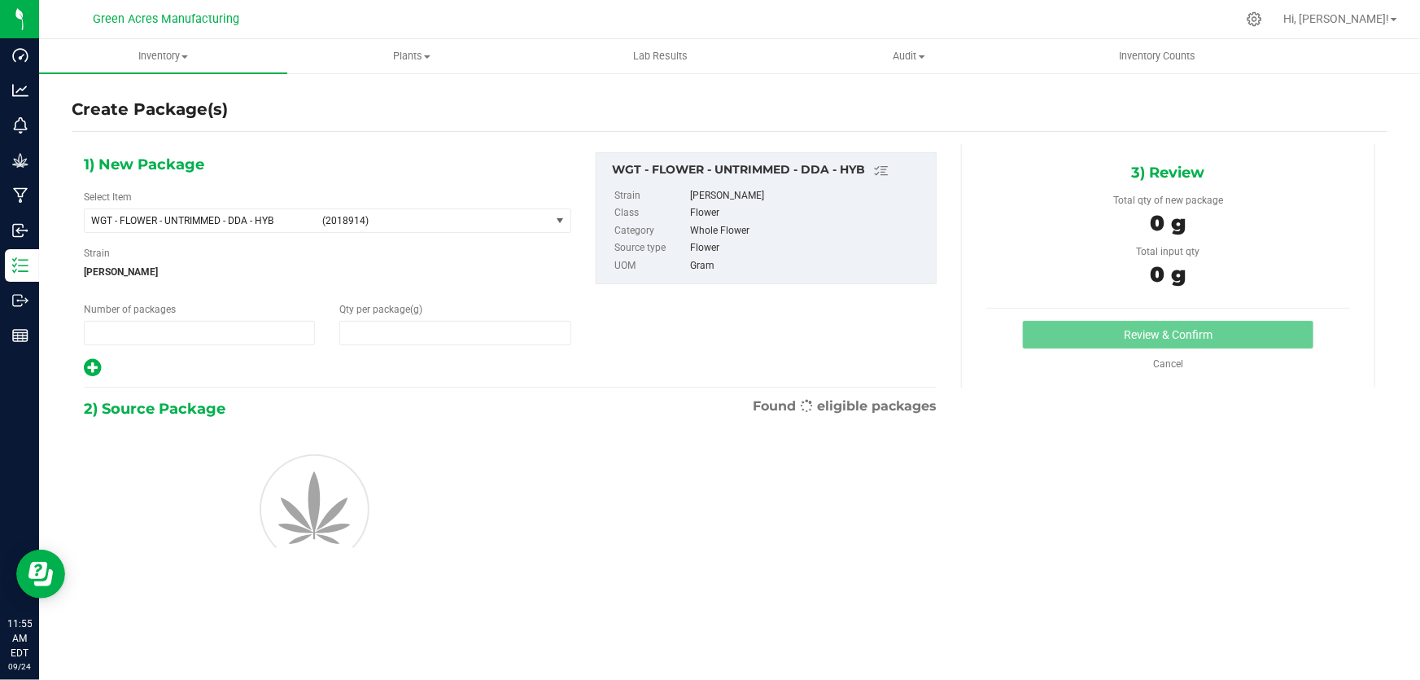
type input "1"
type input "0.0000"
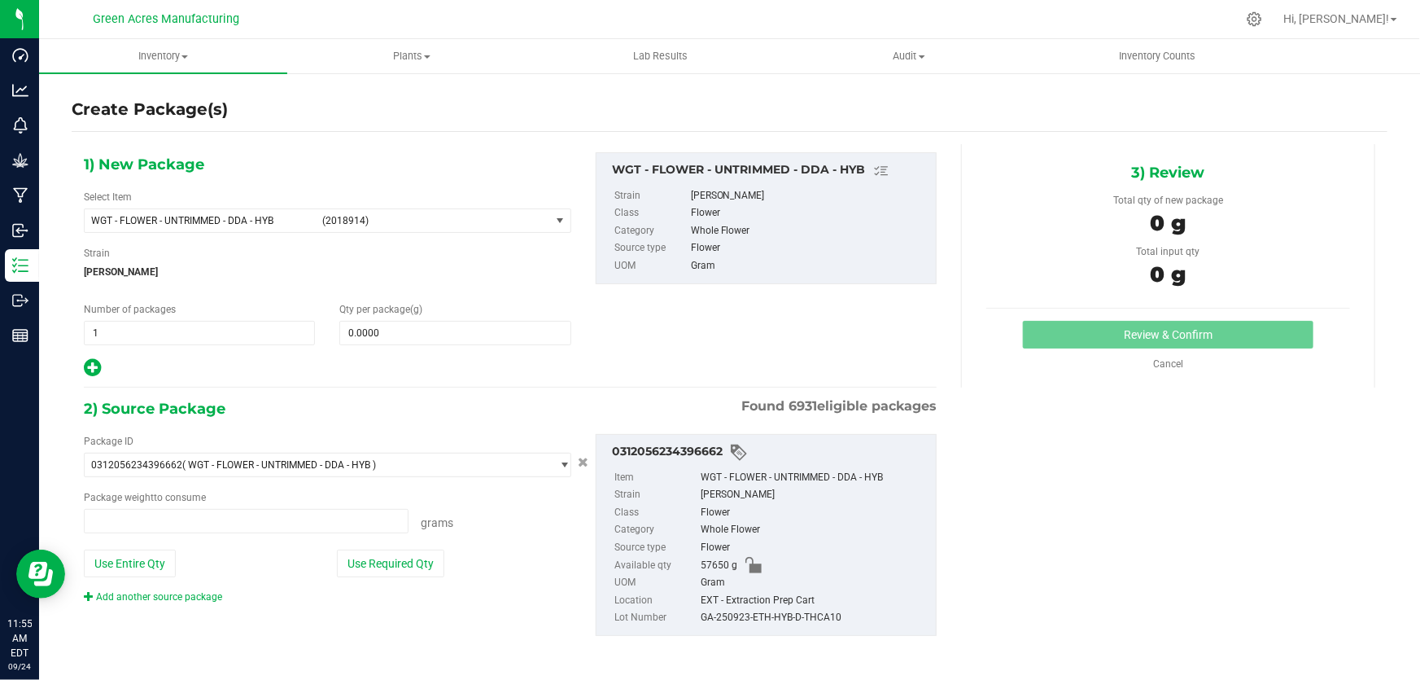
type input "0.0000 g"
click at [372, 224] on span "(2018914)" at bounding box center [432, 220] width 221 height 11
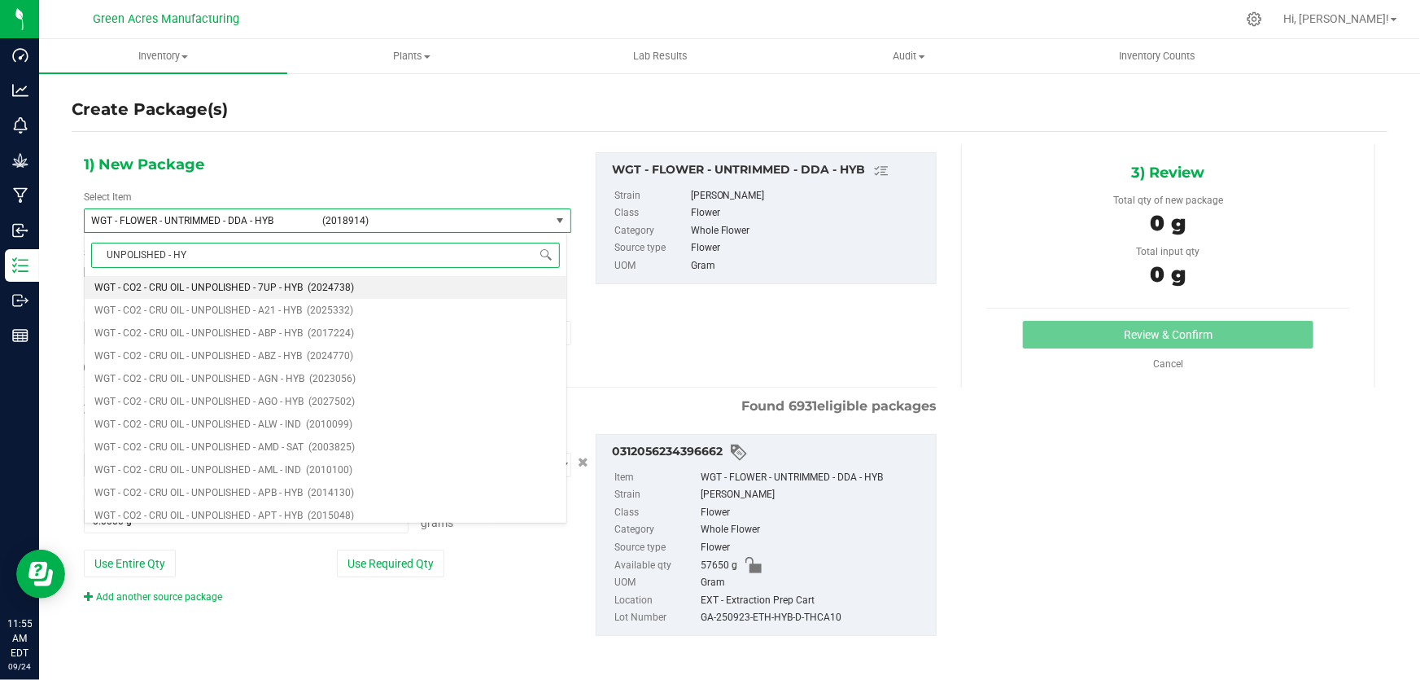
type input "UNPOLISHED - HYB"
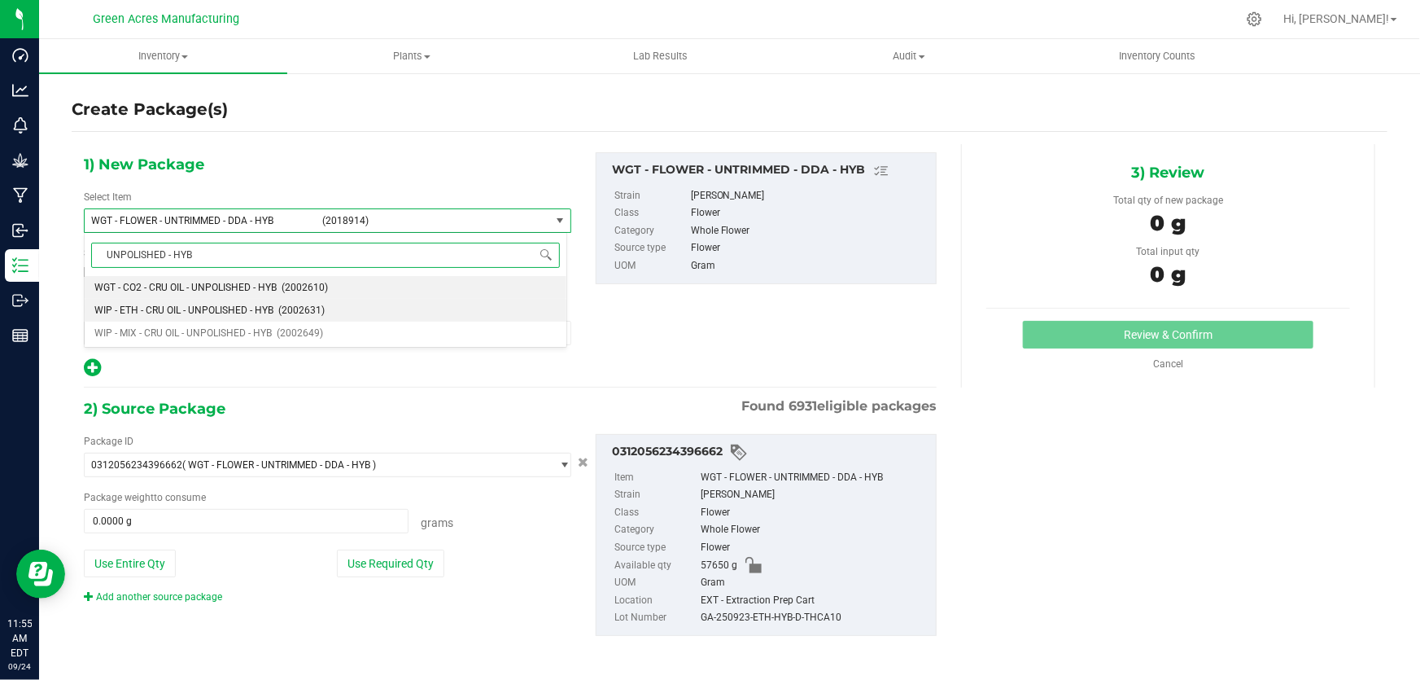
click at [229, 309] on span "WIP - ETH - CRU OIL - UNPOLISHED - HYB" at bounding box center [183, 309] width 179 height 11
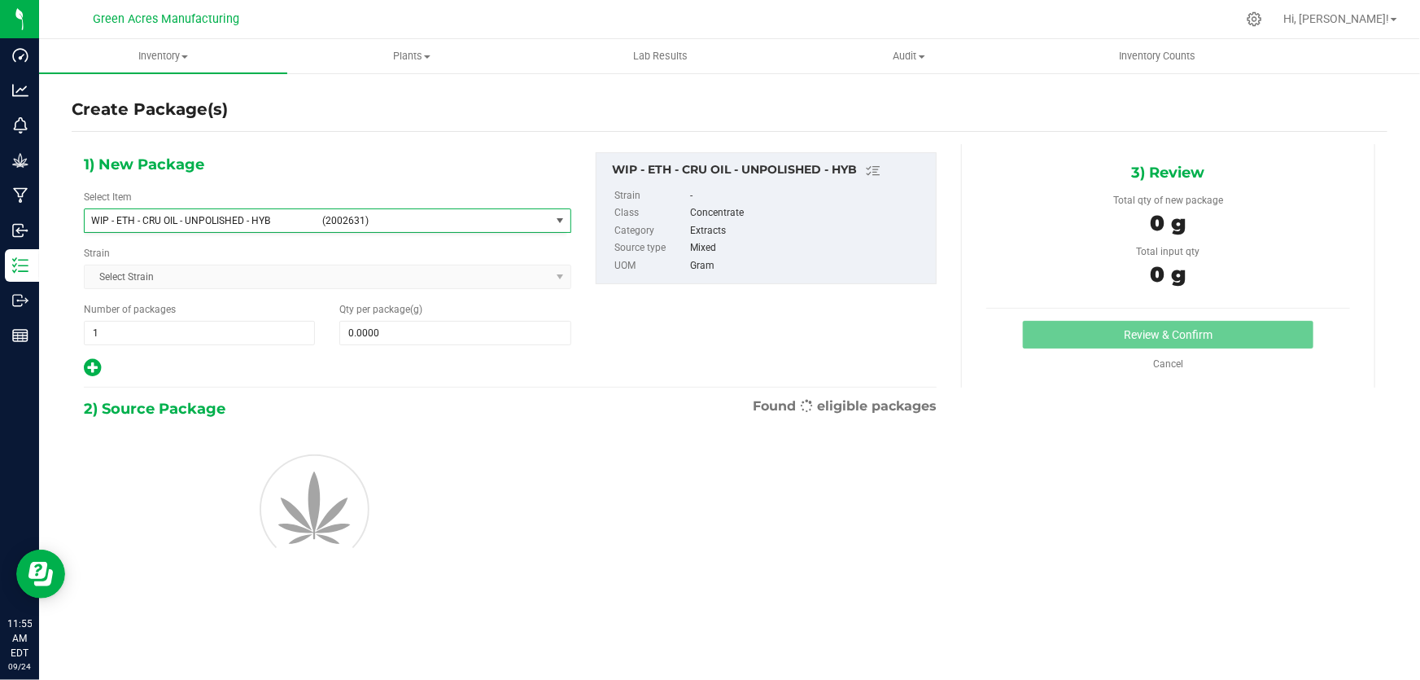
type input "0.0000"
click at [396, 331] on span at bounding box center [454, 333] width 231 height 24
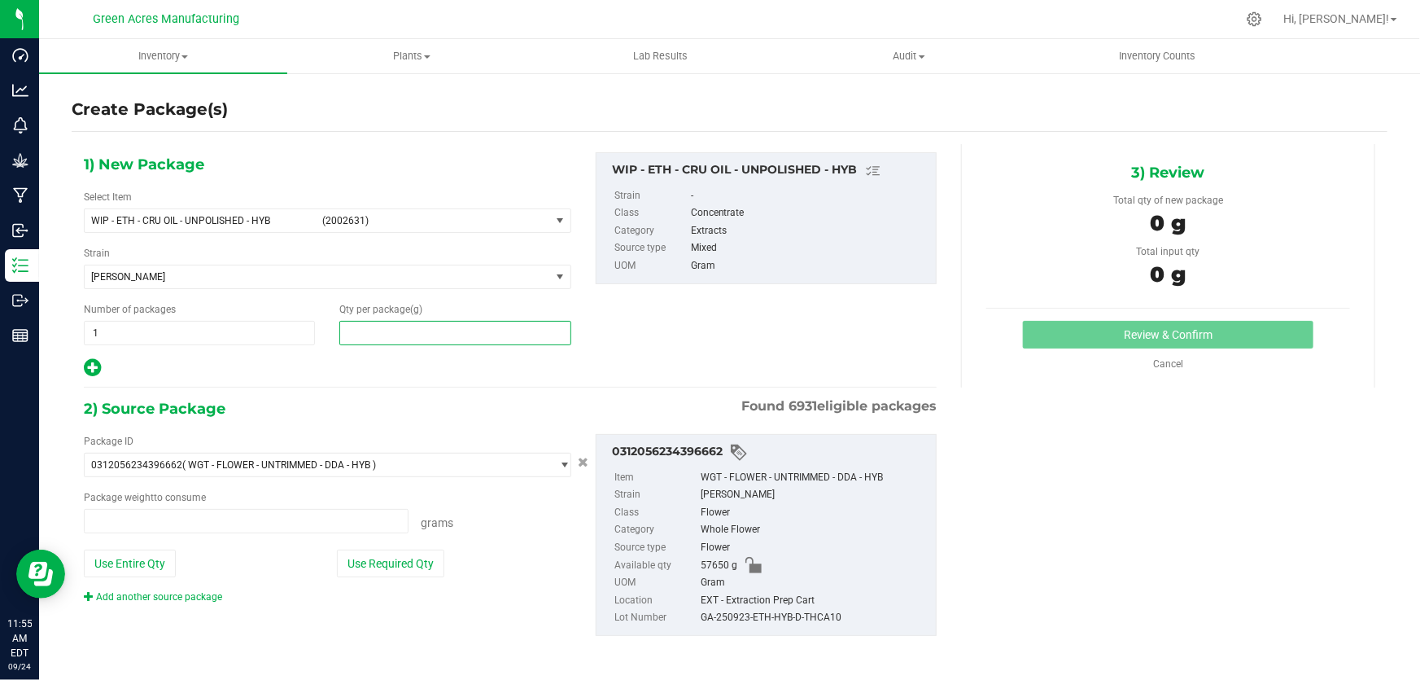
type input "0.0000 g"
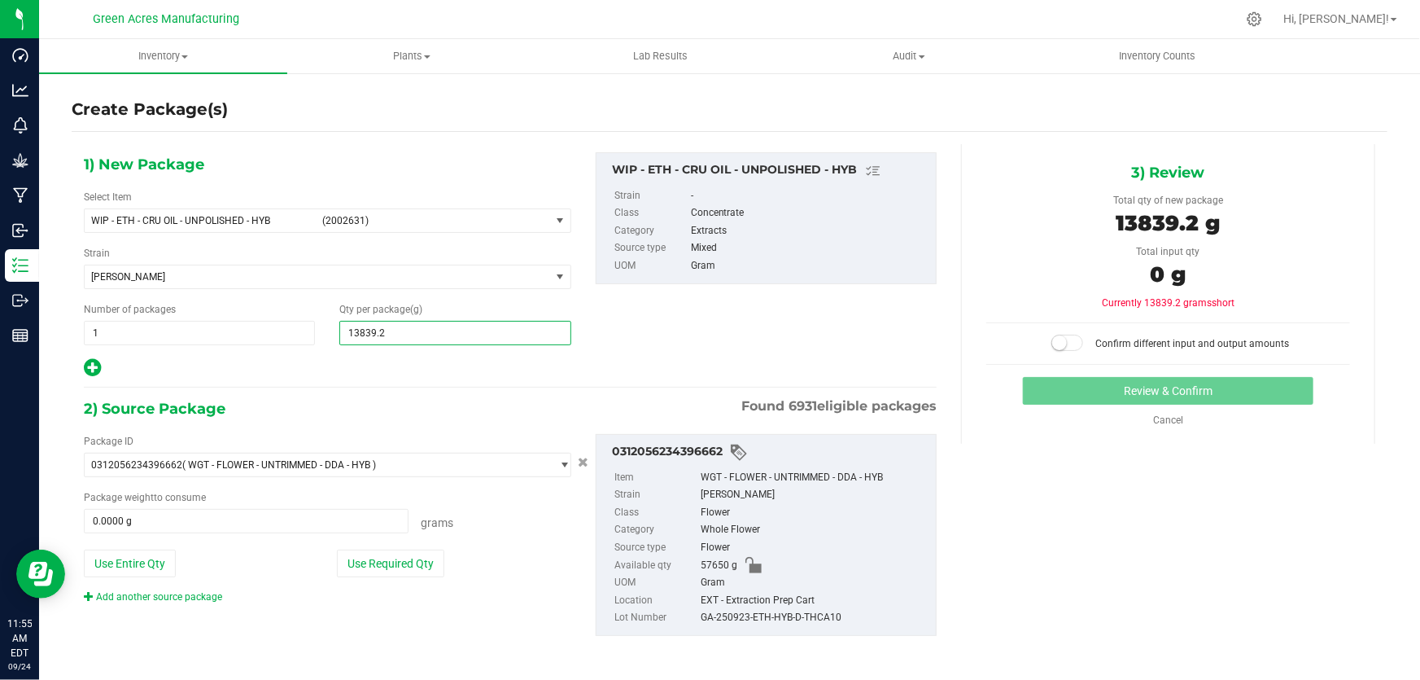
type input "13839.26"
type input "13,839.2600"
click at [155, 558] on button "Use Entire Qty" at bounding box center [130, 563] width 92 height 28
type input "57650.0000 g"
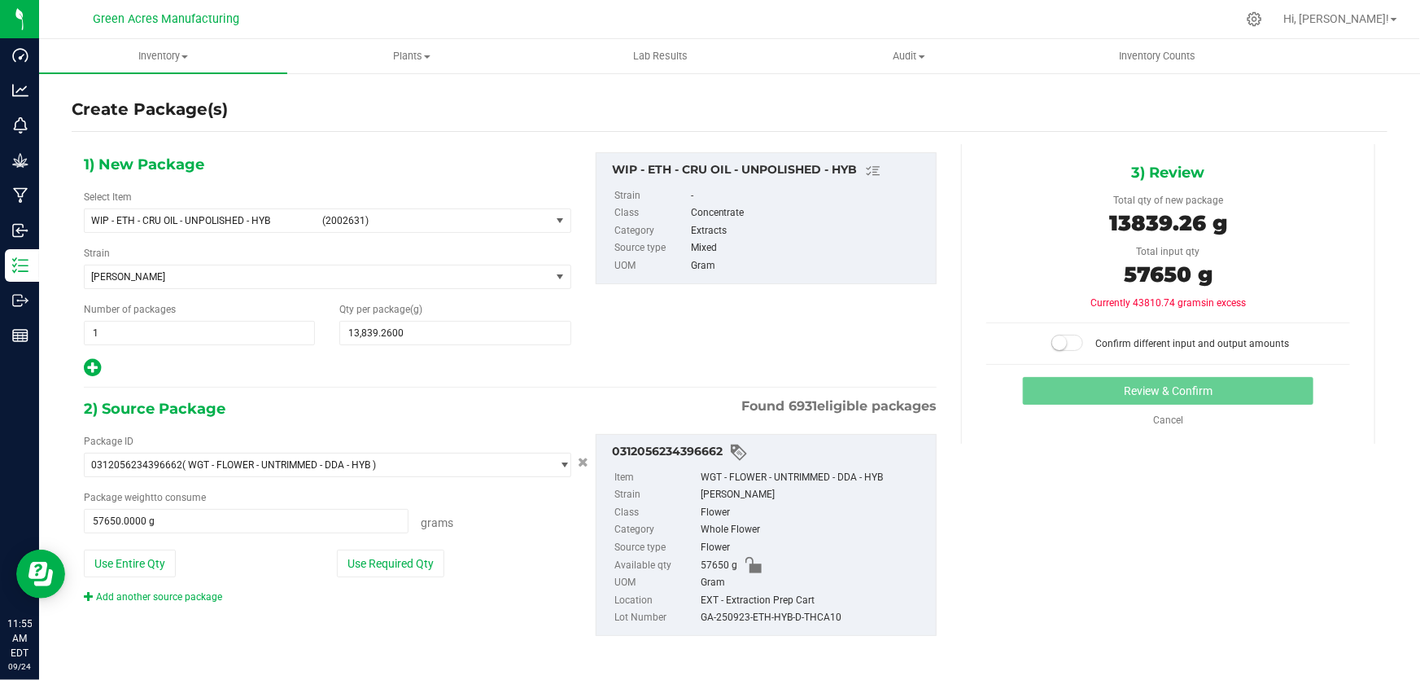
click at [1063, 346] on span at bounding box center [1068, 343] width 33 height 16
click at [1112, 384] on button "Review & Confirm" at bounding box center [1168, 391] width 291 height 28
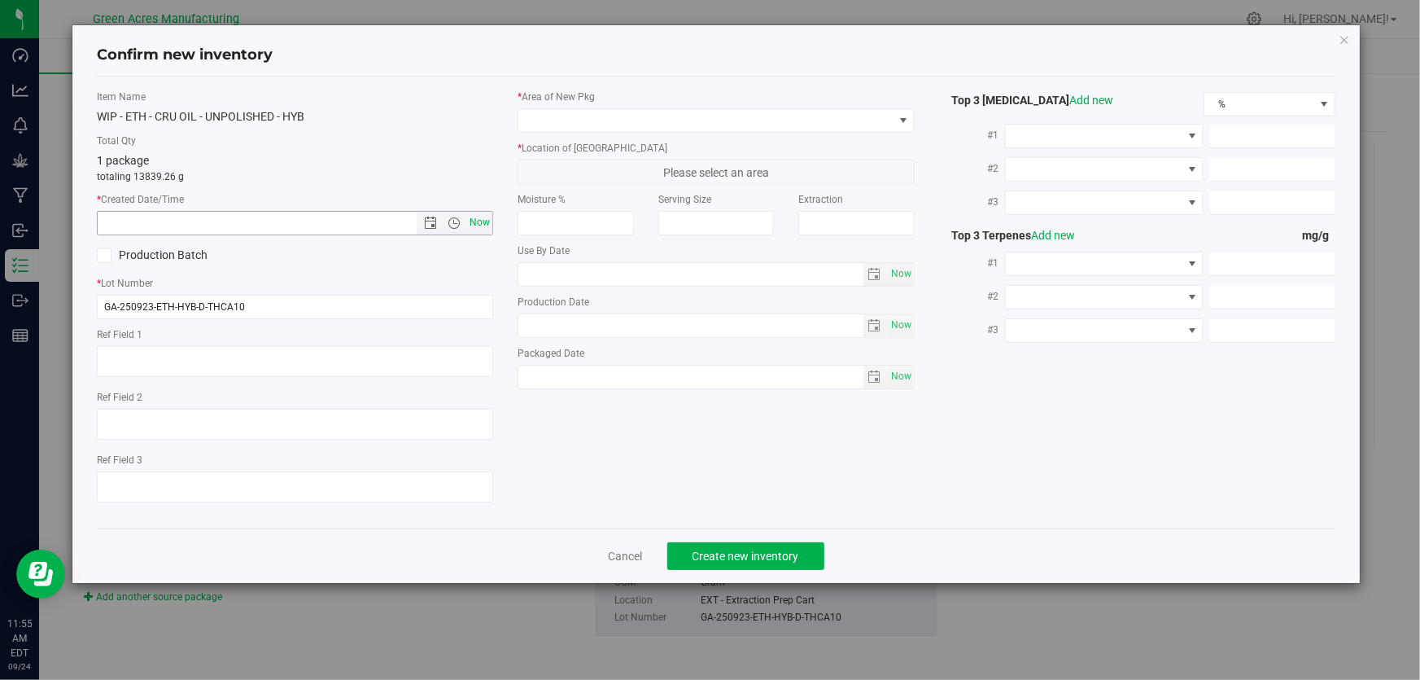
click at [485, 229] on span "Now" at bounding box center [480, 223] width 28 height 24
type input "[DATE] 11:55 AM"
click at [897, 119] on span at bounding box center [904, 120] width 20 height 23
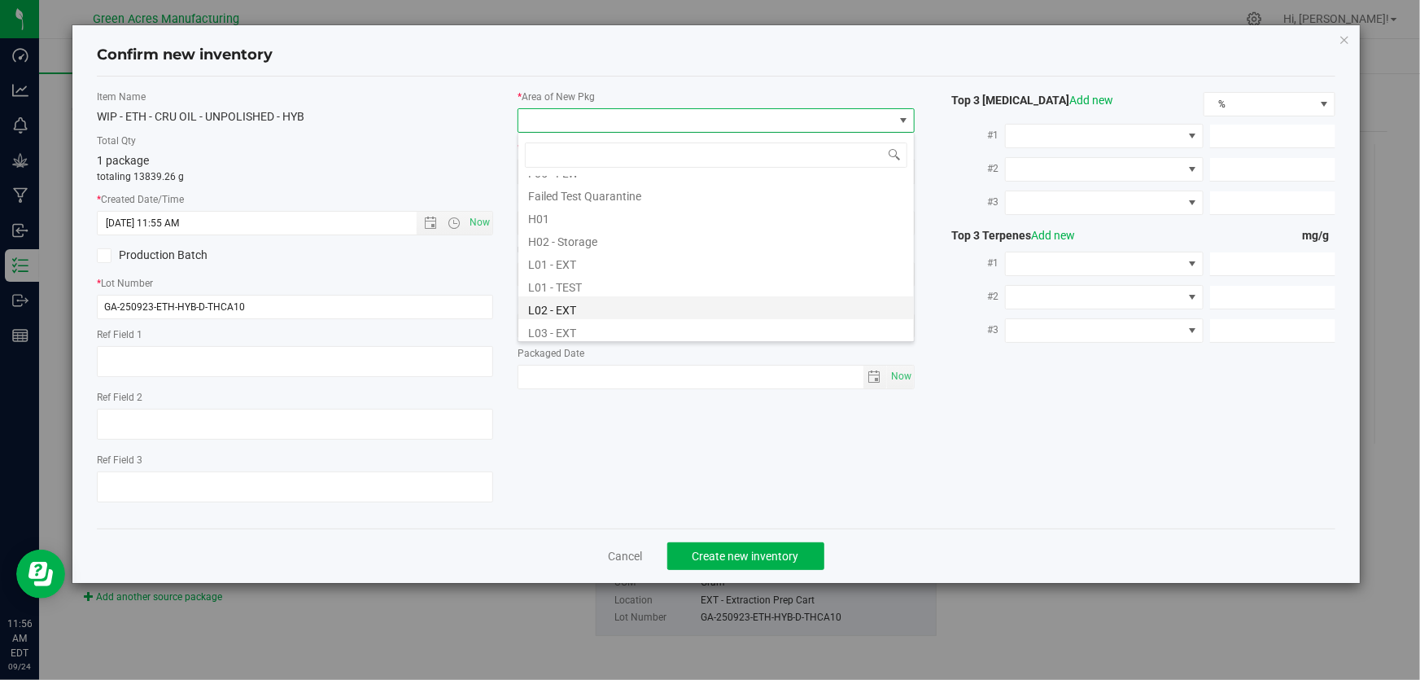
scroll to position [295, 0]
click at [567, 279] on li "L04 - EXT" at bounding box center [717, 279] width 396 height 23
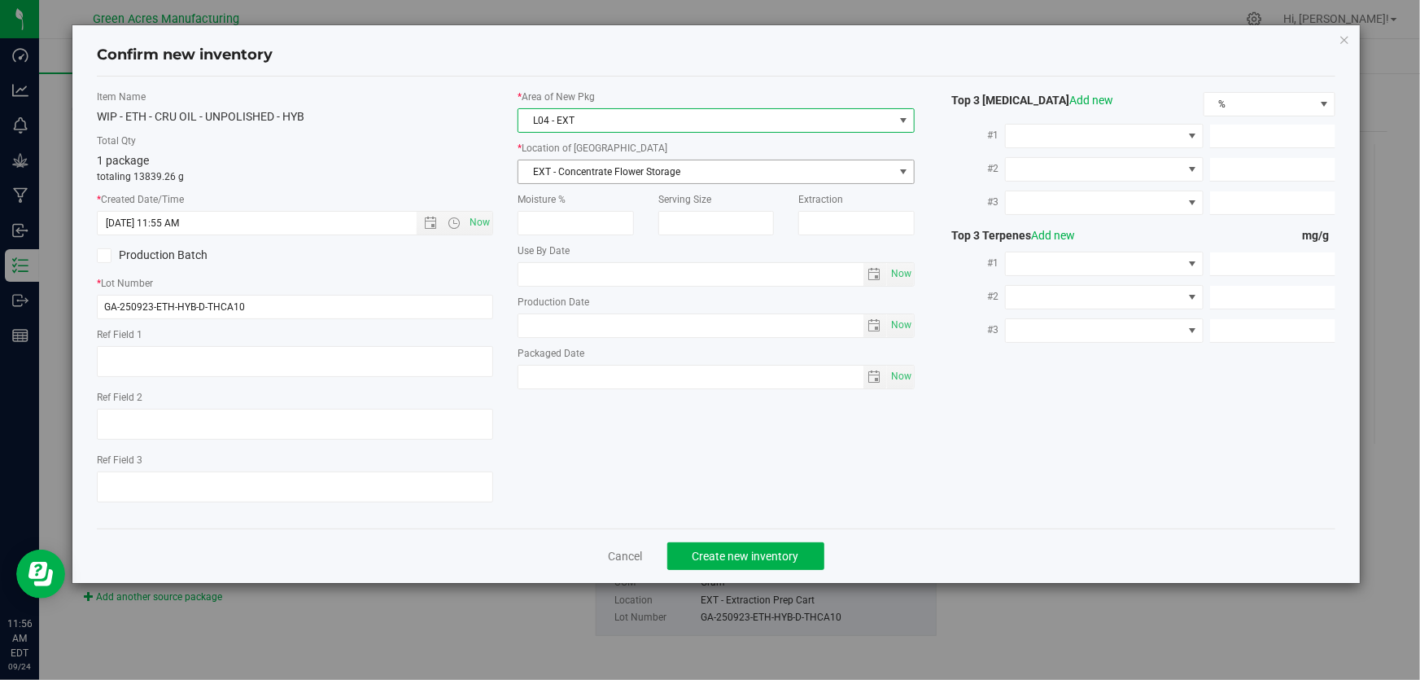
click at [655, 173] on span "EXT - Concentrate Flower Storage" at bounding box center [706, 171] width 374 height 23
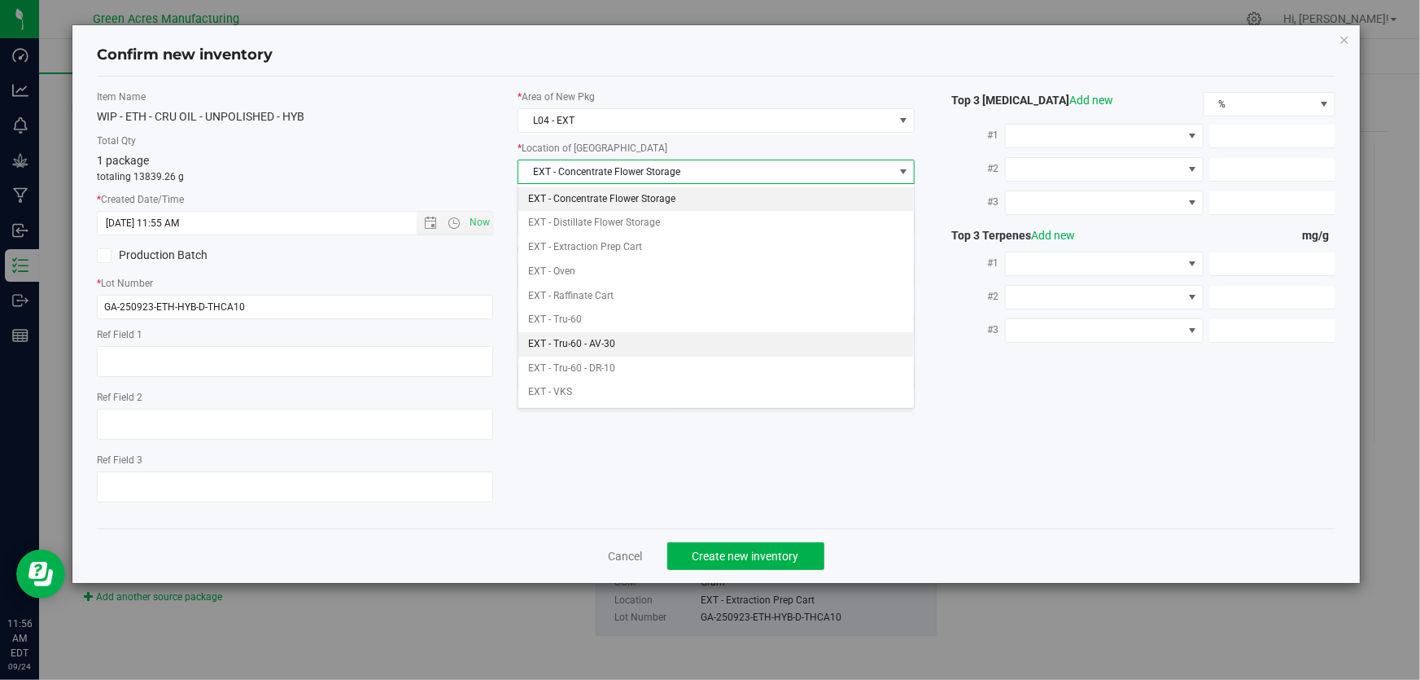
click at [590, 349] on li "EXT - Tru-60 - AV-30" at bounding box center [717, 344] width 396 height 24
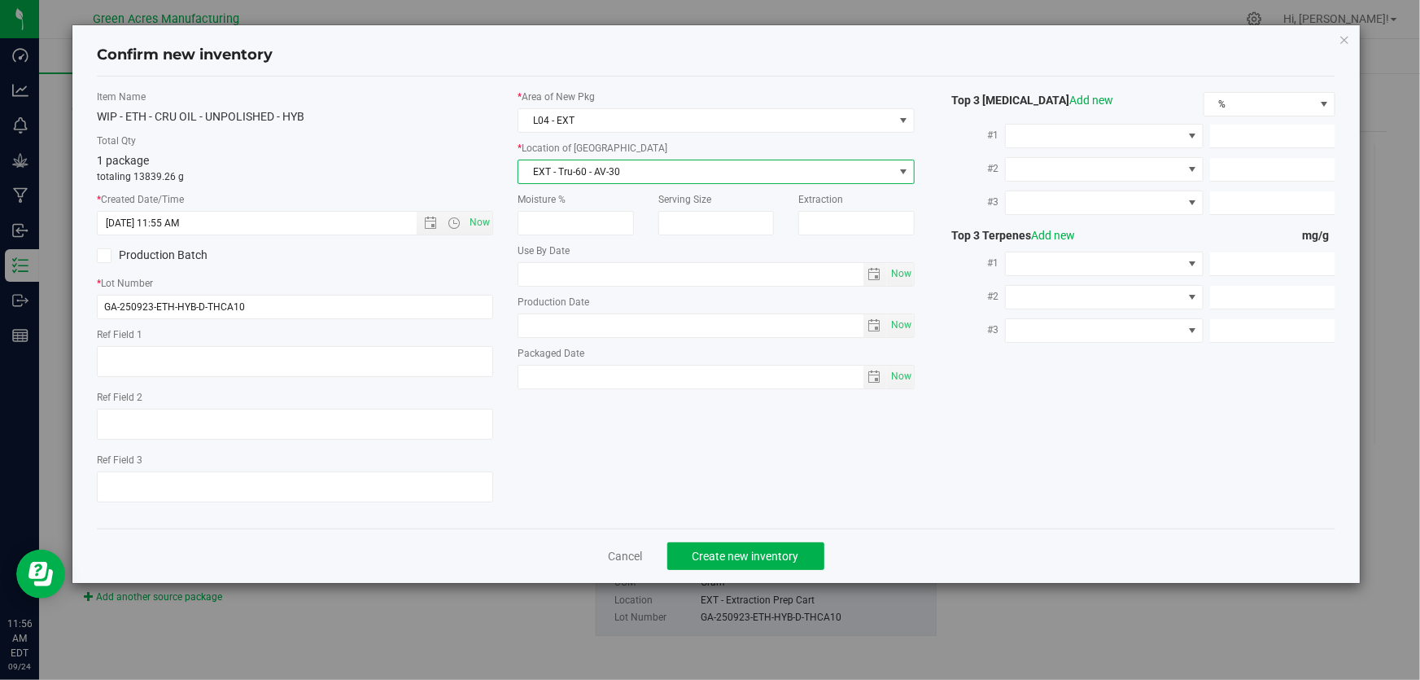
click at [687, 171] on span "EXT - Tru-60 - AV-30" at bounding box center [706, 171] width 374 height 23
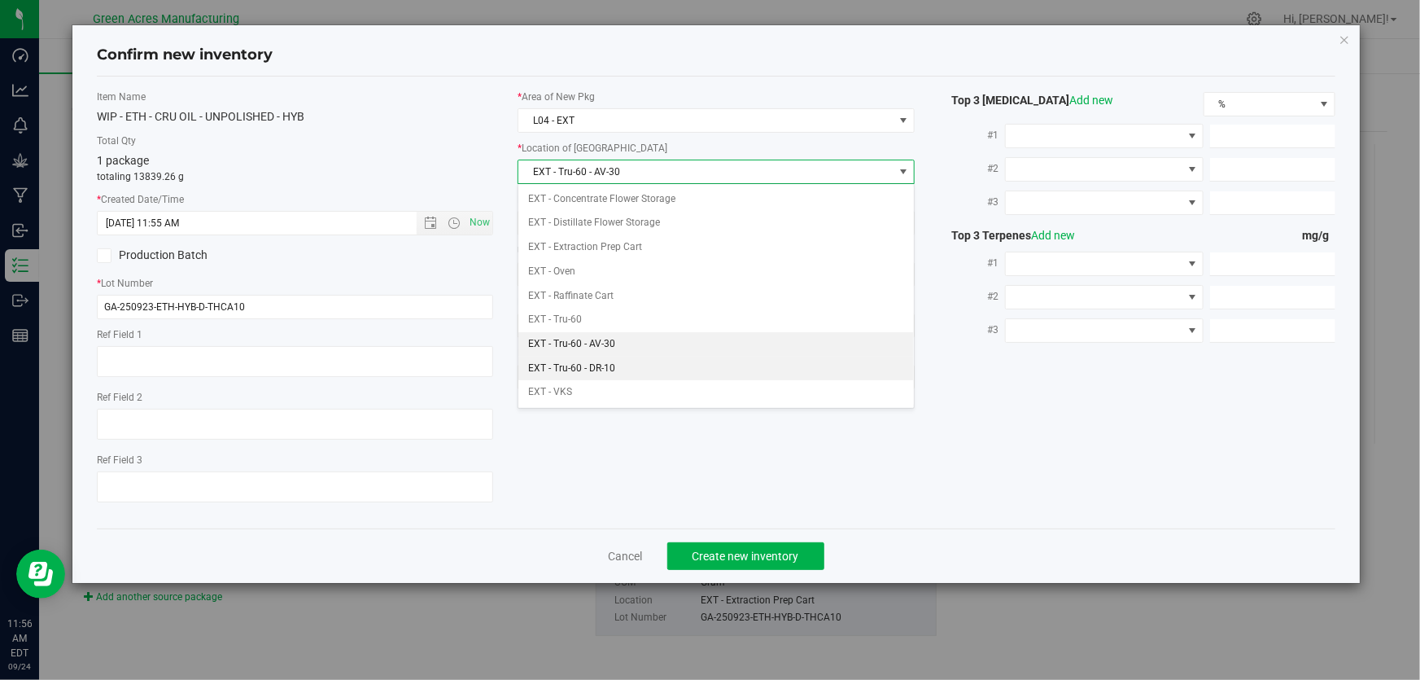
click at [597, 365] on li "EXT - Tru-60 - DR-10" at bounding box center [717, 369] width 396 height 24
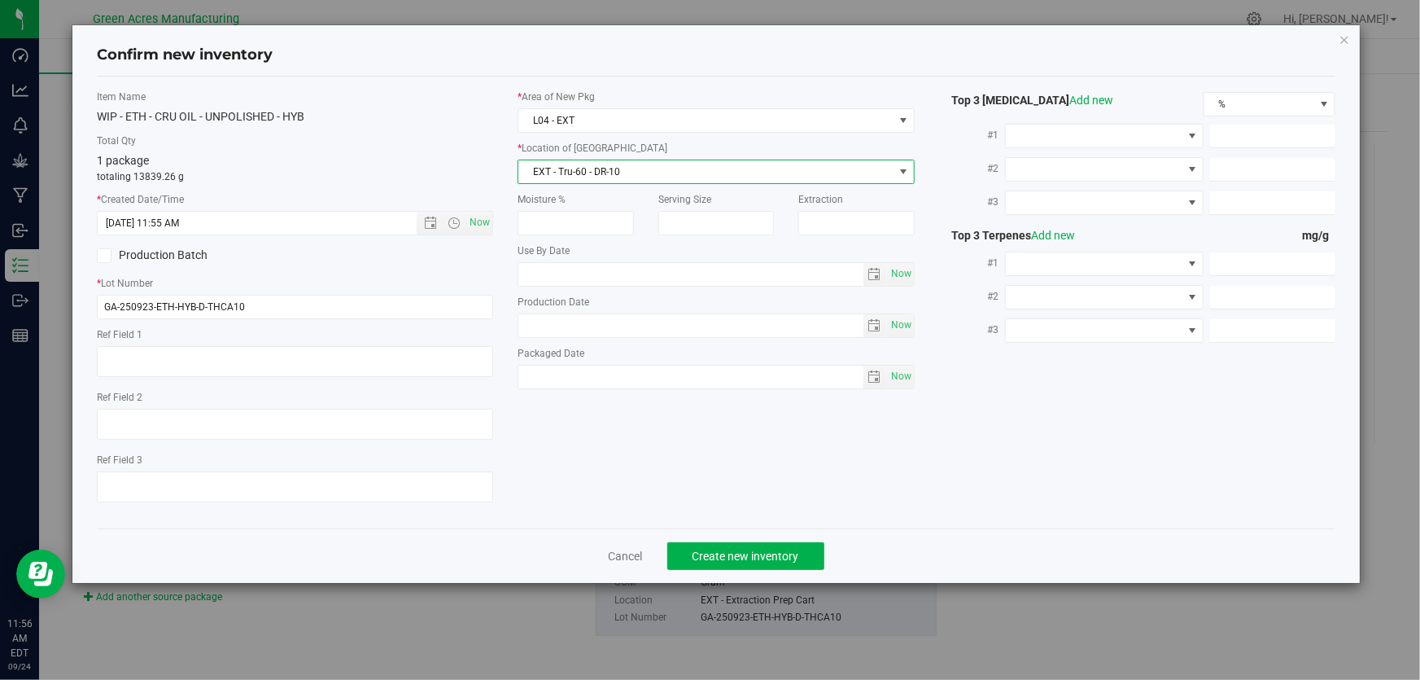
click at [629, 165] on span "EXT - Tru-60 - DR-10" at bounding box center [706, 171] width 374 height 23
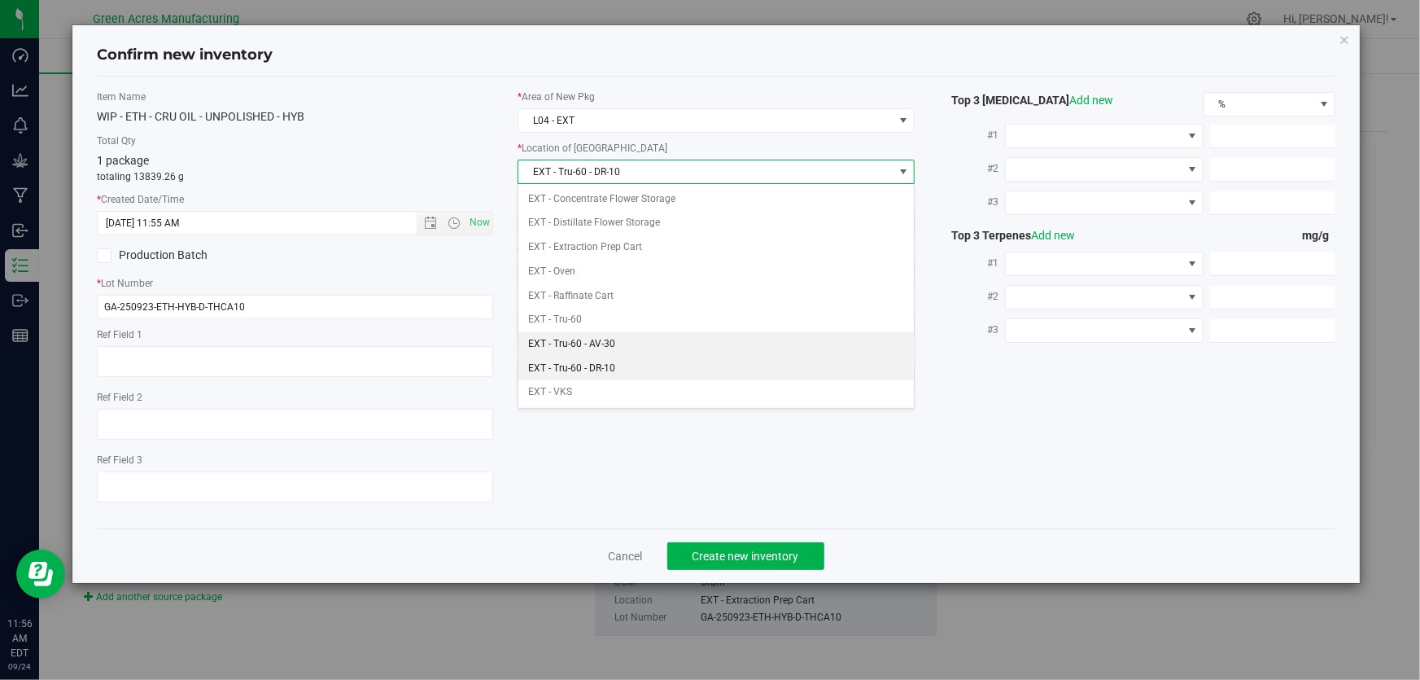
click at [599, 347] on li "EXT - Tru-60 - AV-30" at bounding box center [717, 344] width 396 height 24
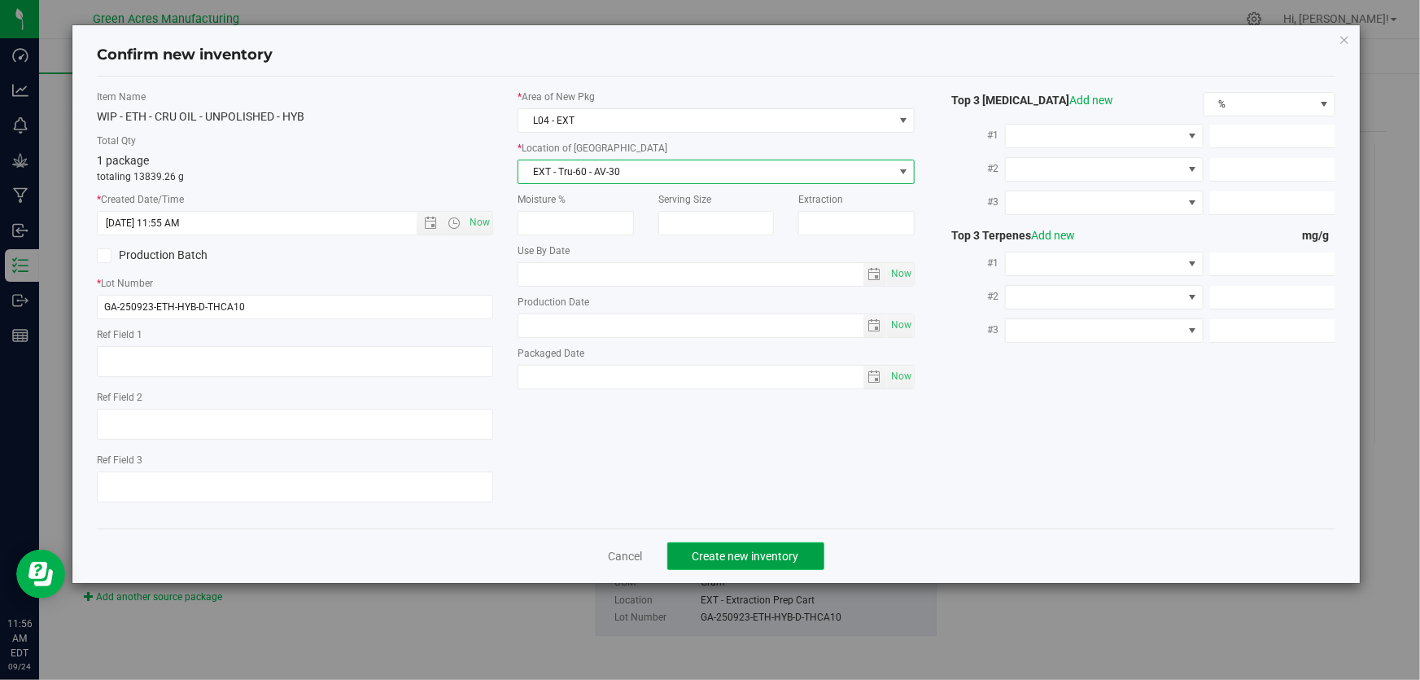
click at [778, 552] on span "Create new inventory" at bounding box center [746, 555] width 107 height 13
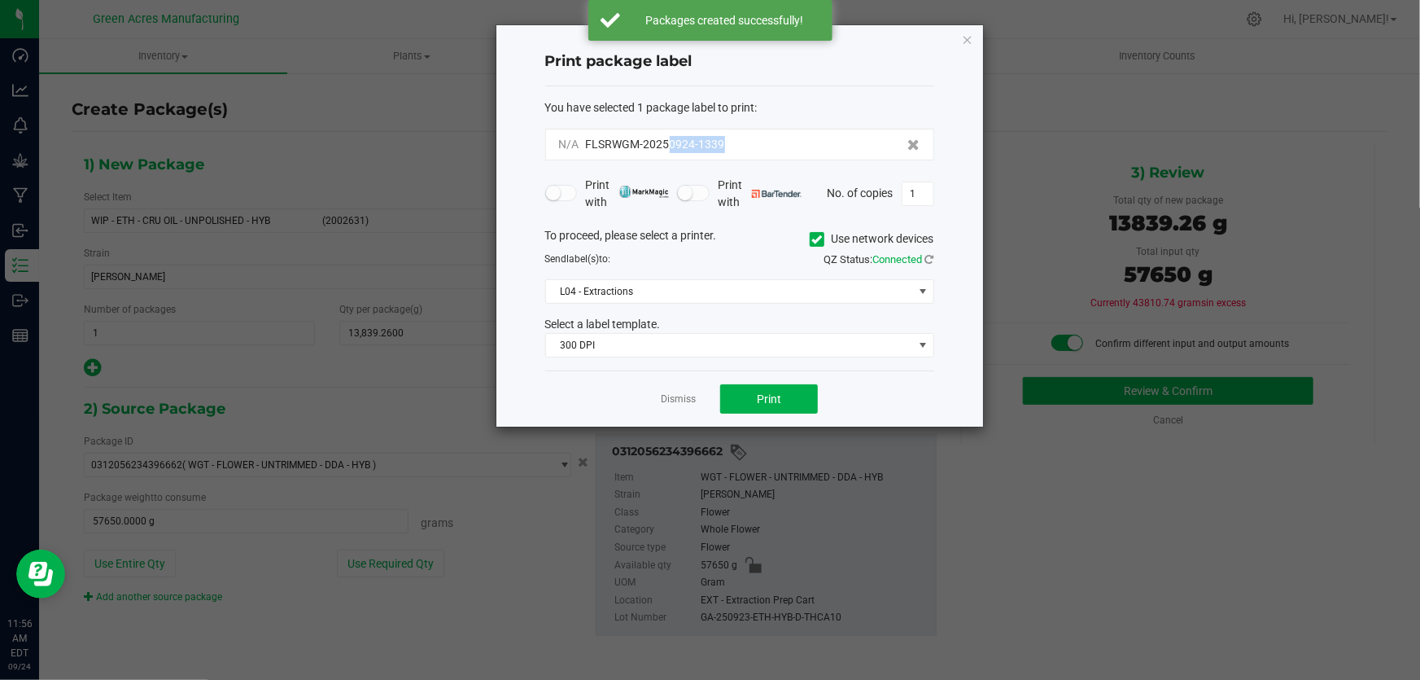
drag, startPoint x: 669, startPoint y: 145, endPoint x: 732, endPoint y: 153, distance: 63.2
click at [732, 153] on div "N/A FLSRWGM-20250924-1339" at bounding box center [739, 145] width 389 height 32
copy span "0924-1339"
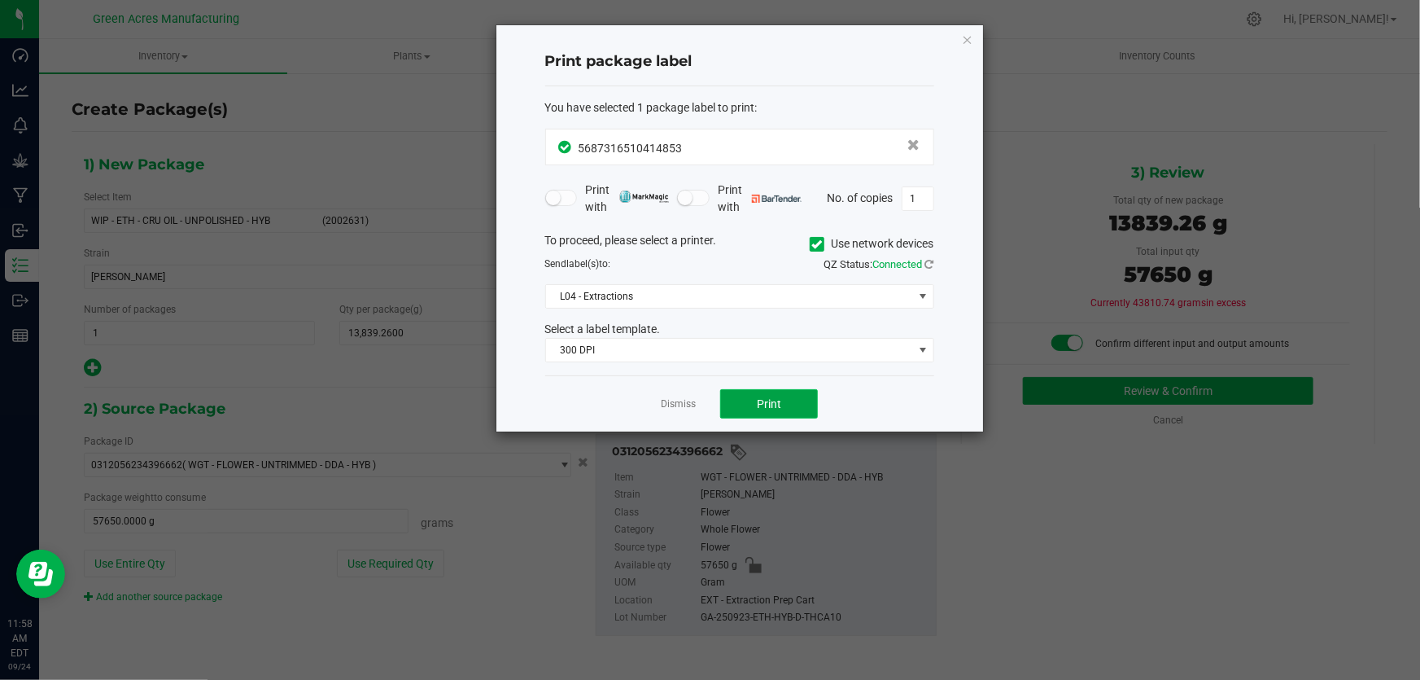
click at [749, 410] on button "Print" at bounding box center [769, 403] width 98 height 29
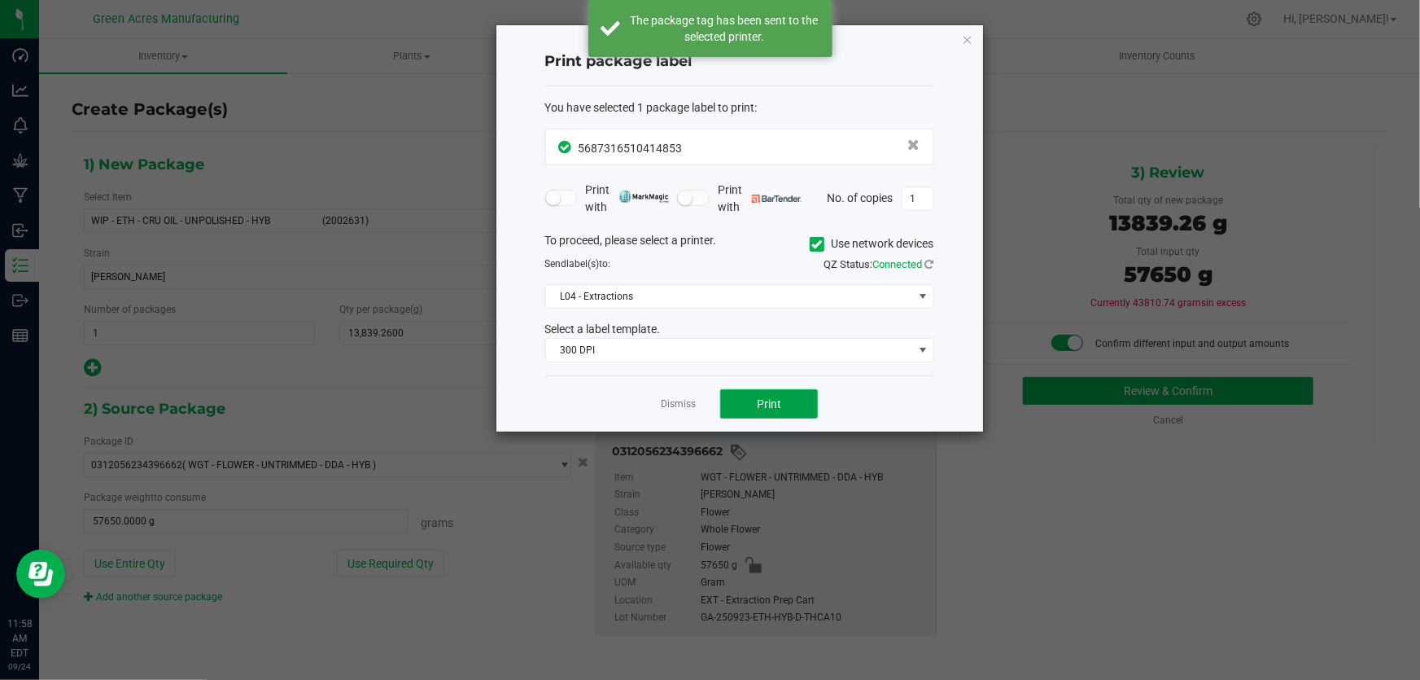
click at [749, 410] on button "Print" at bounding box center [769, 403] width 98 height 29
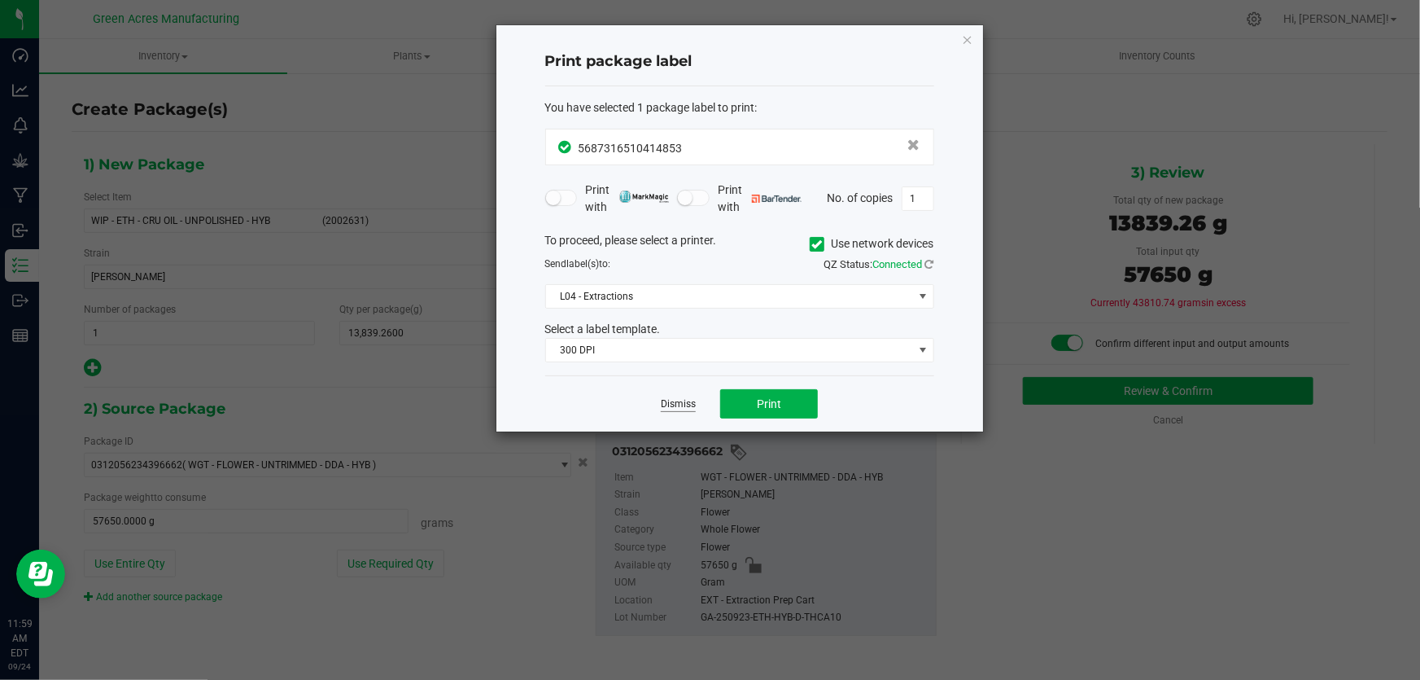
click at [676, 404] on link "Dismiss" at bounding box center [678, 404] width 35 height 14
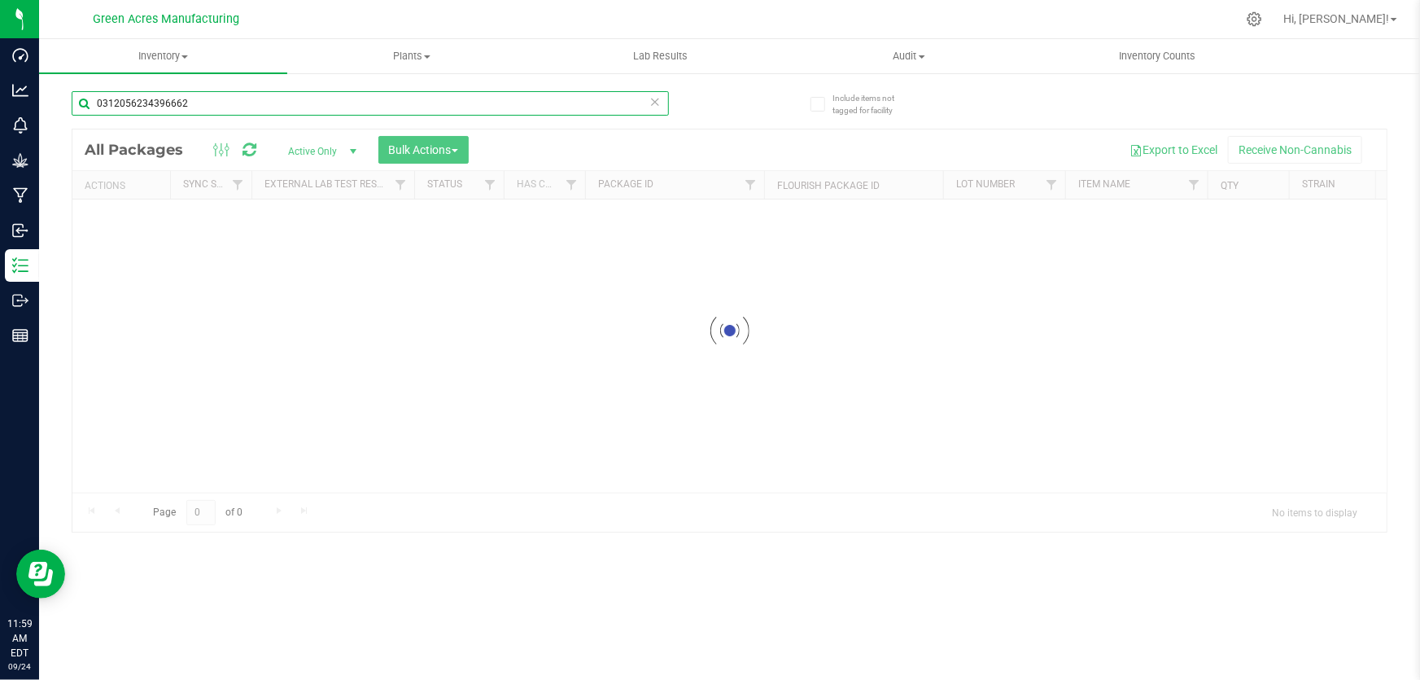
click at [293, 95] on input "0312056234396662" at bounding box center [371, 103] width 598 height 24
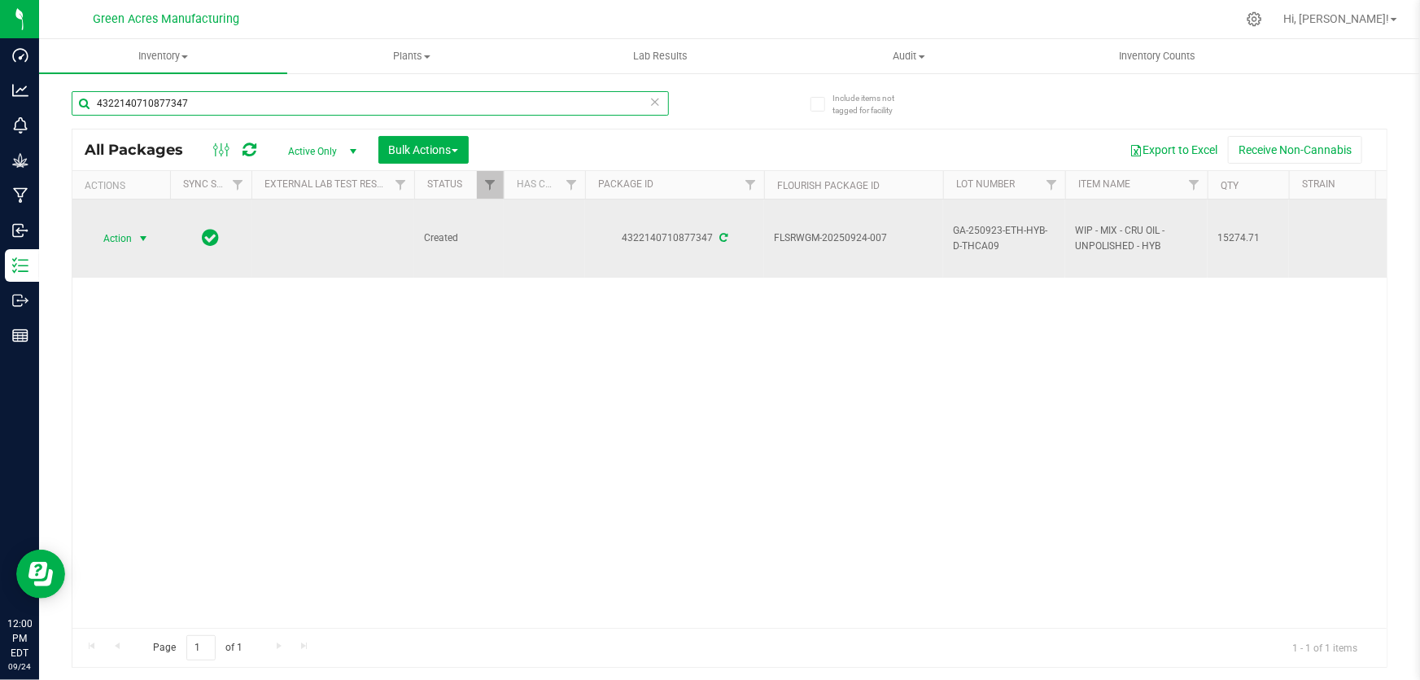
type input "4322140710877347"
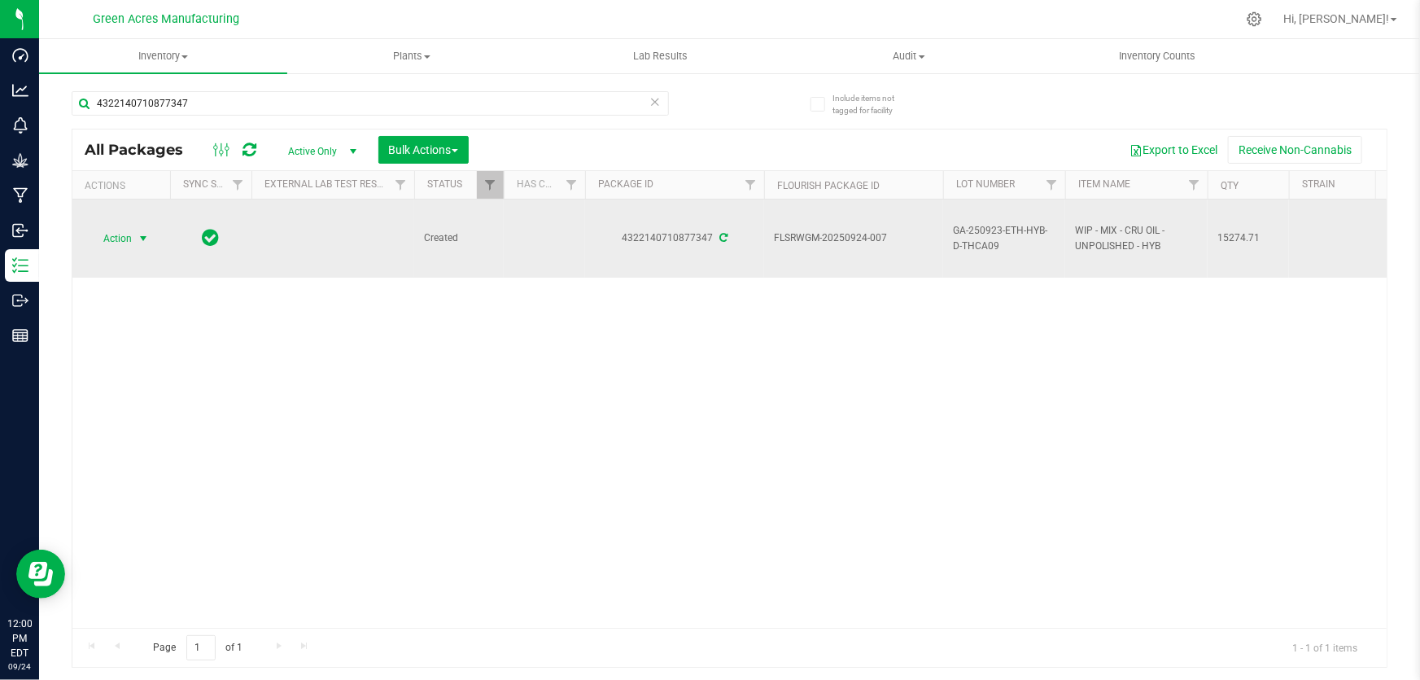
click at [138, 239] on span "select" at bounding box center [143, 238] width 13 height 13
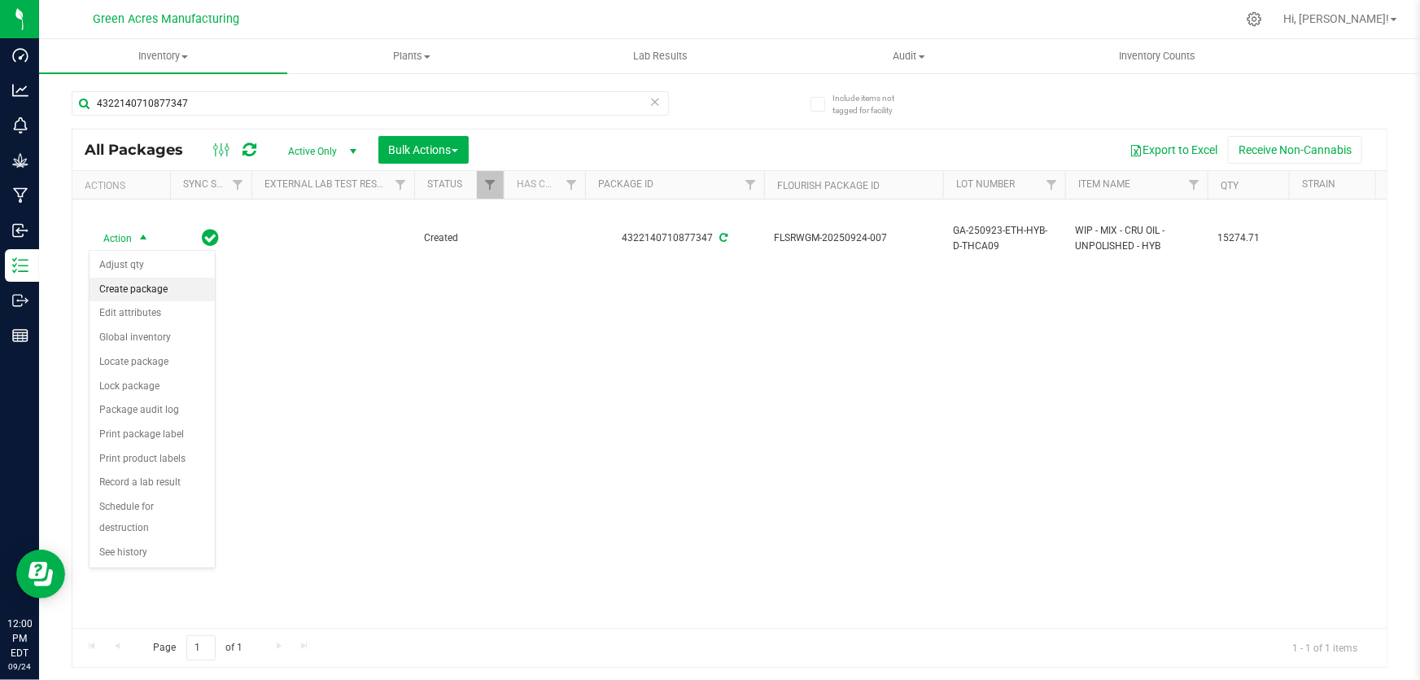
click at [137, 285] on li "Create package" at bounding box center [152, 290] width 125 height 24
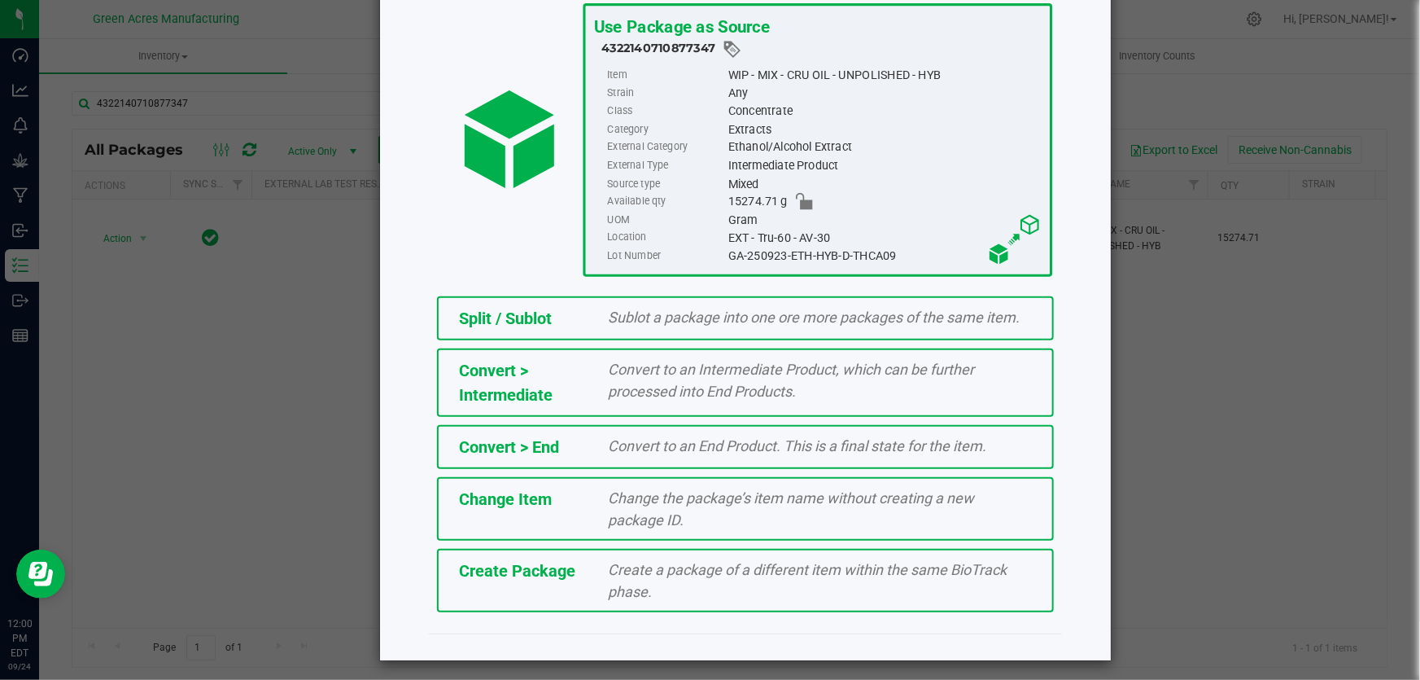
scroll to position [112, 0]
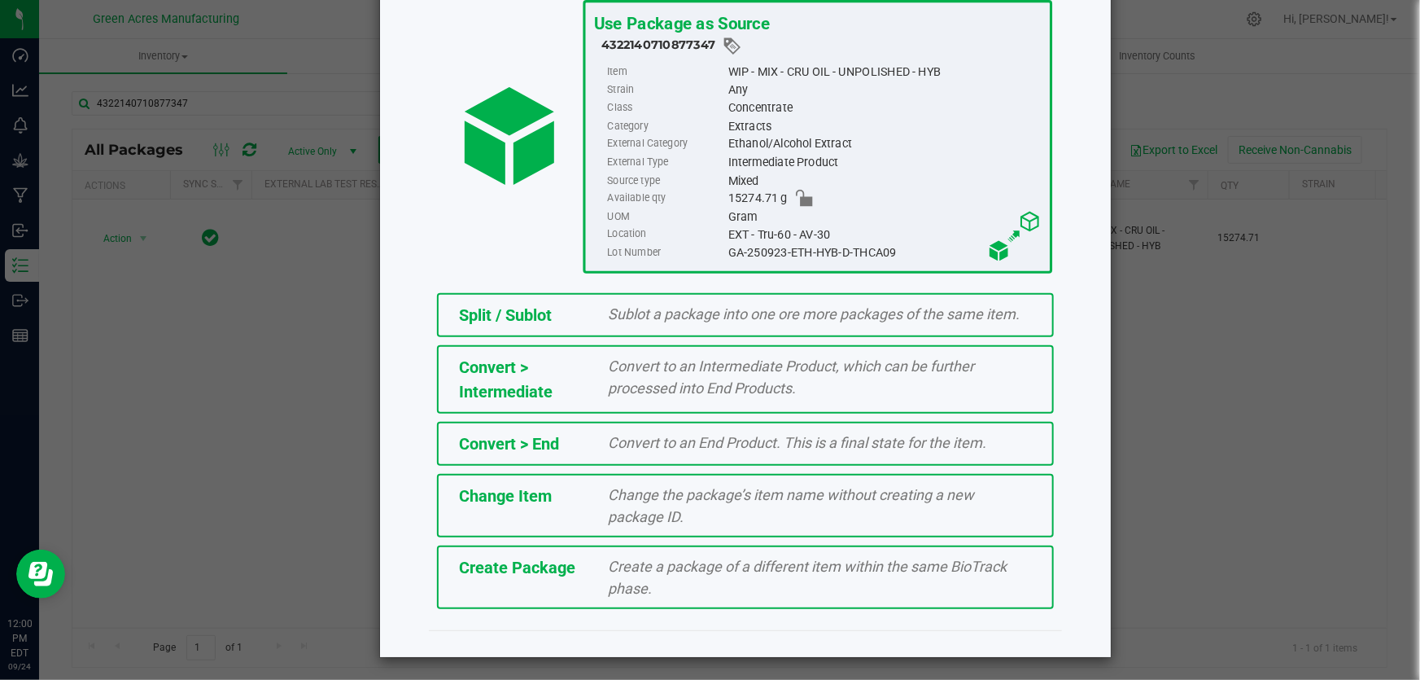
click at [637, 580] on span "Create a package of a different item within the same BioTrack phase." at bounding box center [808, 577] width 399 height 39
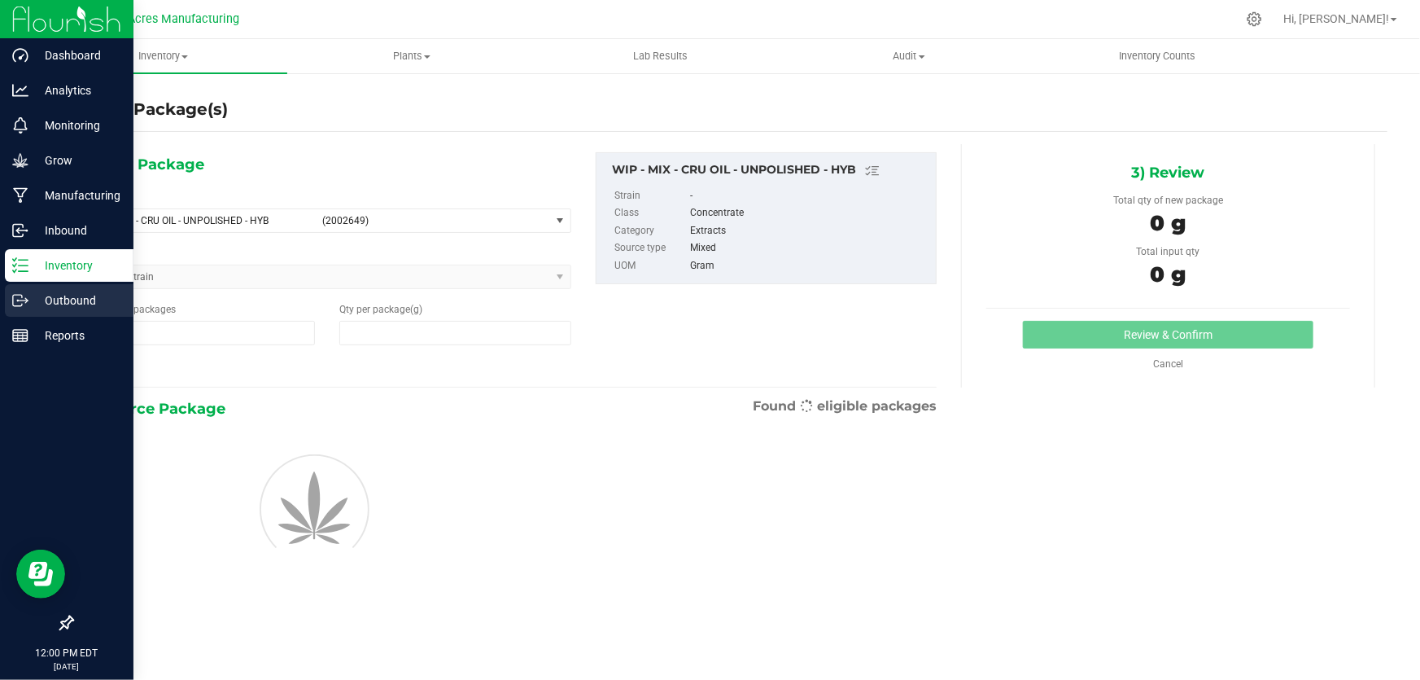
type input "1"
type input "0.0000"
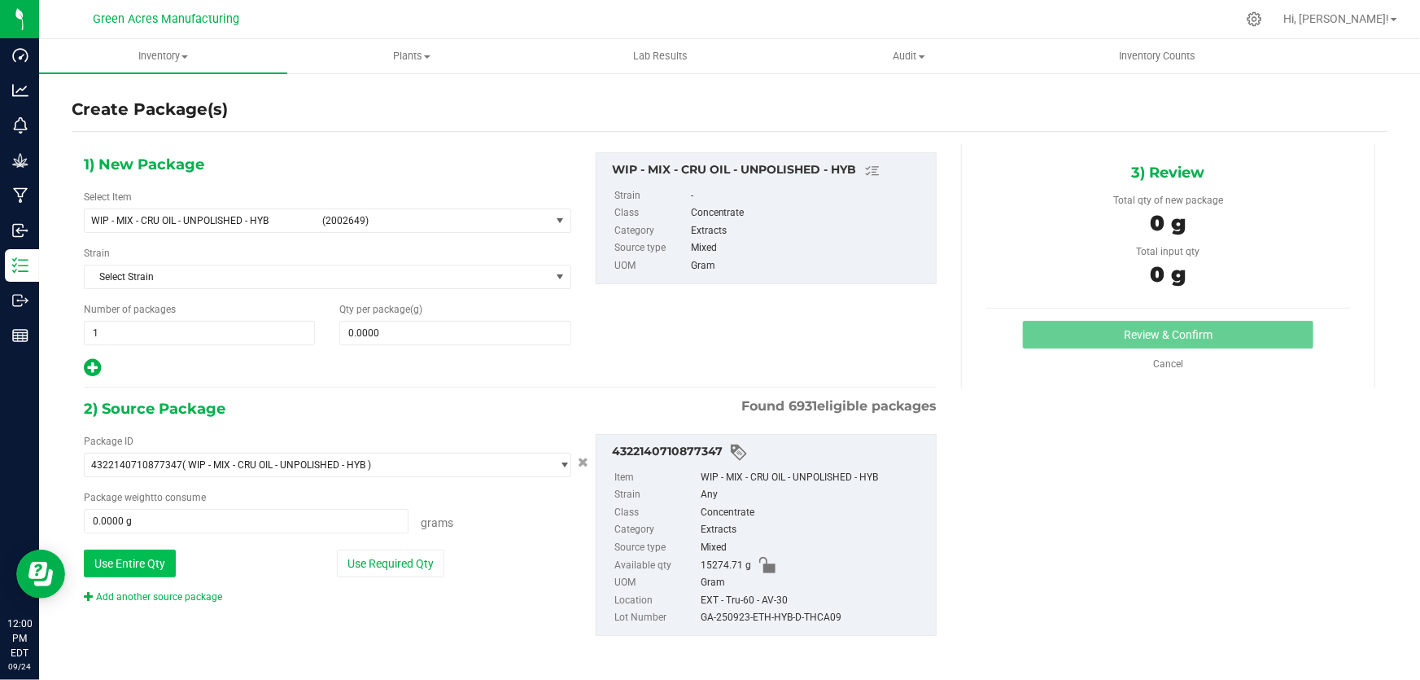
click at [157, 569] on button "Use Entire Qty" at bounding box center [130, 563] width 92 height 28
type input "15274.7100 g"
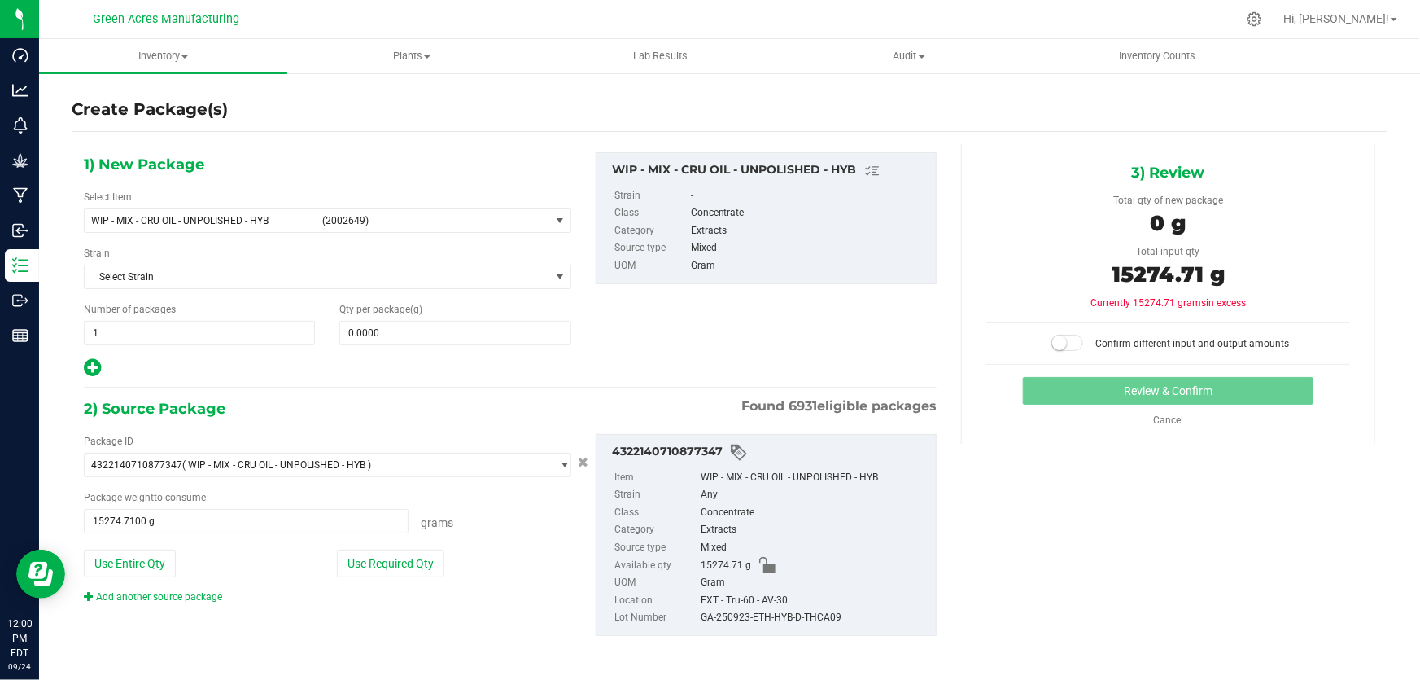
click at [155, 586] on div "Package ID 4322140710877347 ( WIP - MIX - CRU OIL - UNPOLISHED - HYB ) 00005188…" at bounding box center [328, 519] width 512 height 170
click at [151, 592] on link "Add another source package" at bounding box center [153, 596] width 138 height 11
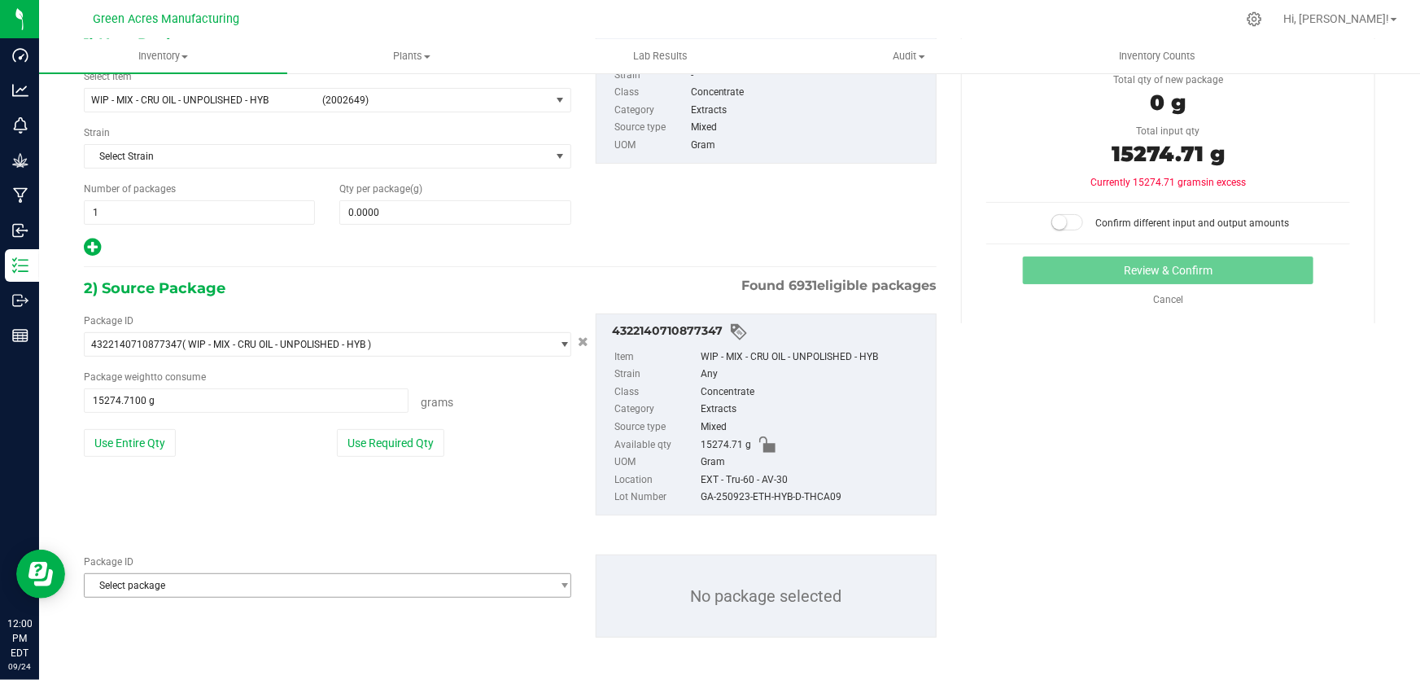
scroll to position [123, 0]
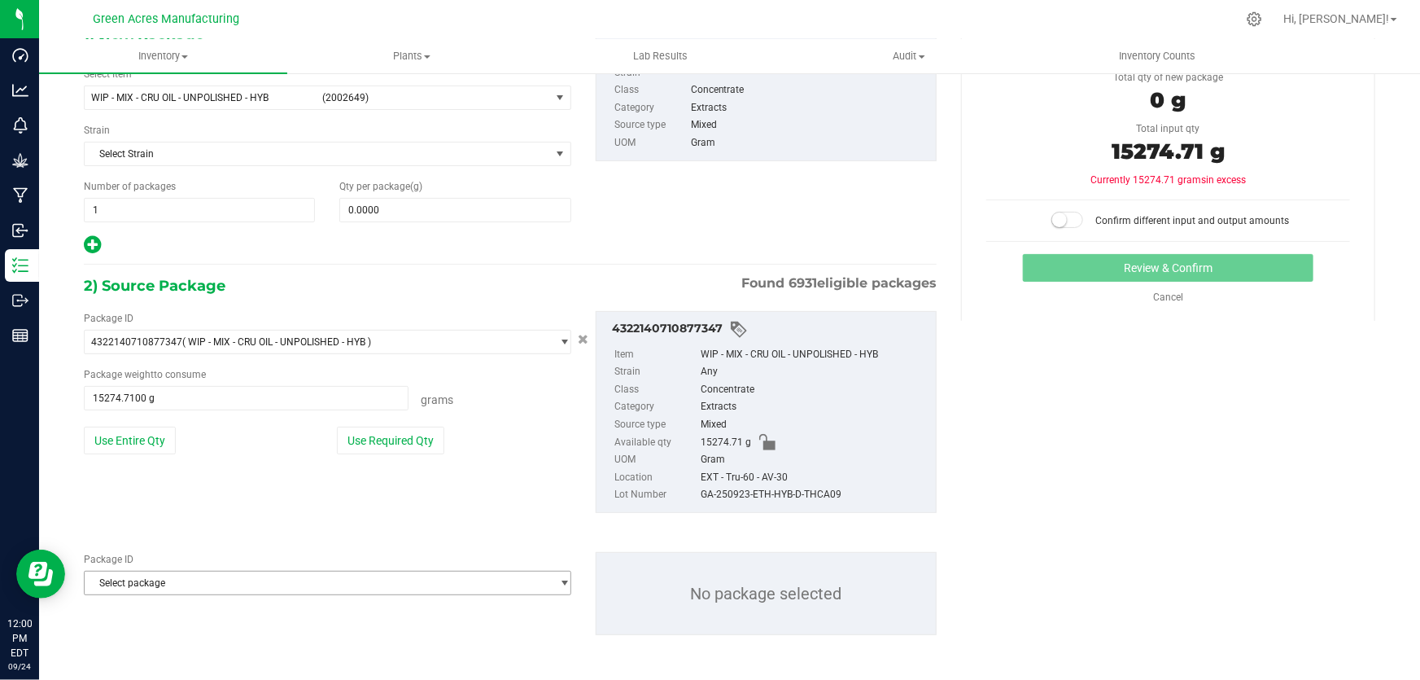
click at [172, 582] on span "Select package" at bounding box center [318, 582] width 466 height 23
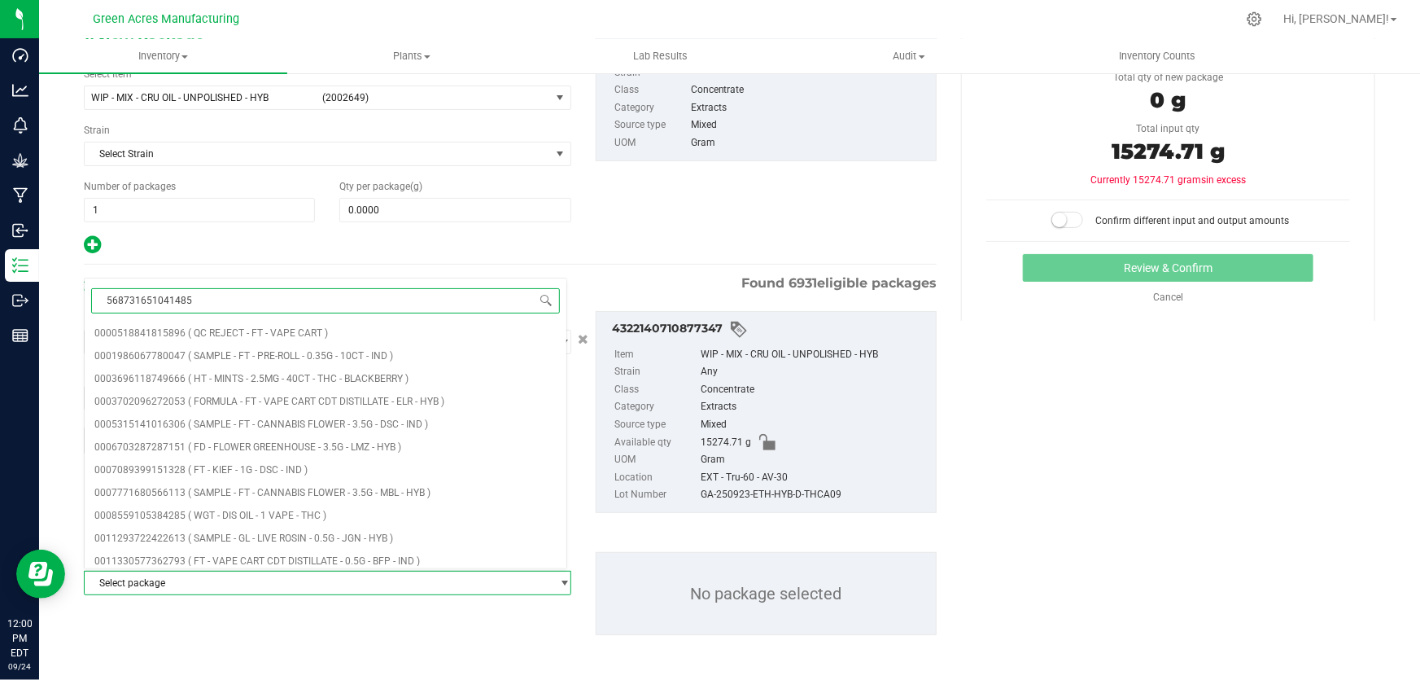
type input "5687316510414853"
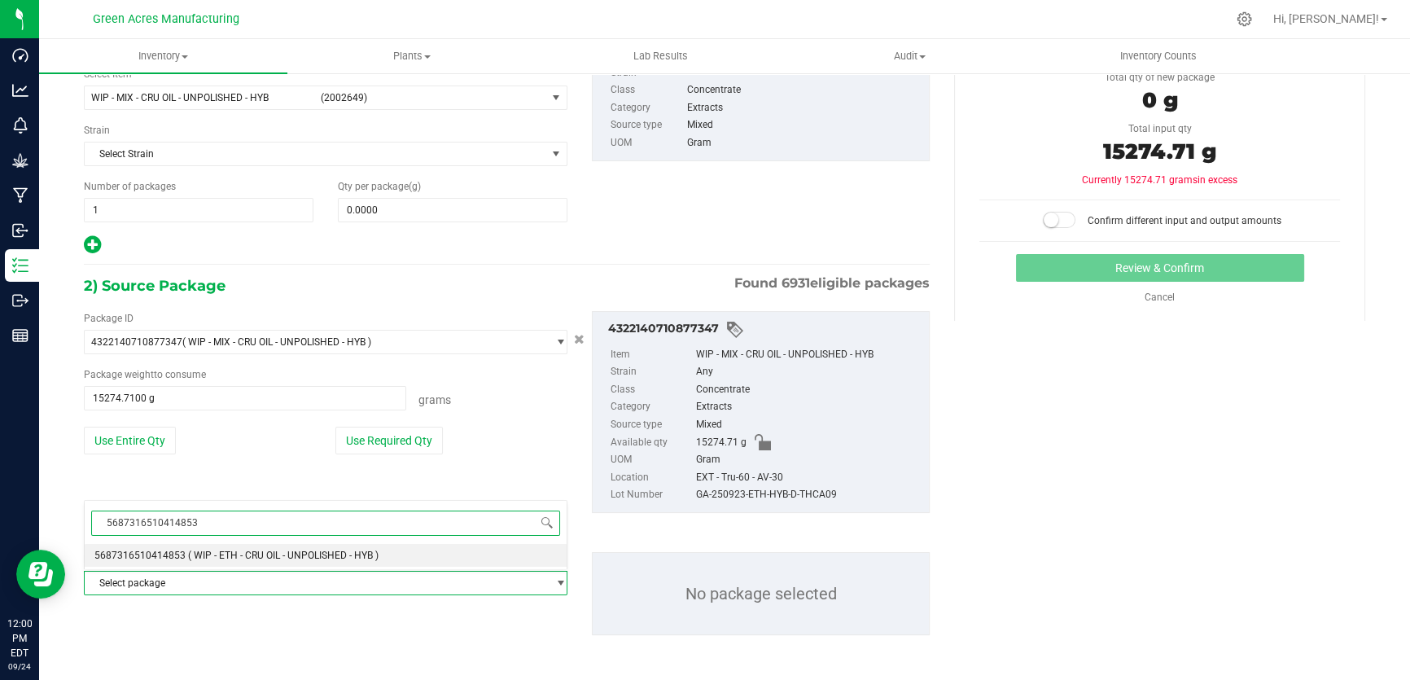
click at [354, 554] on span "( WIP - ETH - CRU OIL - UNPOLISHED - HYB )" at bounding box center [283, 554] width 190 height 11
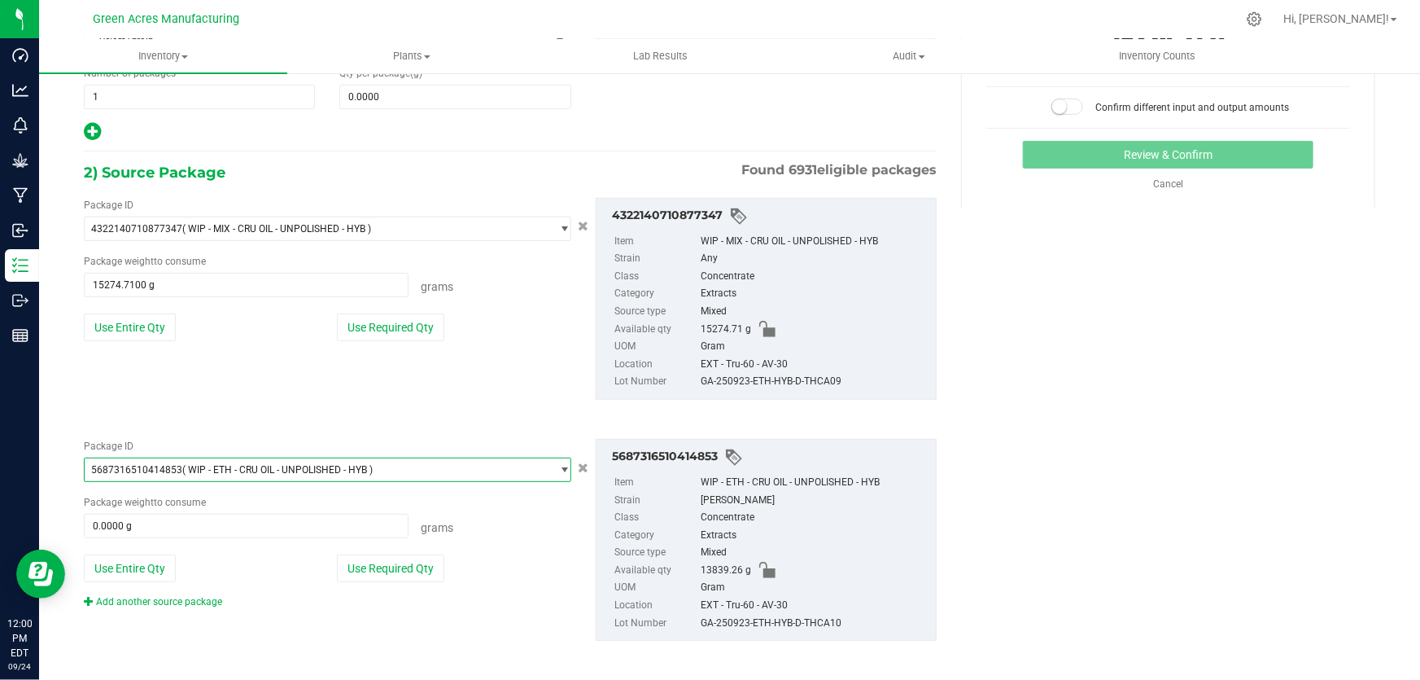
scroll to position [243, 0]
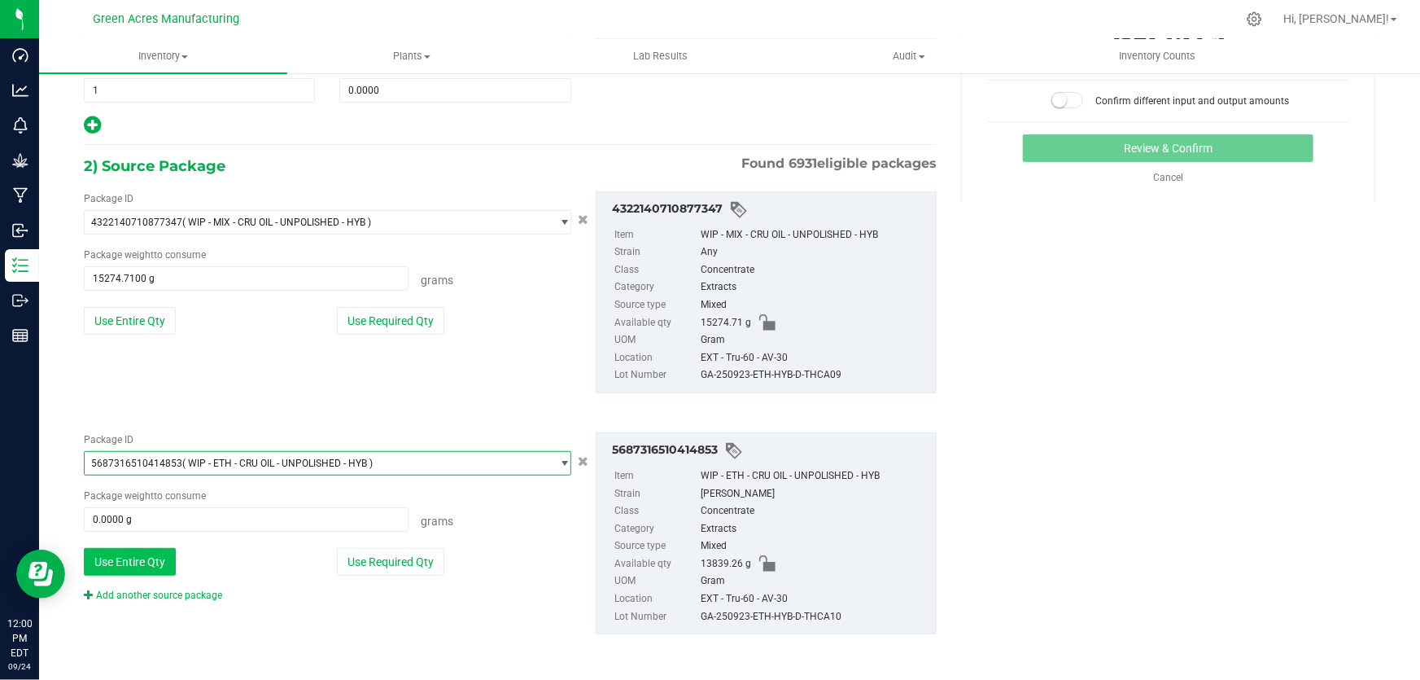
click at [136, 563] on button "Use Entire Qty" at bounding box center [130, 562] width 92 height 28
type input "13839.2600 g"
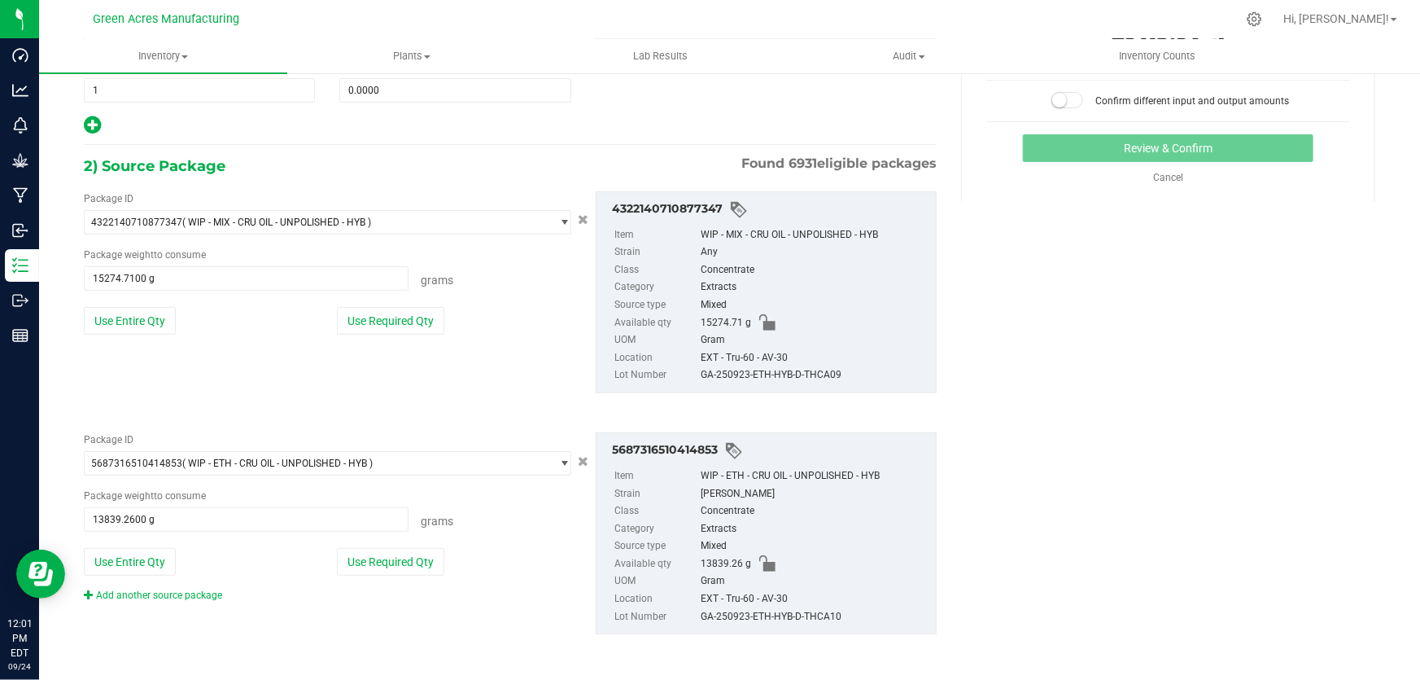
drag, startPoint x: 694, startPoint y: 614, endPoint x: 838, endPoint y: 633, distance: 145.3
click at [838, 633] on div "5687316510414853 Item WIP - ETH - CRU OIL - UNPOLISHED - HYB Strain Don Dada Cl…" at bounding box center [766, 533] width 341 height 202
copy div "GA-250923-ETH-HYB-D-THCA10"
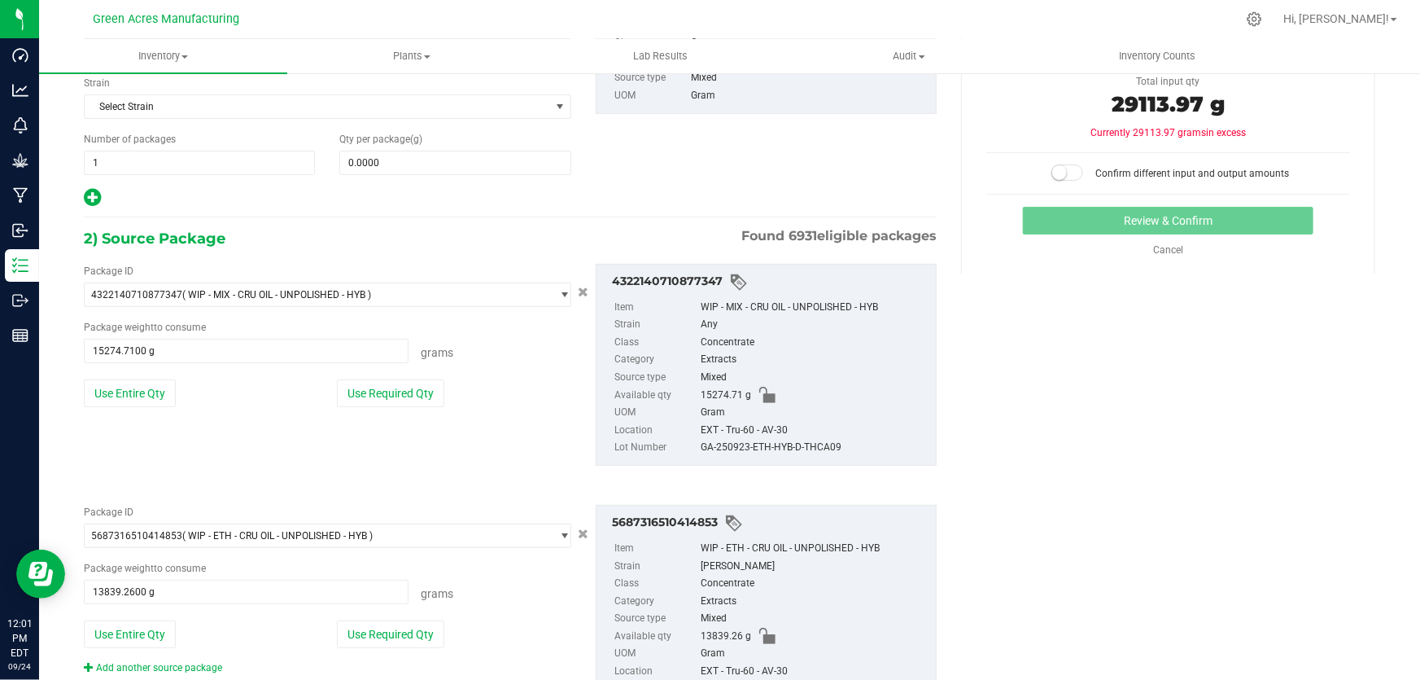
scroll to position [20, 0]
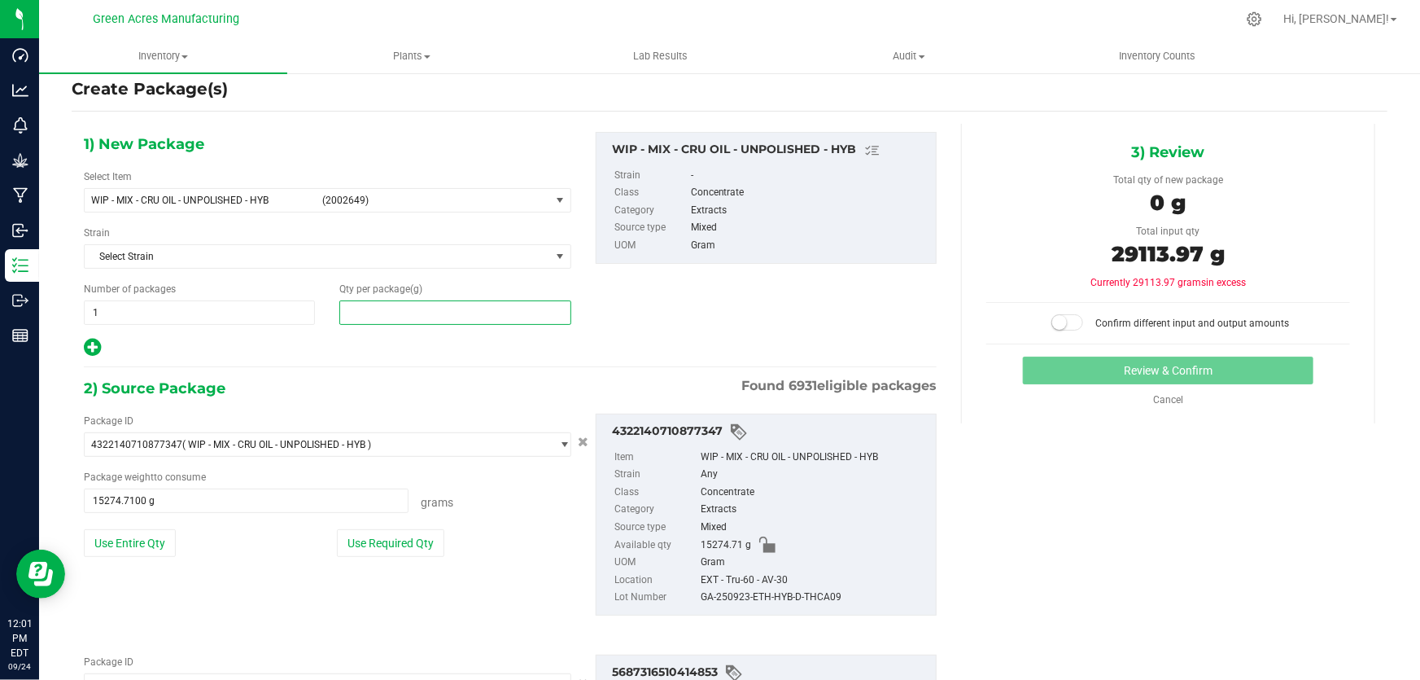
click at [489, 314] on span at bounding box center [454, 312] width 231 height 24
type input "29113.97"
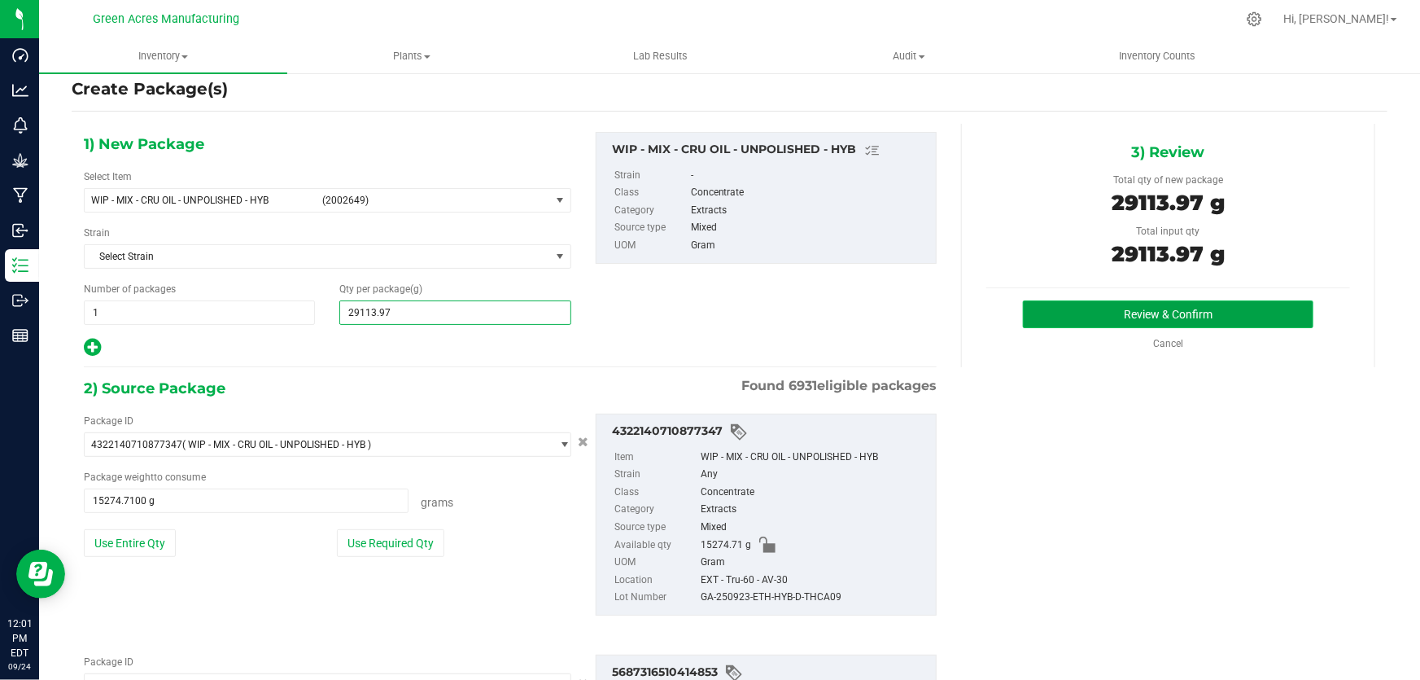
type input "29,113.9700"
click at [1115, 312] on button "Review & Confirm" at bounding box center [1168, 314] width 291 height 28
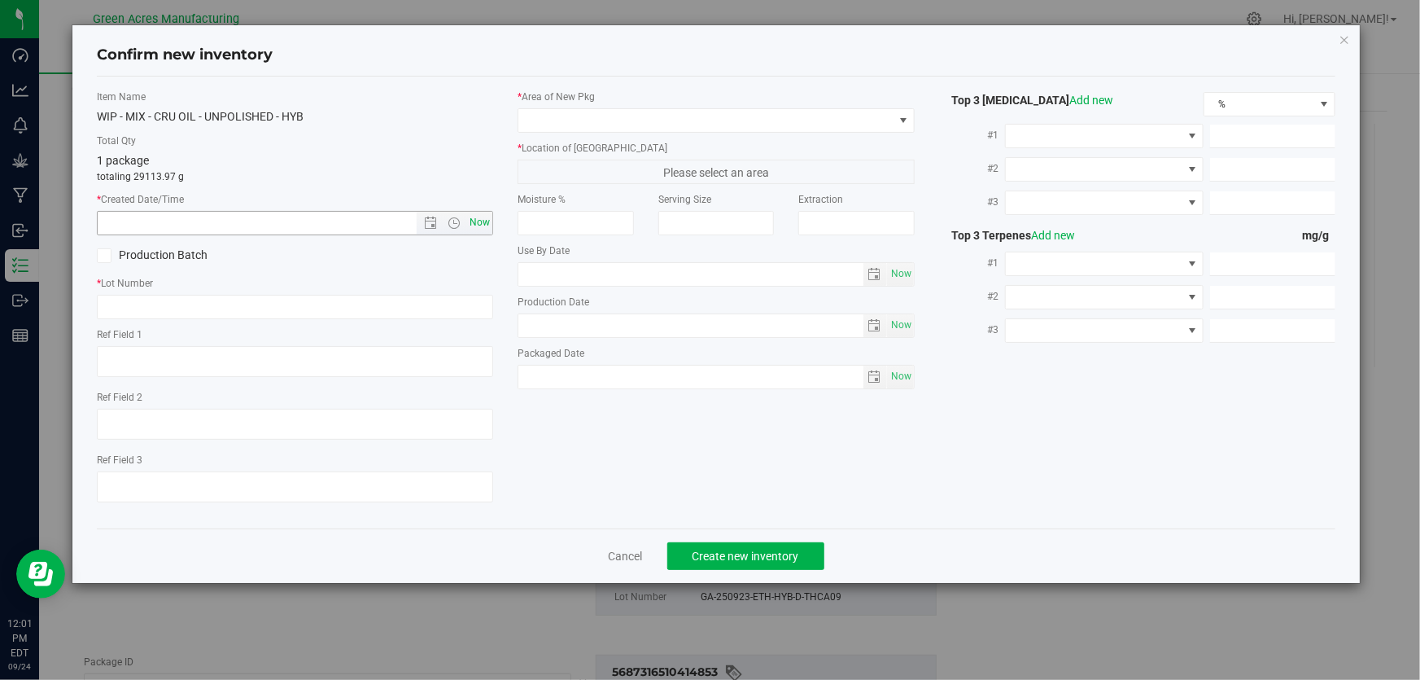
type textarea "Failed Crumble (GA-SN-250627-MBL-CRUMBLE02) and Vitalis oil (GA-250917-CV-VMT-D…"
click at [478, 219] on span "Now" at bounding box center [480, 223] width 28 height 24
type input "[DATE] 12:01 PM"
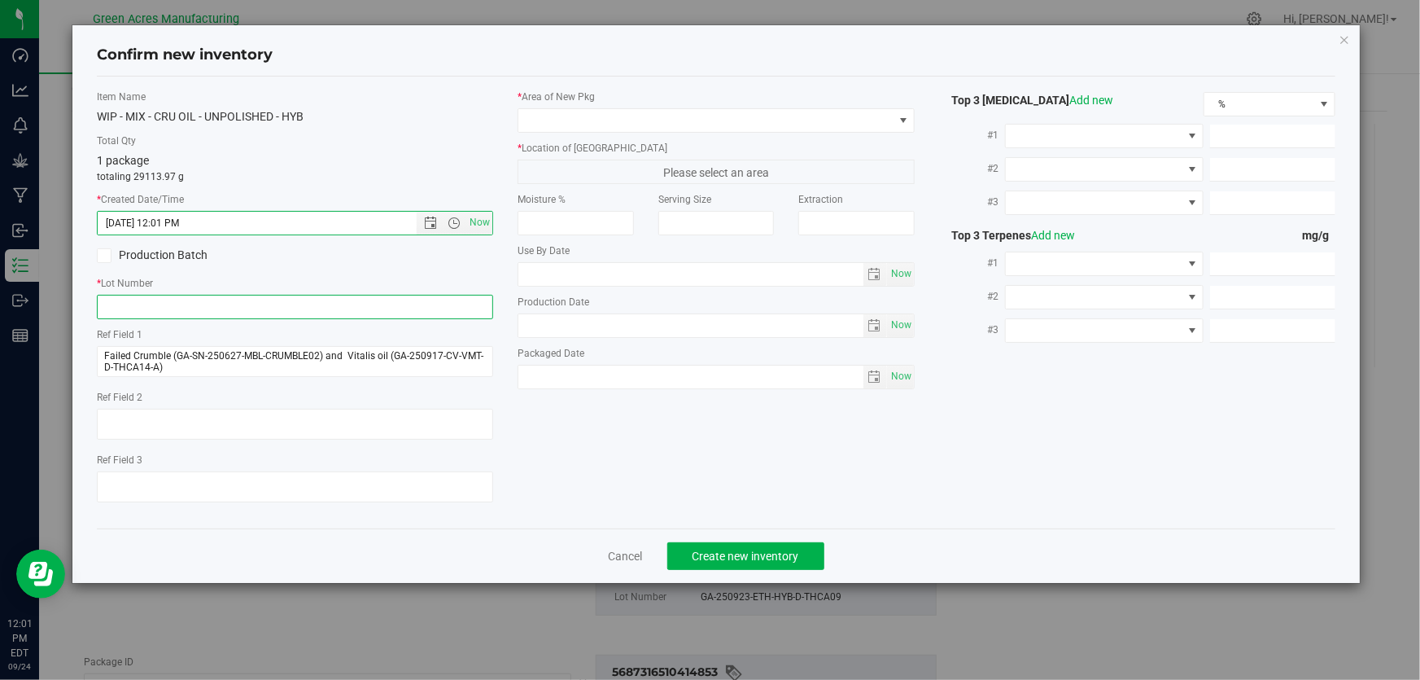
click at [265, 306] on input "text" at bounding box center [295, 307] width 396 height 24
paste input "GA-250923-ETH-HYB-D-THCA10"
type input "GA-250923-ETH-HYB-D-THCA10"
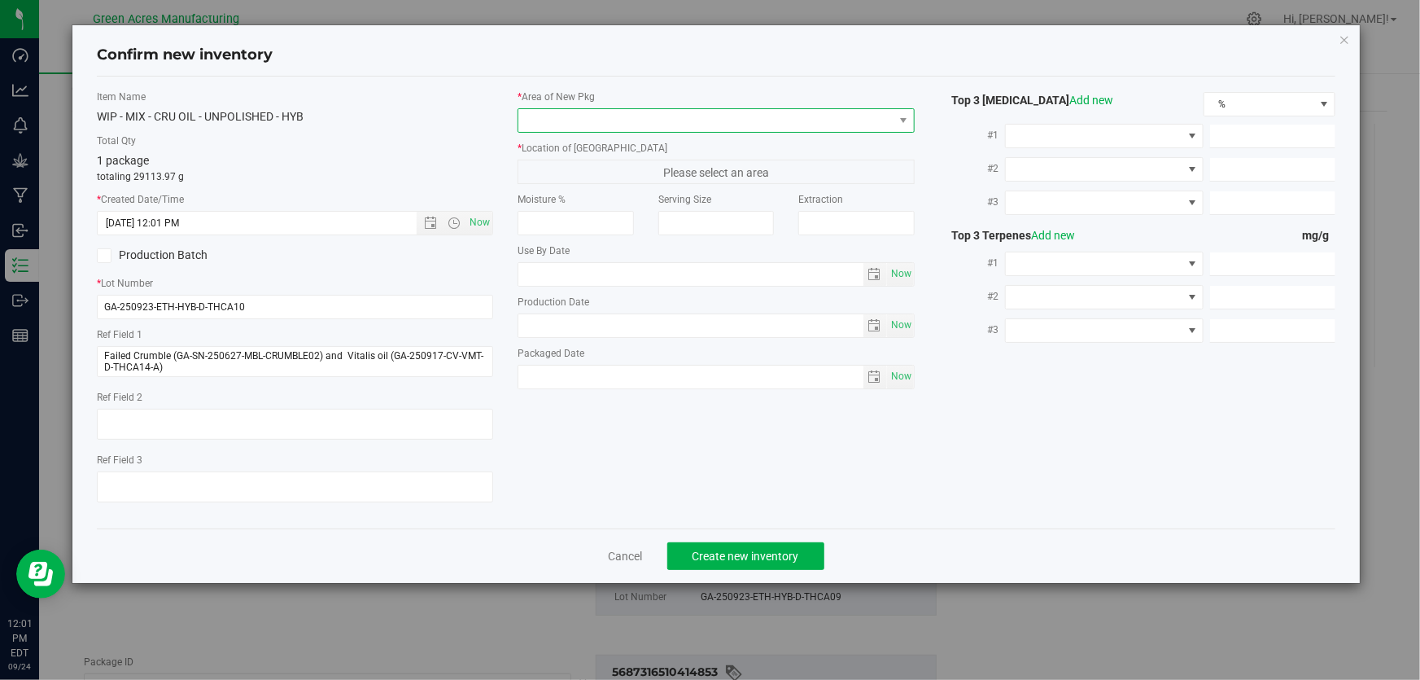
click at [895, 122] on span at bounding box center [904, 120] width 20 height 23
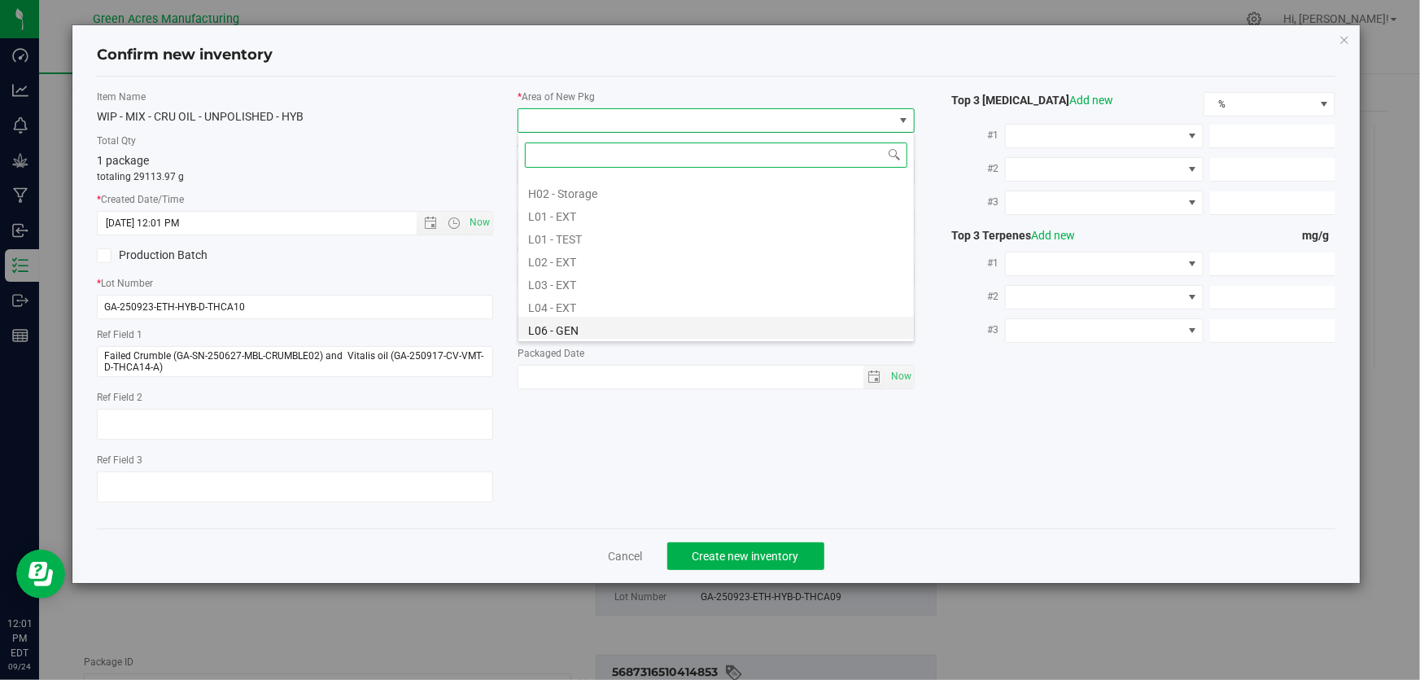
scroll to position [295, 0]
click at [576, 282] on li "L04 - EXT" at bounding box center [717, 279] width 396 height 23
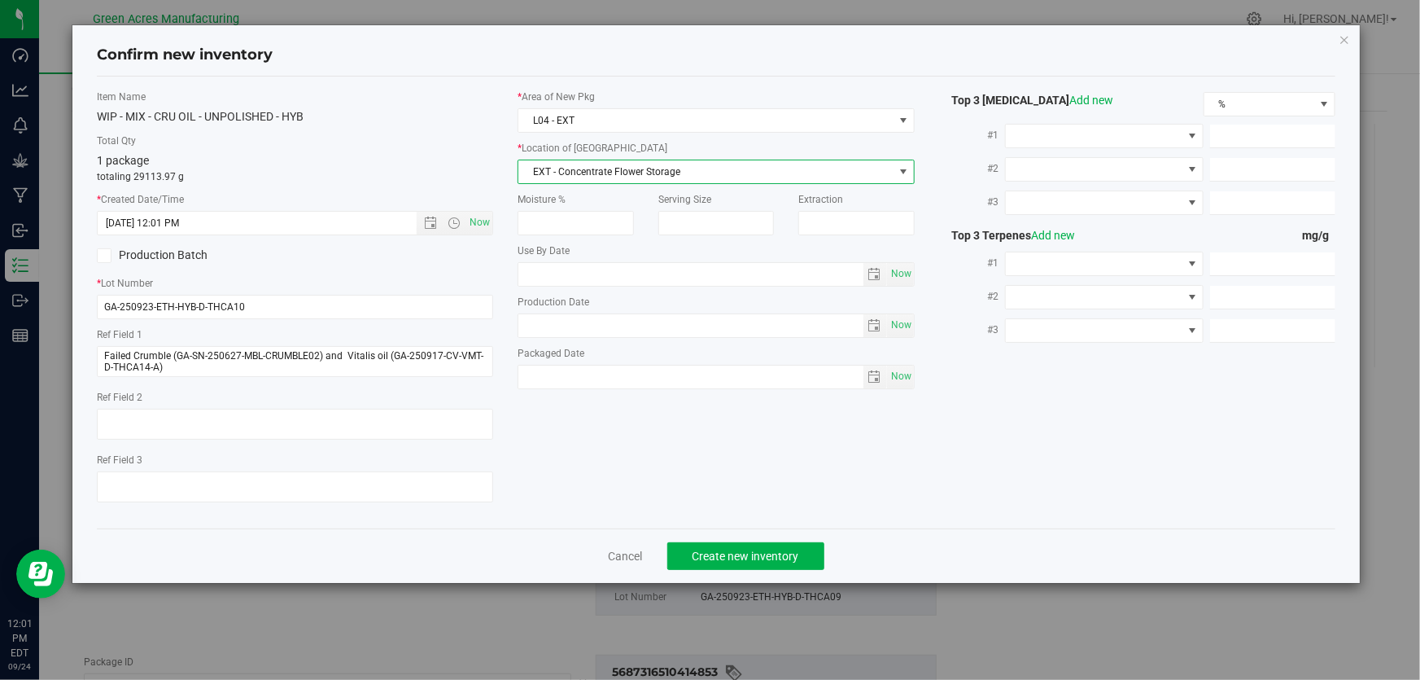
click at [694, 172] on span "EXT - Concentrate Flower Storage" at bounding box center [706, 171] width 374 height 23
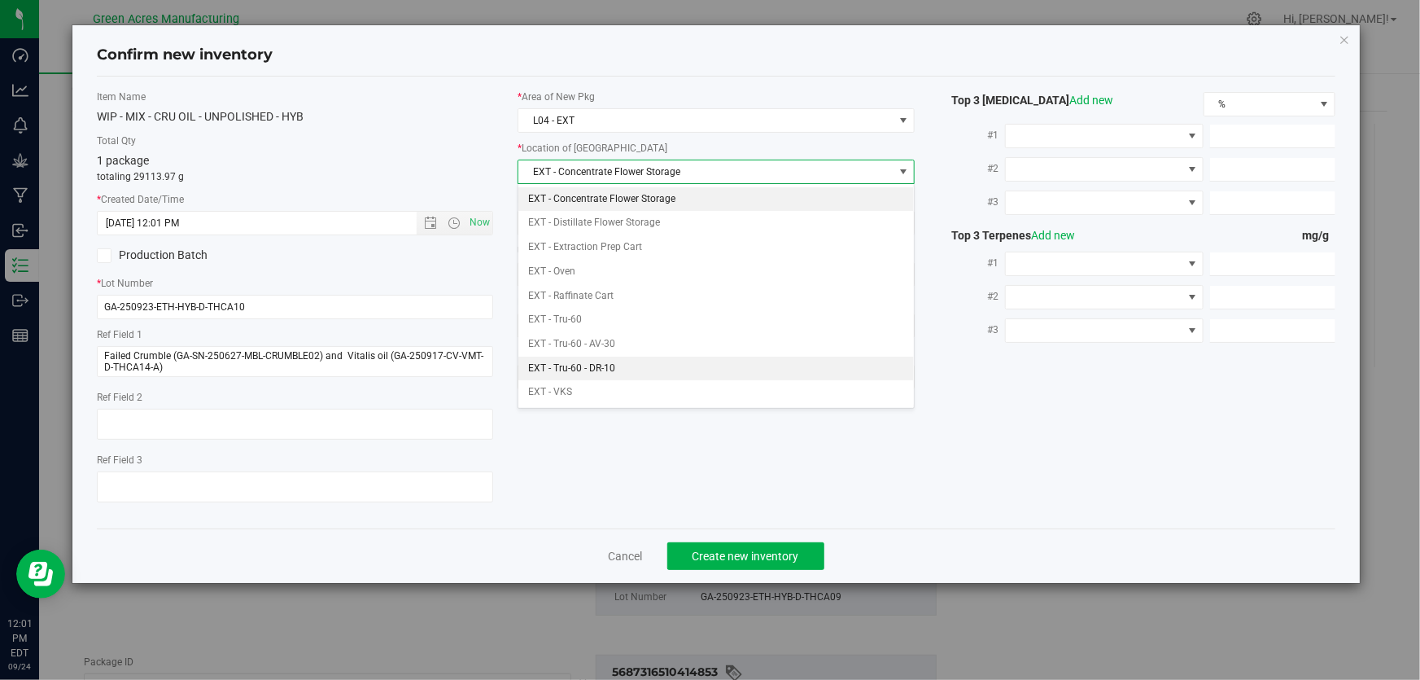
click at [619, 366] on li "EXT - Tru-60 - DR-10" at bounding box center [717, 369] width 396 height 24
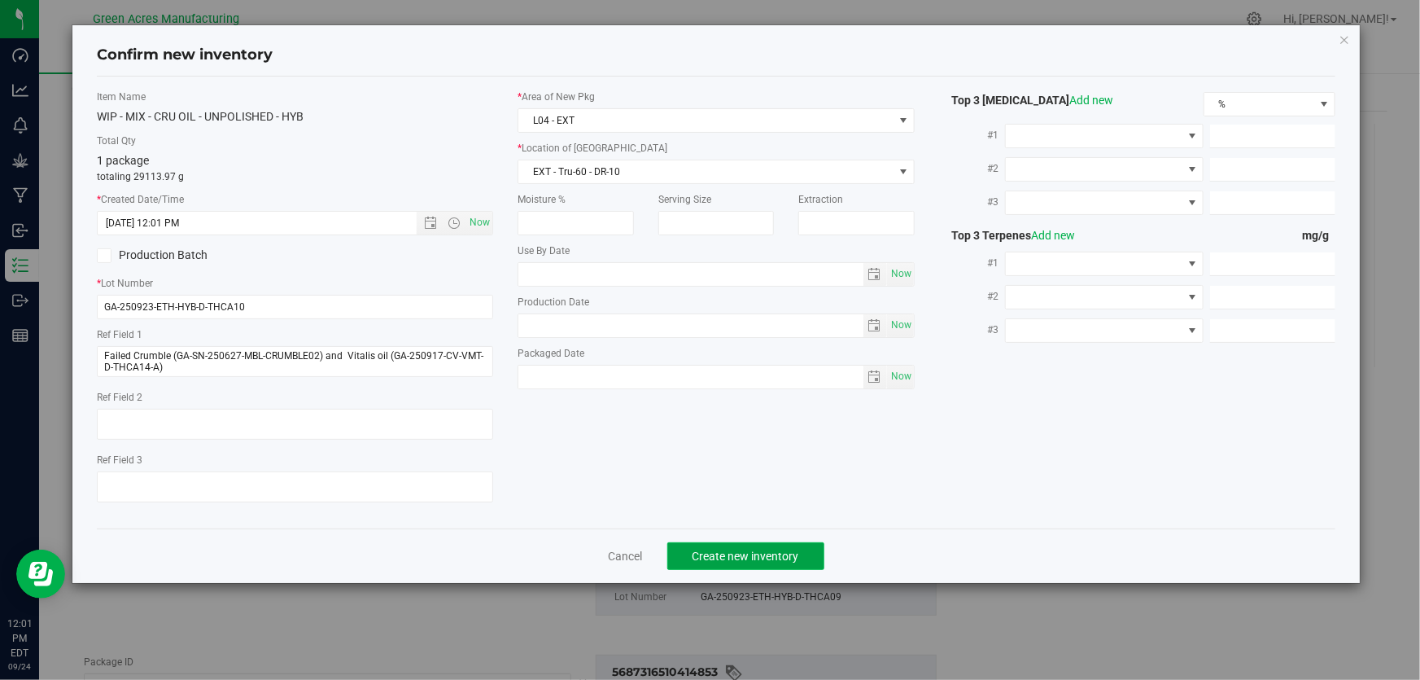
click at [785, 559] on span "Create new inventory" at bounding box center [746, 555] width 107 height 13
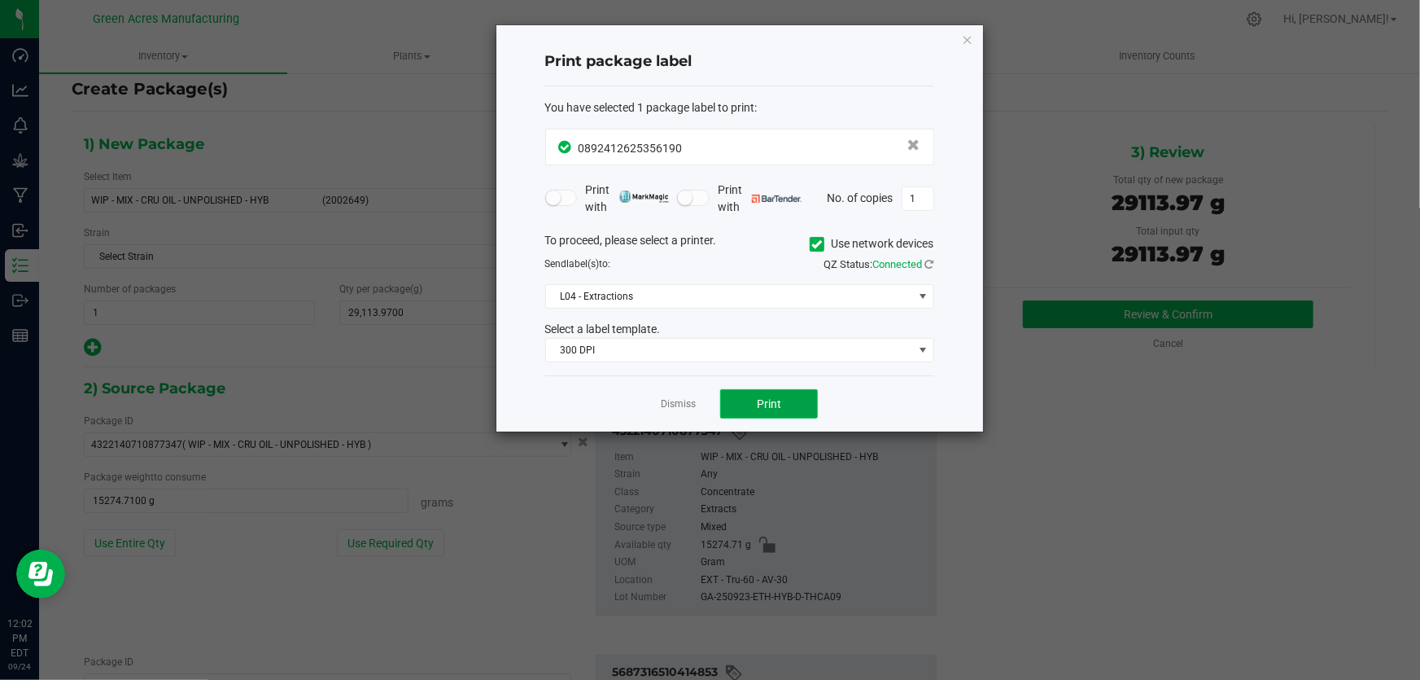
click at [793, 409] on button "Print" at bounding box center [769, 403] width 98 height 29
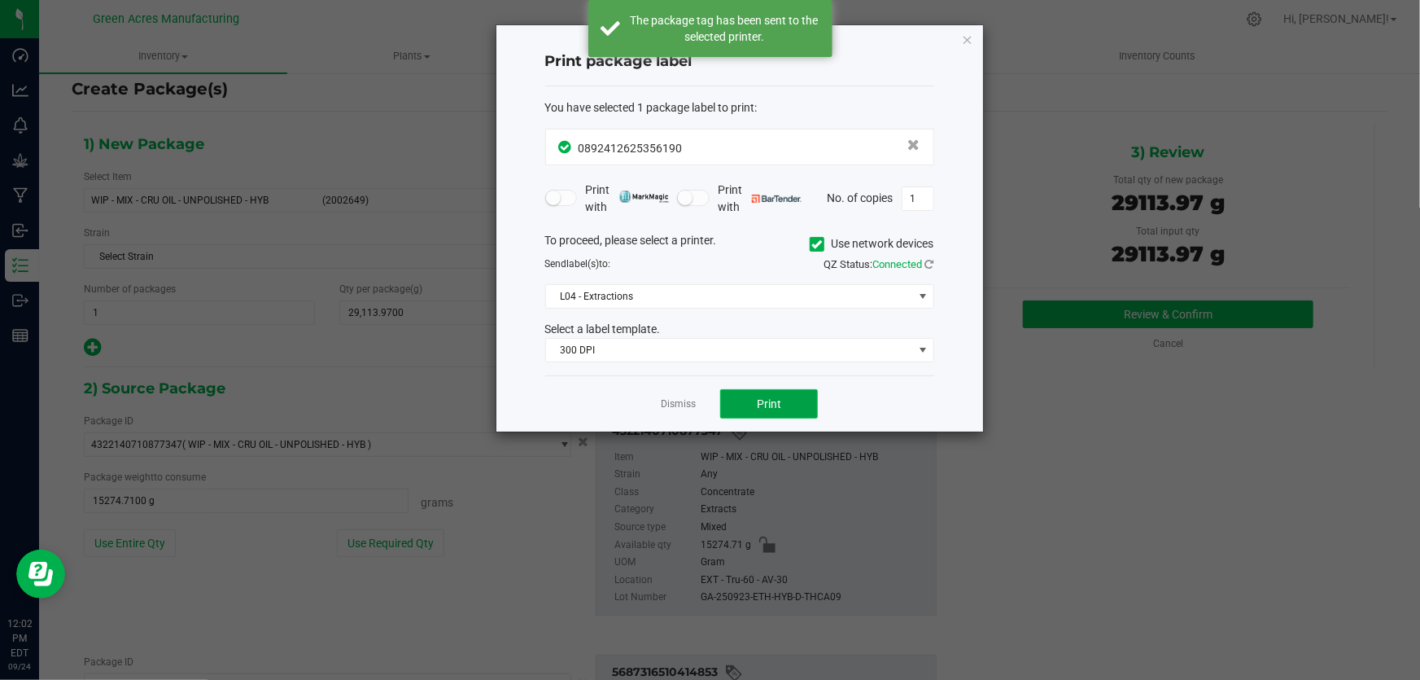
click at [793, 409] on button "Print" at bounding box center [769, 403] width 98 height 29
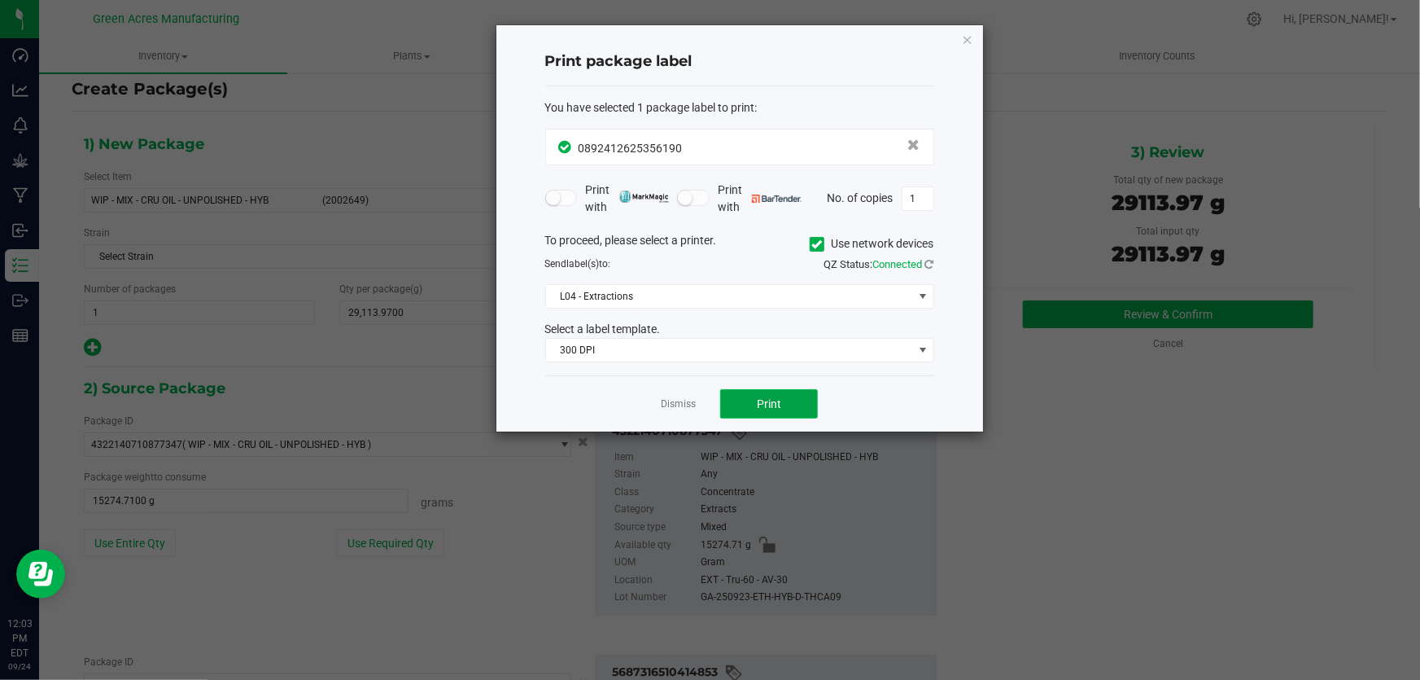
click at [774, 409] on span "Print" at bounding box center [769, 403] width 24 height 13
click at [780, 407] on div at bounding box center [740, 228] width 487 height 406
click at [782, 406] on button "Print" at bounding box center [769, 403] width 98 height 29
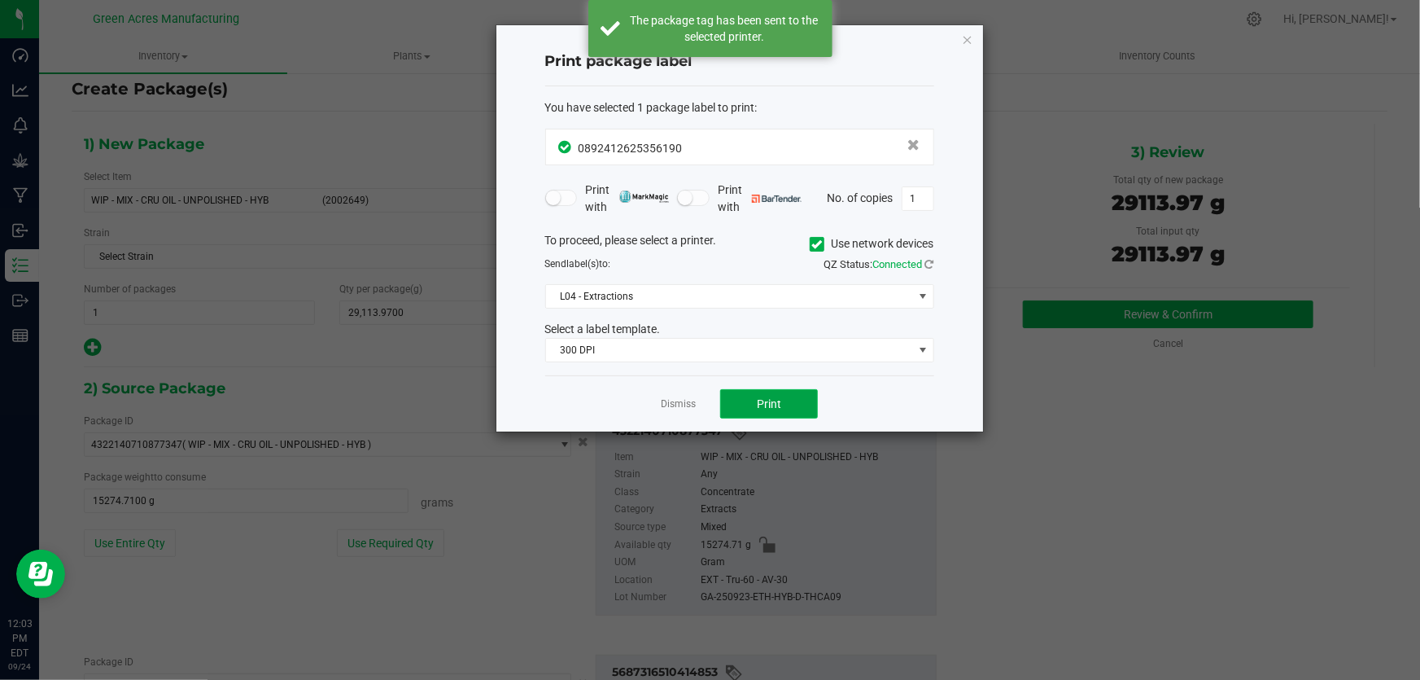
click at [777, 397] on span "Print" at bounding box center [769, 403] width 24 height 13
click at [772, 405] on span "Print" at bounding box center [769, 403] width 24 height 13
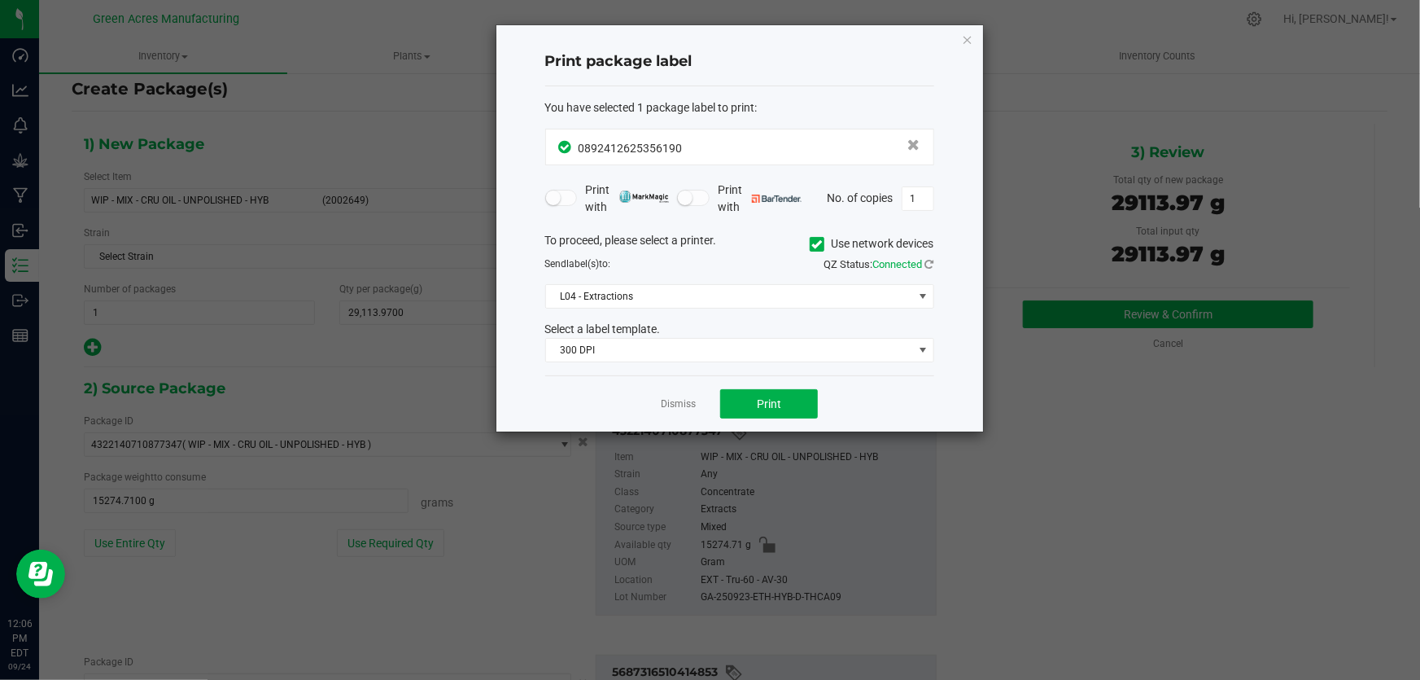
click at [1048, 472] on ngb-modal-window "Print package label You have selected 1 package label to print : 08924126253561…" at bounding box center [710, 340] width 1420 height 680
